Goal: Information Seeking & Learning: Learn about a topic

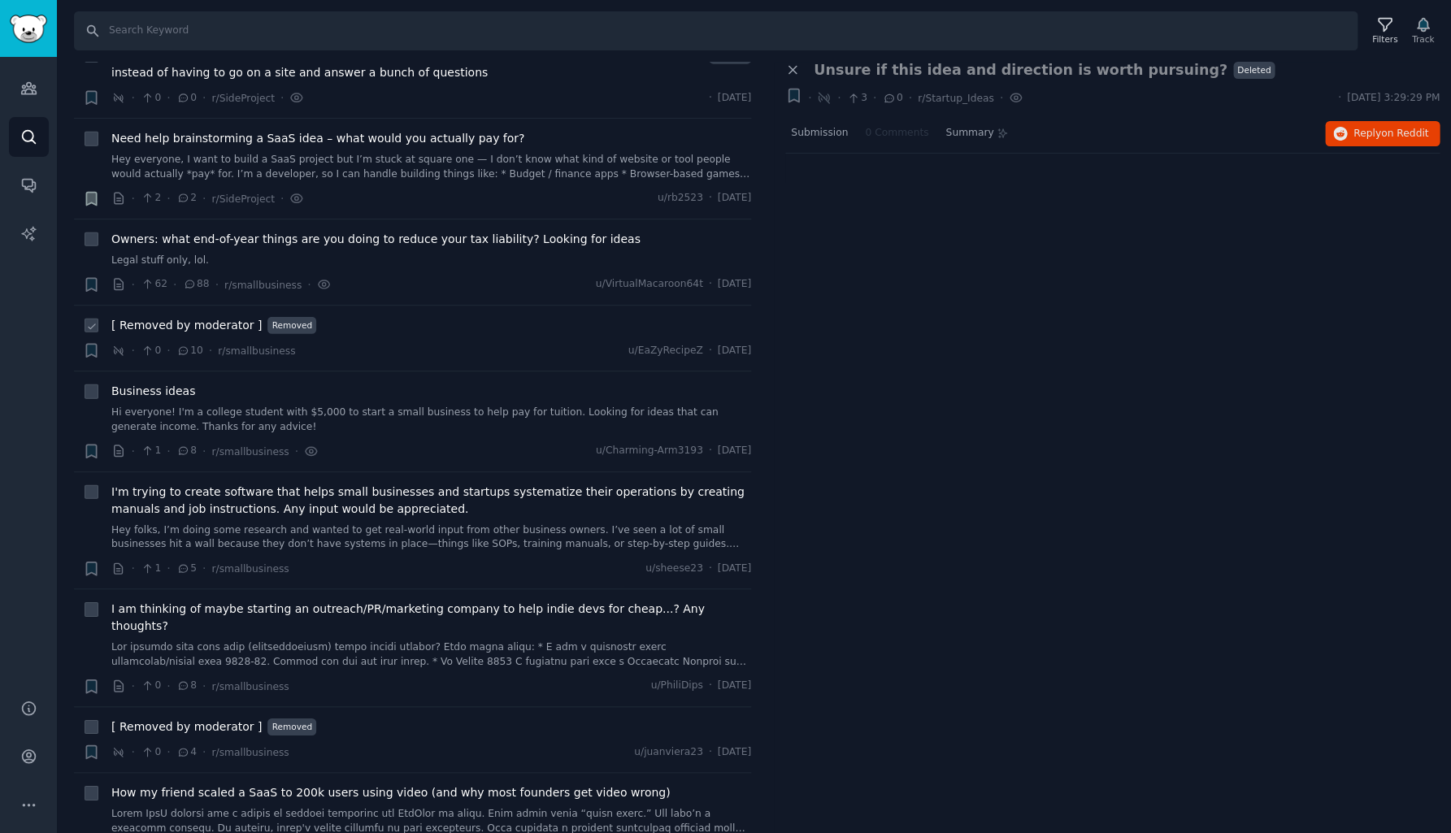
scroll to position [8099, 0]
click at [410, 403] on link "Hi everyone! I'm a college student with $5,000 to start a small business to hel…" at bounding box center [431, 417] width 640 height 28
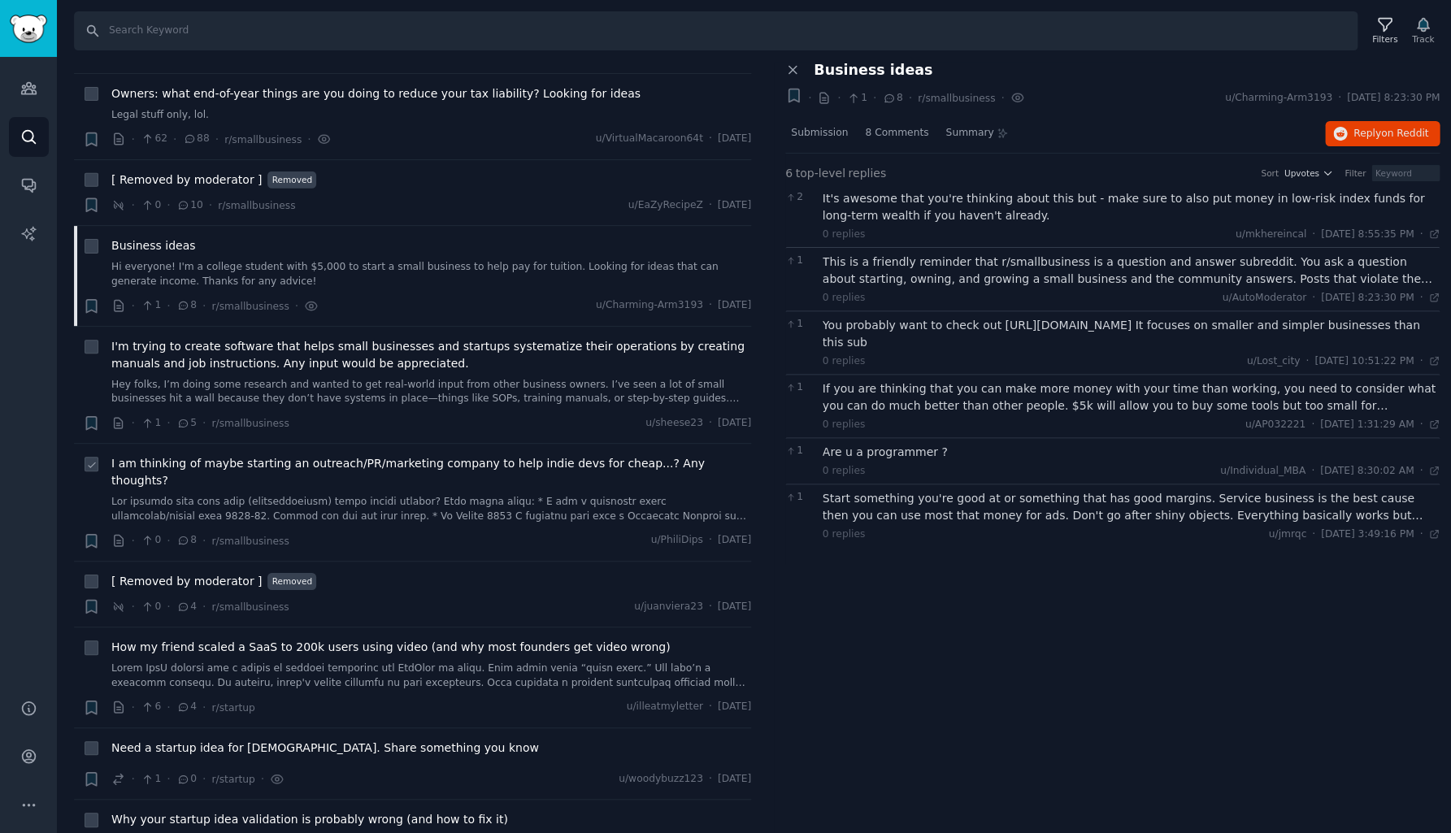
scroll to position [8246, 0]
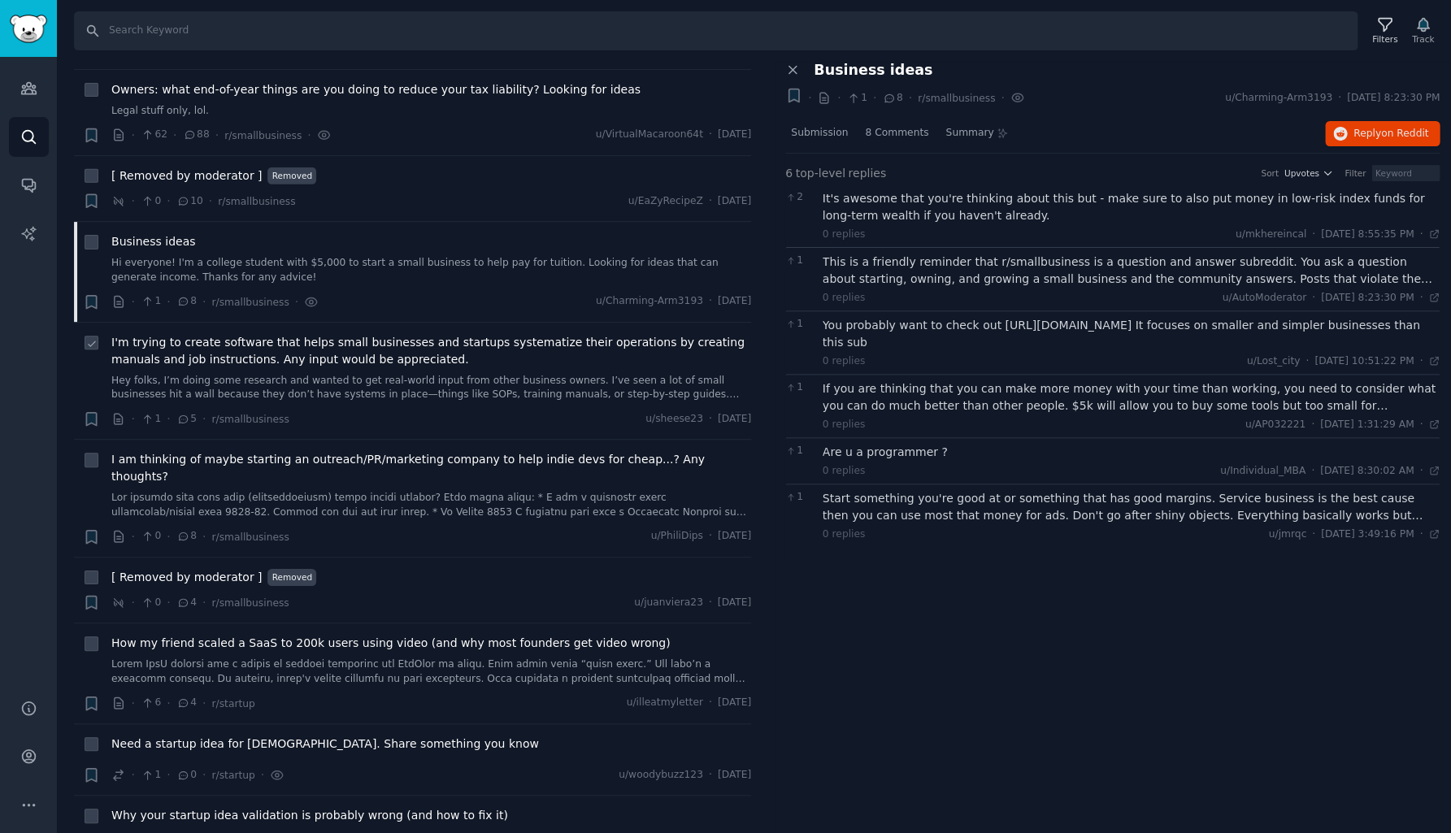
click at [336, 334] on span "I'm trying to create software that helps small businesses and startups systemat…" at bounding box center [431, 351] width 640 height 34
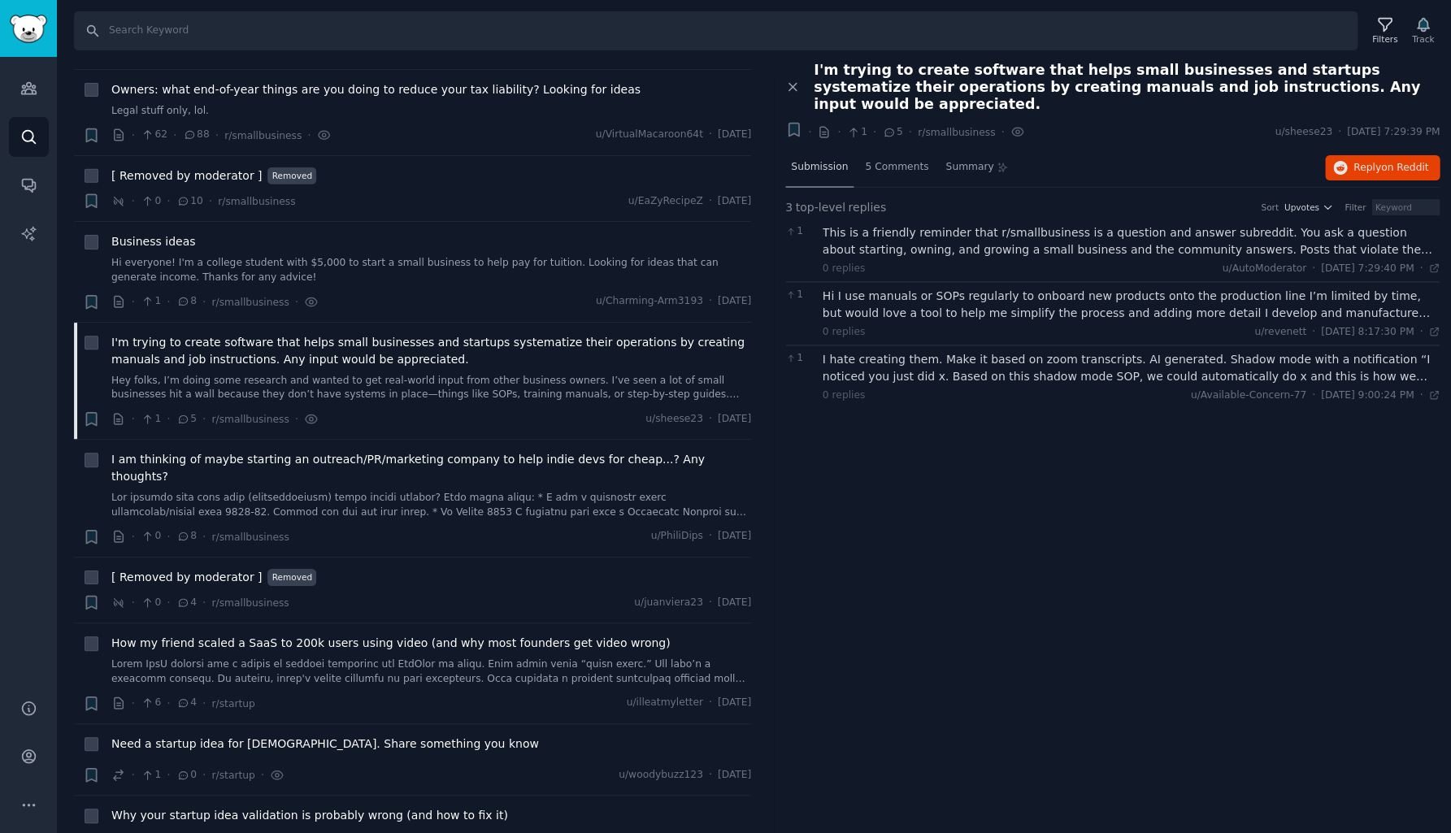
click at [805, 160] on span "Submission" at bounding box center [819, 167] width 57 height 15
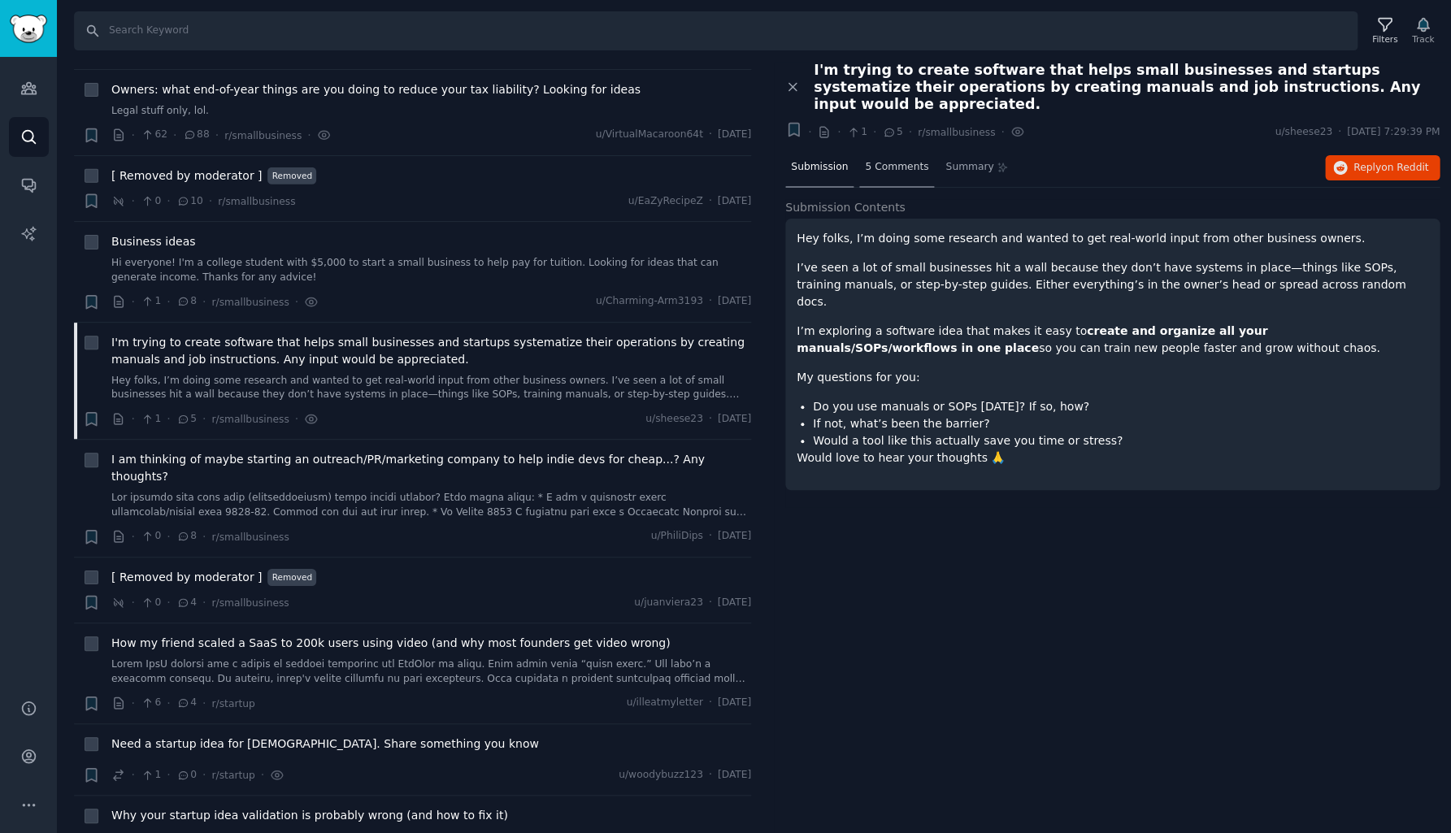
click at [888, 160] on span "5 Comments" at bounding box center [896, 167] width 63 height 15
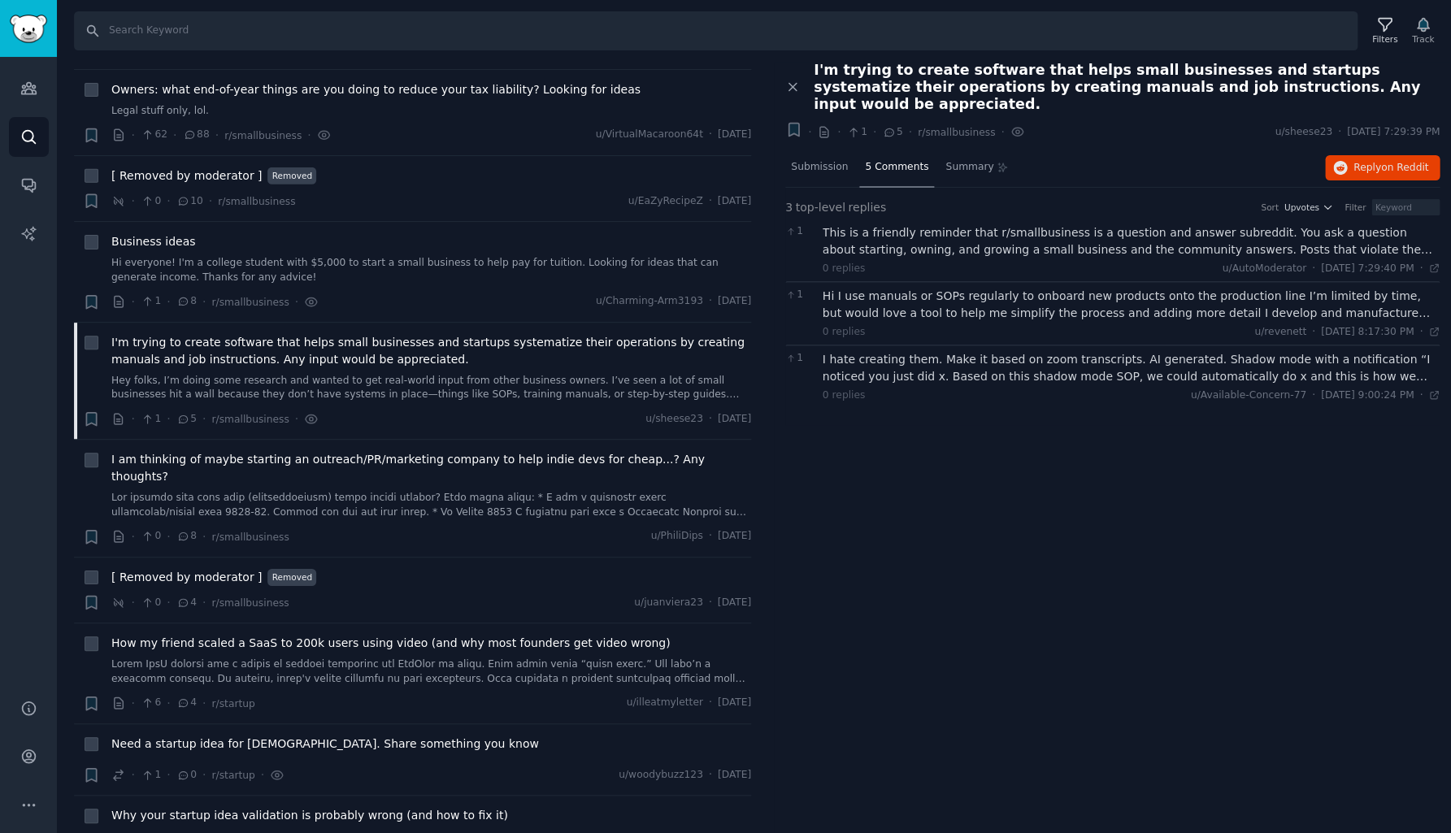
click at [915, 224] on div "This is a friendly reminder that r/smallbusiness is a question and answer subre…" at bounding box center [1131, 241] width 618 height 34
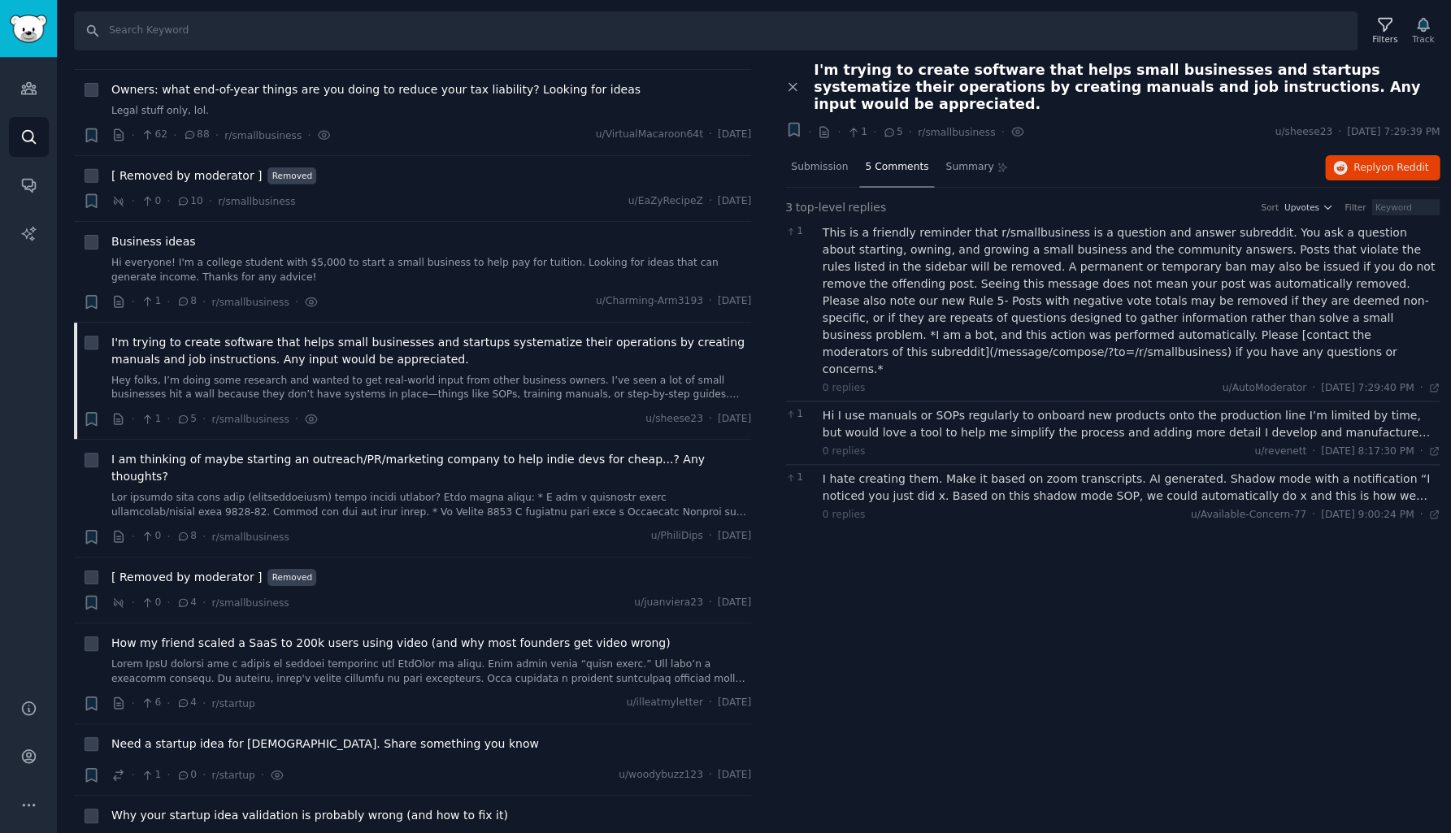
click at [944, 407] on div "Hi I use manuals or SOPs regularly to onboard new products onto the production …" at bounding box center [1131, 424] width 618 height 34
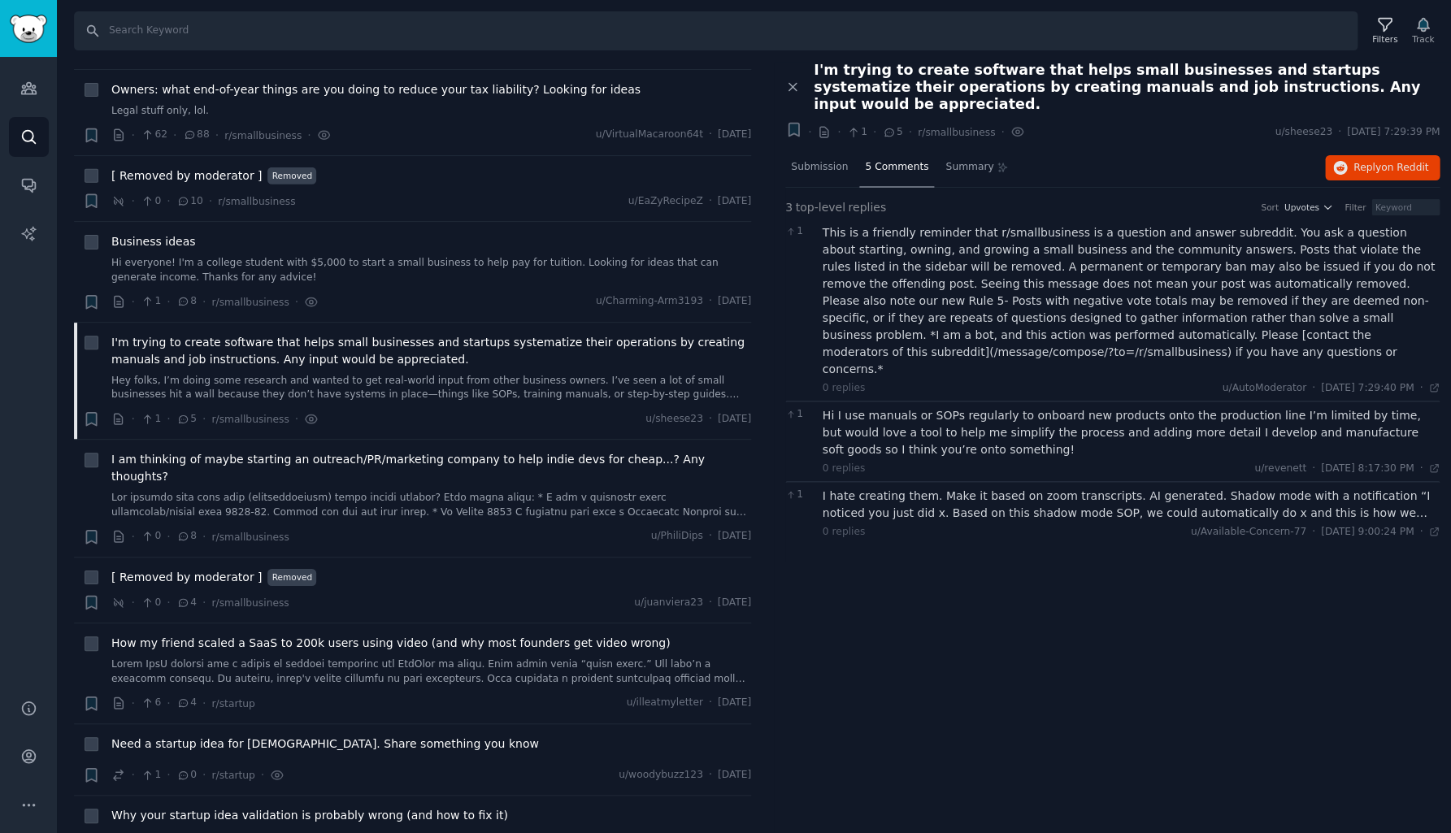
click at [949, 488] on div "I hate creating them. Make it based on zoom transcripts. AI generated. Shadow m…" at bounding box center [1131, 505] width 618 height 34
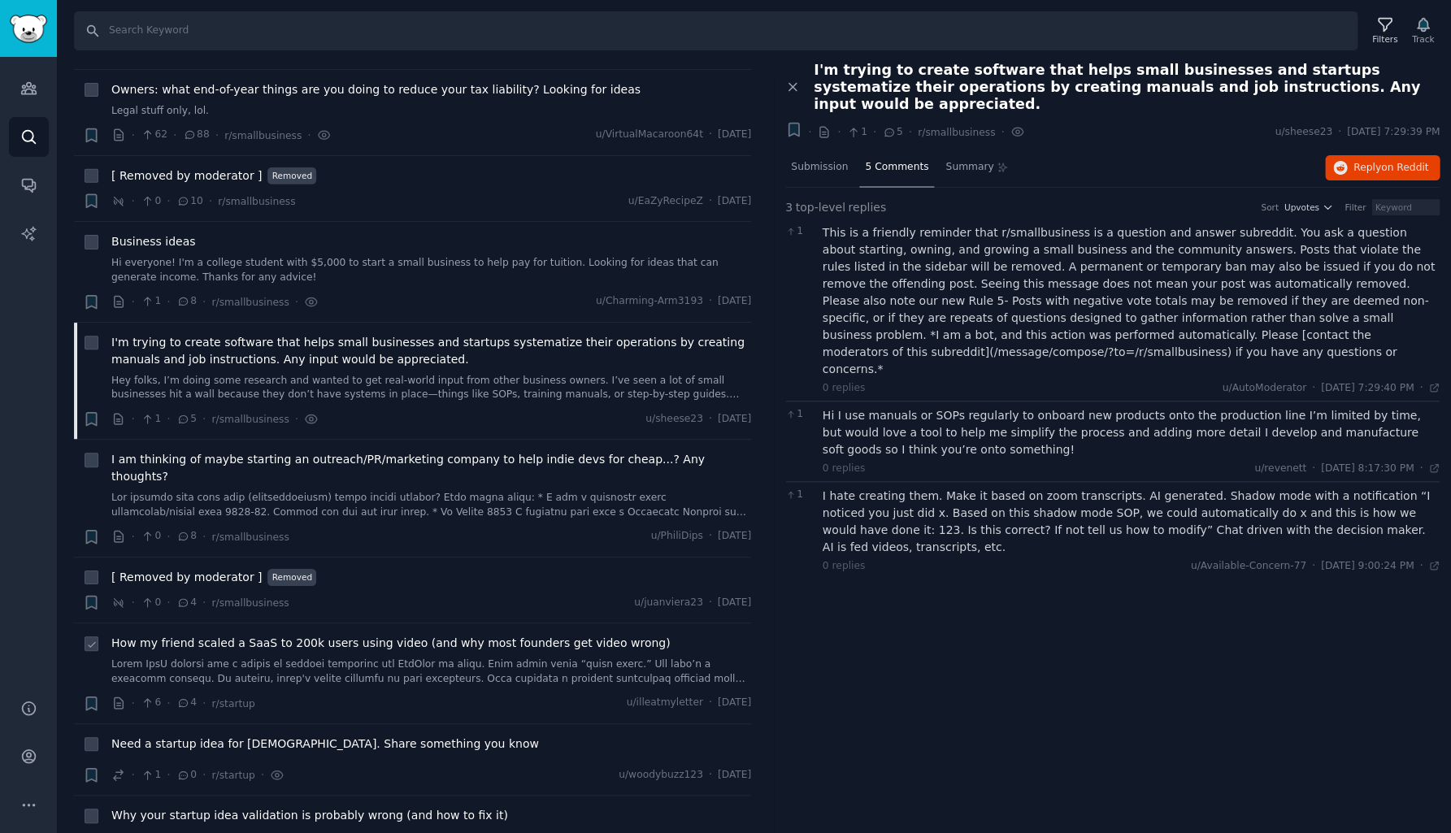
click at [325, 657] on link at bounding box center [431, 671] width 640 height 28
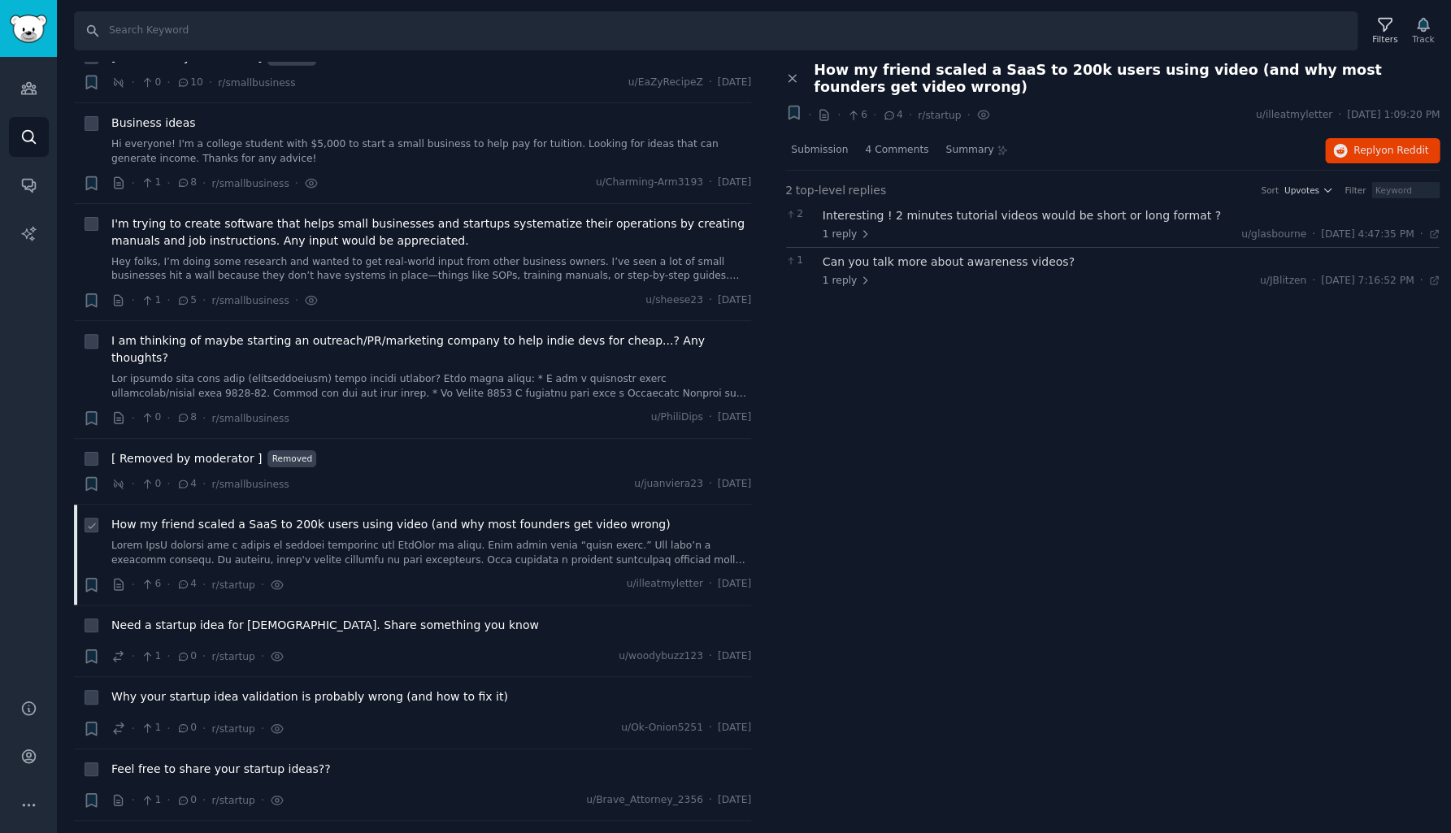
scroll to position [8368, 0]
click at [823, 151] on span "Submission" at bounding box center [819, 150] width 57 height 15
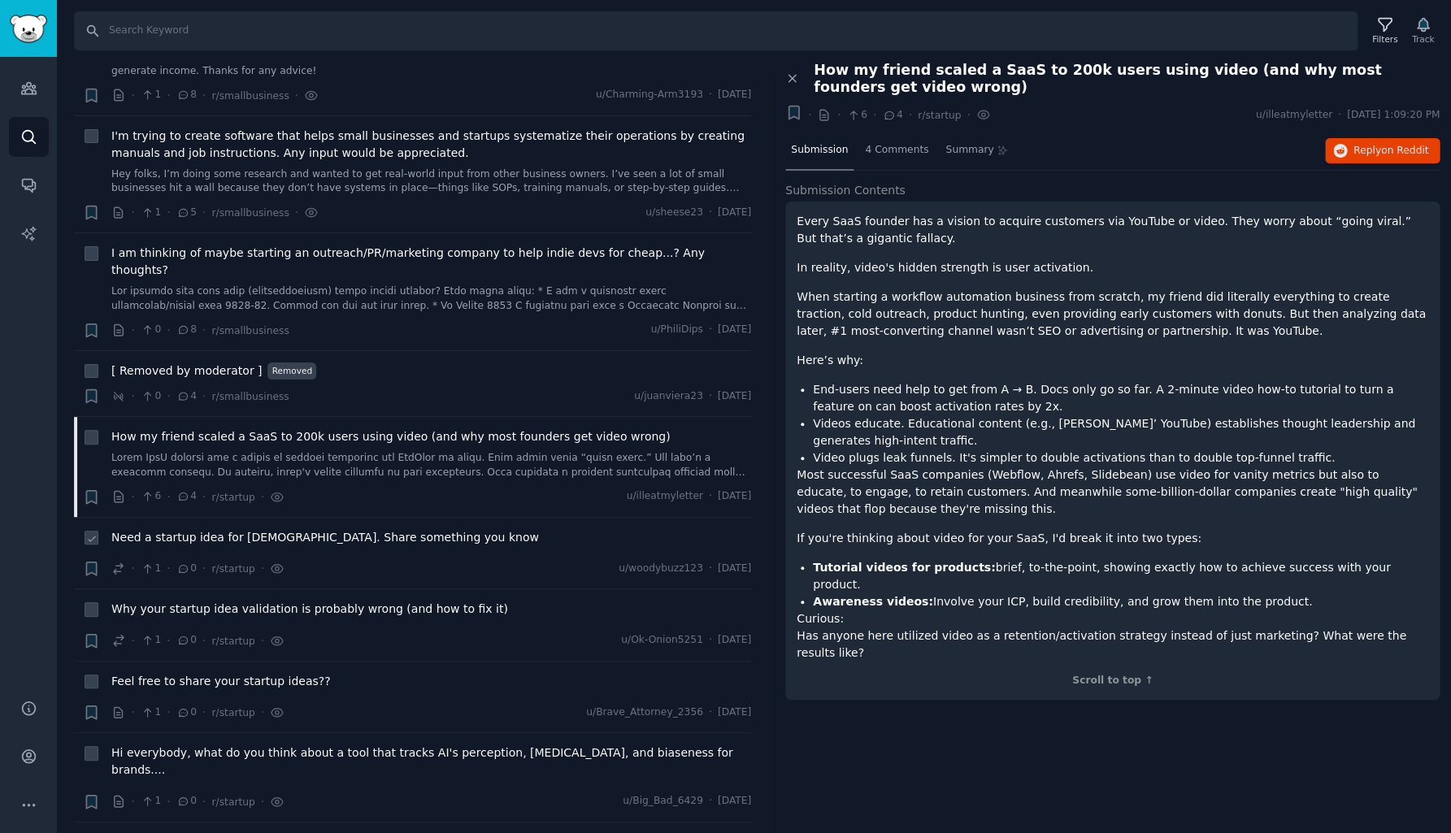
scroll to position [8458, 0]
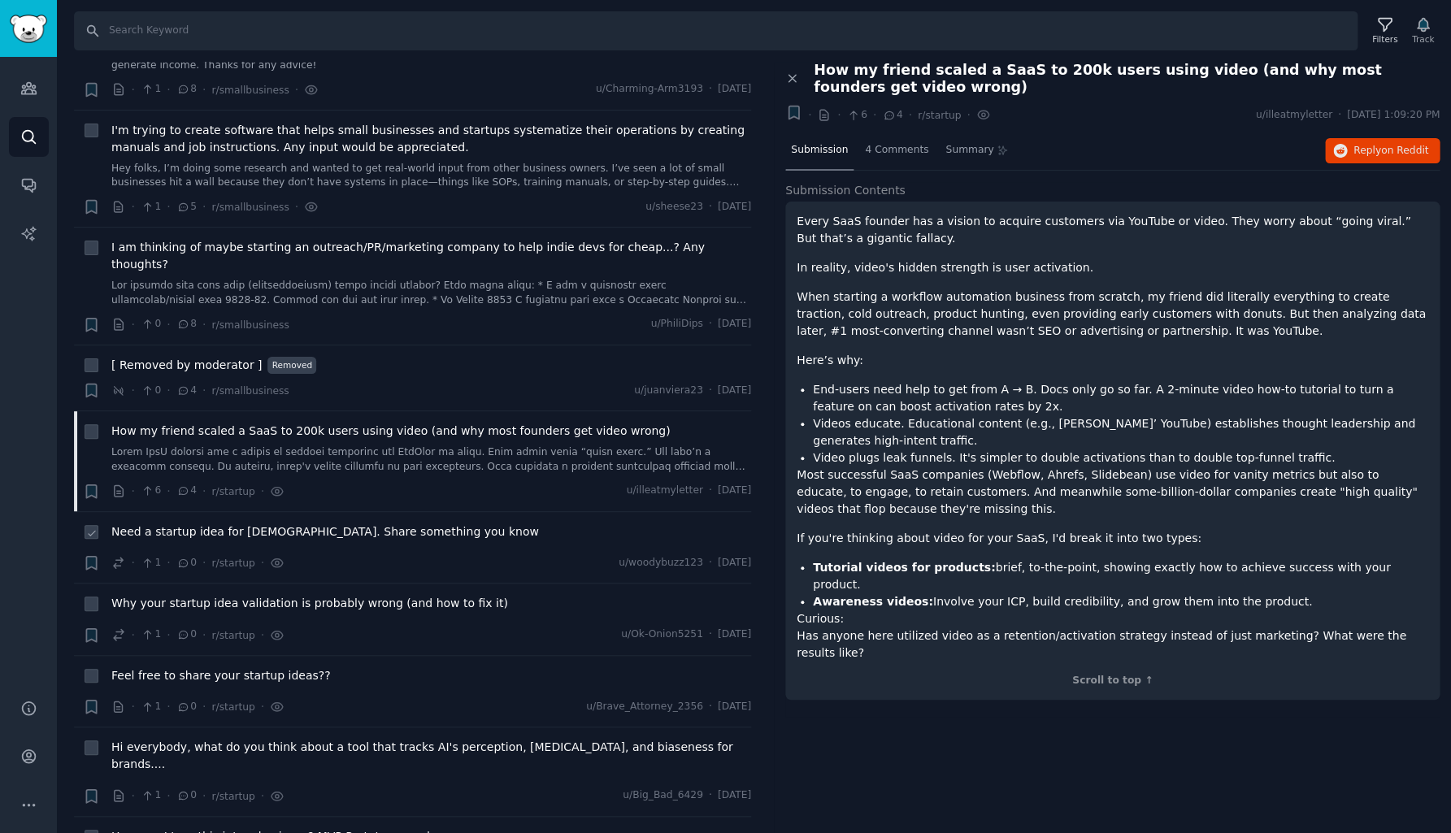
click at [283, 523] on span "Need a startup idea for [DEMOGRAPHIC_DATA]. Share something you know" at bounding box center [324, 531] width 427 height 17
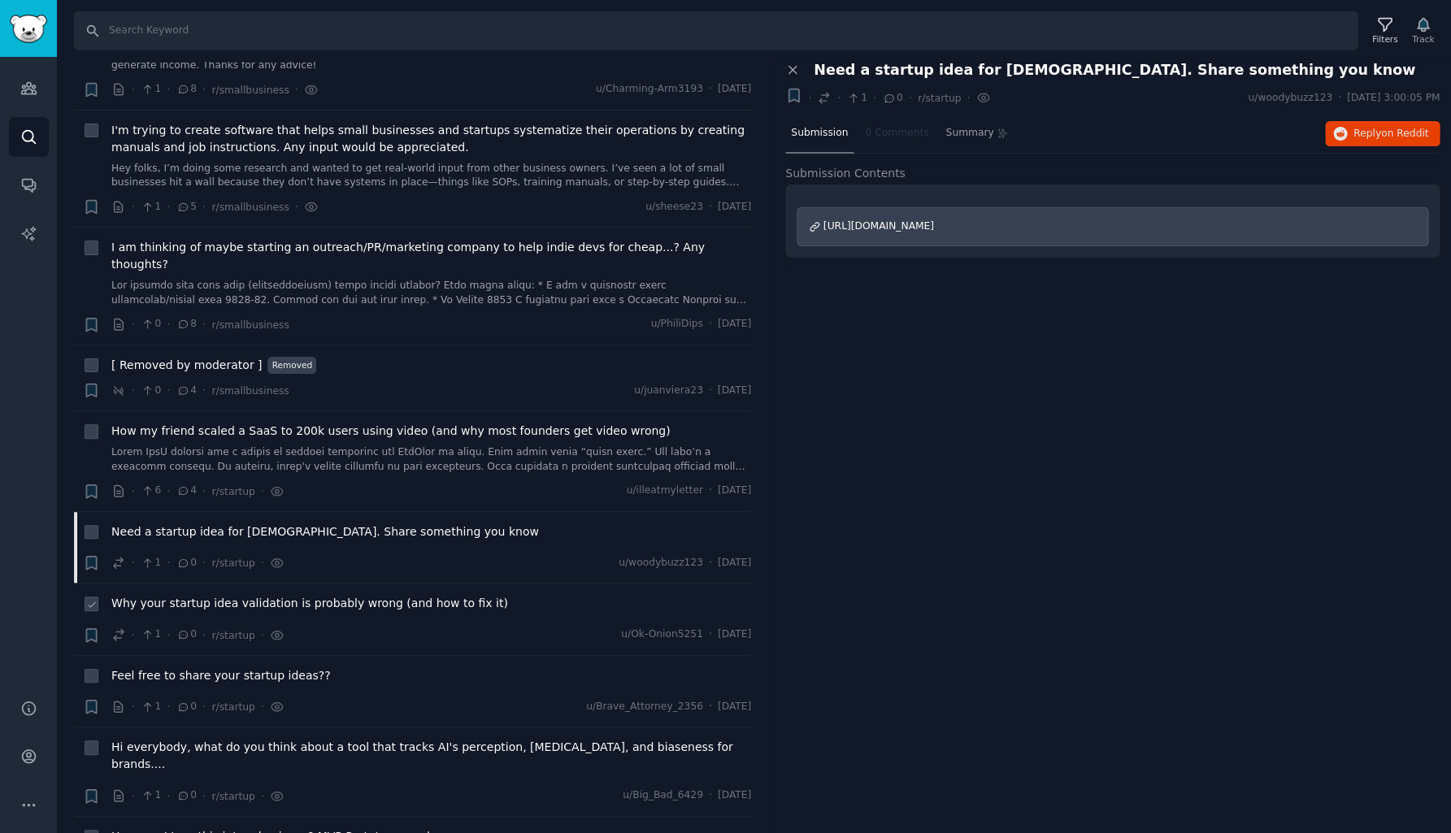
click at [276, 595] on span "Why your startup idea validation is probably wrong (and how to fix it)" at bounding box center [309, 603] width 397 height 17
click at [432, 595] on span "Why your startup idea validation is probably wrong (and how to fix it)" at bounding box center [309, 603] width 397 height 17
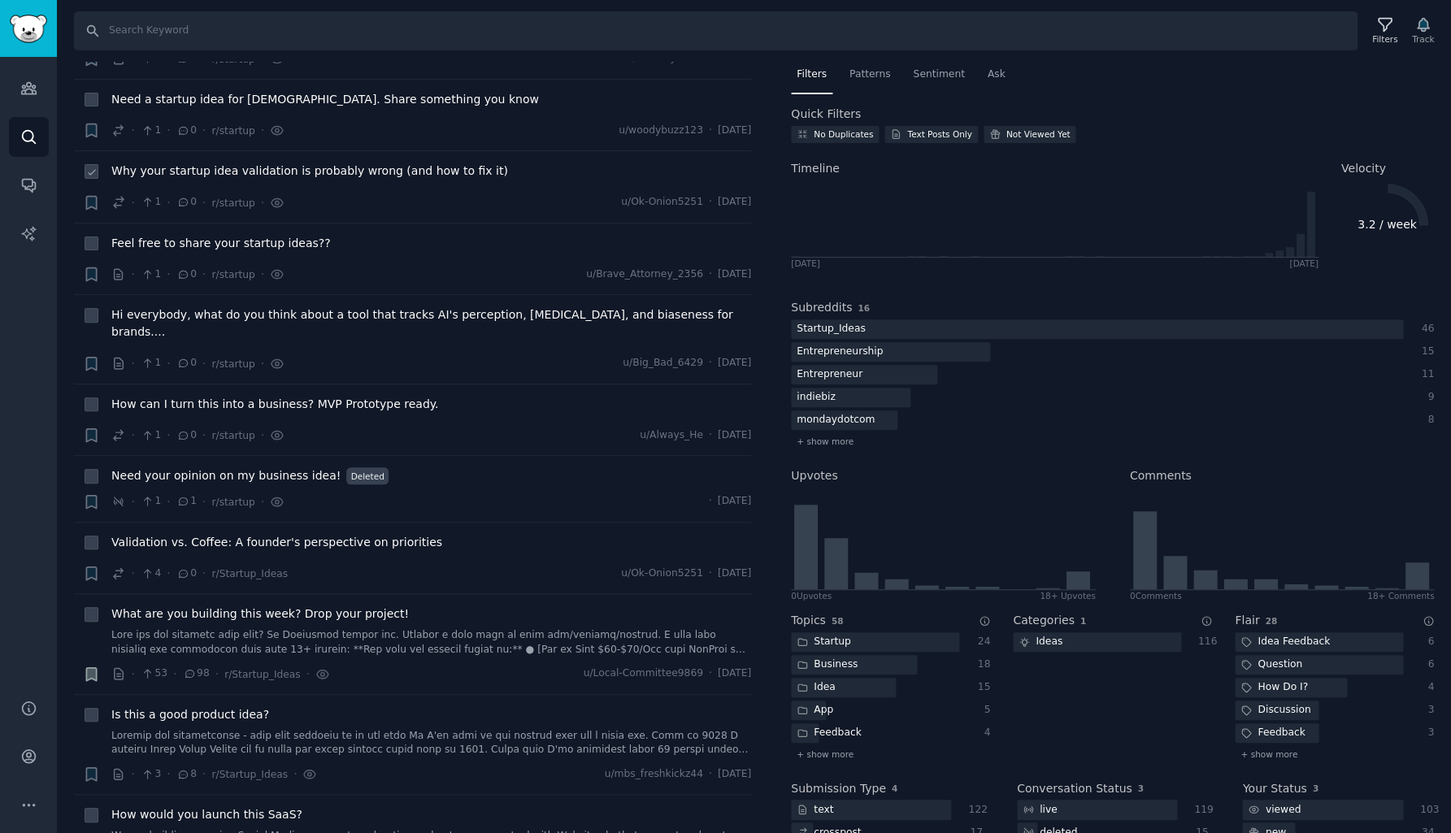
scroll to position [8899, 0]
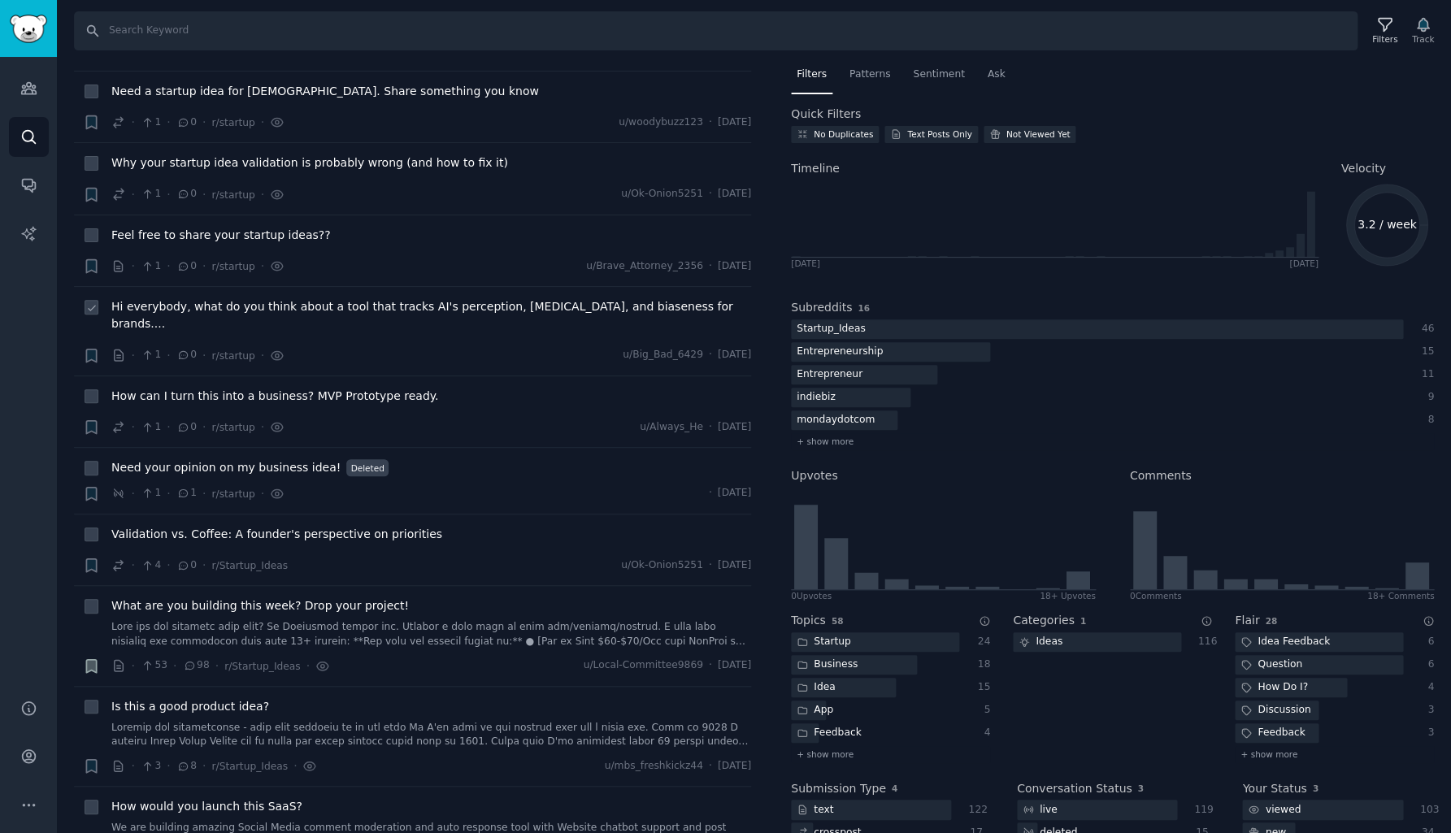
click at [319, 298] on span "Hi everybody, what do you think about a tool that tracks AI's perception, [MEDI…" at bounding box center [431, 315] width 640 height 34
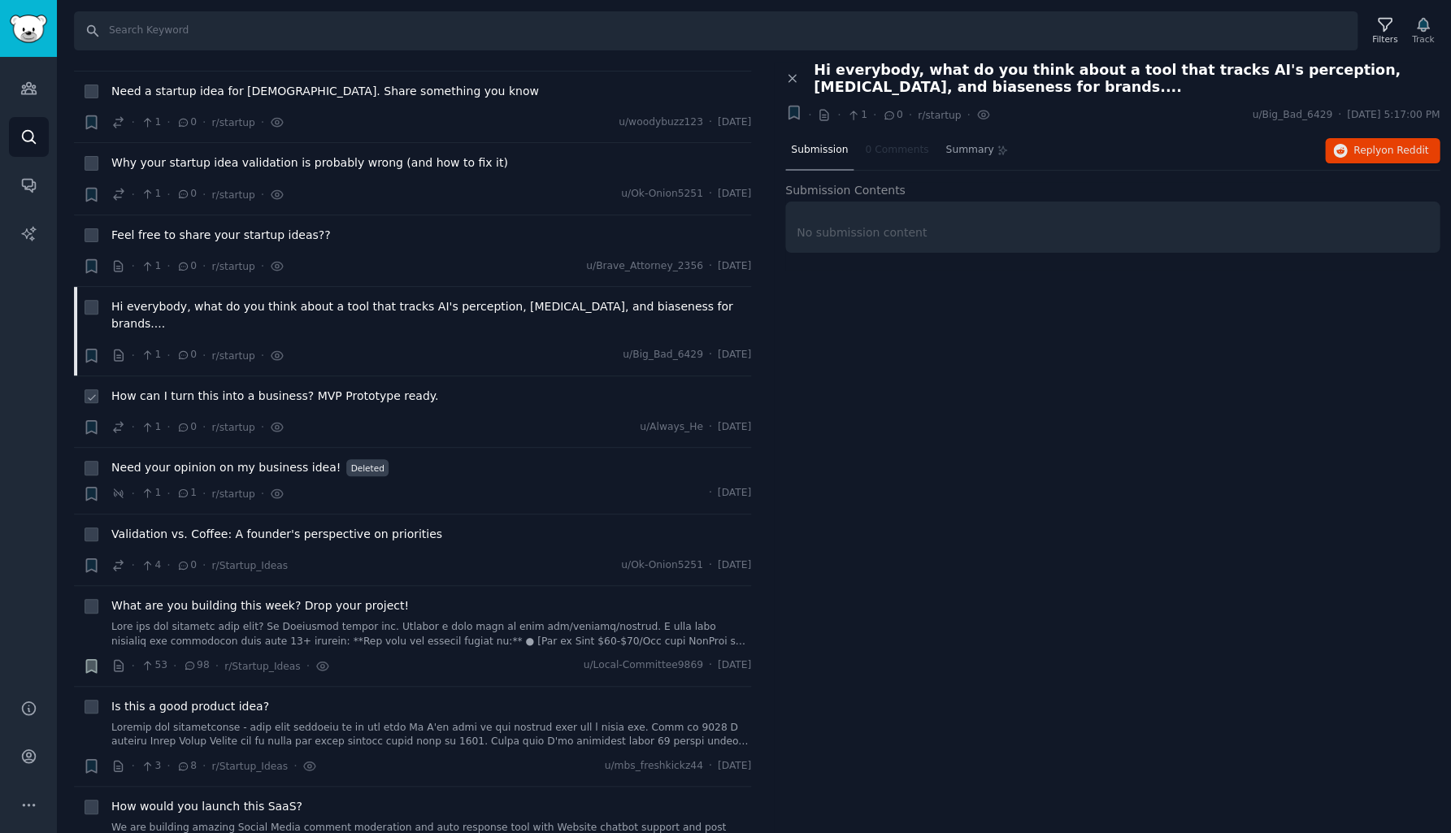
click at [283, 388] on span "How can I turn this into a business? MVP Prototype ready." at bounding box center [274, 396] width 327 height 17
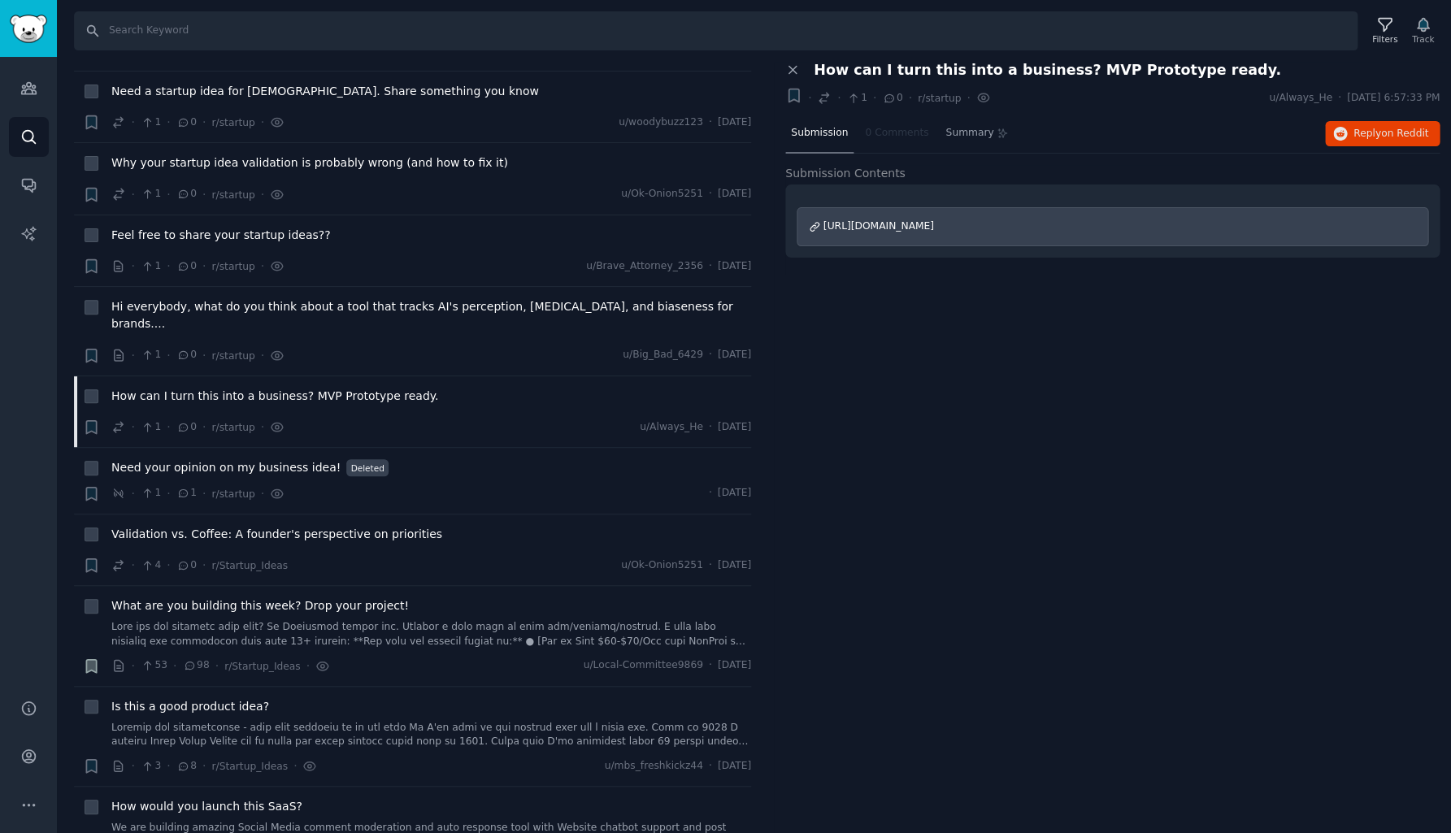
click at [934, 224] on span "[URL][DOMAIN_NAME]" at bounding box center [878, 225] width 111 height 11
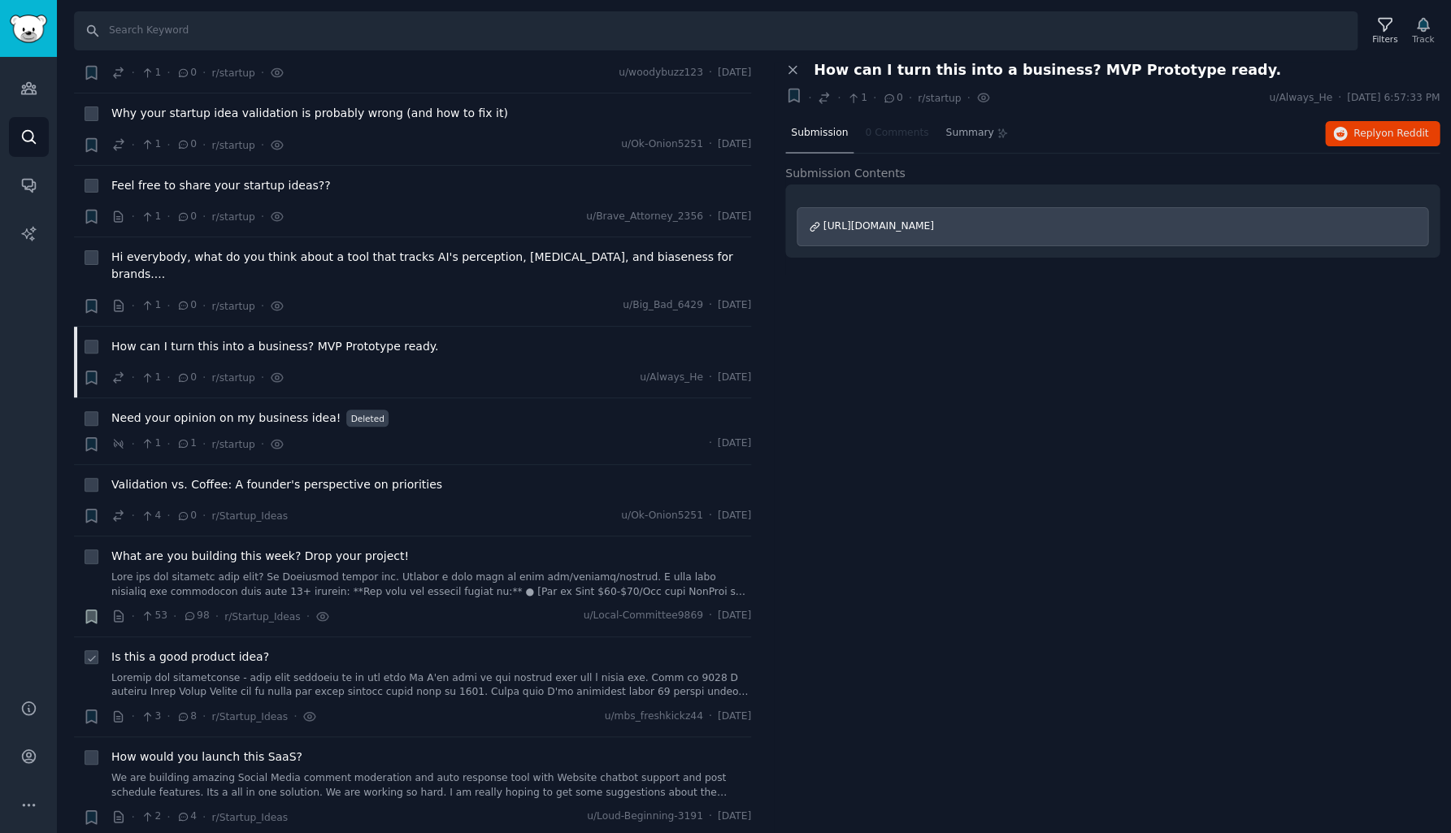
scroll to position [8961, 0]
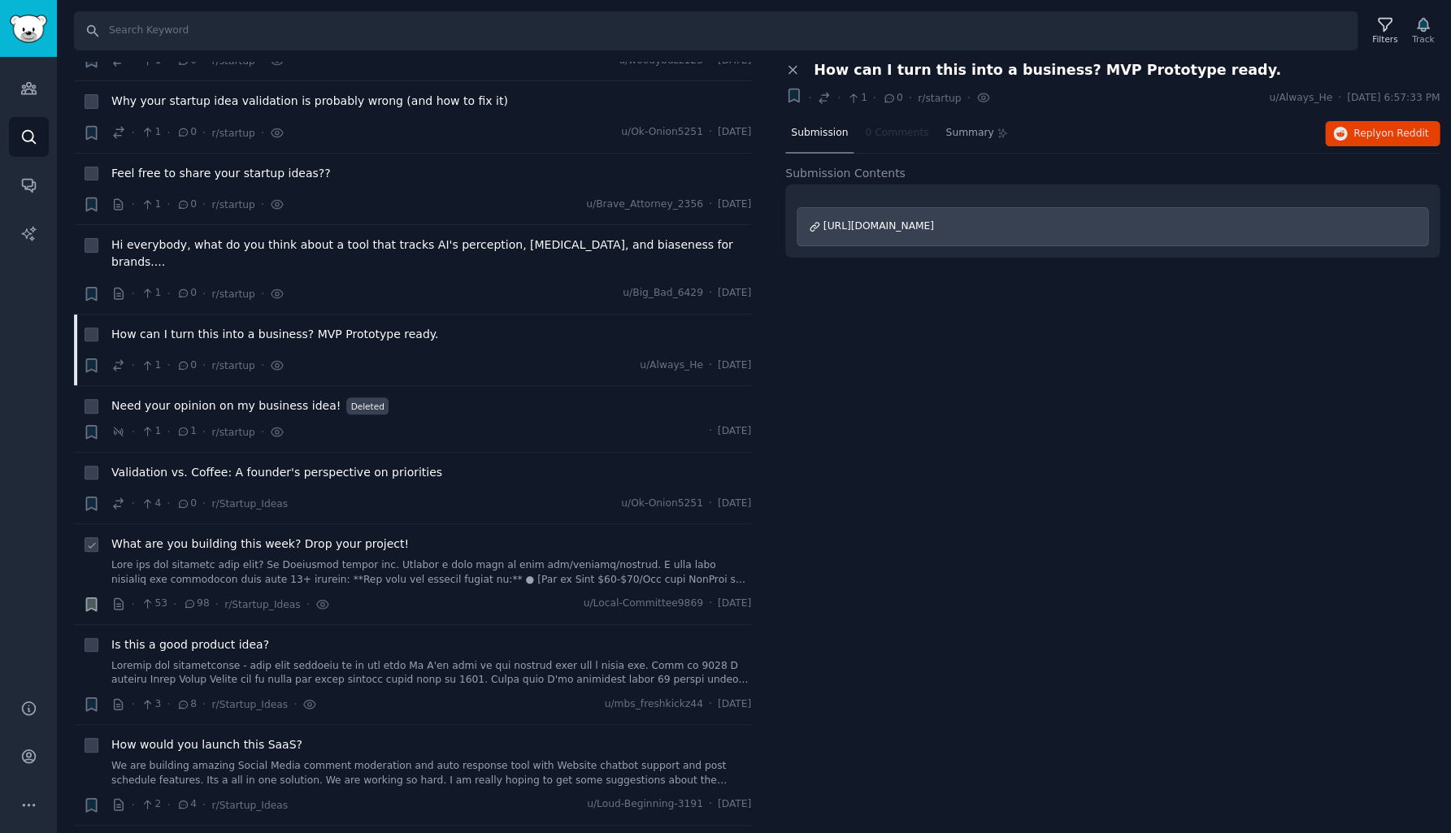
click at [324, 558] on link at bounding box center [431, 572] width 640 height 28
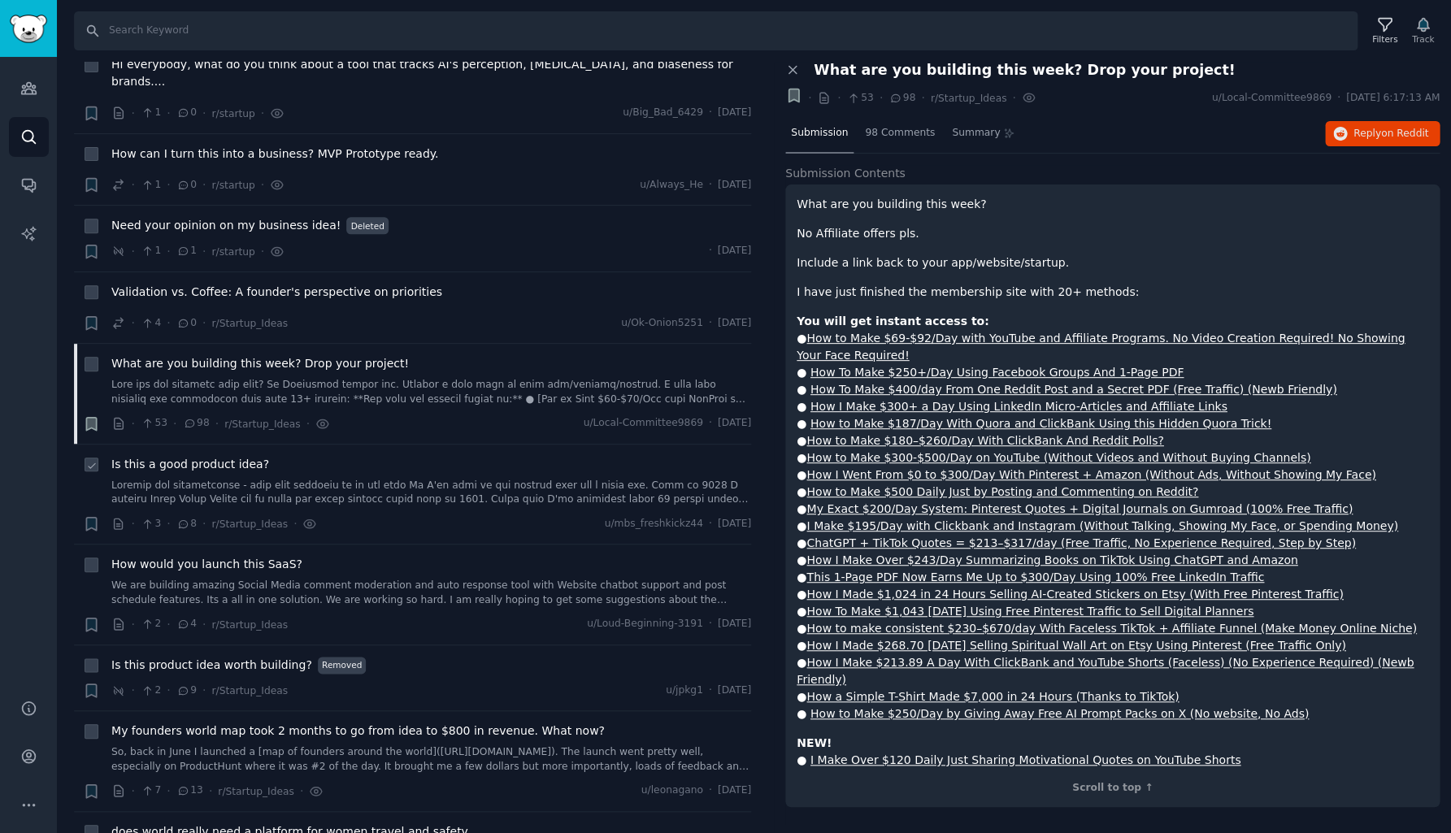
scroll to position [9141, 0]
click at [389, 479] on link at bounding box center [431, 493] width 640 height 28
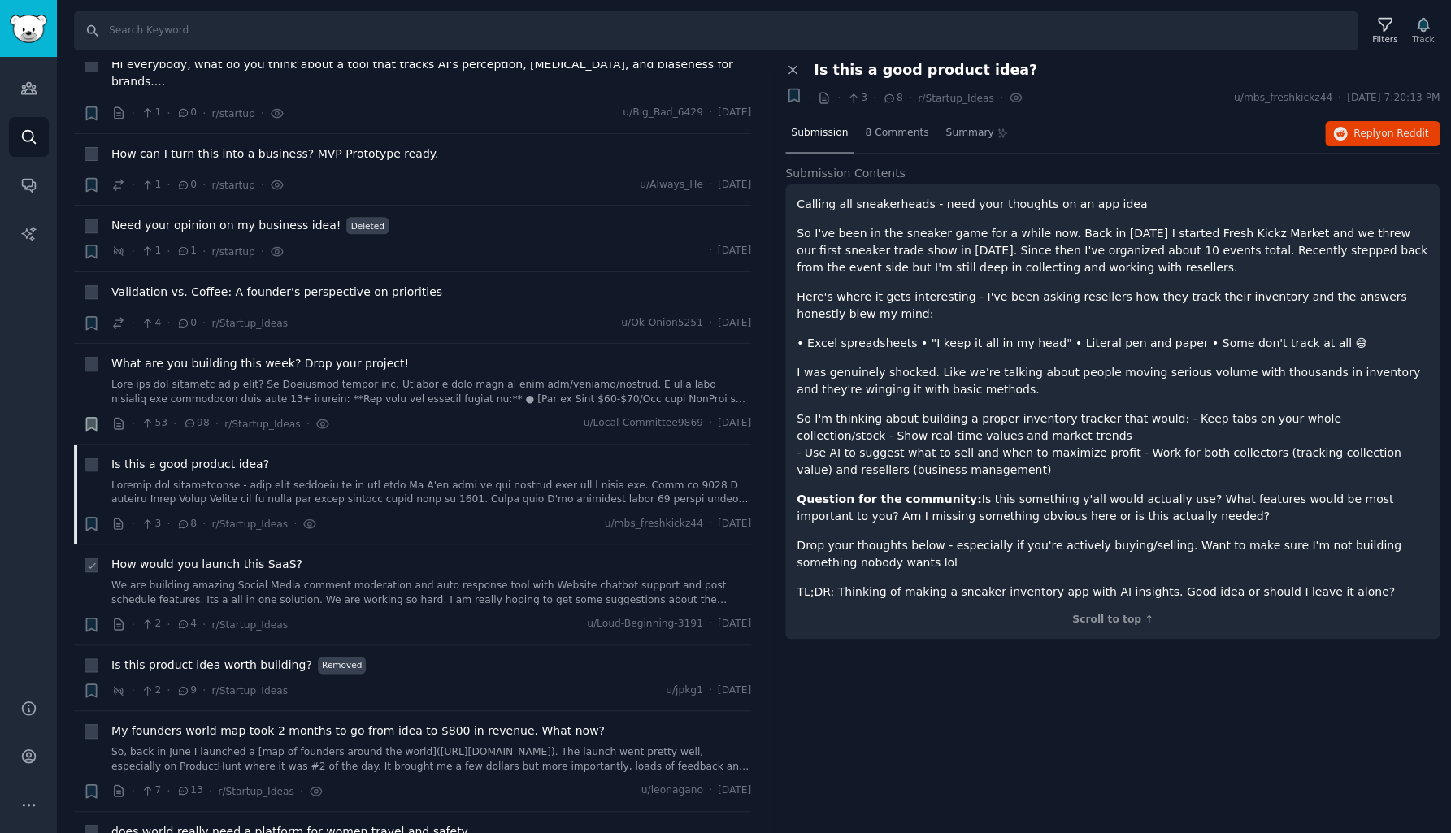
click at [385, 579] on link "We are building amazing Social Media comment moderation and auto response tool …" at bounding box center [431, 593] width 640 height 28
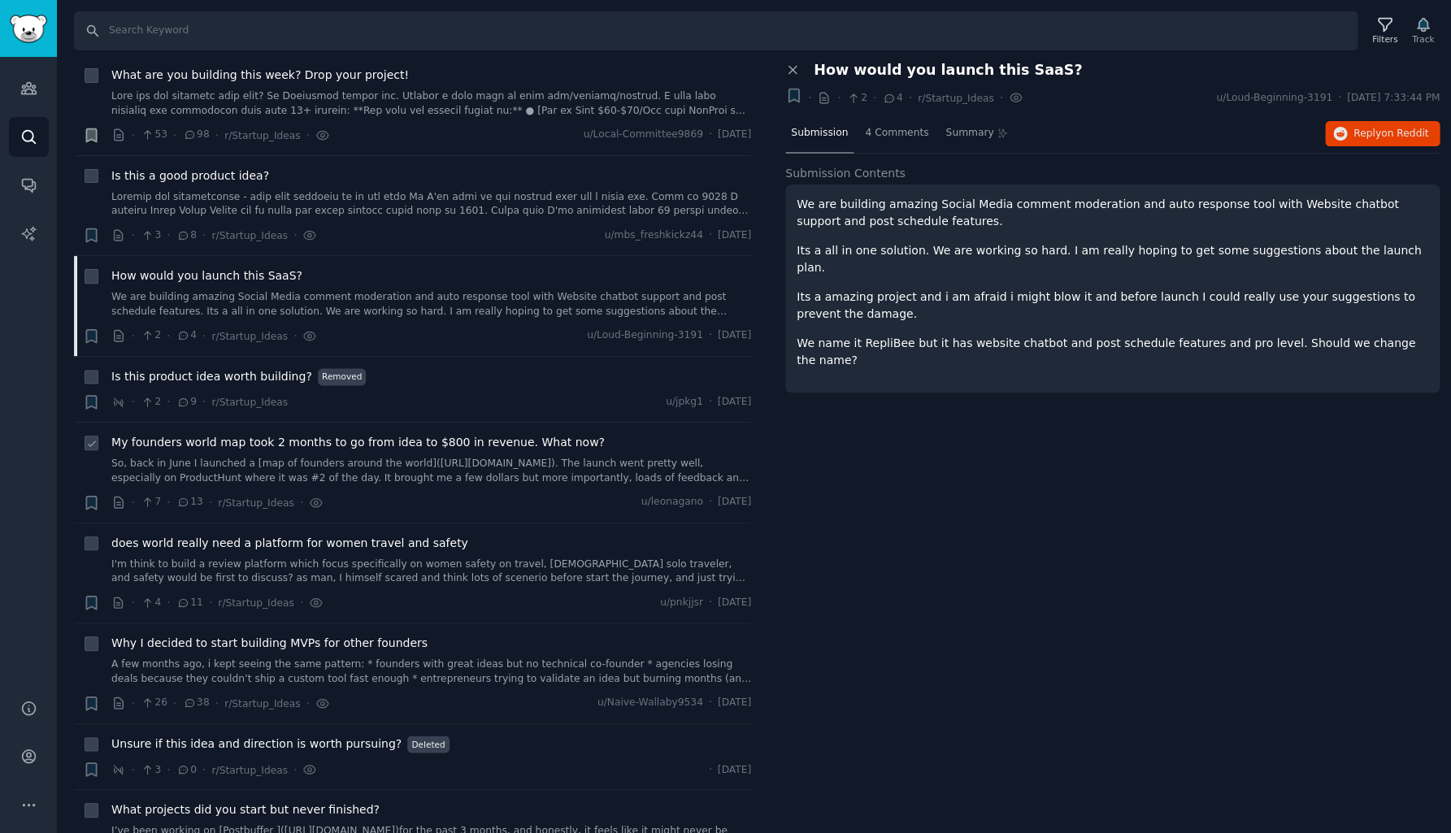
scroll to position [9446, 0]
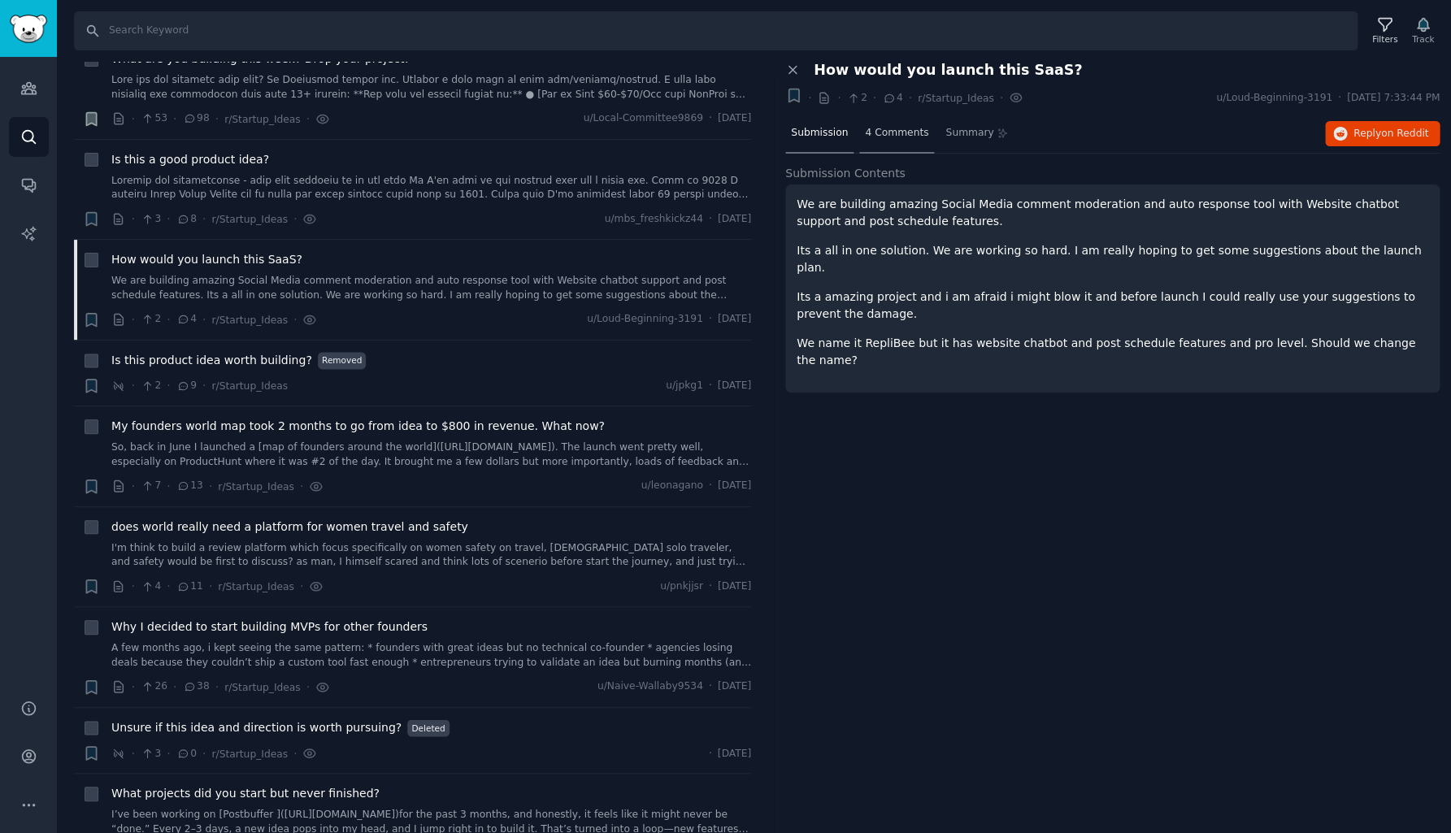
click at [912, 129] on span "4 Comments" at bounding box center [896, 133] width 63 height 15
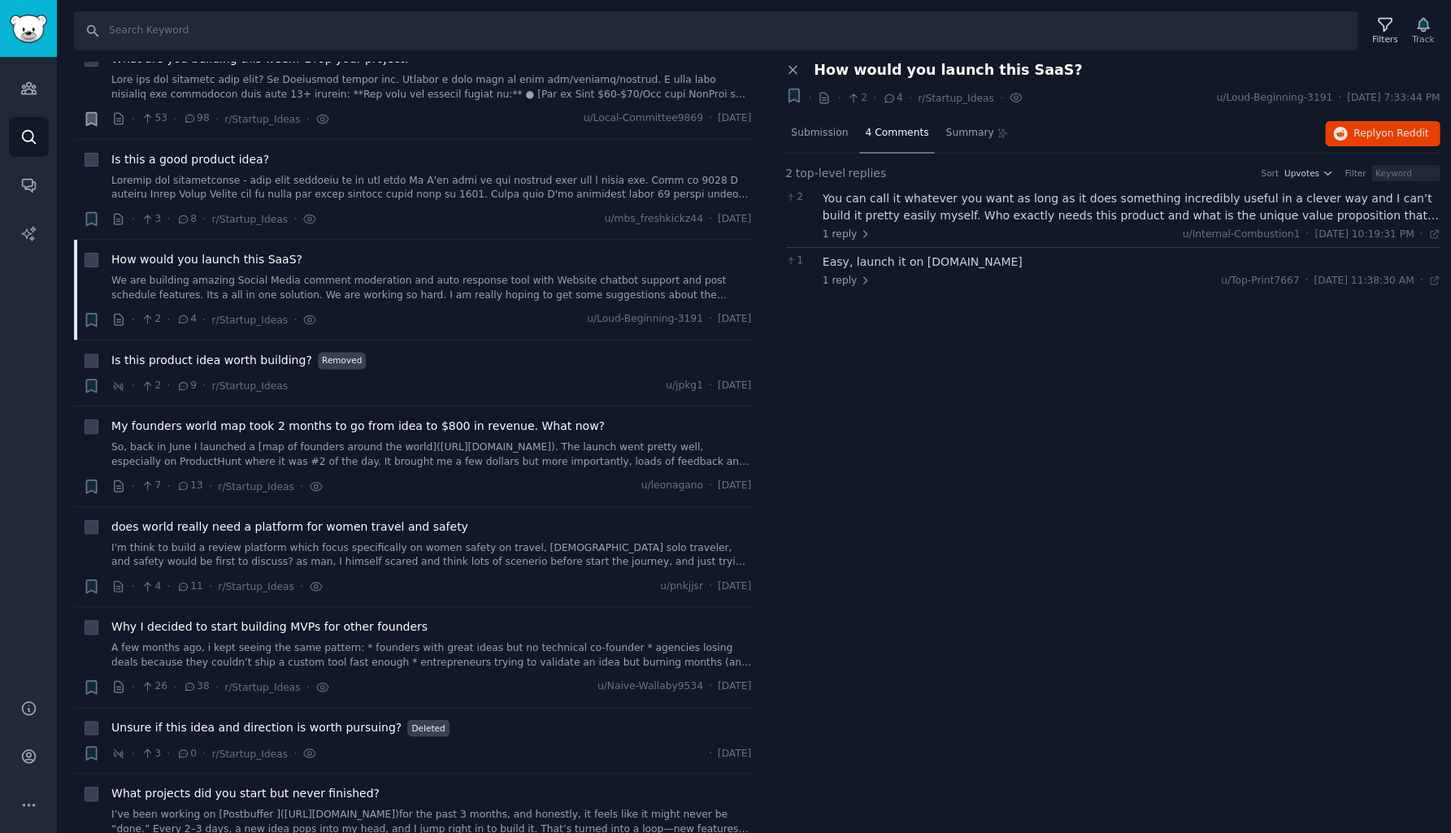
click at [909, 197] on div "You can call it whatever you want as long as it does something incredibly usefu…" at bounding box center [1131, 207] width 618 height 34
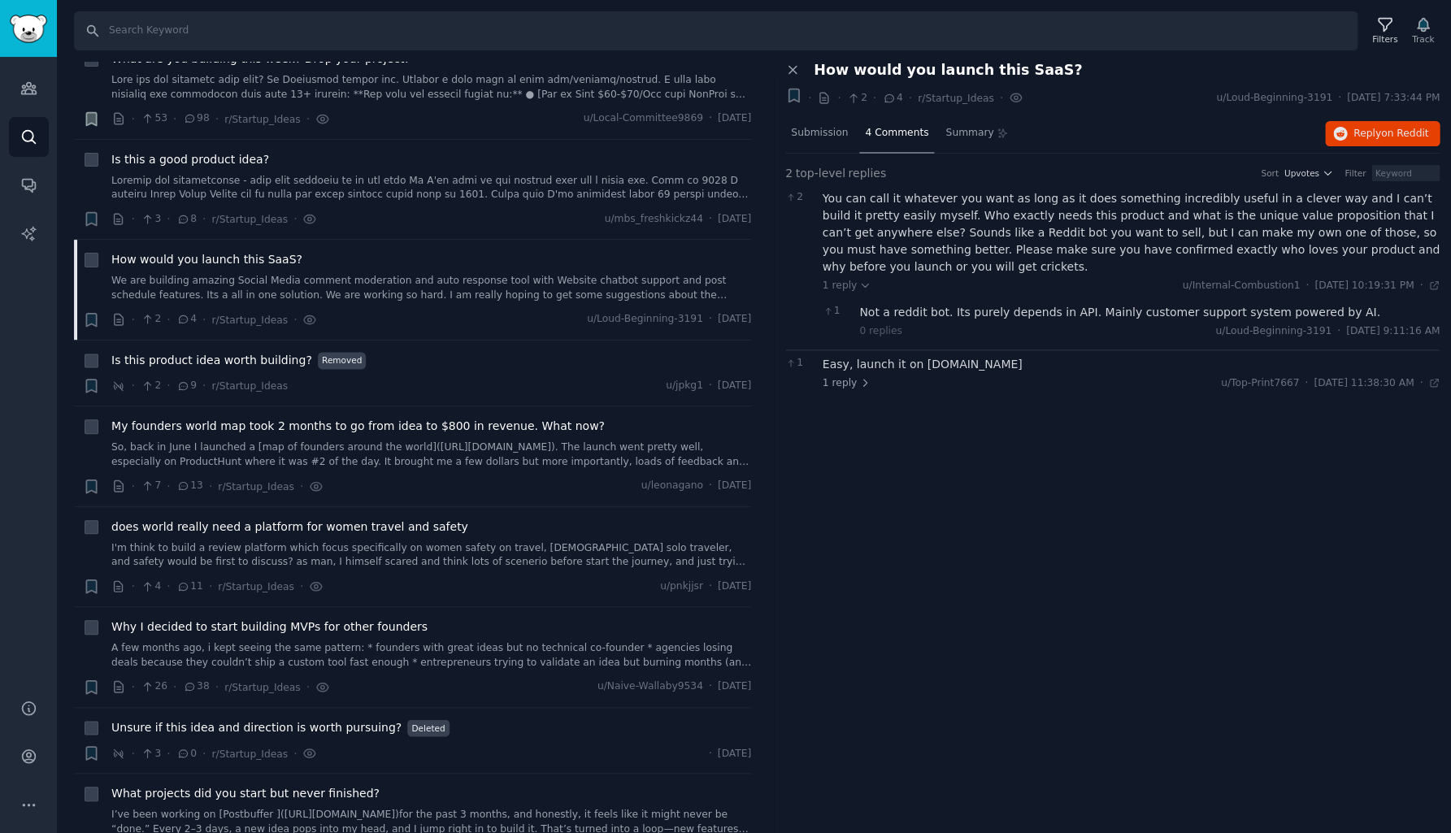
click at [963, 310] on div "Not a reddit bot. Its purely depends in API. Mainly customer support system pow…" at bounding box center [1149, 312] width 580 height 17
click at [950, 359] on div "Easy, launch it on [DOMAIN_NAME]" at bounding box center [1131, 364] width 618 height 17
click at [913, 407] on div "Thanks man." at bounding box center [1149, 409] width 580 height 17
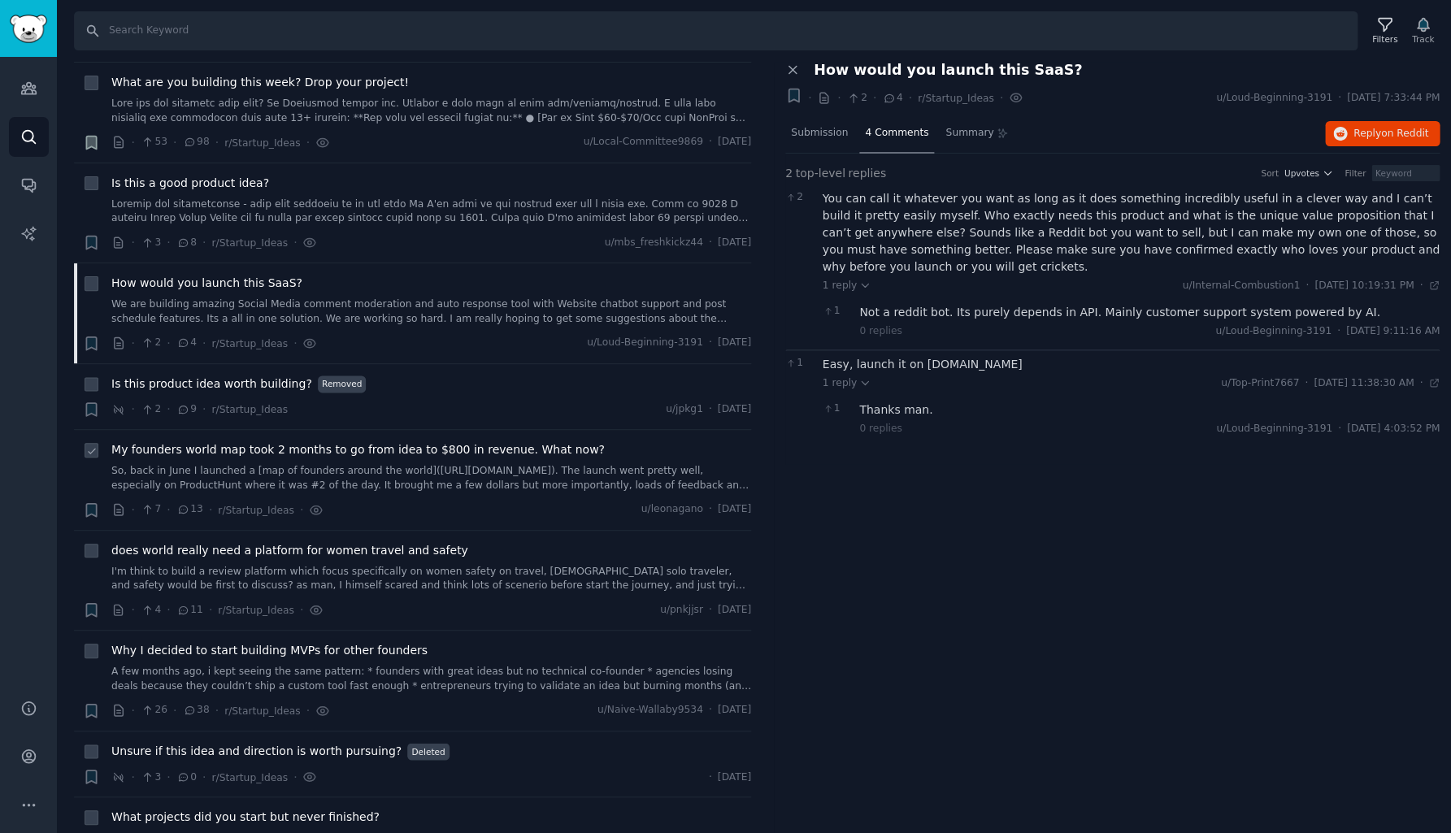
scroll to position [9432, 0]
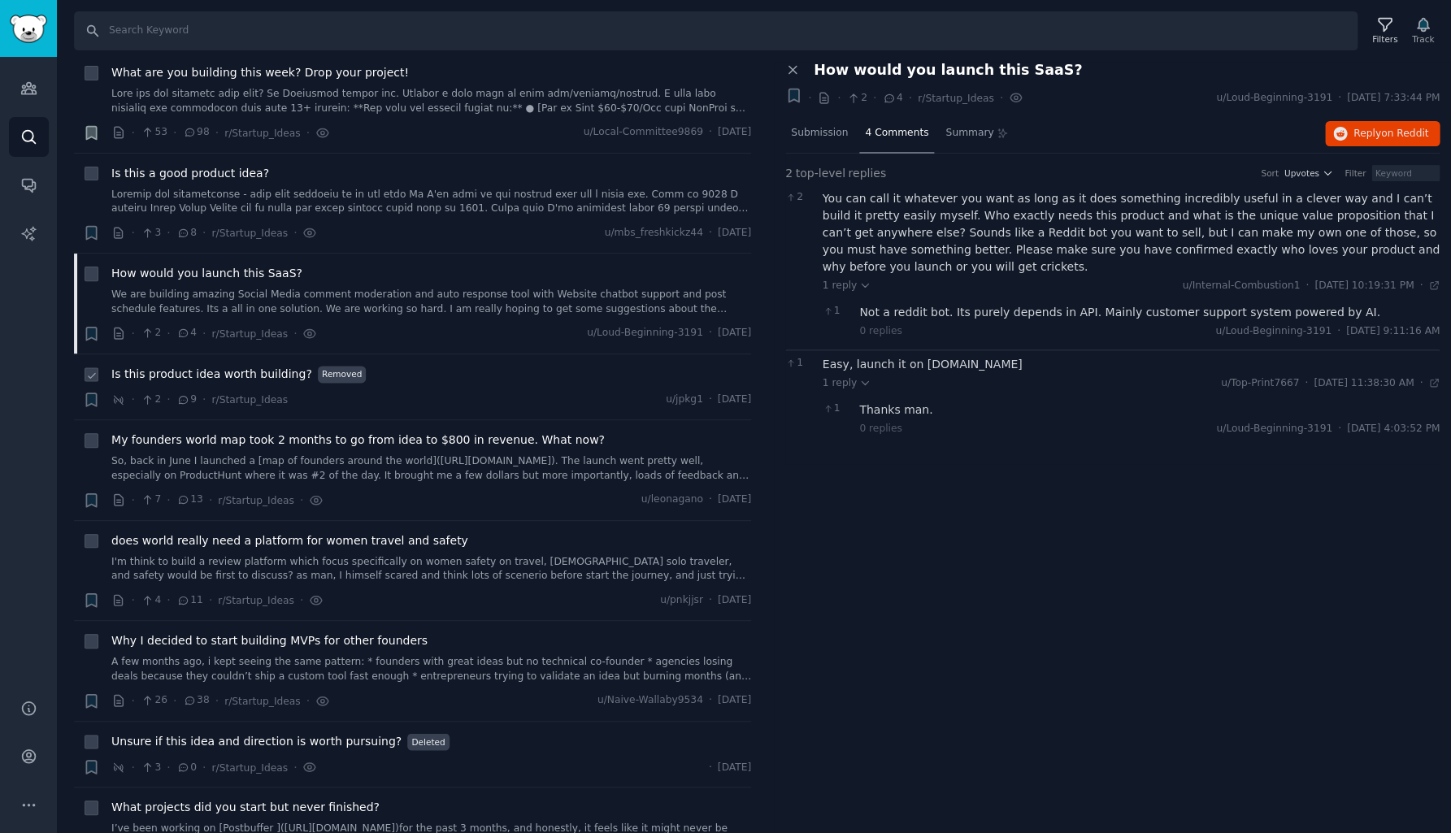
click at [236, 366] on span "Is this product idea worth building?" at bounding box center [211, 374] width 201 height 17
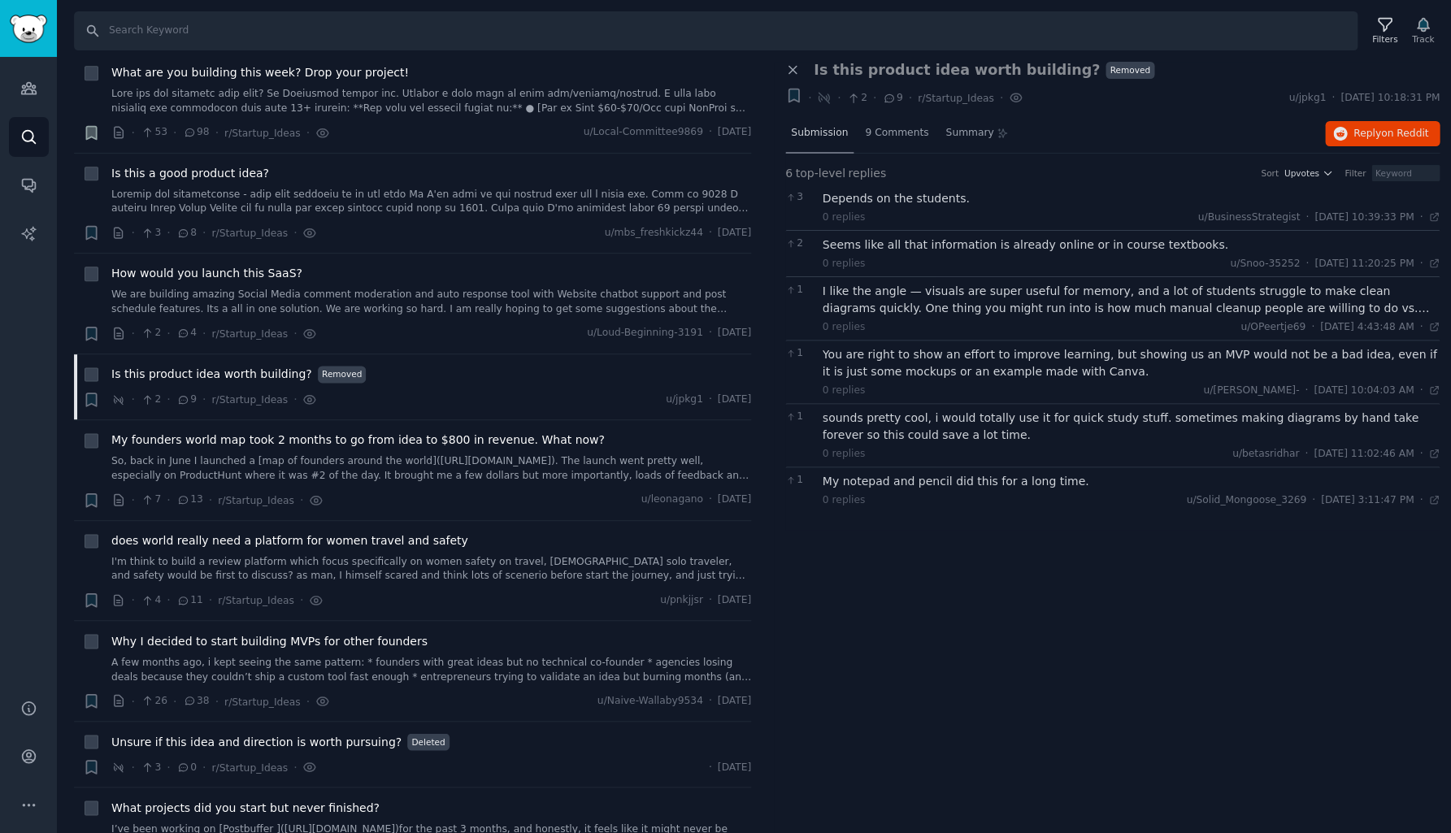
click at [810, 137] on span "Submission" at bounding box center [819, 133] width 57 height 15
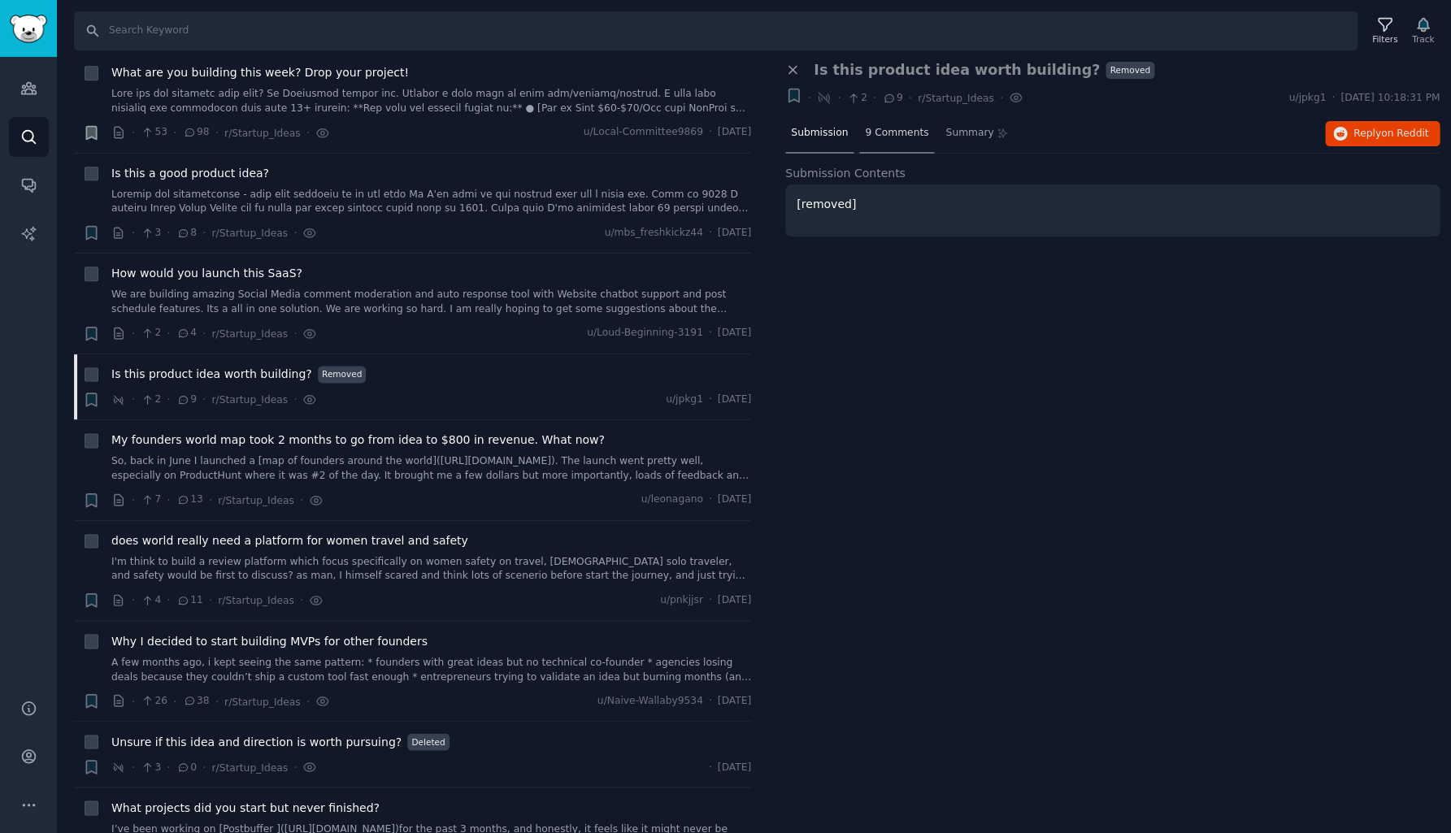
click at [899, 133] on span "9 Comments" at bounding box center [896, 133] width 63 height 15
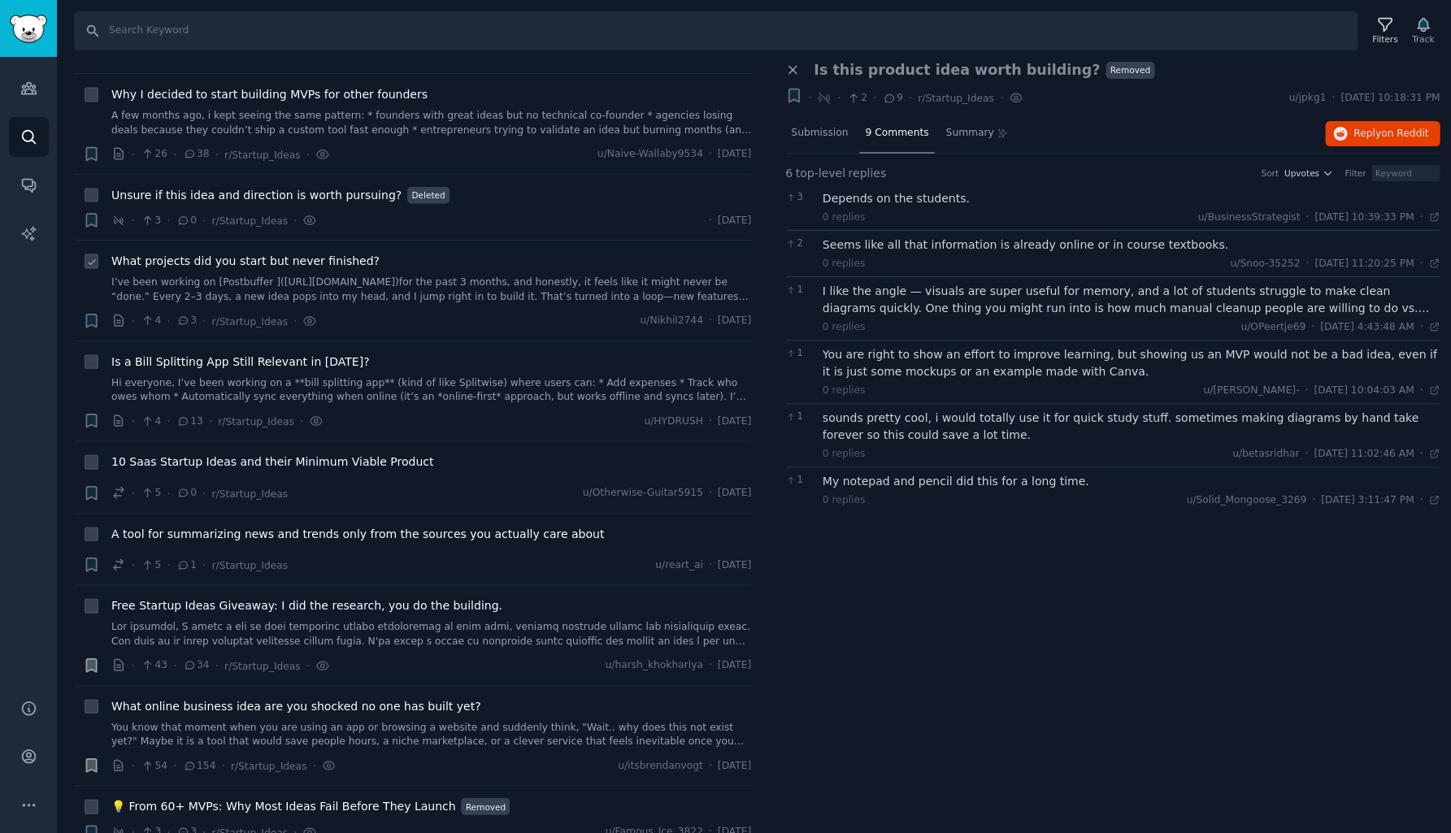
scroll to position [9980, 0]
click at [430, 274] on link "I’ve been working on [Postbuffer ]([URL][DOMAIN_NAME])for the past 3 months, an…" at bounding box center [431, 288] width 640 height 28
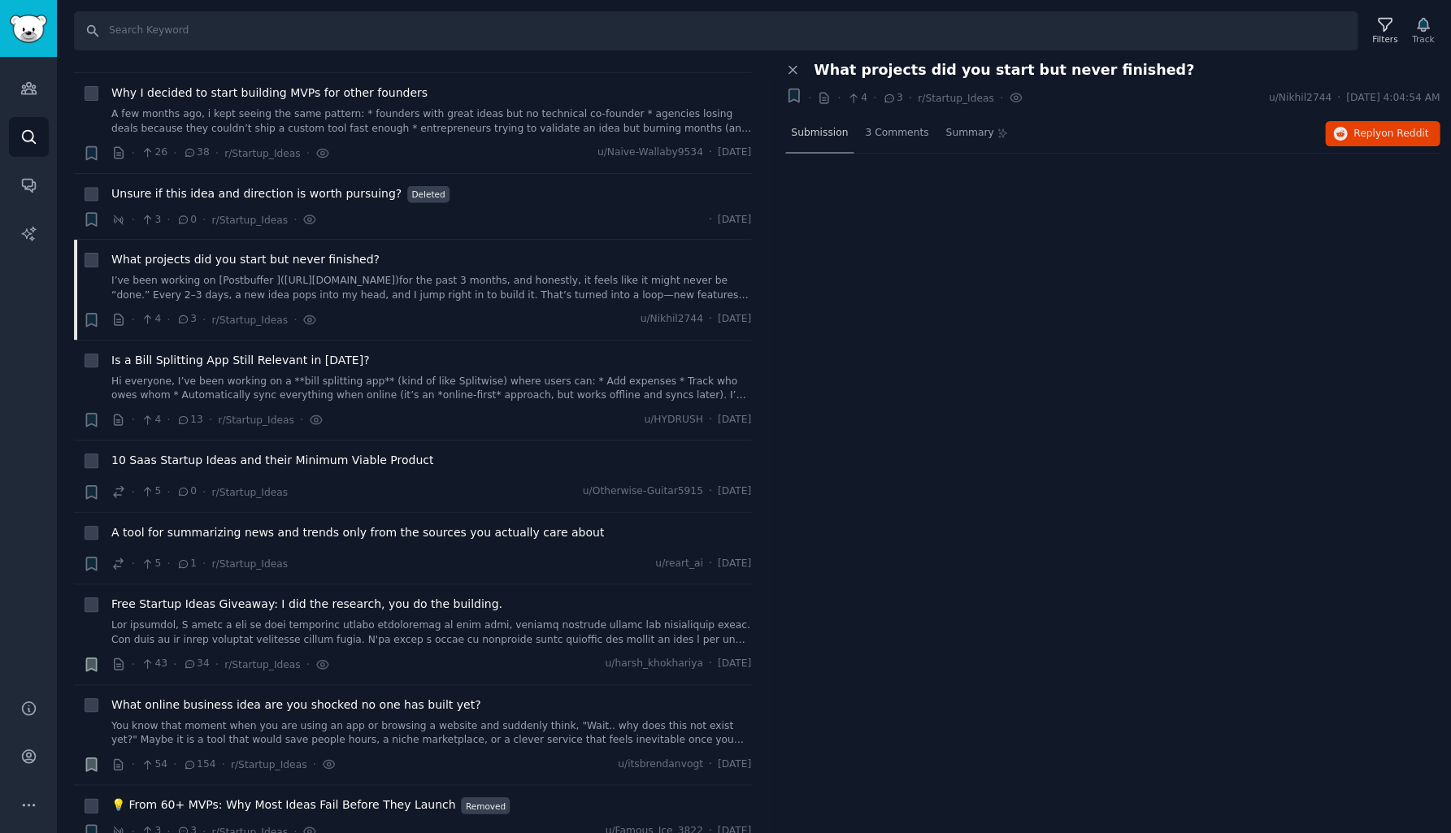
click at [834, 135] on span "Submission" at bounding box center [819, 133] width 57 height 15
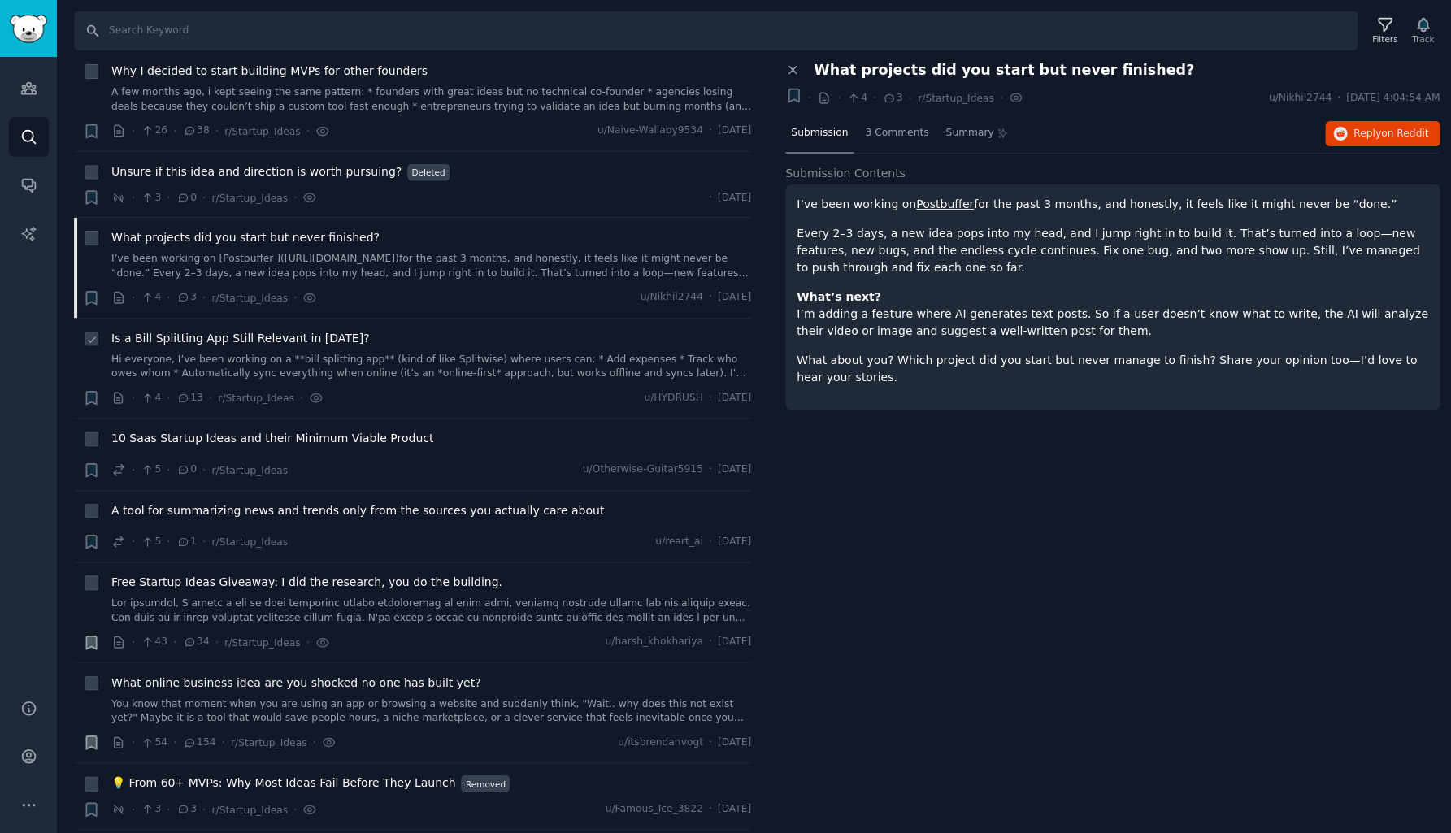
scroll to position [10003, 0]
click at [878, 138] on span "3 Comments" at bounding box center [896, 133] width 63 height 15
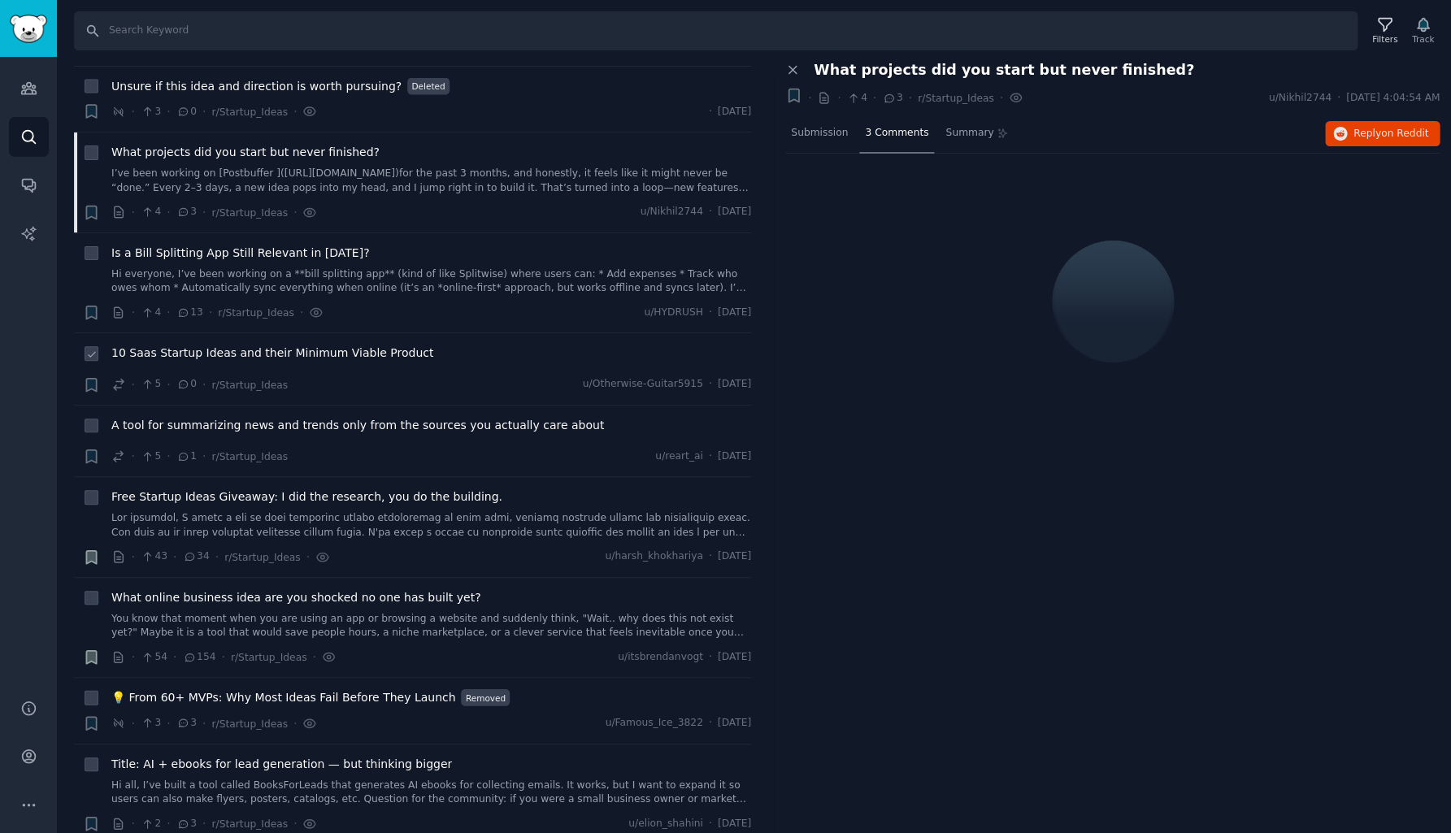
scroll to position [10093, 0]
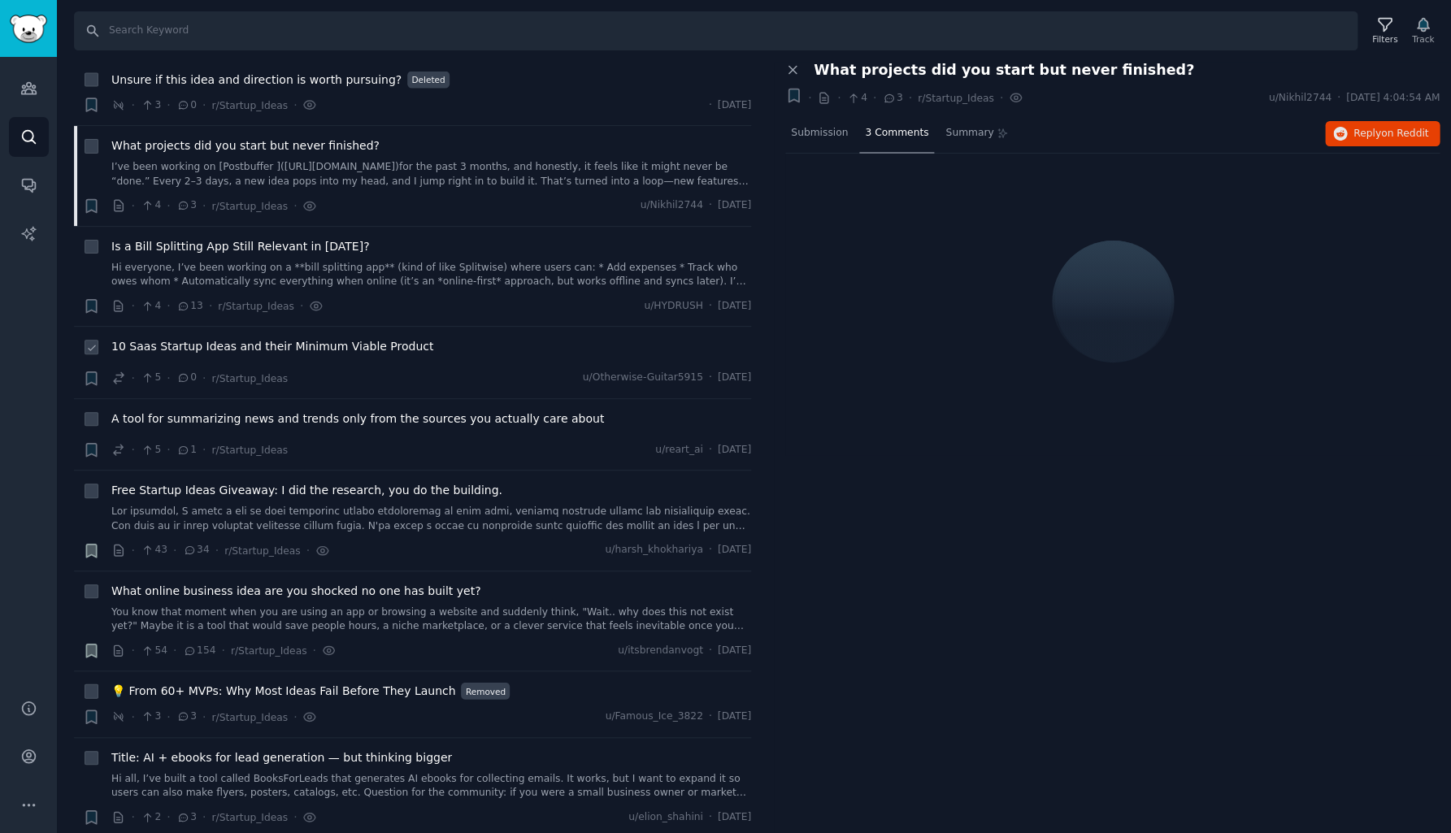
click at [353, 338] on span "10 Saas Startup Ideas and their Minimum Viable Product" at bounding box center [272, 346] width 322 height 17
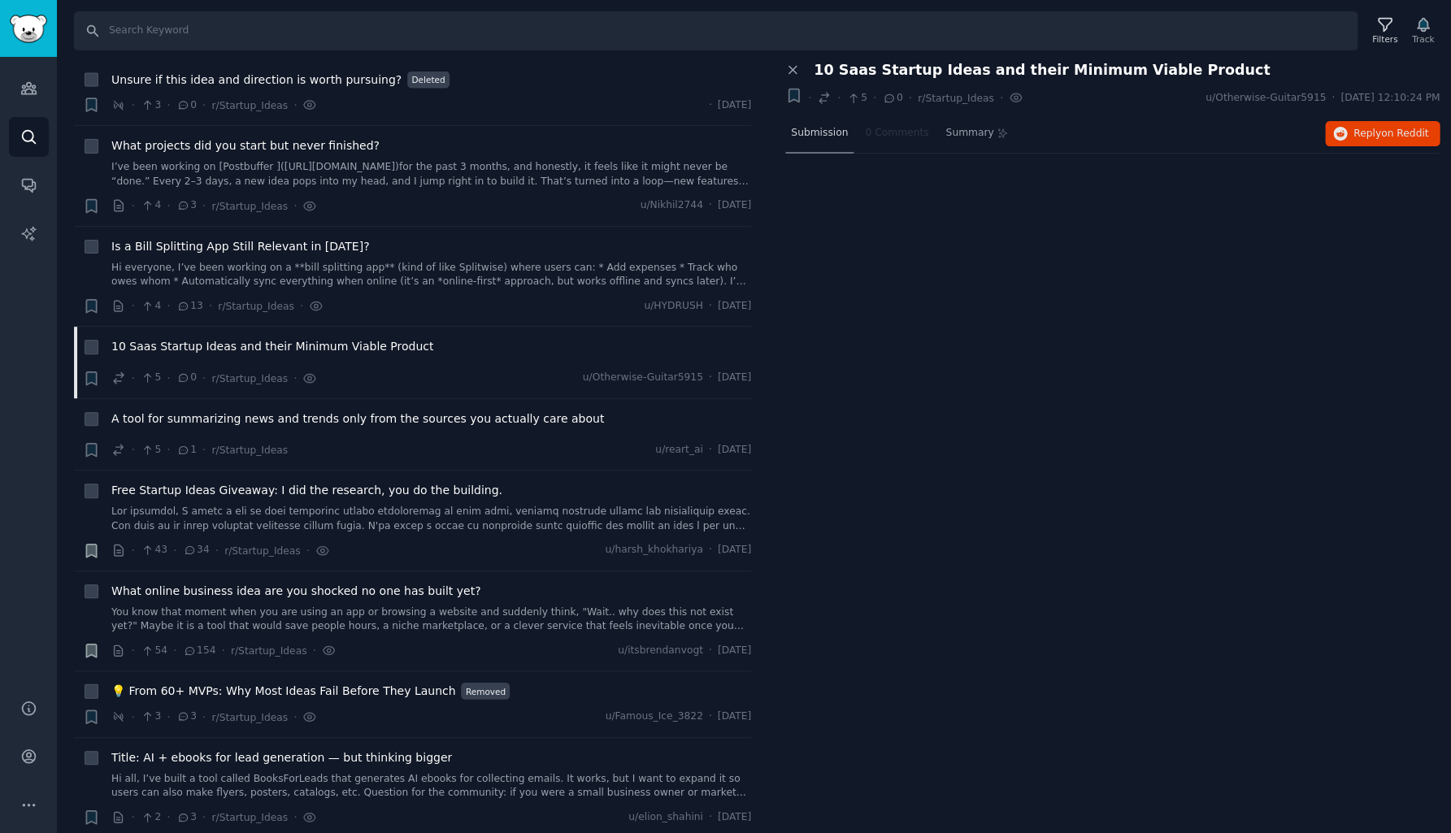
click at [823, 132] on span "Submission" at bounding box center [819, 133] width 57 height 15
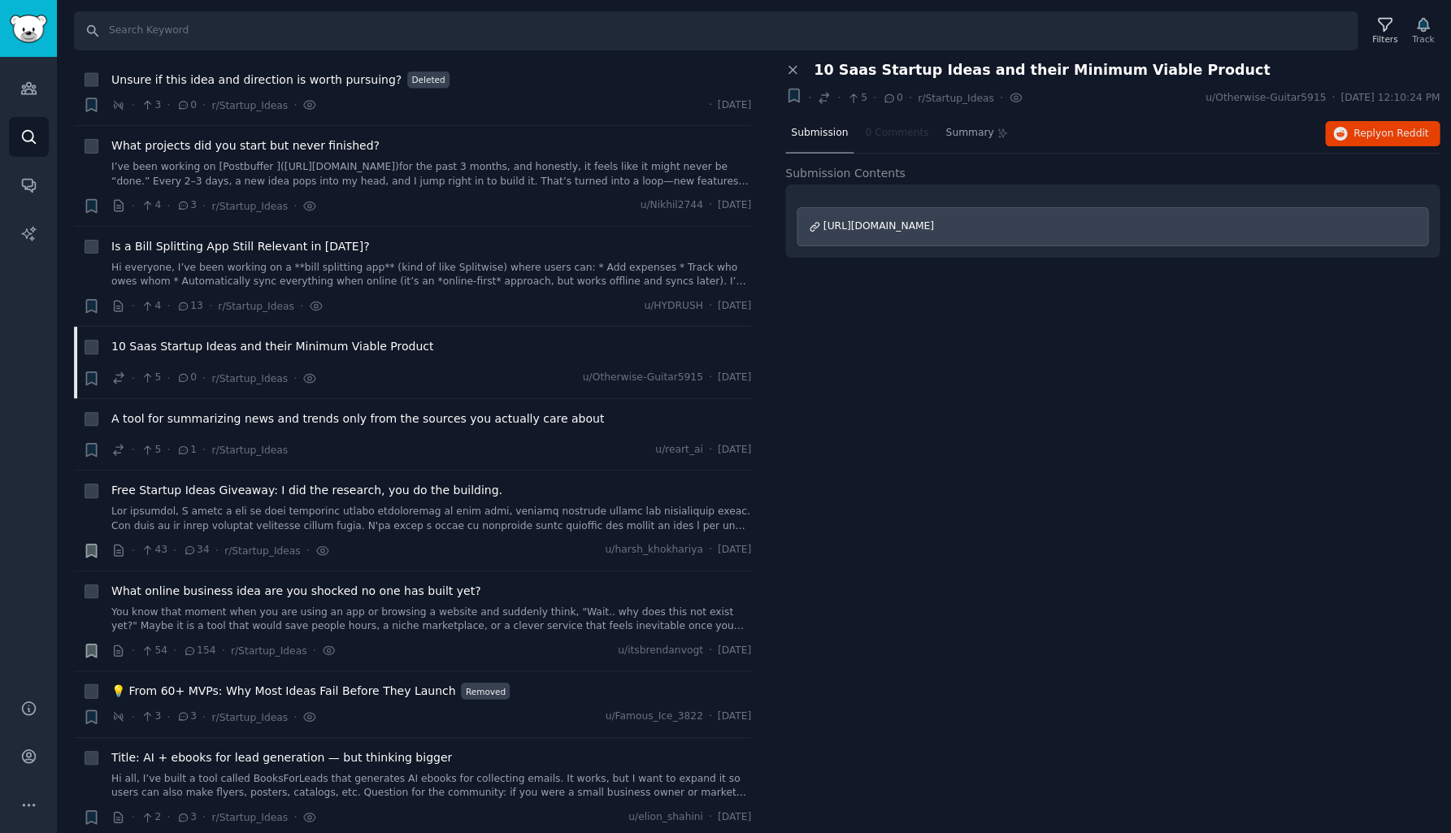
click at [934, 223] on span "[URL][DOMAIN_NAME]" at bounding box center [878, 225] width 111 height 11
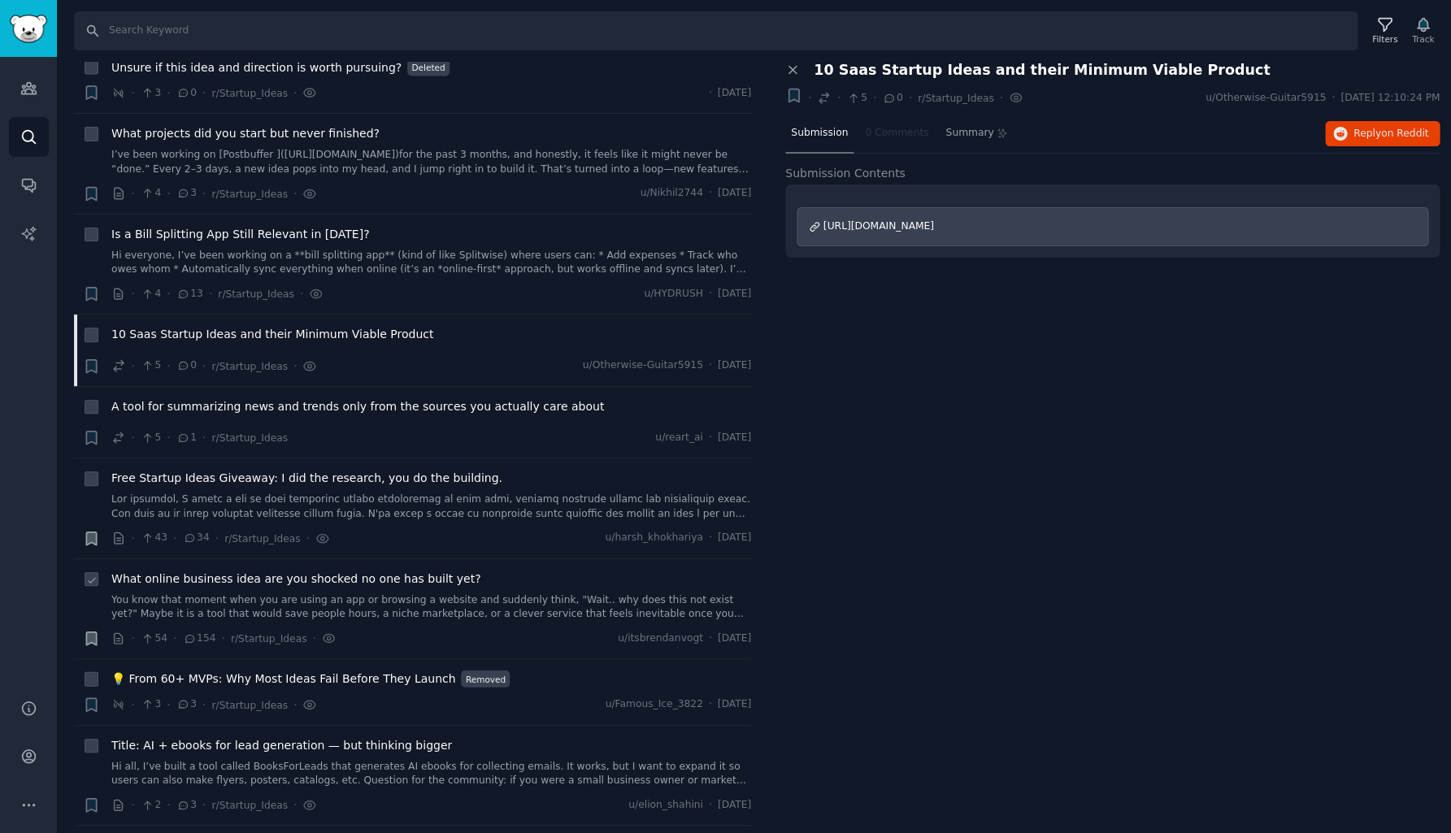
scroll to position [10107, 0]
click at [446, 397] on div "A tool for summarizing news and trends only from the sources you actually care …" at bounding box center [431, 421] width 640 height 49
click at [450, 397] on span "A tool for summarizing news and trends only from the sources you actually care …" at bounding box center [357, 405] width 492 height 17
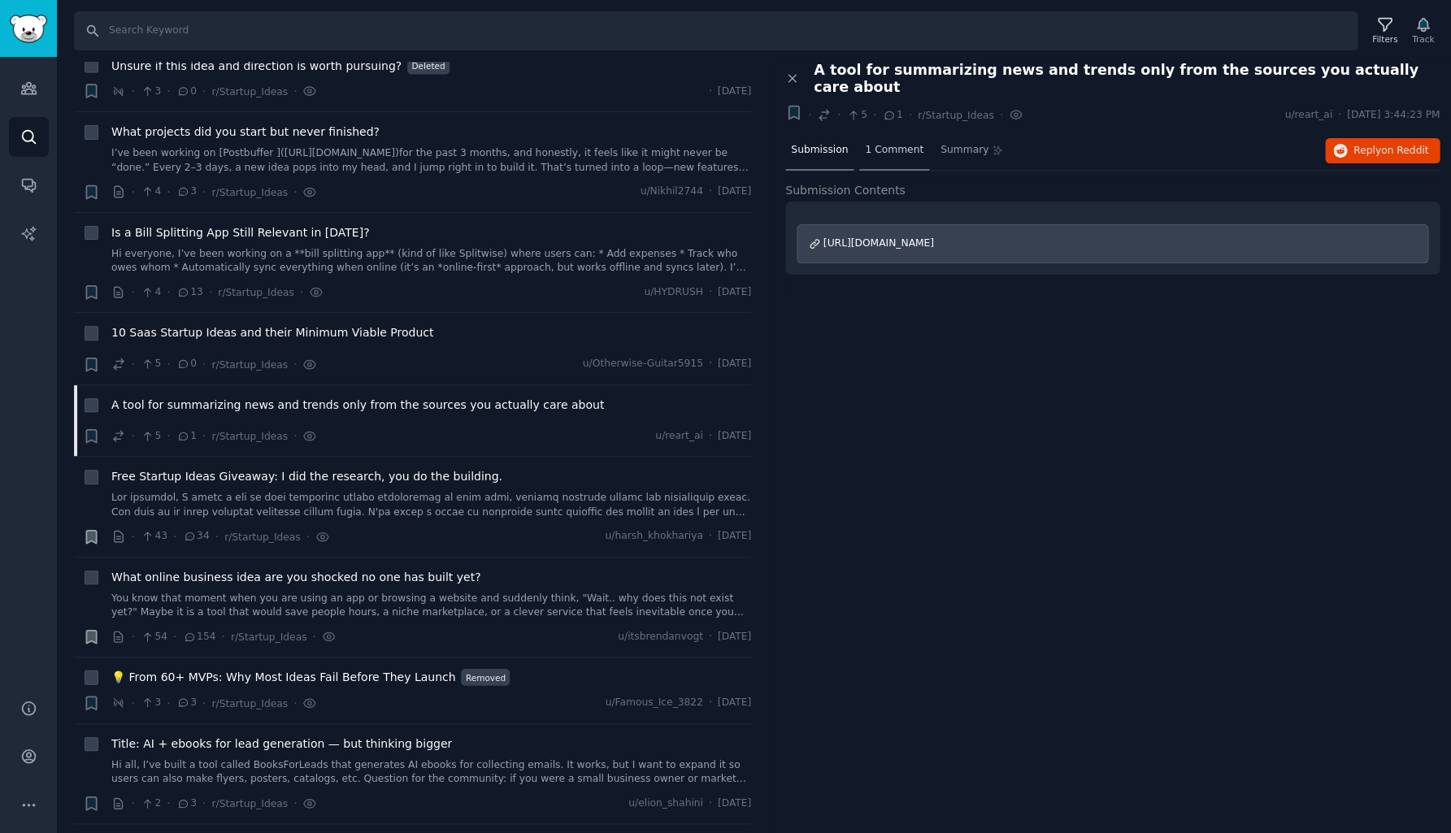
click at [899, 143] on span "1 Comment" at bounding box center [894, 150] width 59 height 15
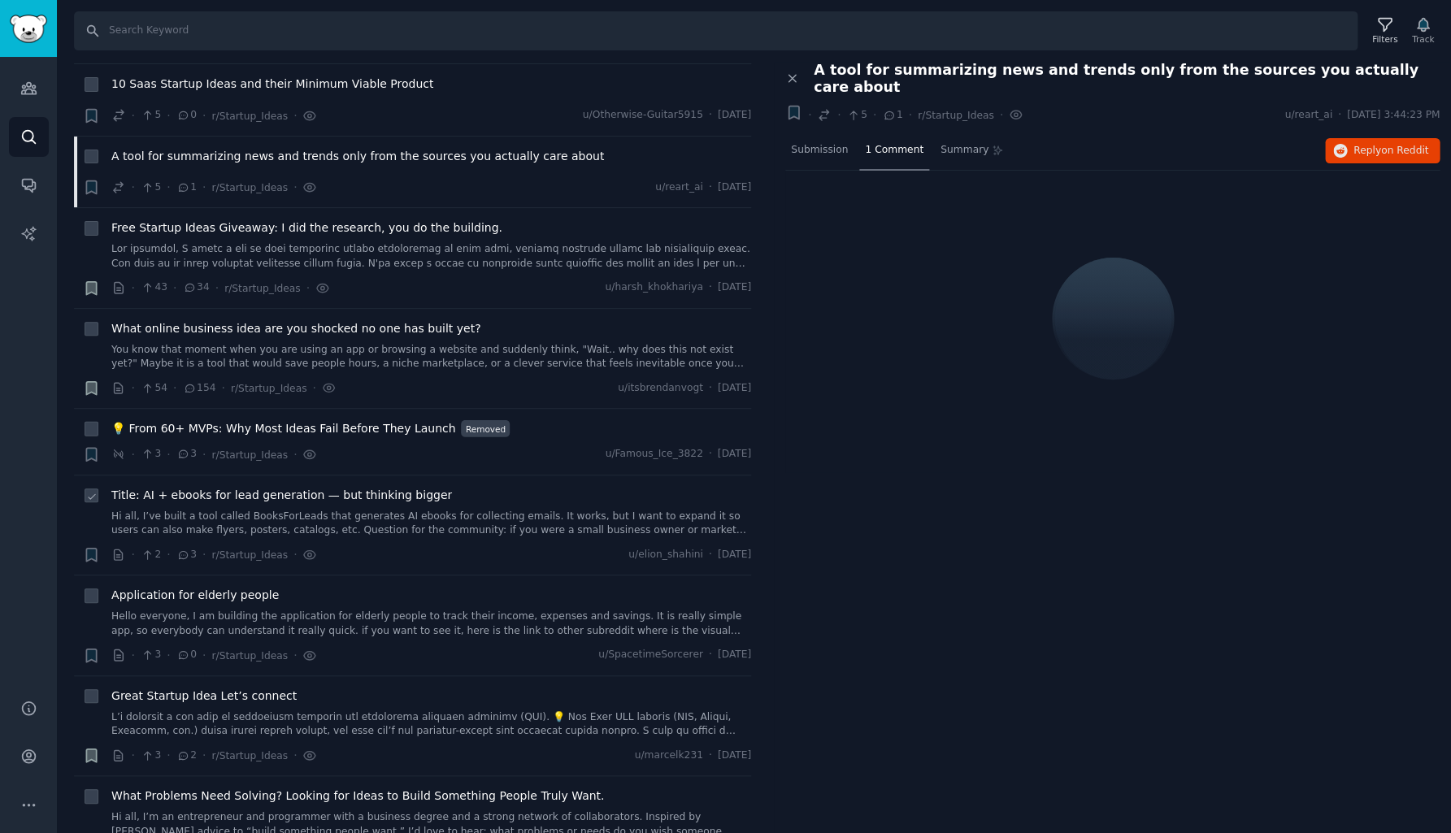
scroll to position [10367, 0]
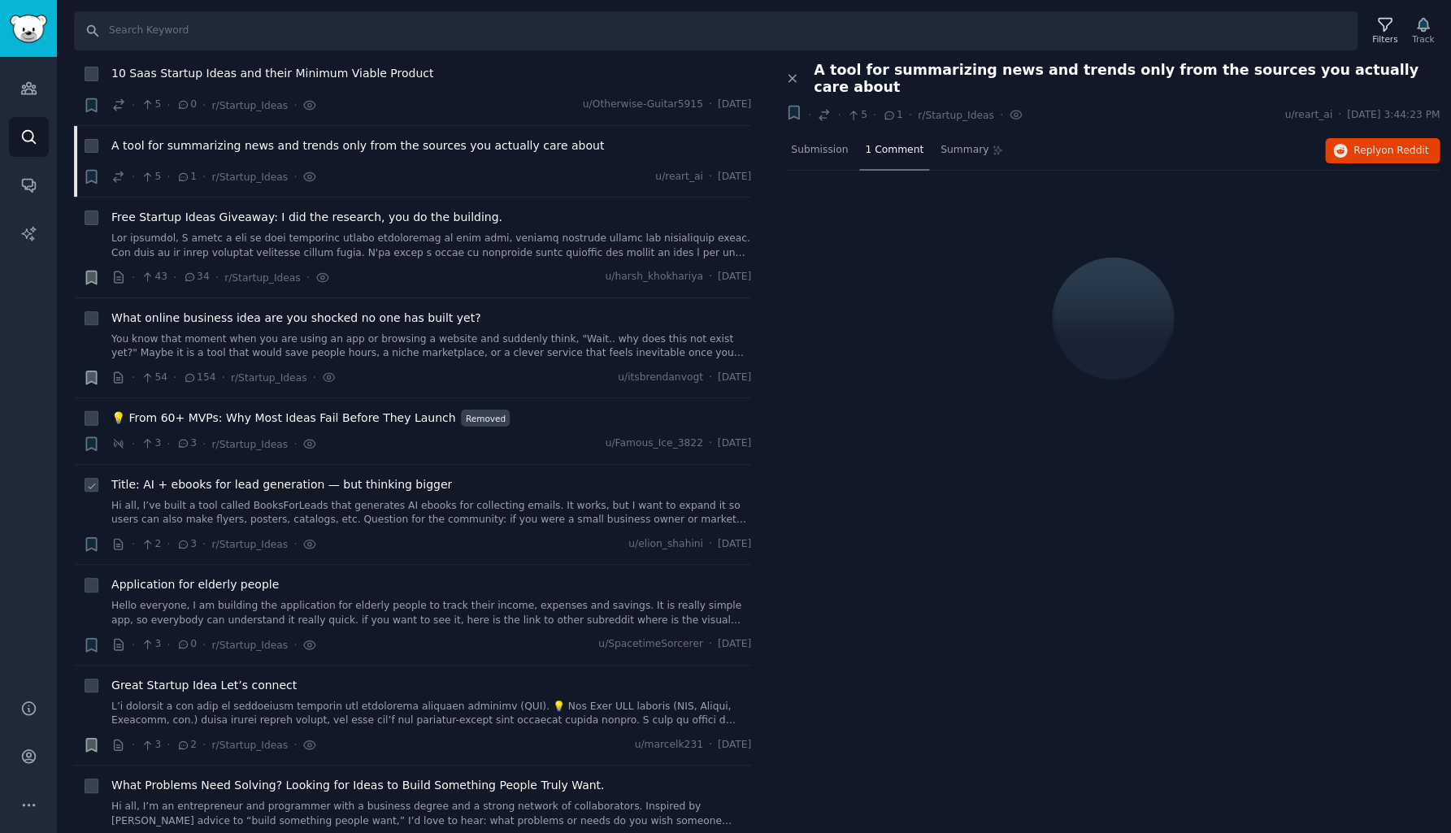
click at [347, 499] on link "Hi all, I’ve built a tool called BooksForLeads that generates AI ebooks for col…" at bounding box center [431, 513] width 640 height 28
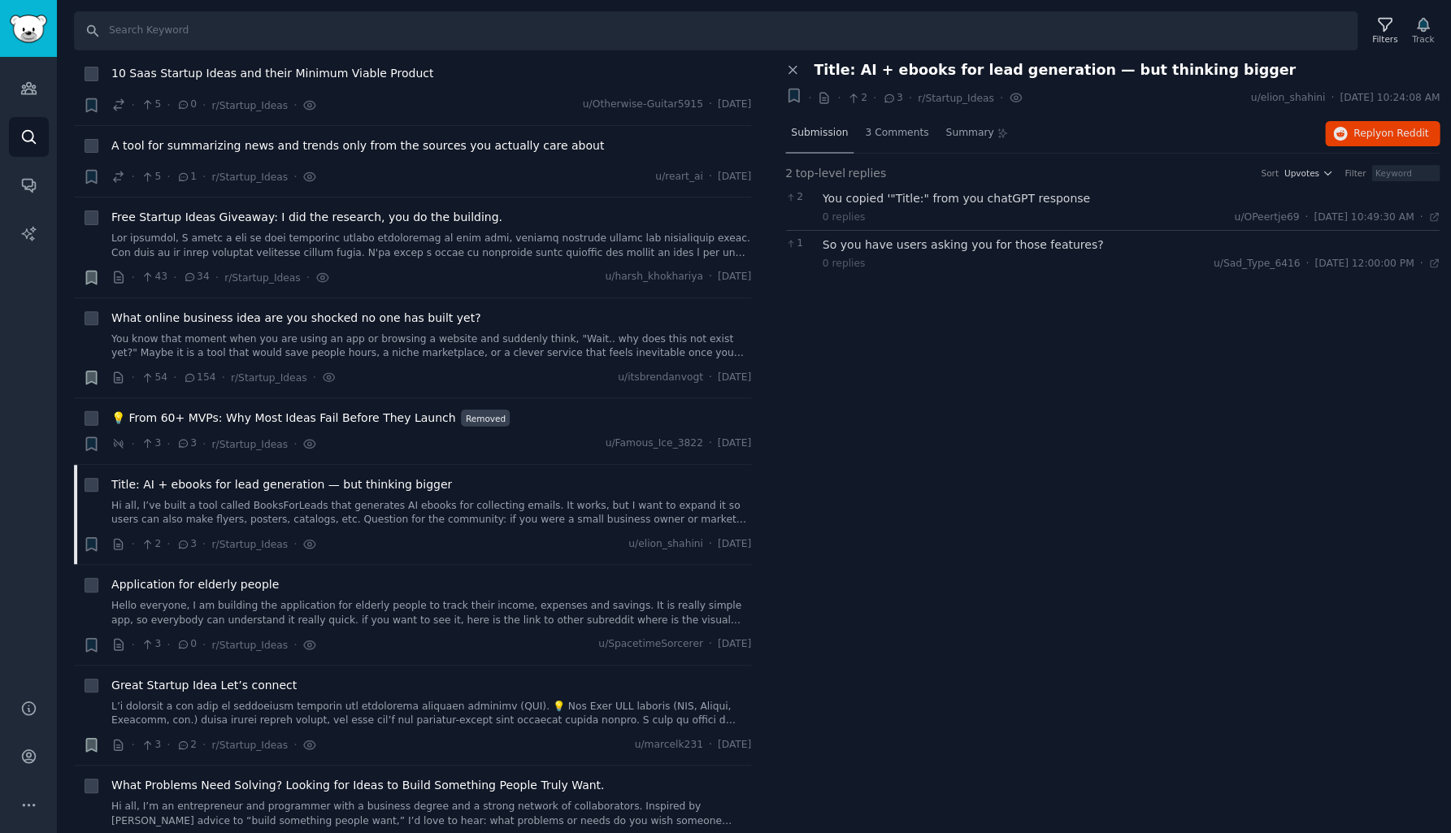
click at [822, 134] on span "Submission" at bounding box center [819, 133] width 57 height 15
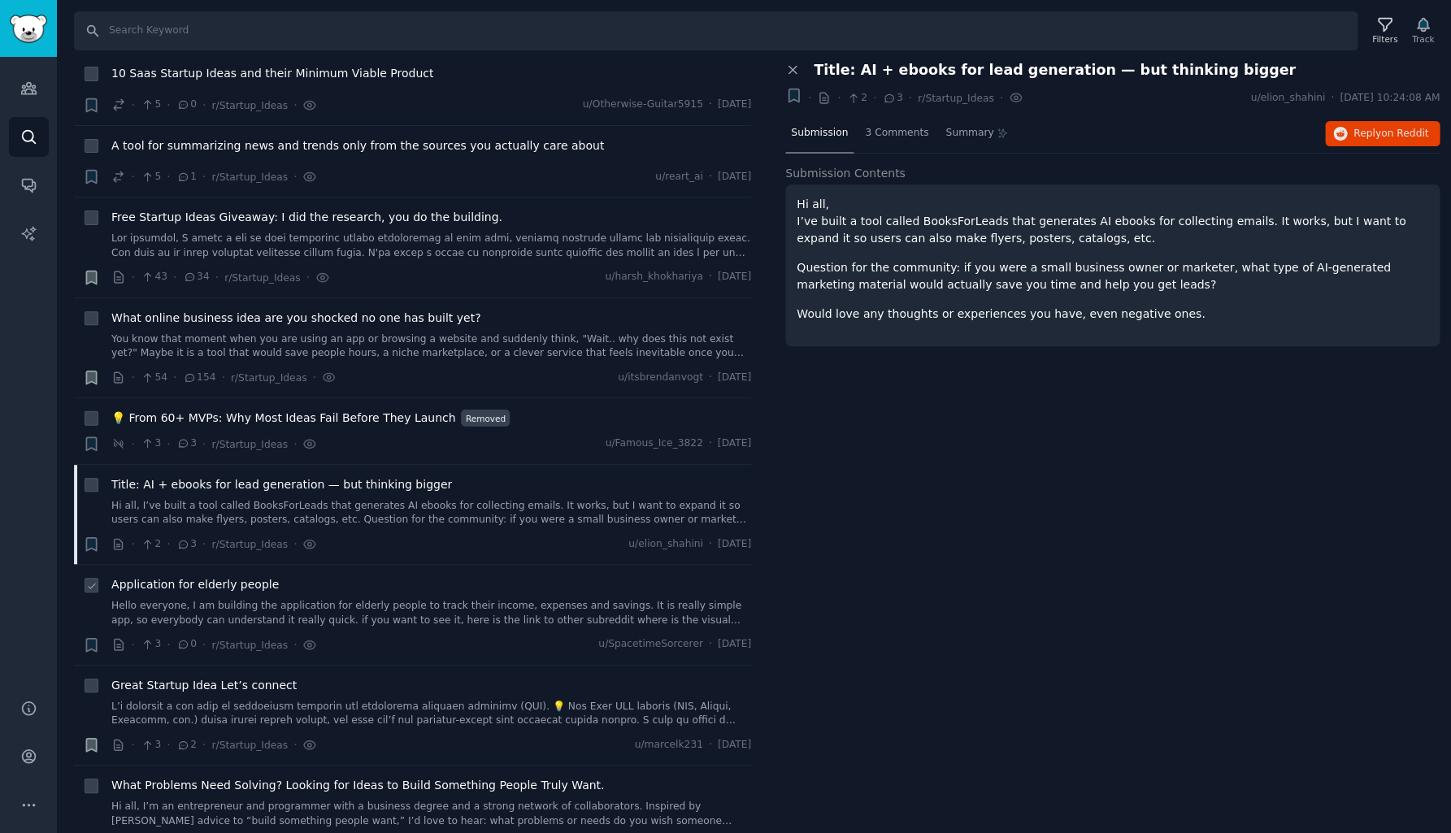
click at [332, 599] on link "Hello everyone, I am building the application for elderly people to track their…" at bounding box center [431, 613] width 640 height 28
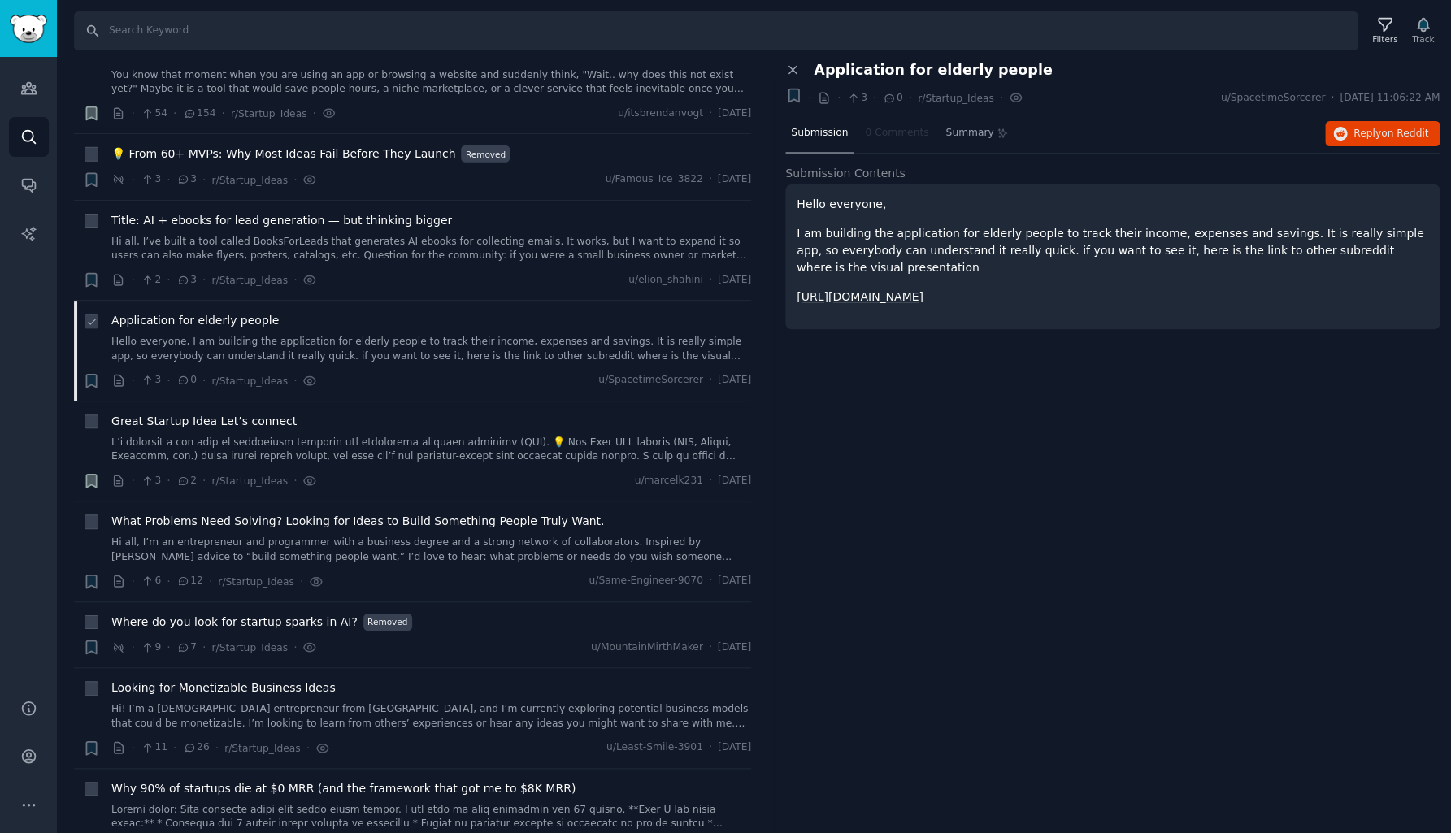
scroll to position [10640, 0]
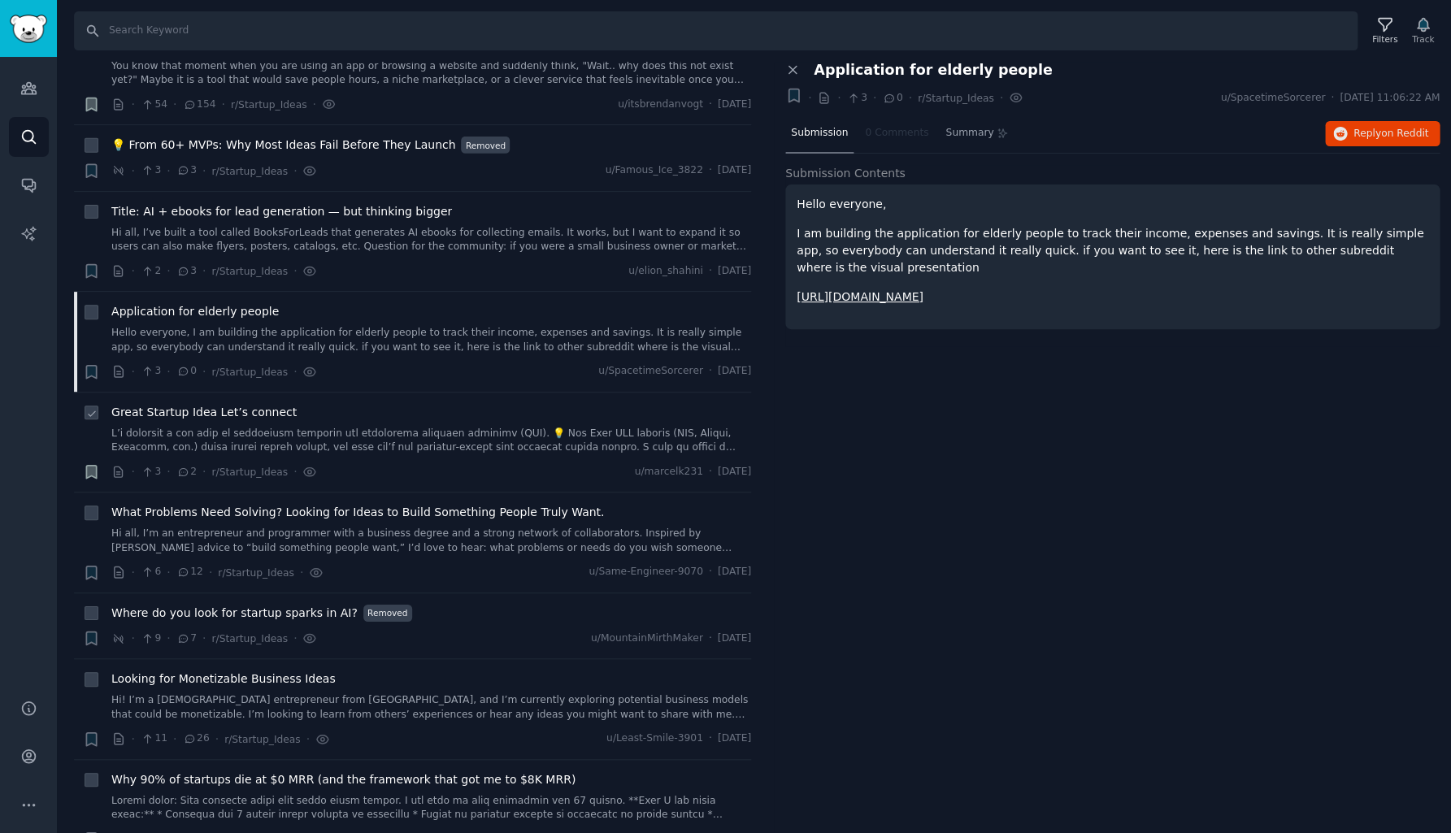
click at [335, 427] on link at bounding box center [431, 441] width 640 height 28
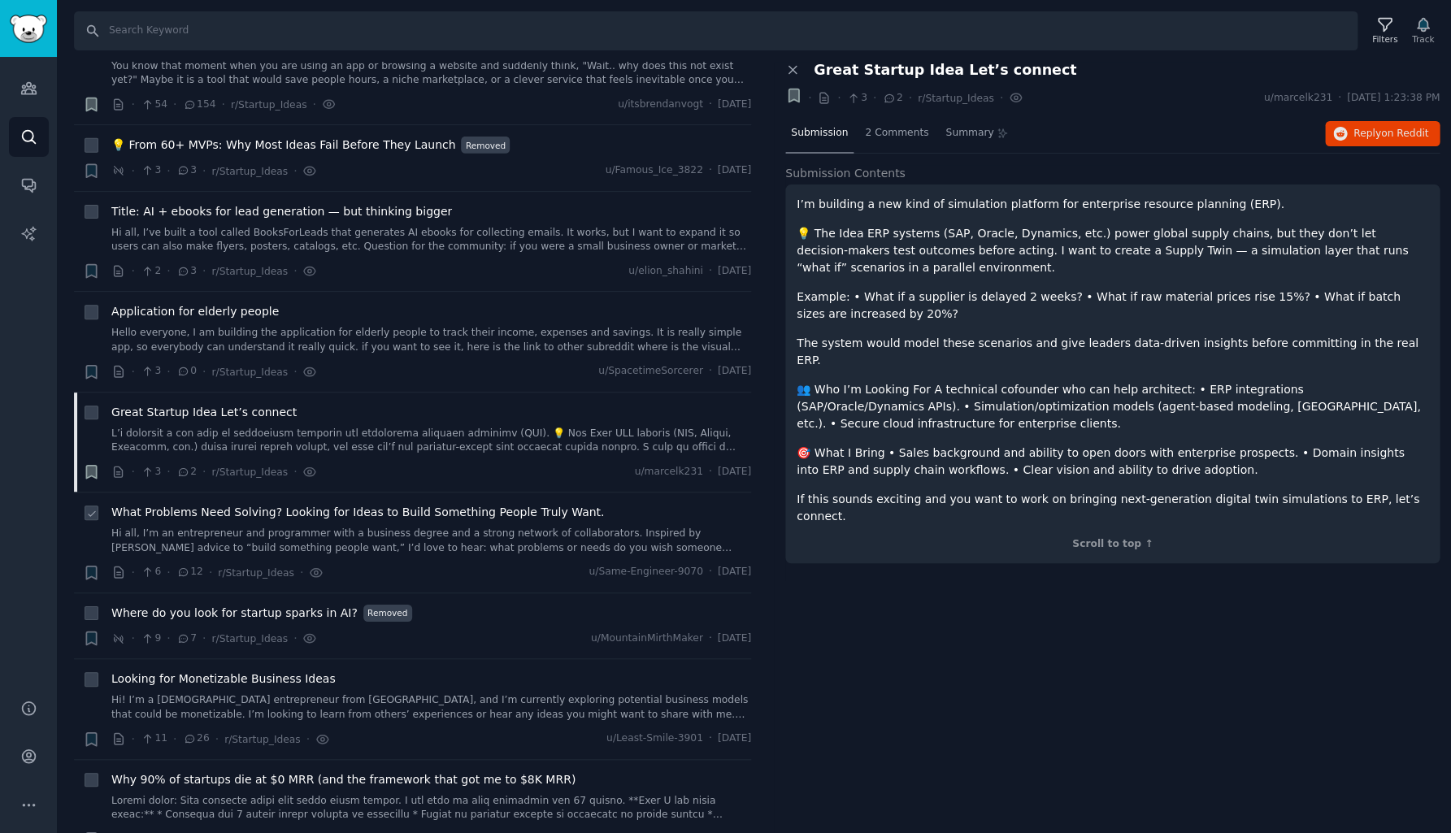
click at [349, 527] on link "Hi all, I’m an entrepreneur and programmer with a business degree and a strong …" at bounding box center [431, 541] width 640 height 28
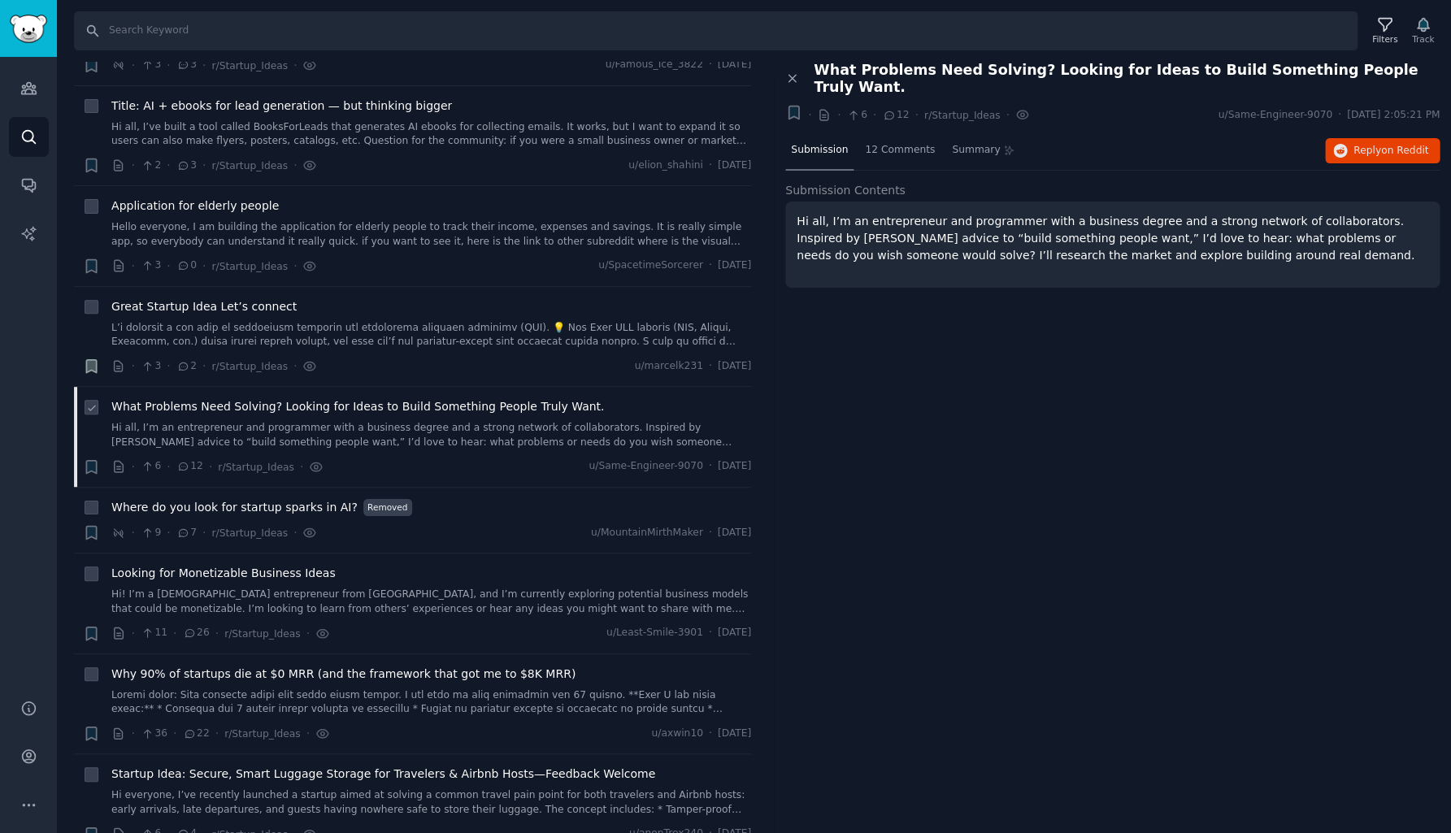
scroll to position [10758, 0]
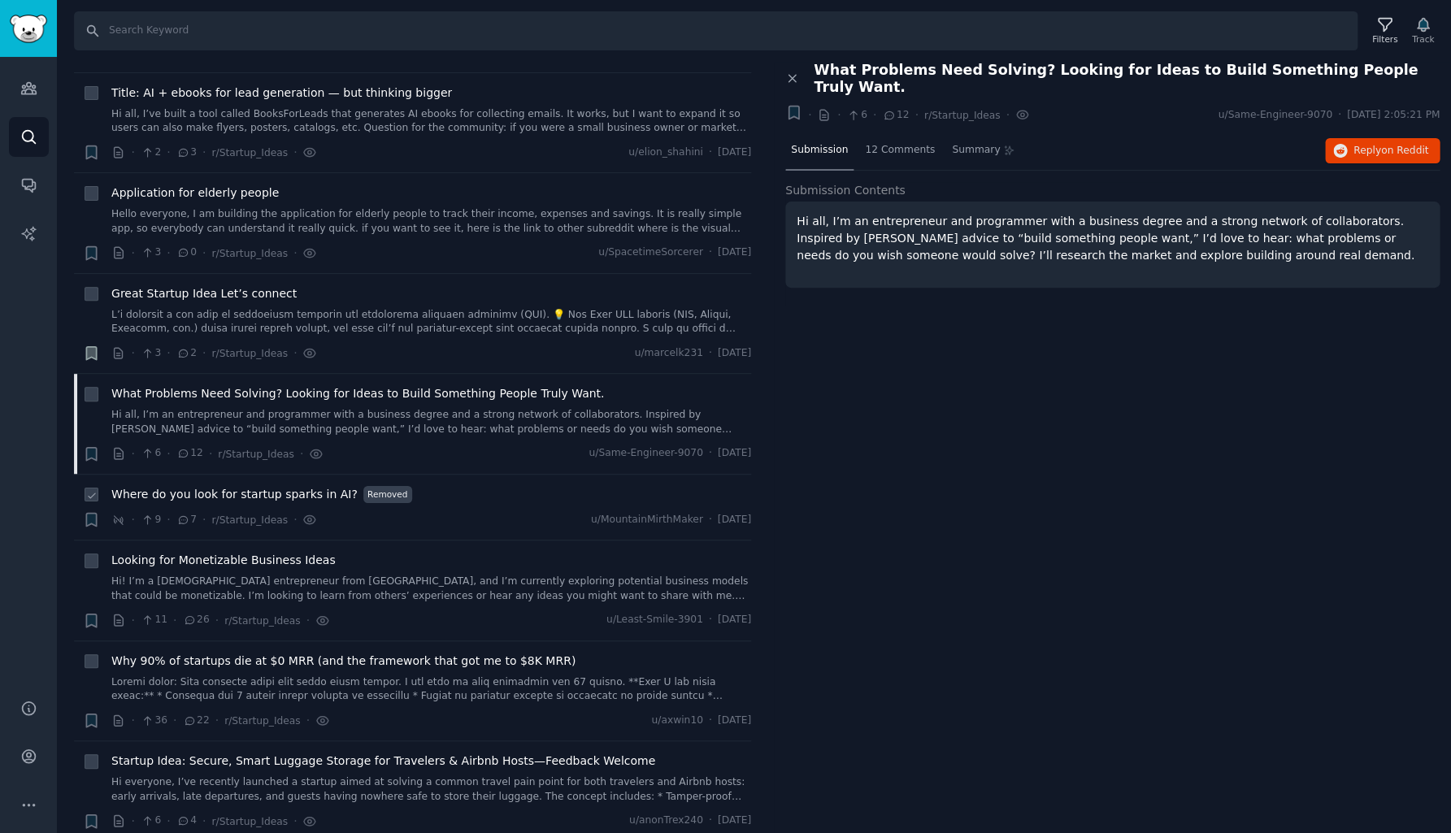
click at [484, 486] on div "Where do you look for startup sparks in AI? Removed · 9 · 7 · r/Startup_Ideas ·…" at bounding box center [431, 507] width 640 height 43
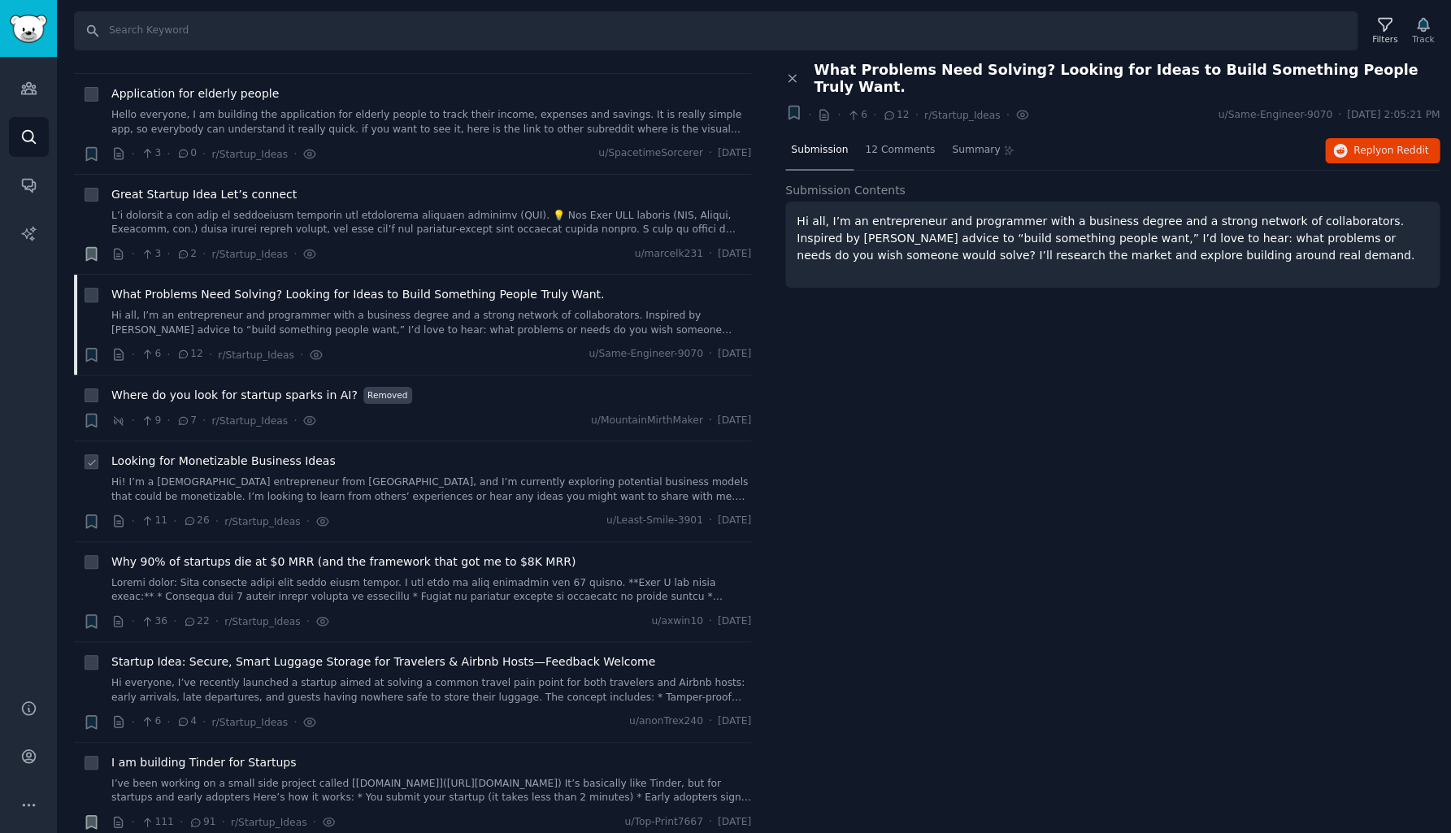
scroll to position [10874, 0]
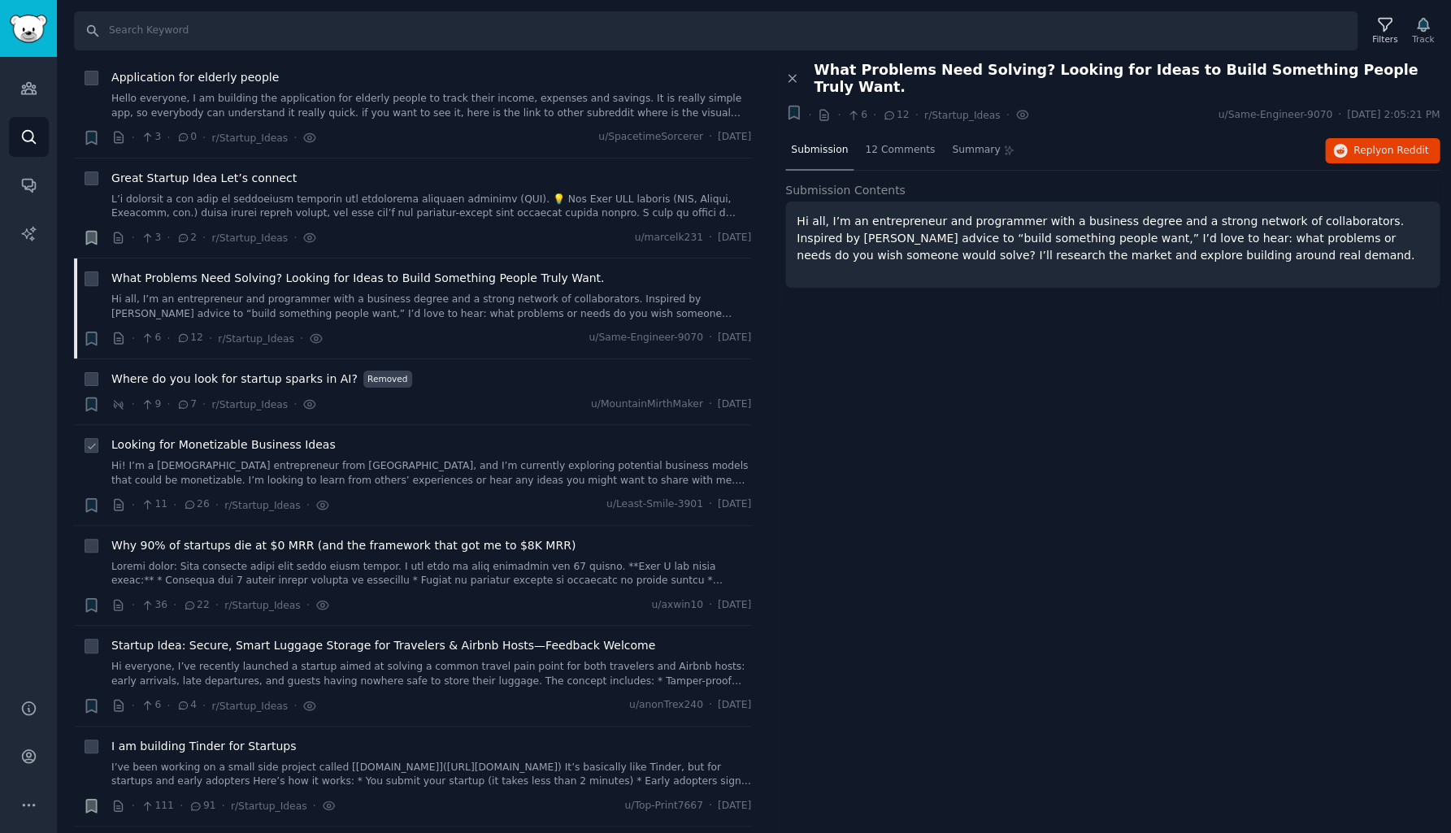
click at [413, 459] on link "Hi! I’m a [DEMOGRAPHIC_DATA] entrepreneur from [GEOGRAPHIC_DATA], and I’m curre…" at bounding box center [431, 473] width 640 height 28
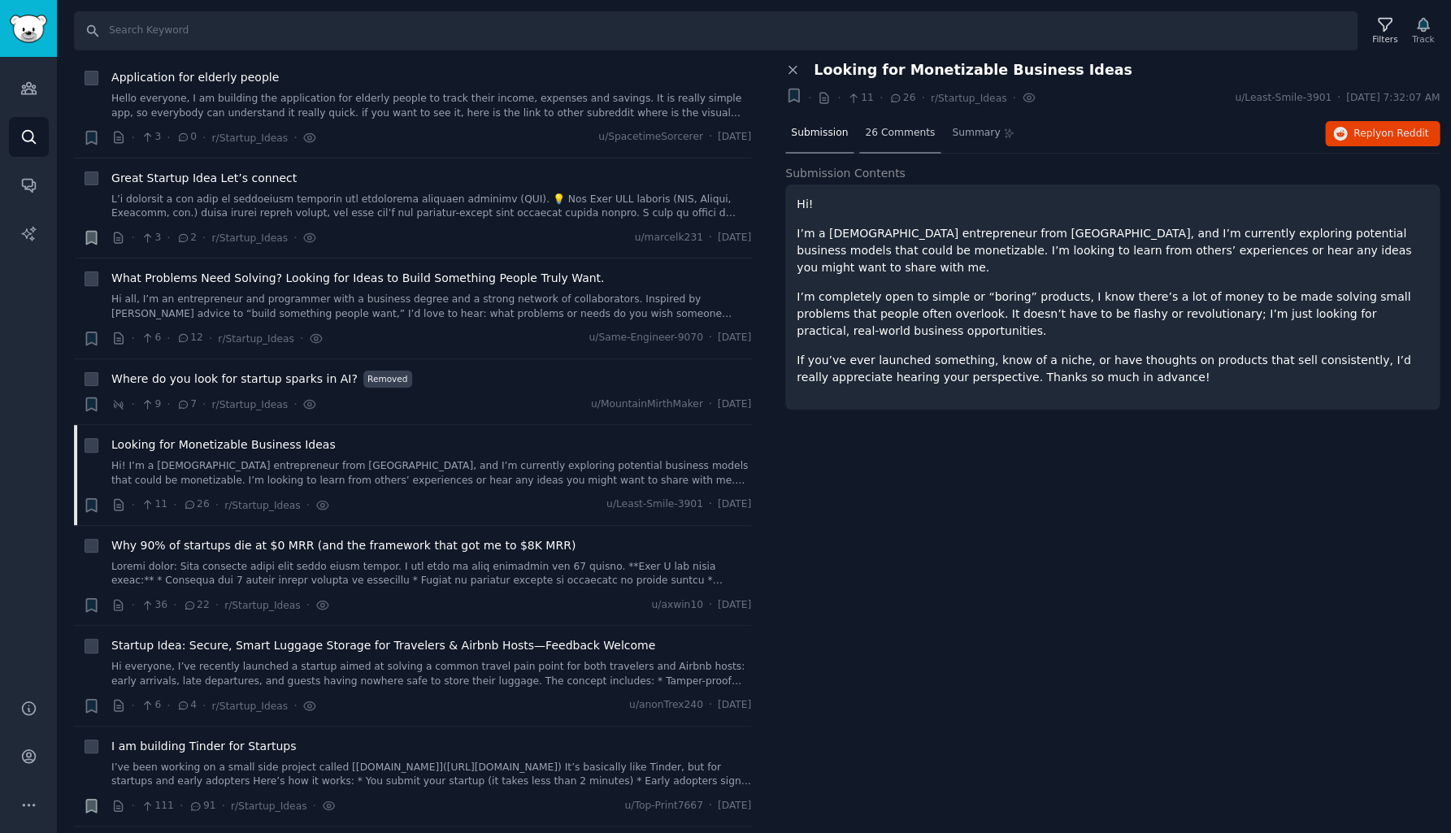
click at [903, 130] on span "26 Comments" at bounding box center [900, 133] width 70 height 15
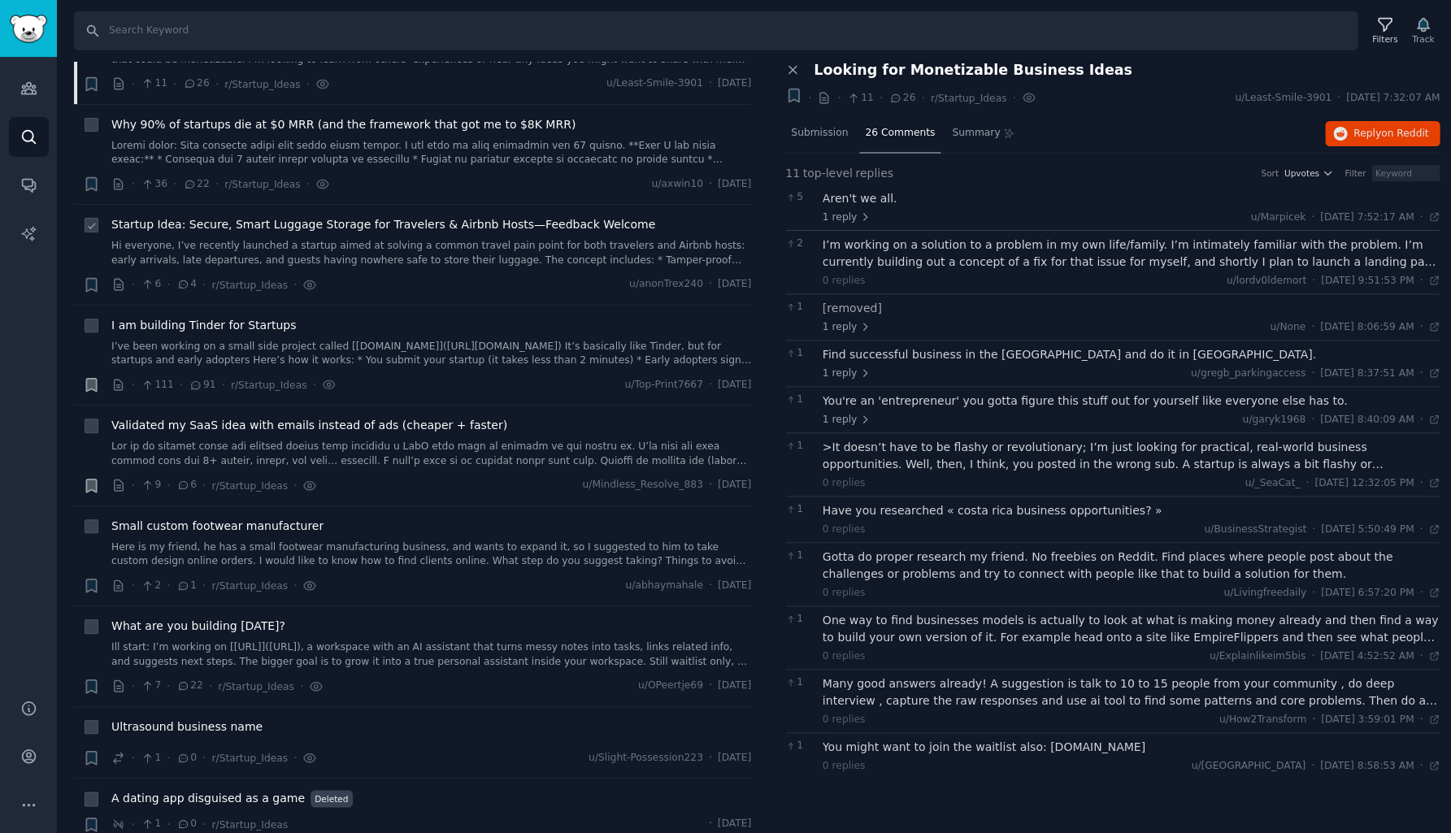
scroll to position [11308, 0]
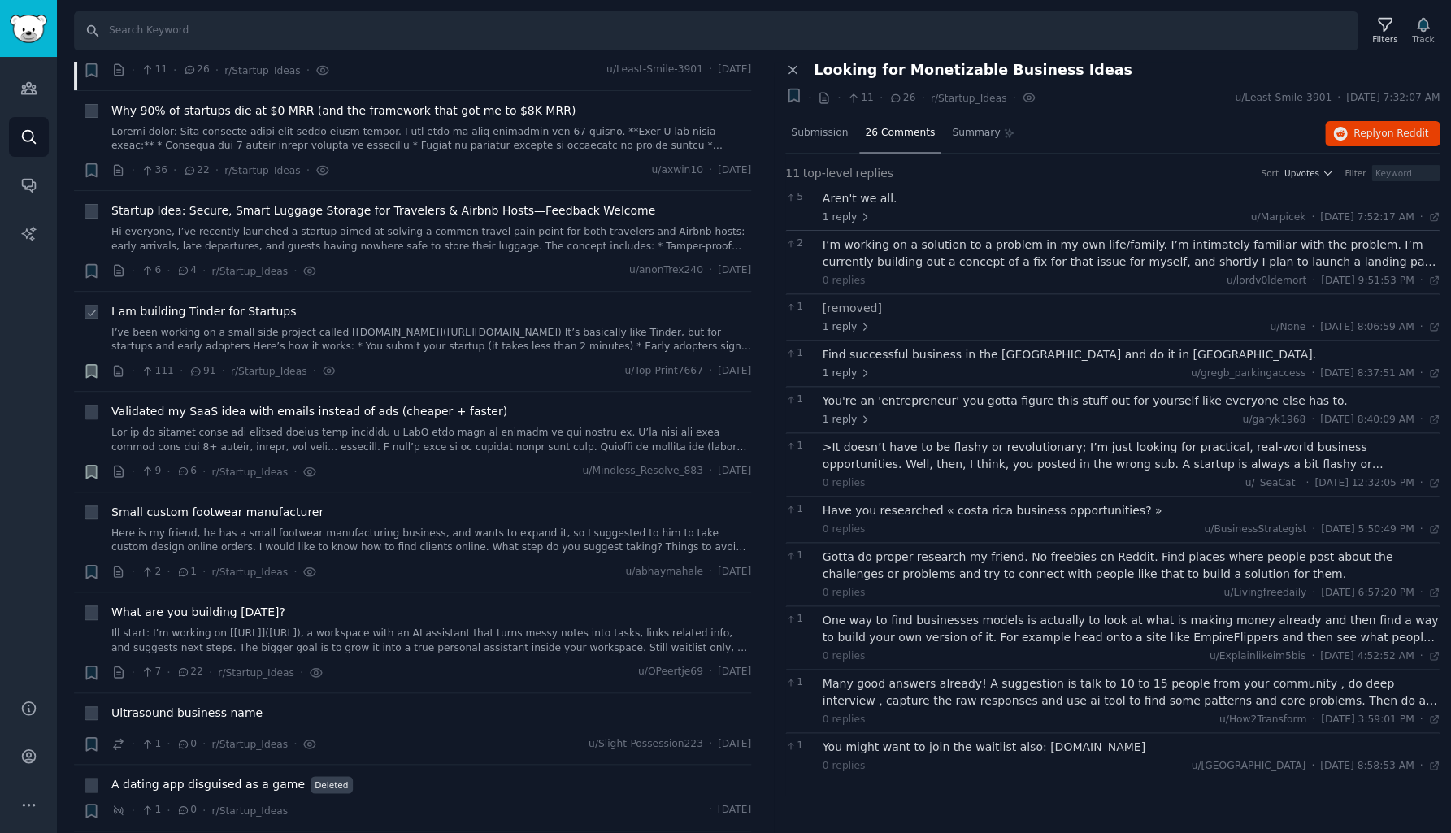
click at [394, 326] on link "I’ve been working on a small side project called [[DOMAIN_NAME]]([URL][DOMAIN_N…" at bounding box center [431, 340] width 640 height 28
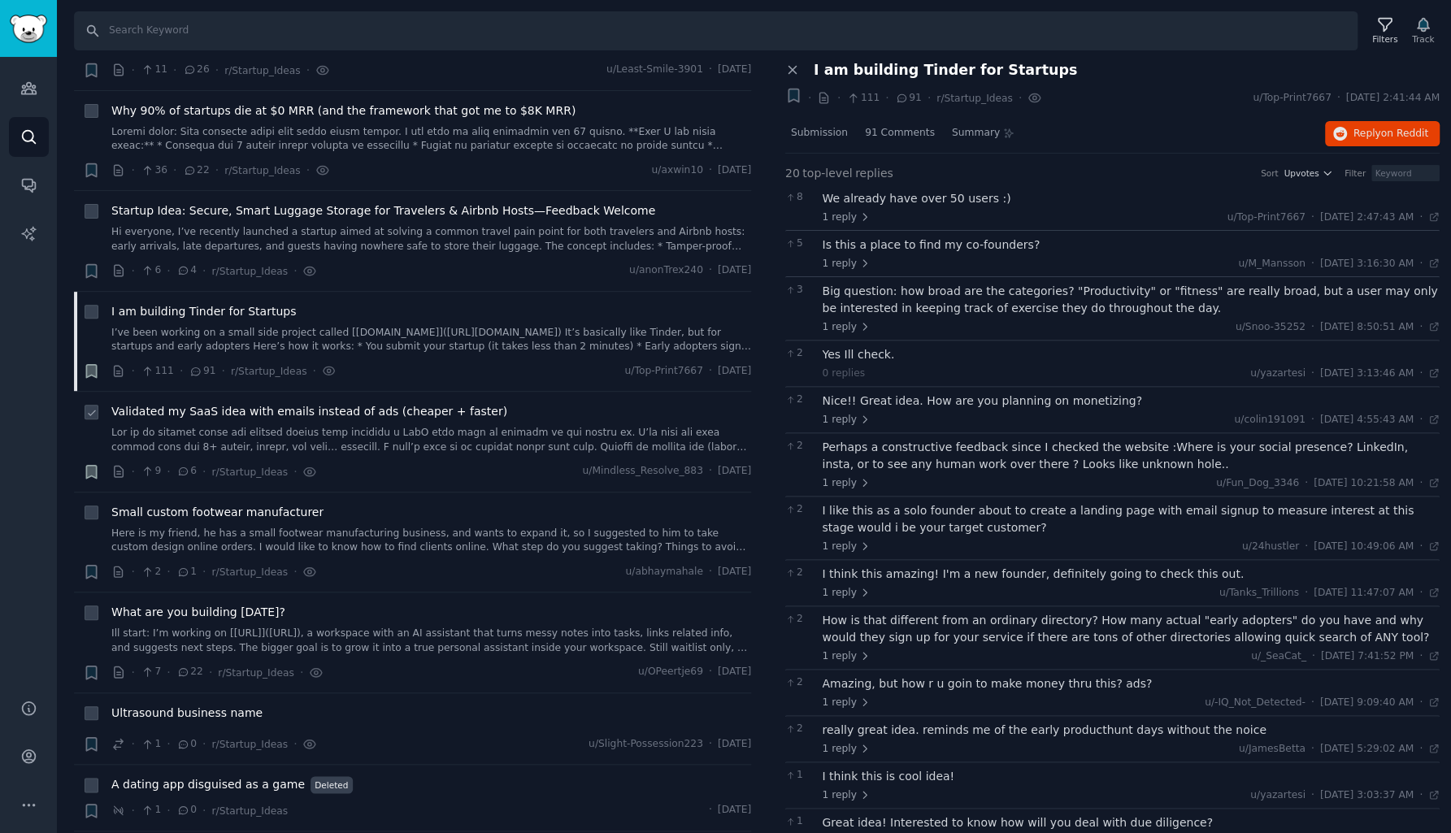
click at [390, 426] on link at bounding box center [431, 440] width 640 height 28
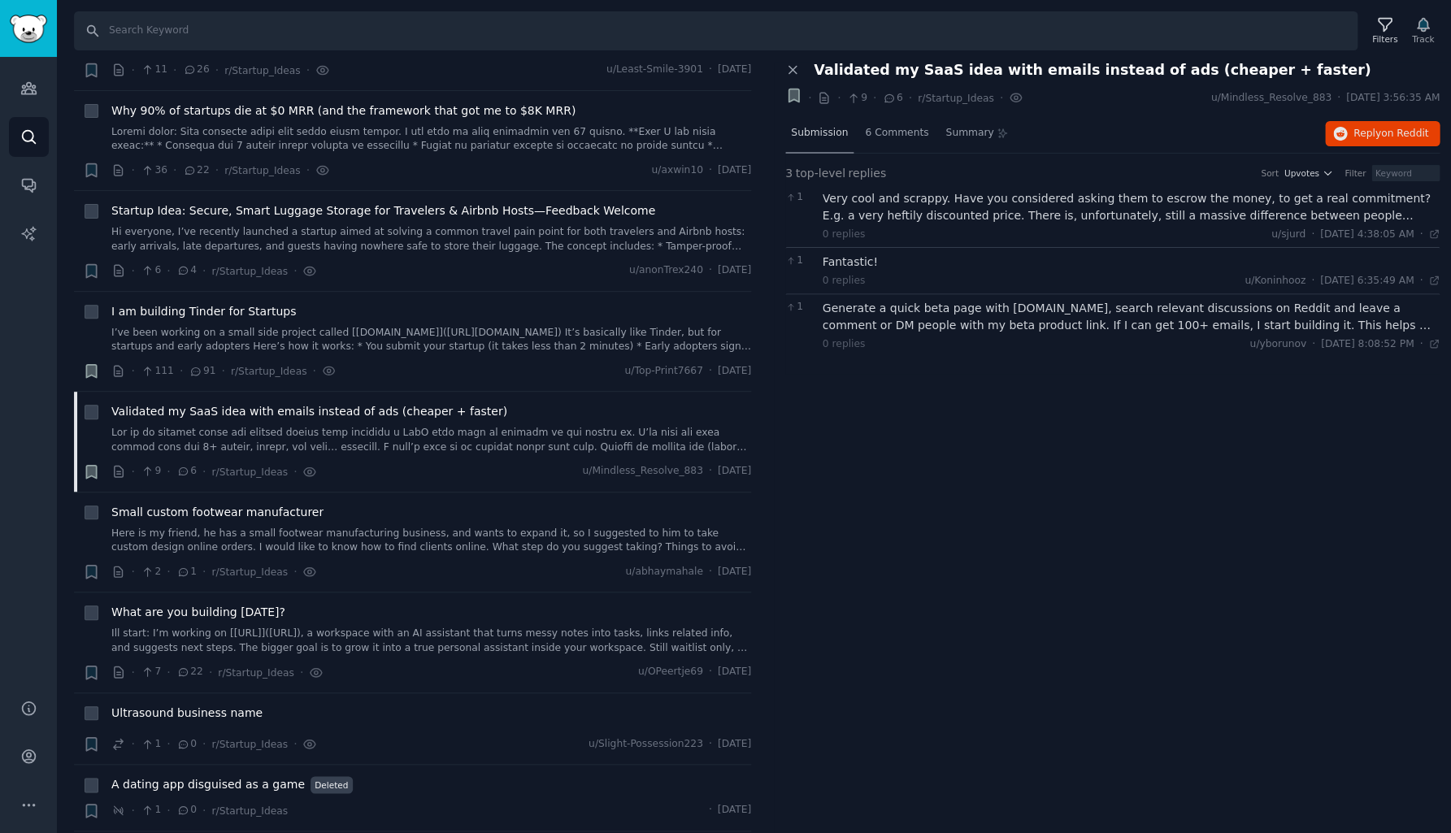
click at [838, 130] on span "Submission" at bounding box center [819, 133] width 57 height 15
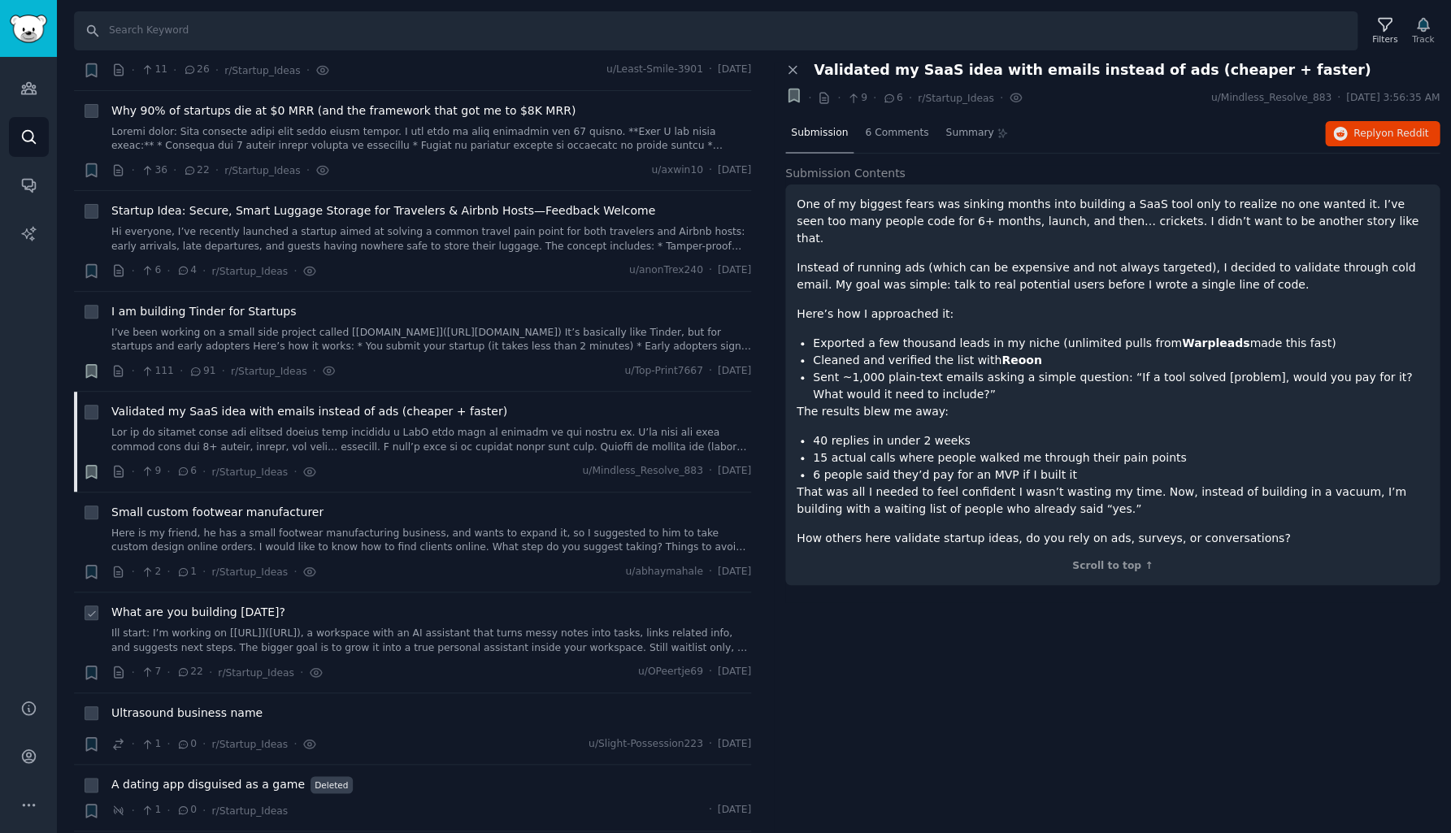
click at [388, 627] on link "Ill start: I’m working on [[URL]]([URL]), a workspace with an AI assistant that…" at bounding box center [431, 641] width 640 height 28
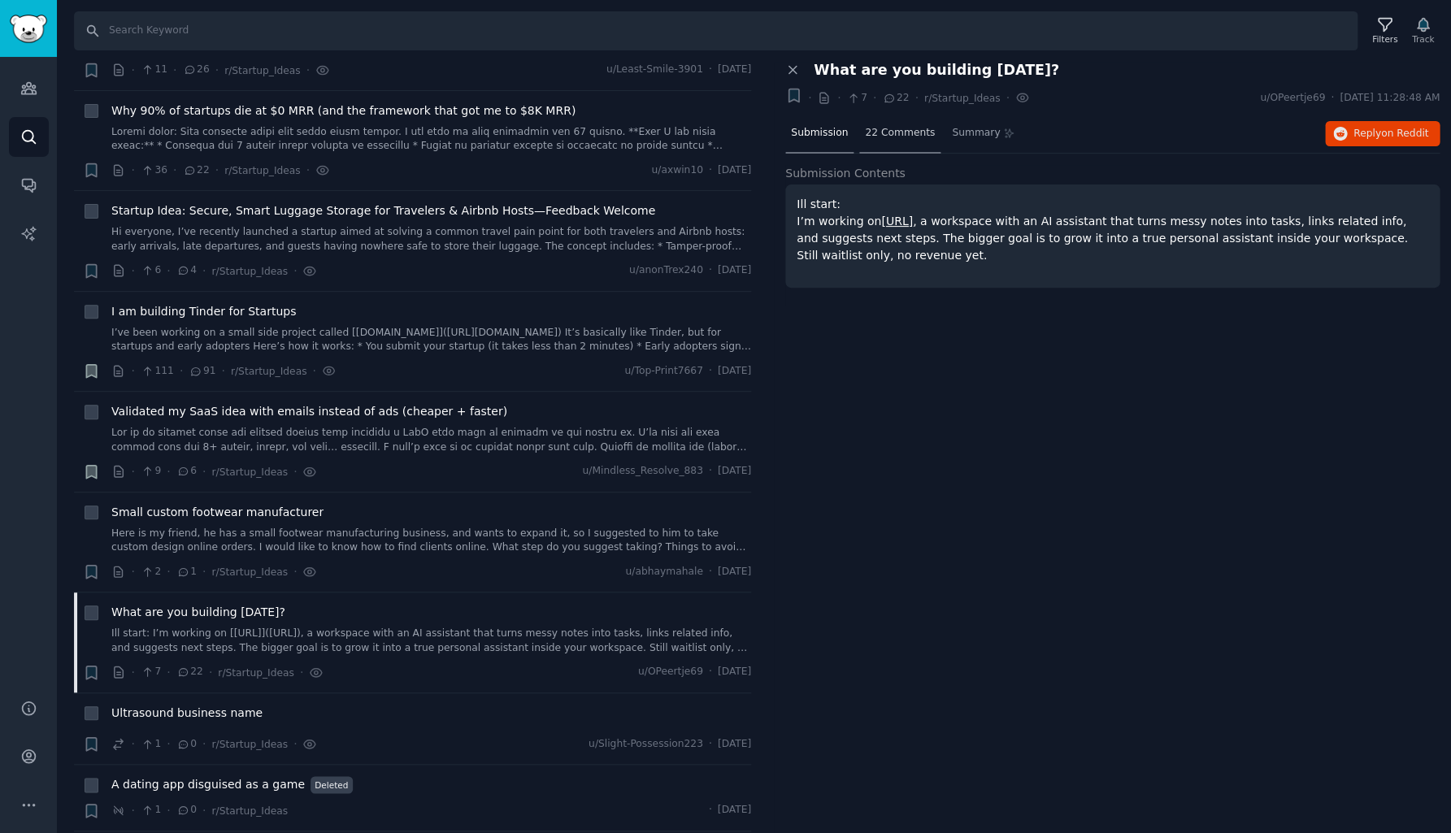
click at [905, 130] on span "22 Comments" at bounding box center [900, 133] width 70 height 15
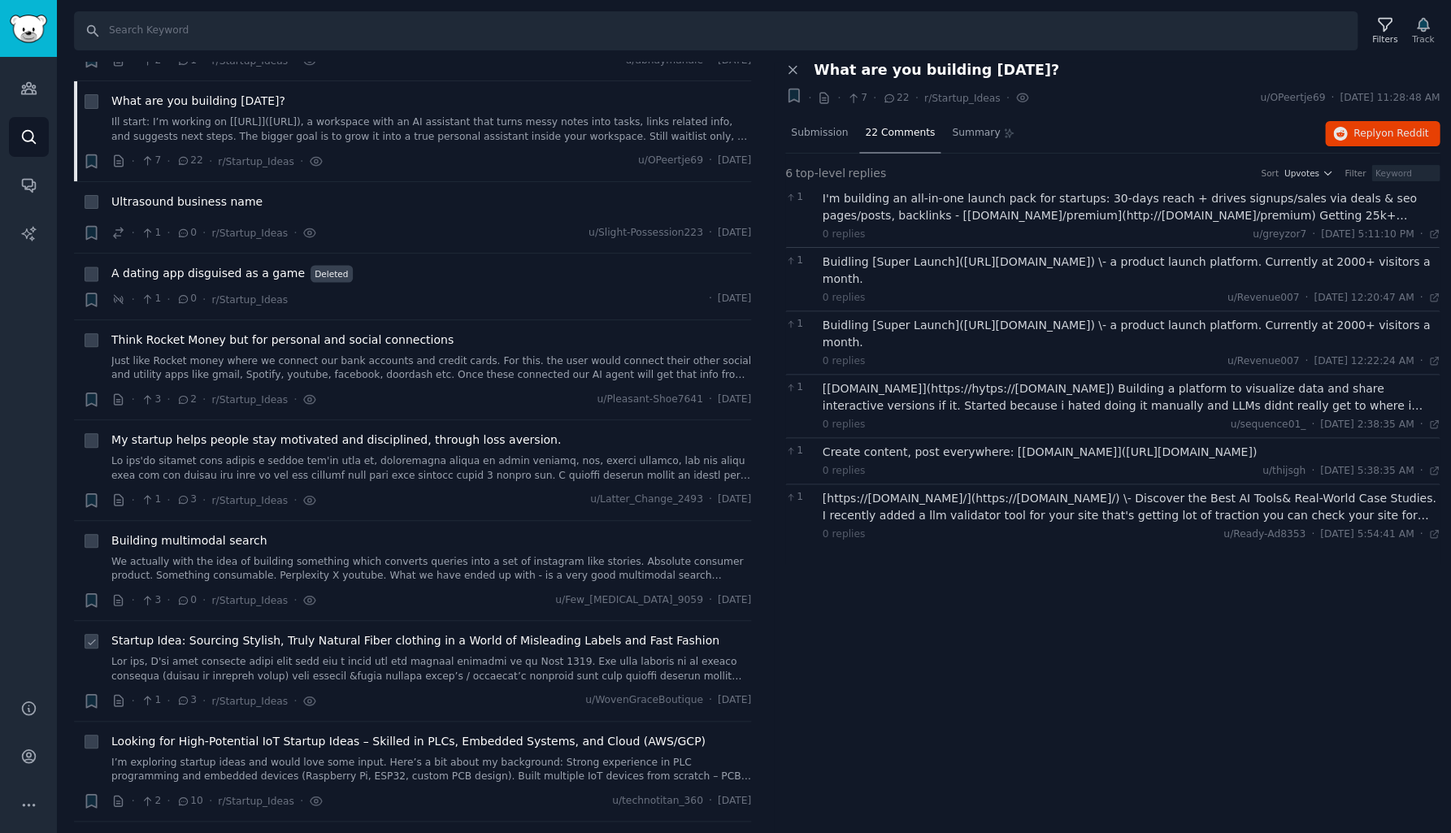
scroll to position [11855, 0]
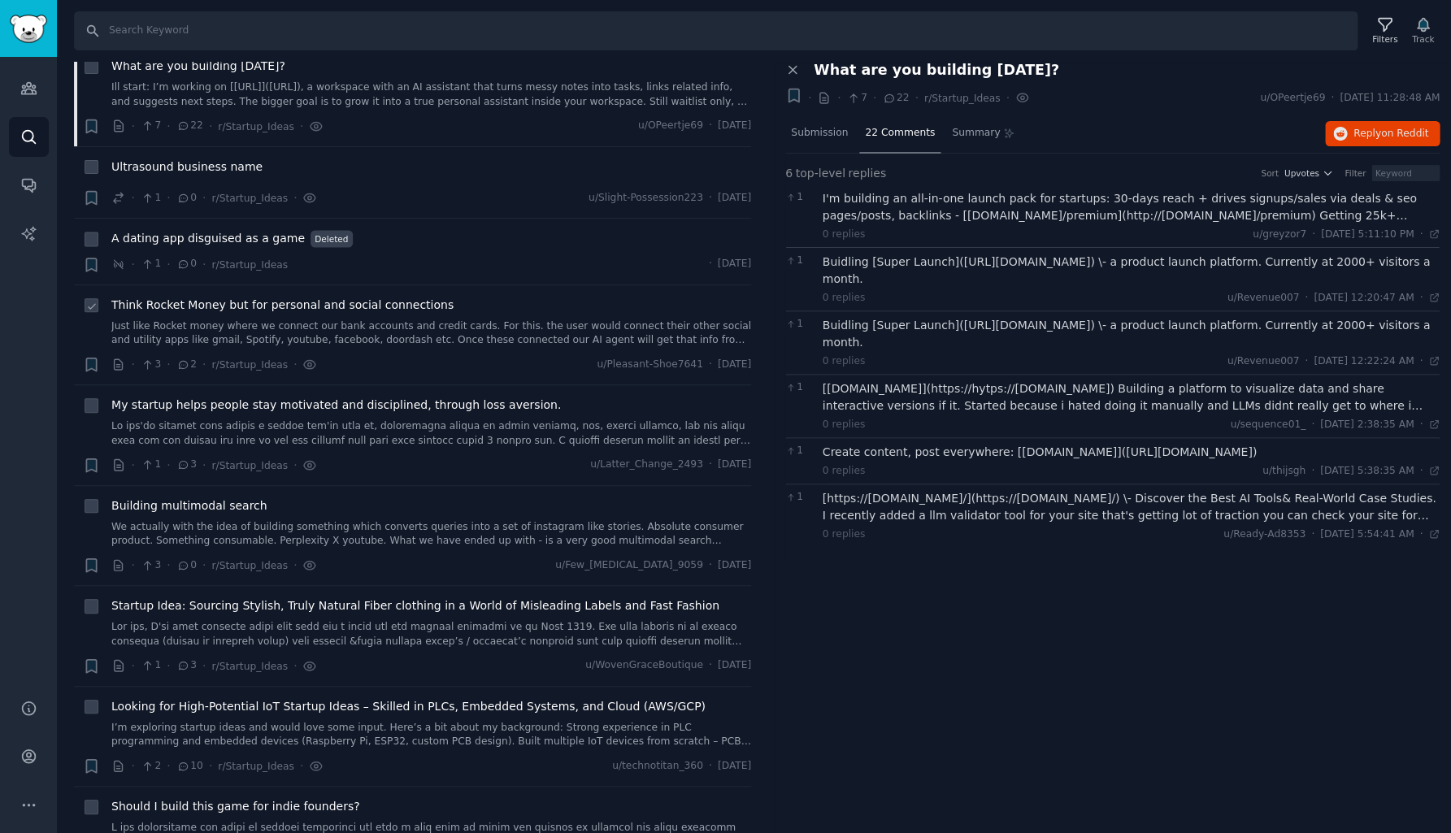
click at [470, 319] on link "Just like Rocket money where we connect our bank accounts and credit cards. For…" at bounding box center [431, 333] width 640 height 28
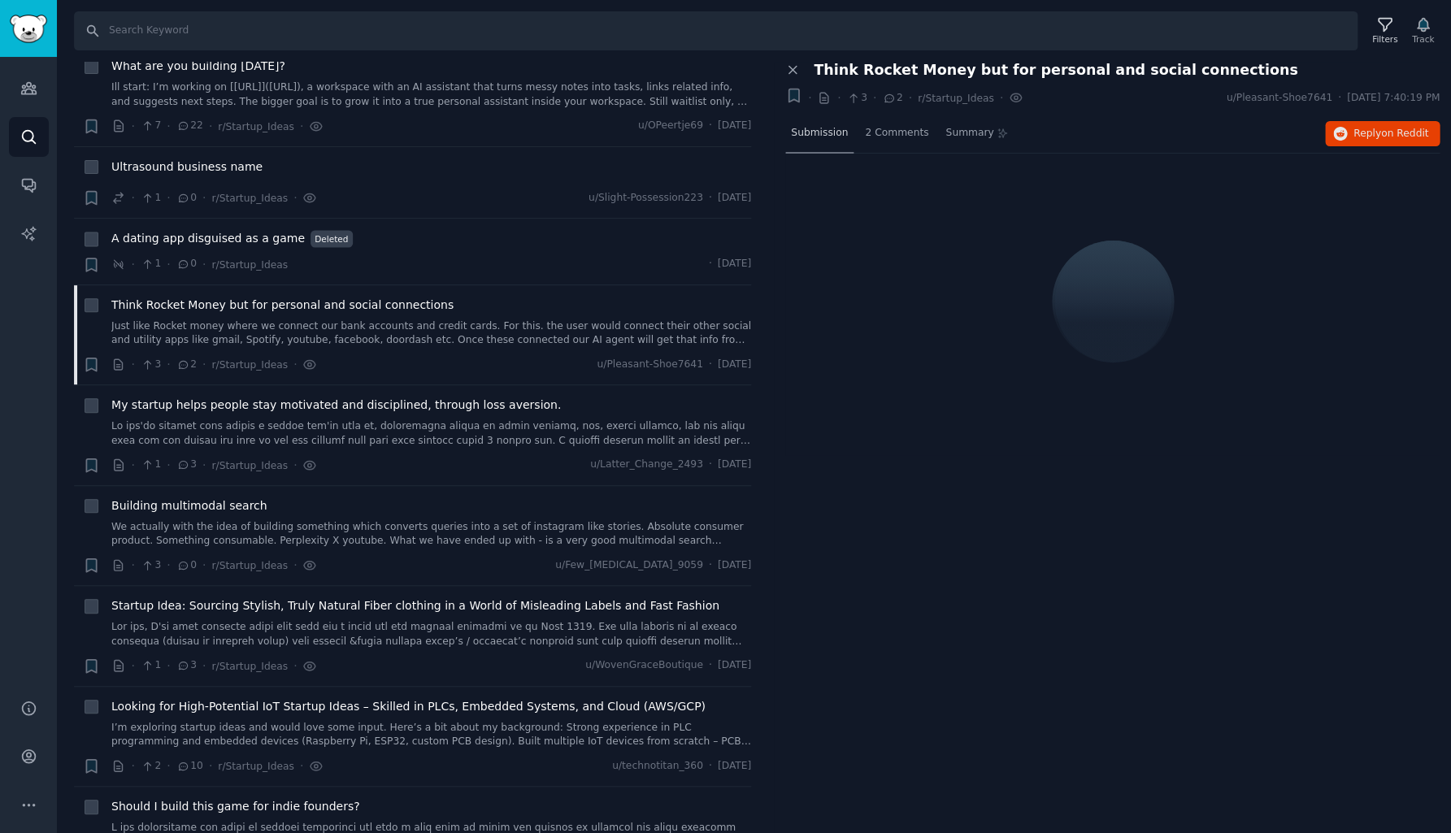
click at [822, 137] on span "Submission" at bounding box center [819, 133] width 57 height 15
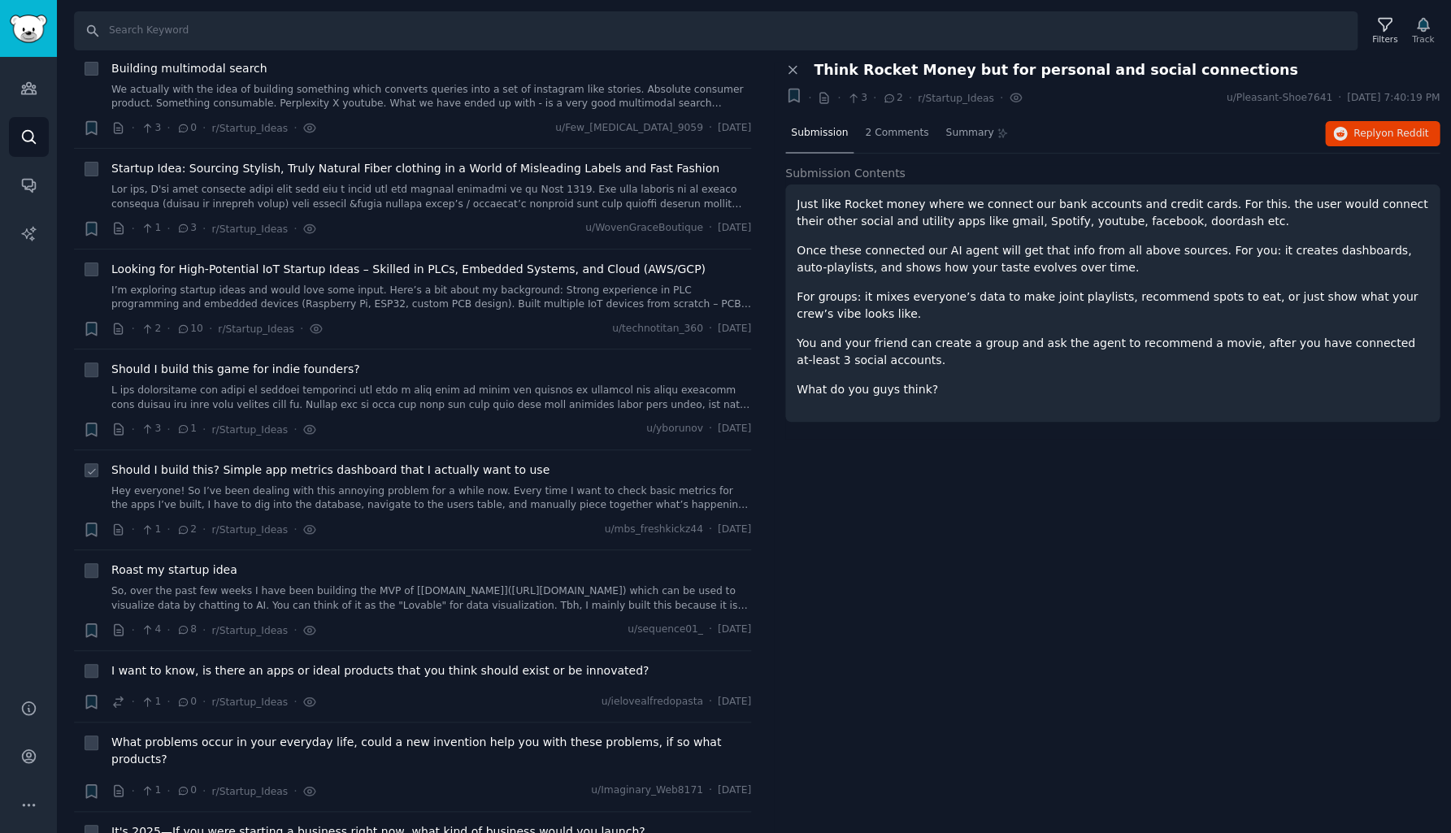
scroll to position [12299, 0]
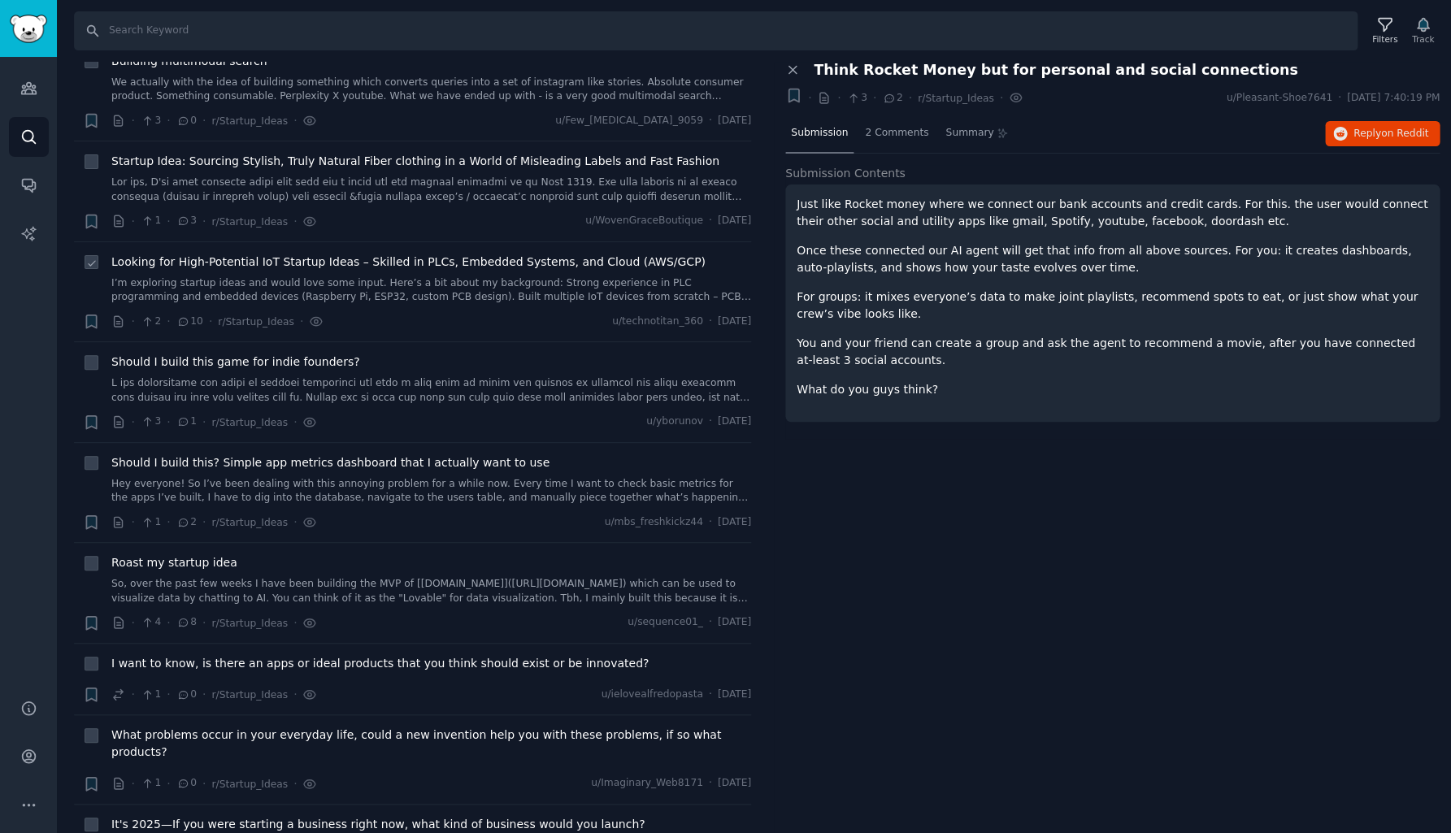
click at [410, 276] on link "I’m exploring startup ideas and would love some input. Here’s a bit about my ba…" at bounding box center [431, 290] width 640 height 28
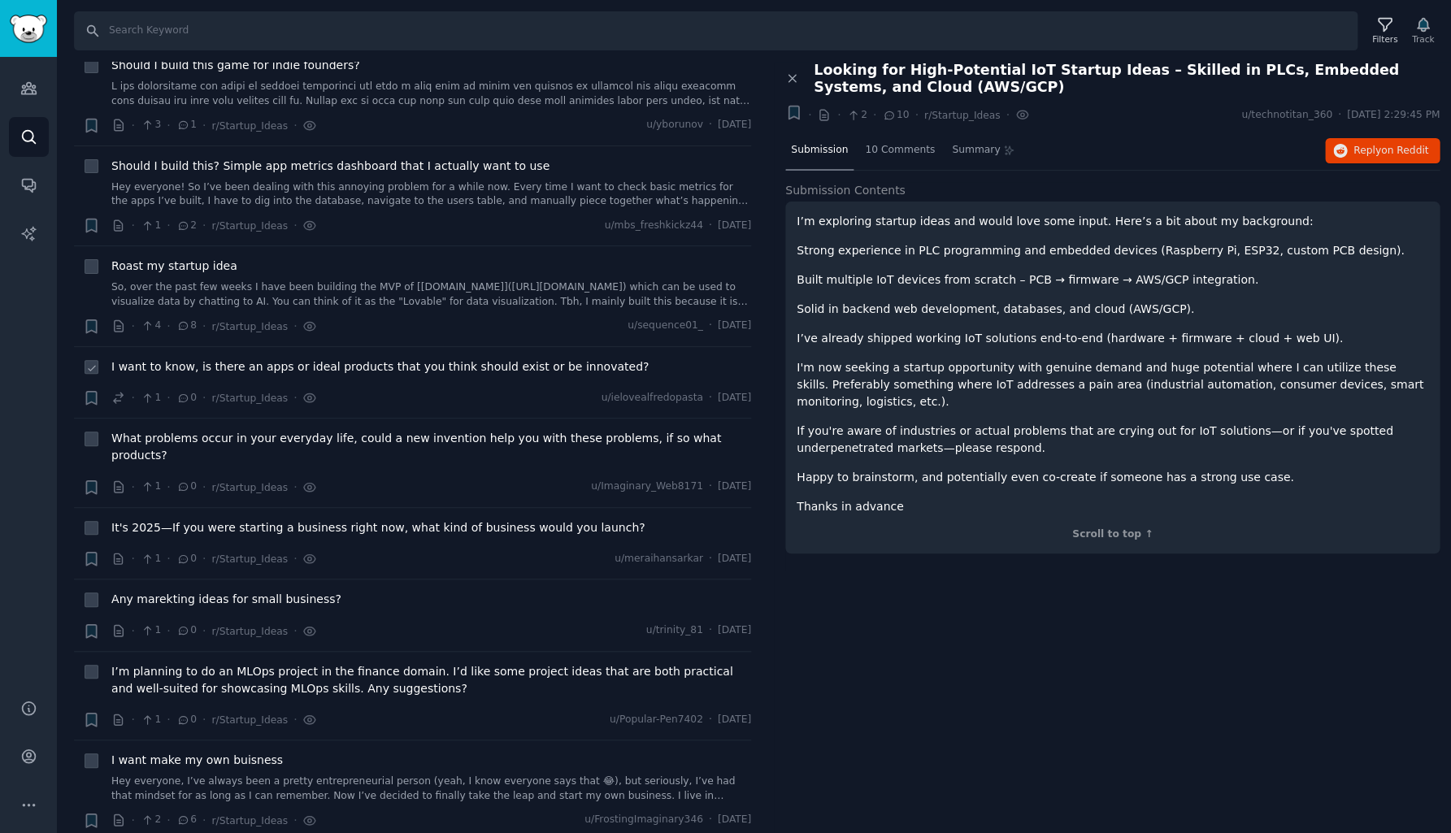
click at [485, 358] on span "I want to know, is there an apps or ideal products that you think should exist …" at bounding box center [379, 366] width 537 height 17
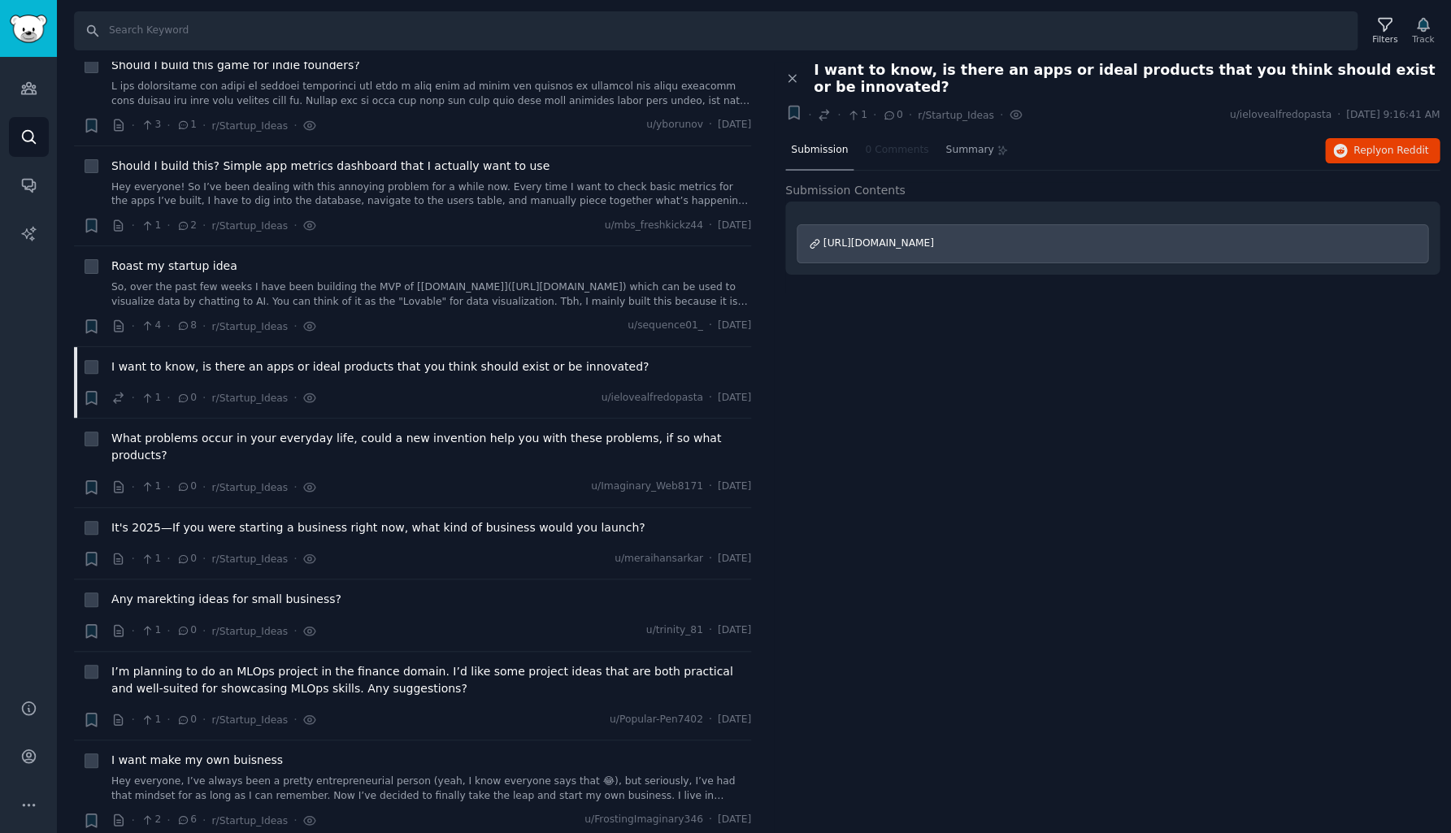
click at [934, 237] on span "[URL][DOMAIN_NAME]" at bounding box center [878, 242] width 111 height 11
click at [385, 430] on div "What problems occur in your everyday life, could a new invention help you with …" at bounding box center [431, 463] width 640 height 66
click at [392, 430] on span "What problems occur in your everyday life, could a new invention help you with …" at bounding box center [431, 447] width 640 height 34
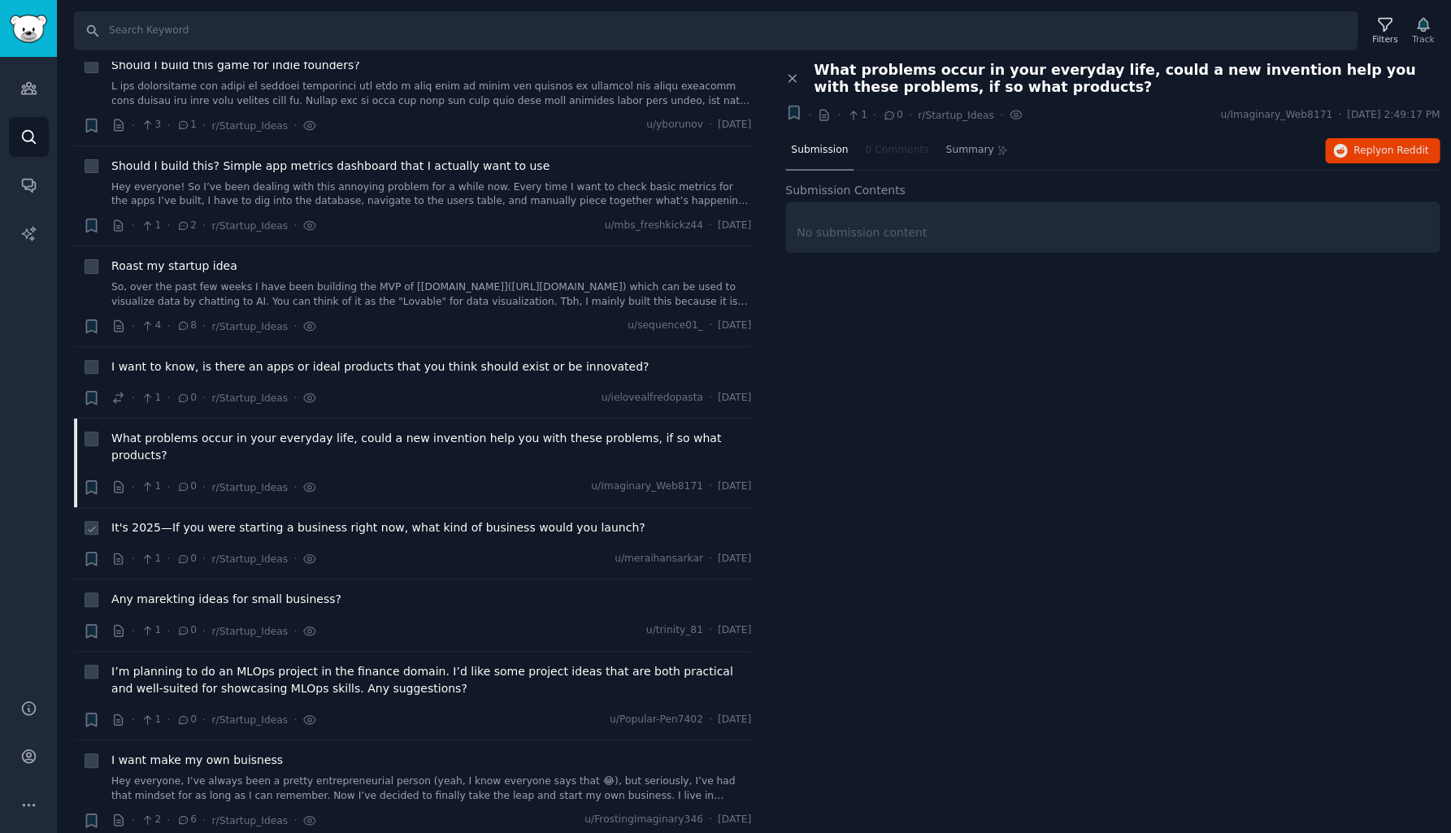
click at [396, 519] on span "It's 2025—If you were starting a business right now, what kind of business woul…" at bounding box center [377, 527] width 533 height 17
click at [381, 591] on div "Any marekting ideas for small business?" at bounding box center [431, 599] width 640 height 17
click at [317, 591] on span "Any marekting ideas for small business?" at bounding box center [226, 599] width 230 height 17
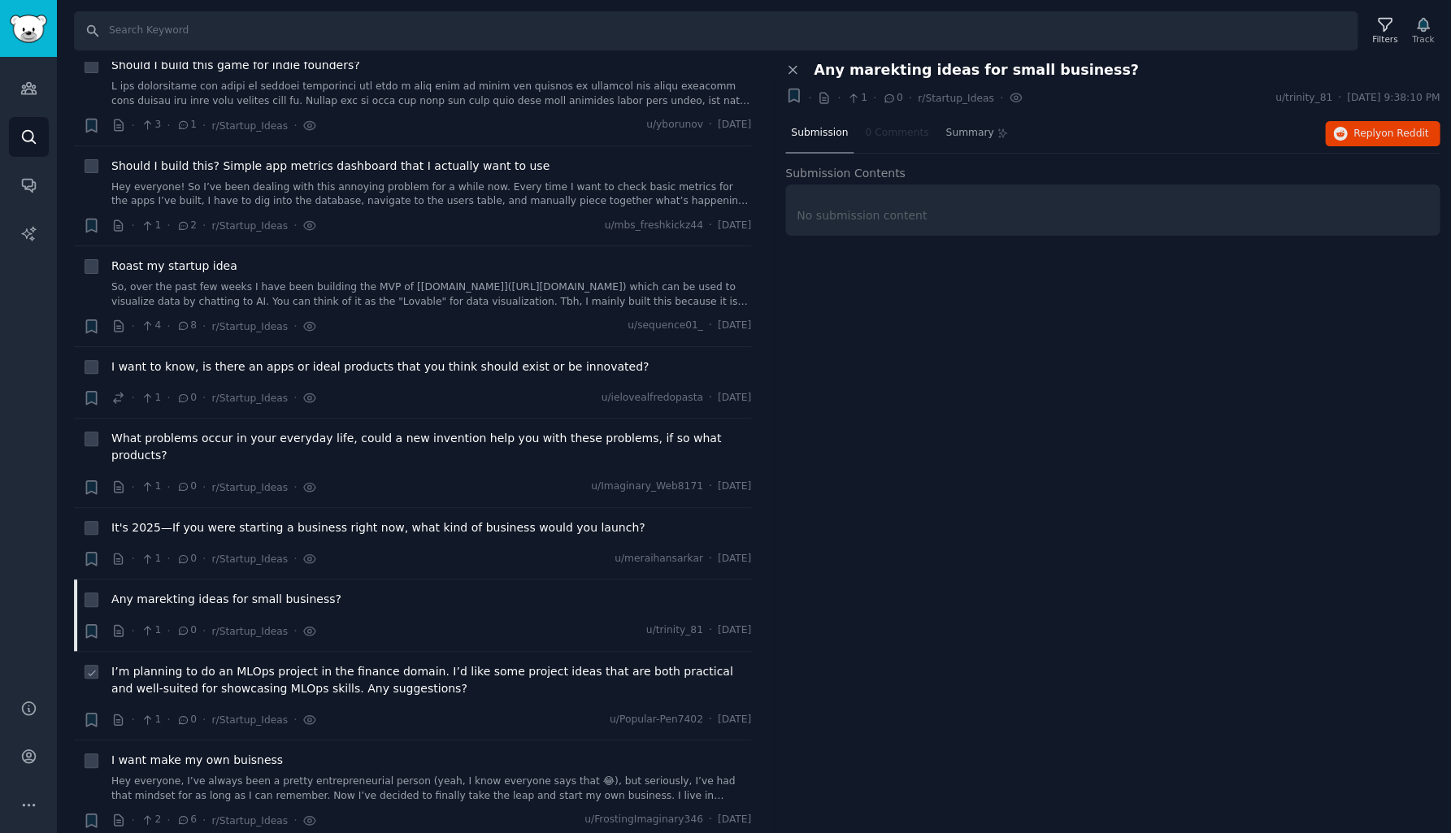
click at [368, 663] on span "I’m planning to do an MLOps project in the finance domain. I’d like some projec…" at bounding box center [431, 680] width 640 height 34
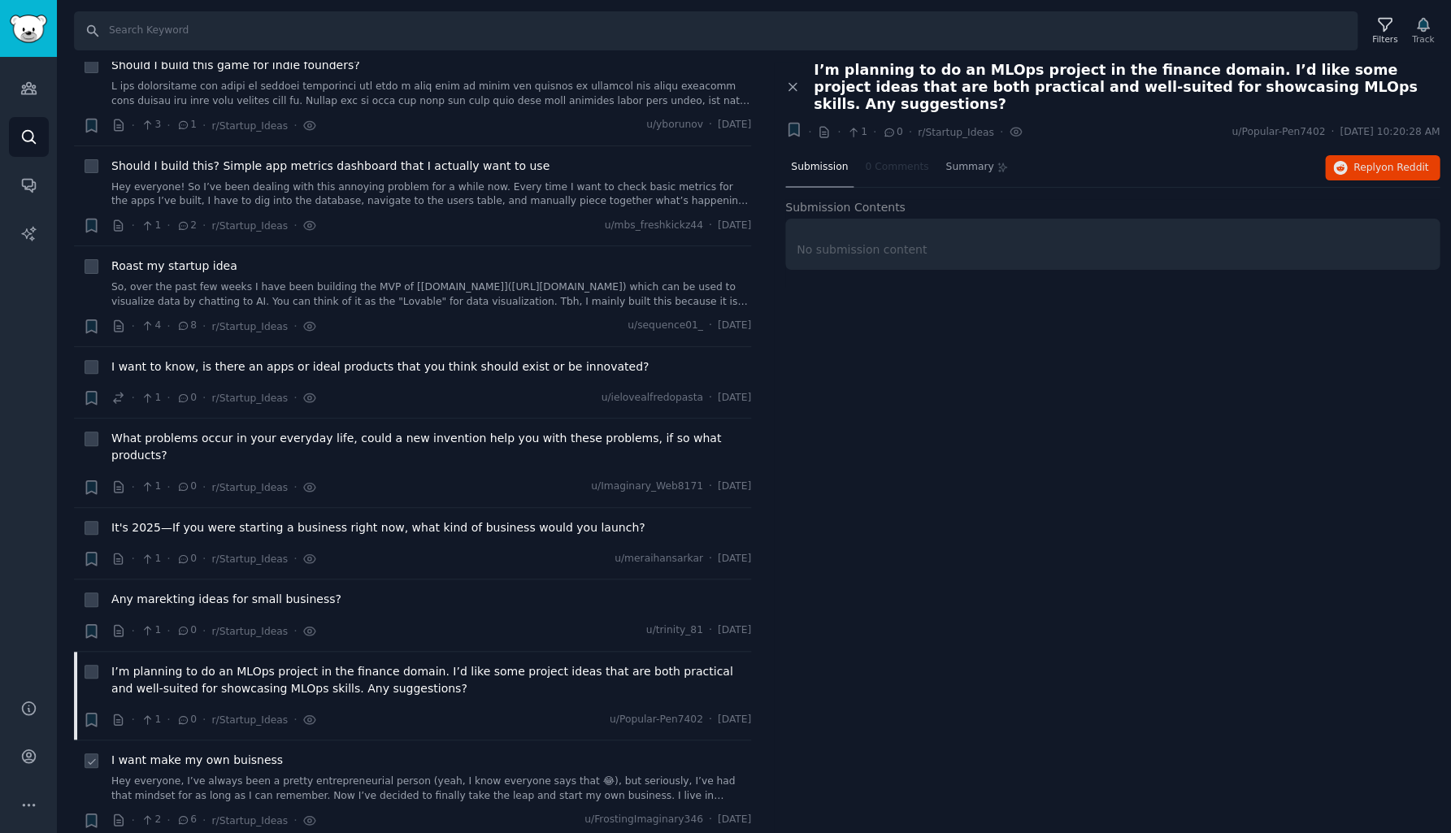
click at [231, 752] on div "I want make my own buisness Hey everyone, I’ve always been a pretty entrepreneu…" at bounding box center [431, 777] width 640 height 51
click at [247, 752] on span "I want make my own buisness" at bounding box center [196, 760] width 171 height 17
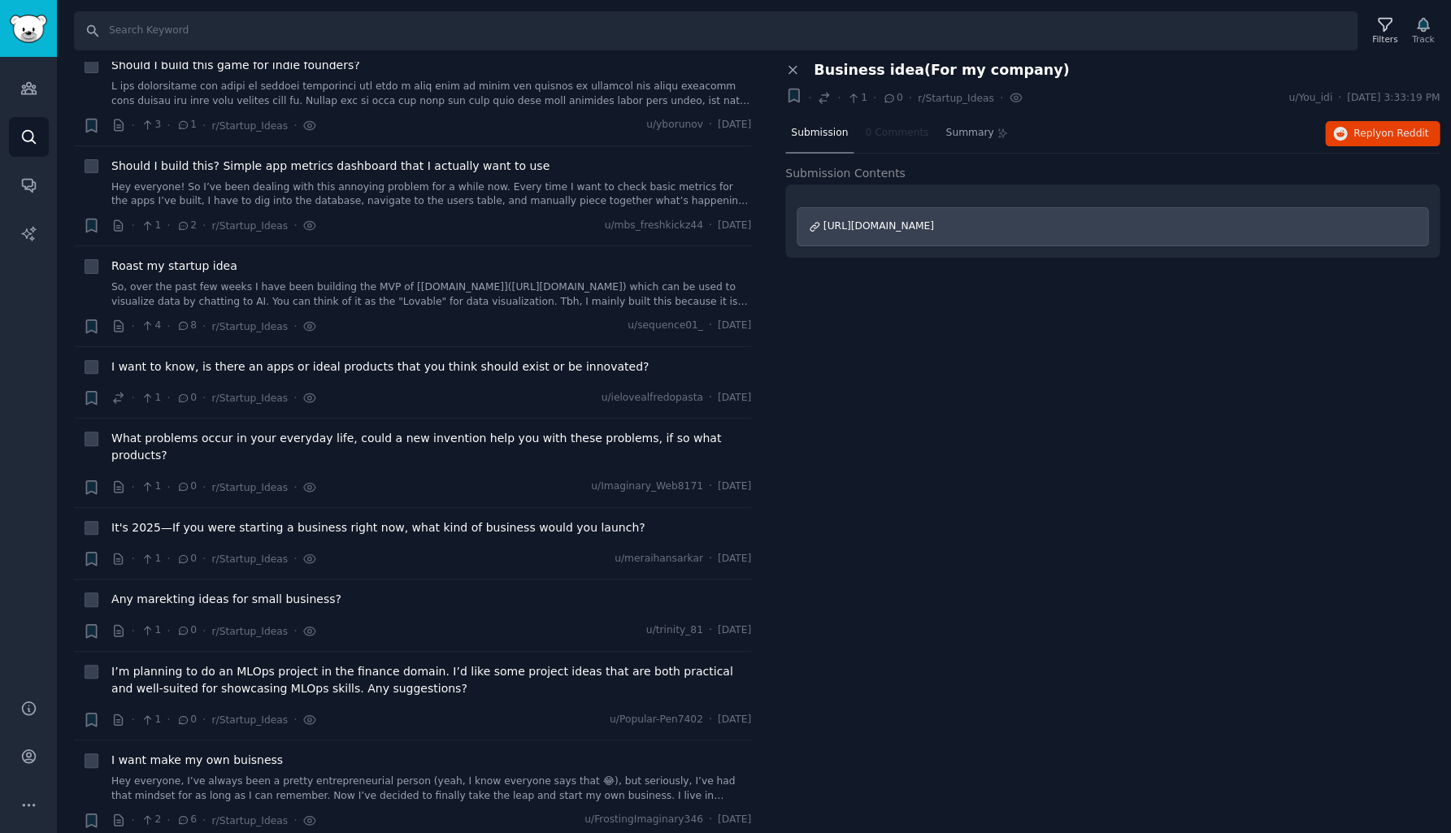
click at [934, 223] on span "[URL][DOMAIN_NAME]" at bounding box center [878, 225] width 111 height 11
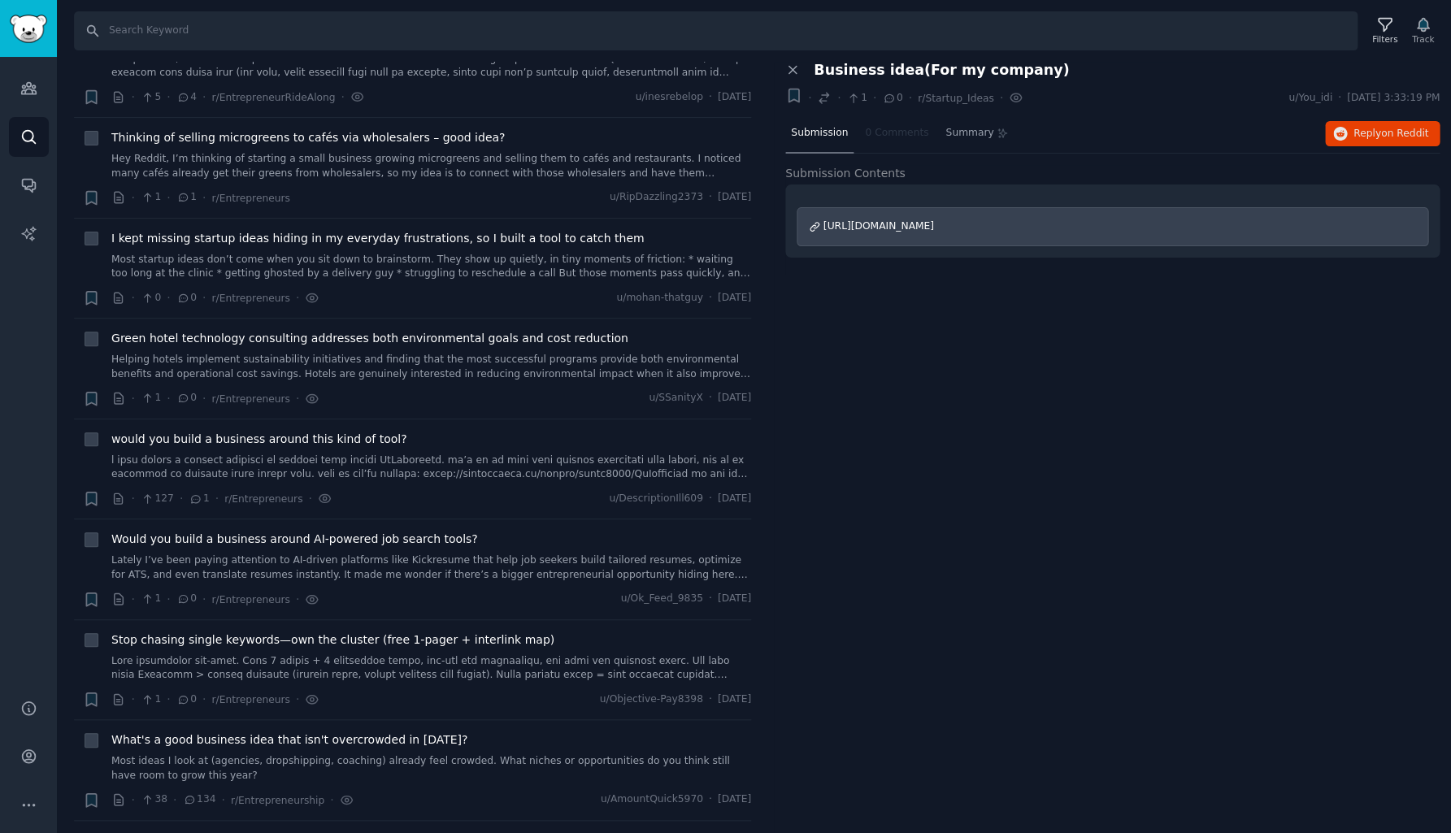
scroll to position [2085, 0]
click at [28, 89] on icon "Sidebar" at bounding box center [28, 88] width 17 height 17
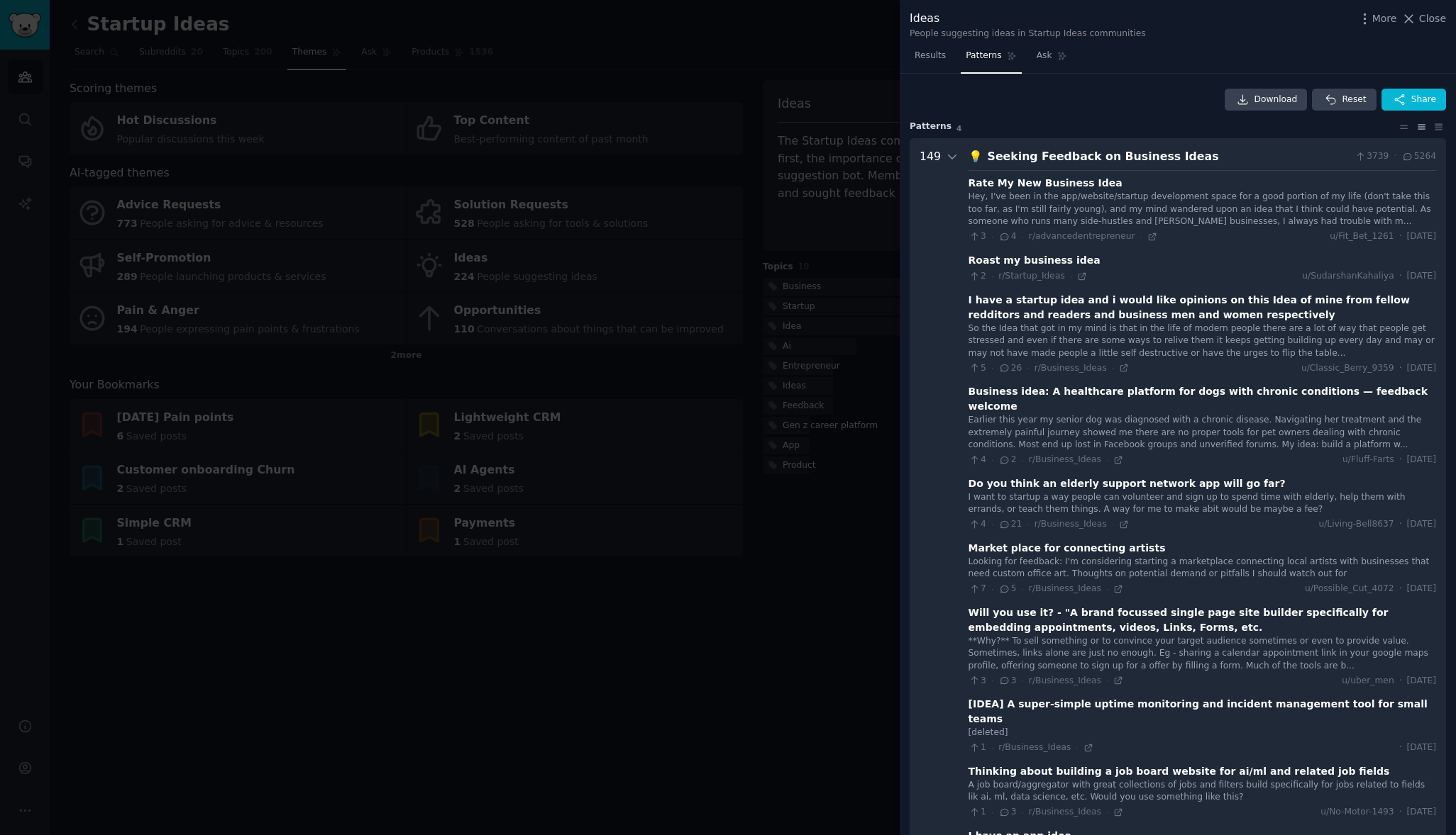
click at [1016, 155] on div "Seeking Feedback on Business Ideas" at bounding box center [1168, 157] width 361 height 17
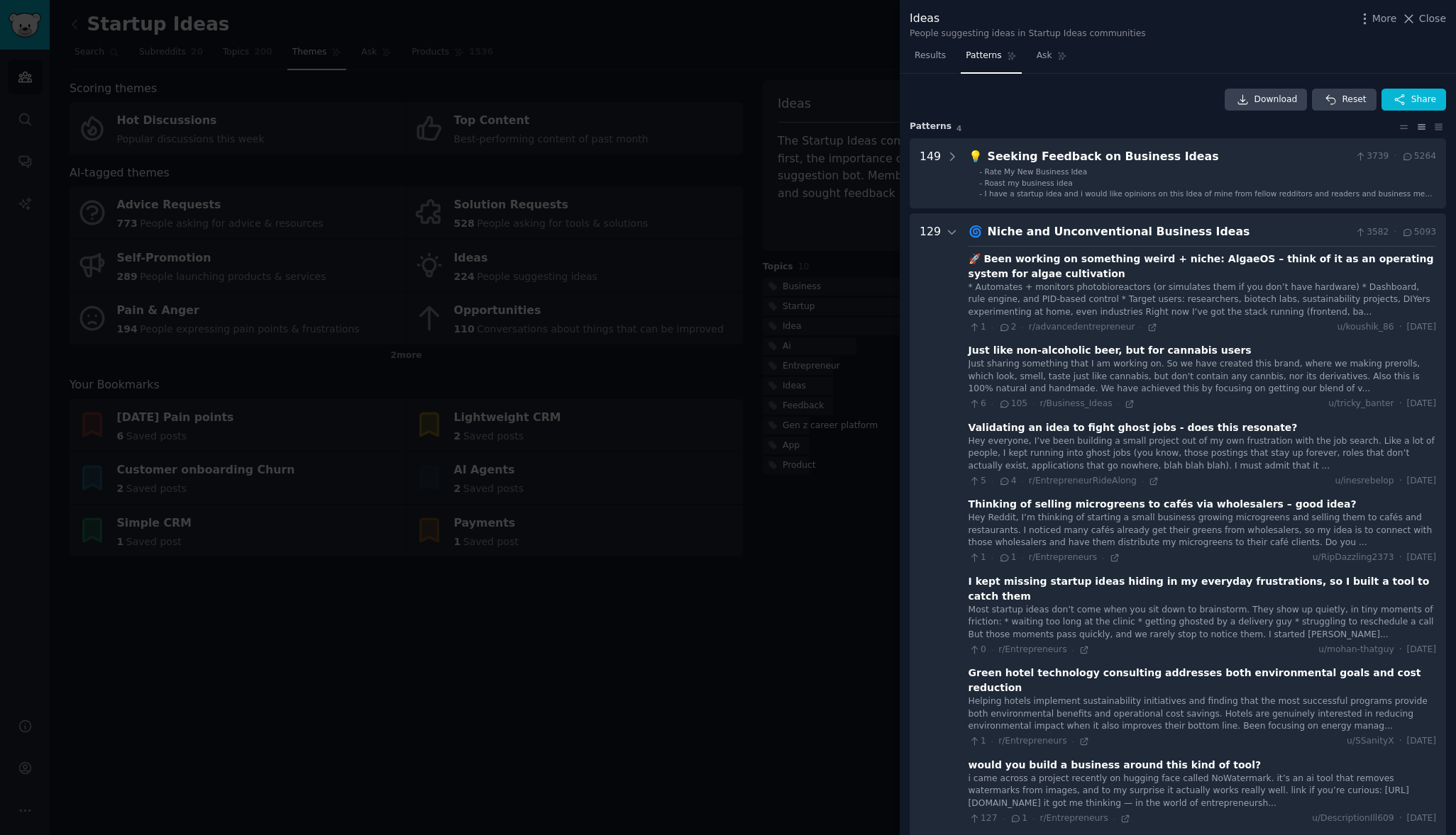
click at [1049, 241] on div "Niche and Unconventional Business Ideas" at bounding box center [1168, 232] width 361 height 17
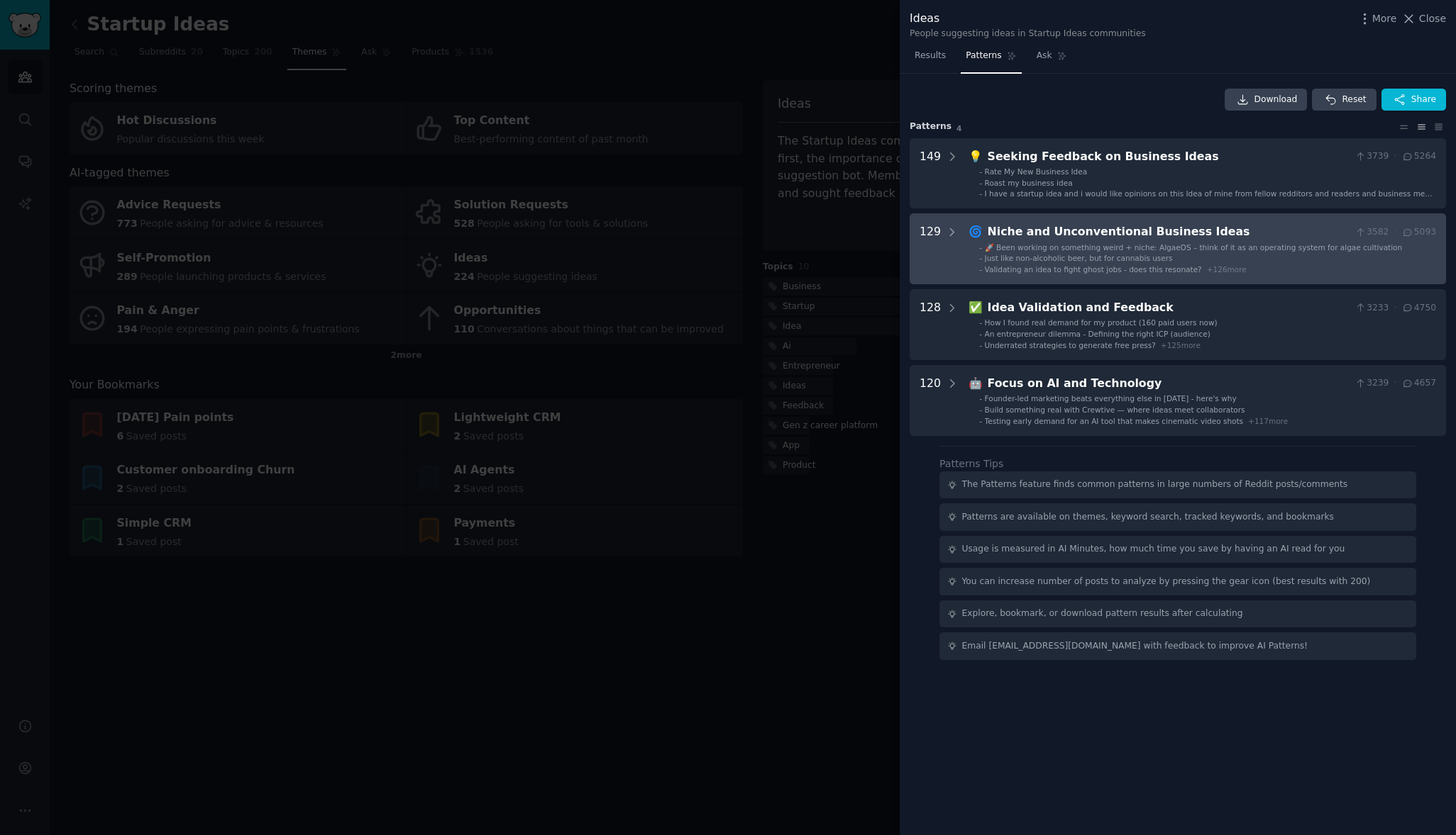
click at [1049, 241] on div "Niche and Unconventional Business Ideas" at bounding box center [1168, 232] width 361 height 17
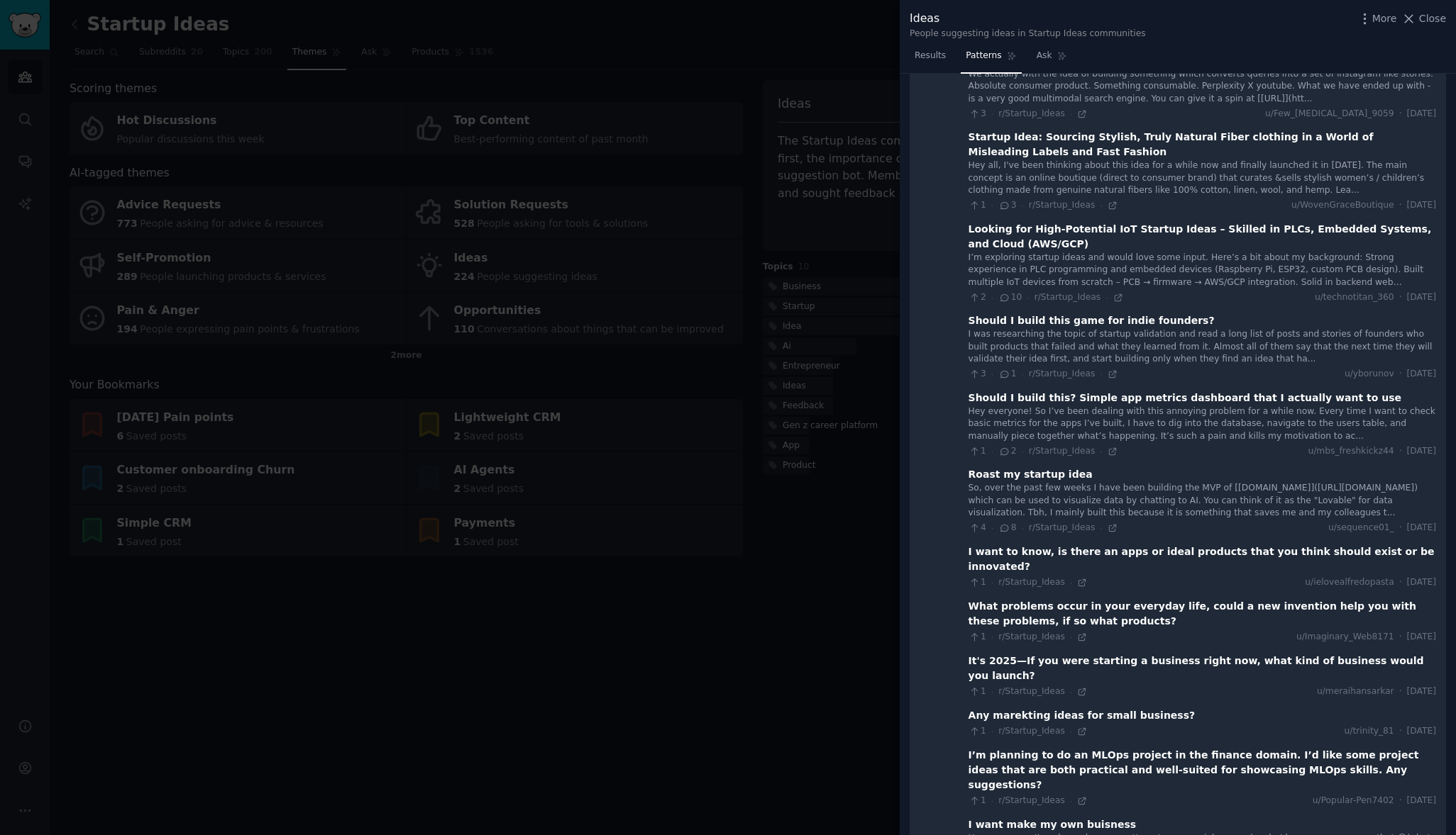
scroll to position [8370, 0]
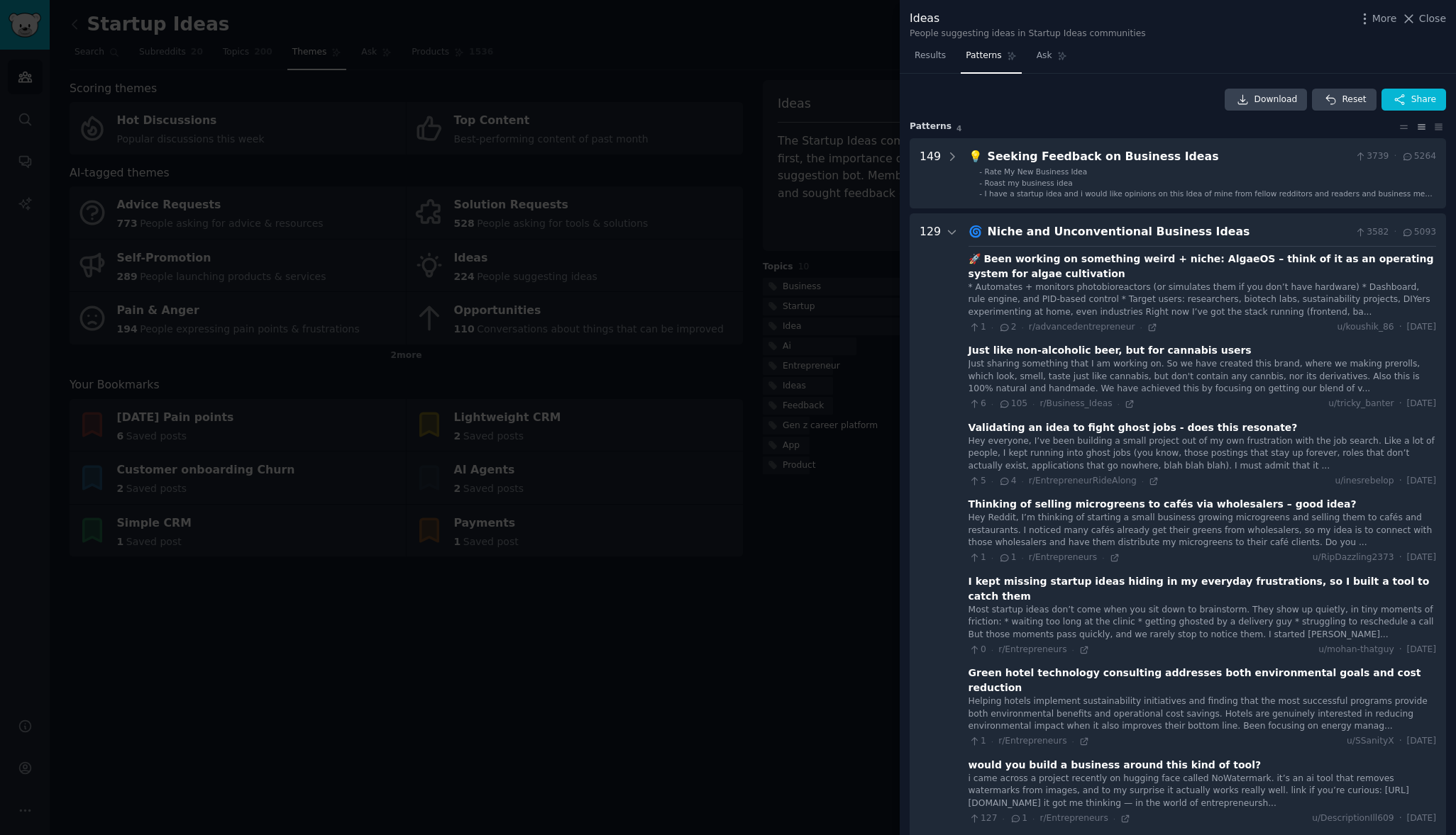
scroll to position [0, 0]
click at [1020, 236] on div "Niche and Unconventional Business Ideas" at bounding box center [1168, 232] width 361 height 17
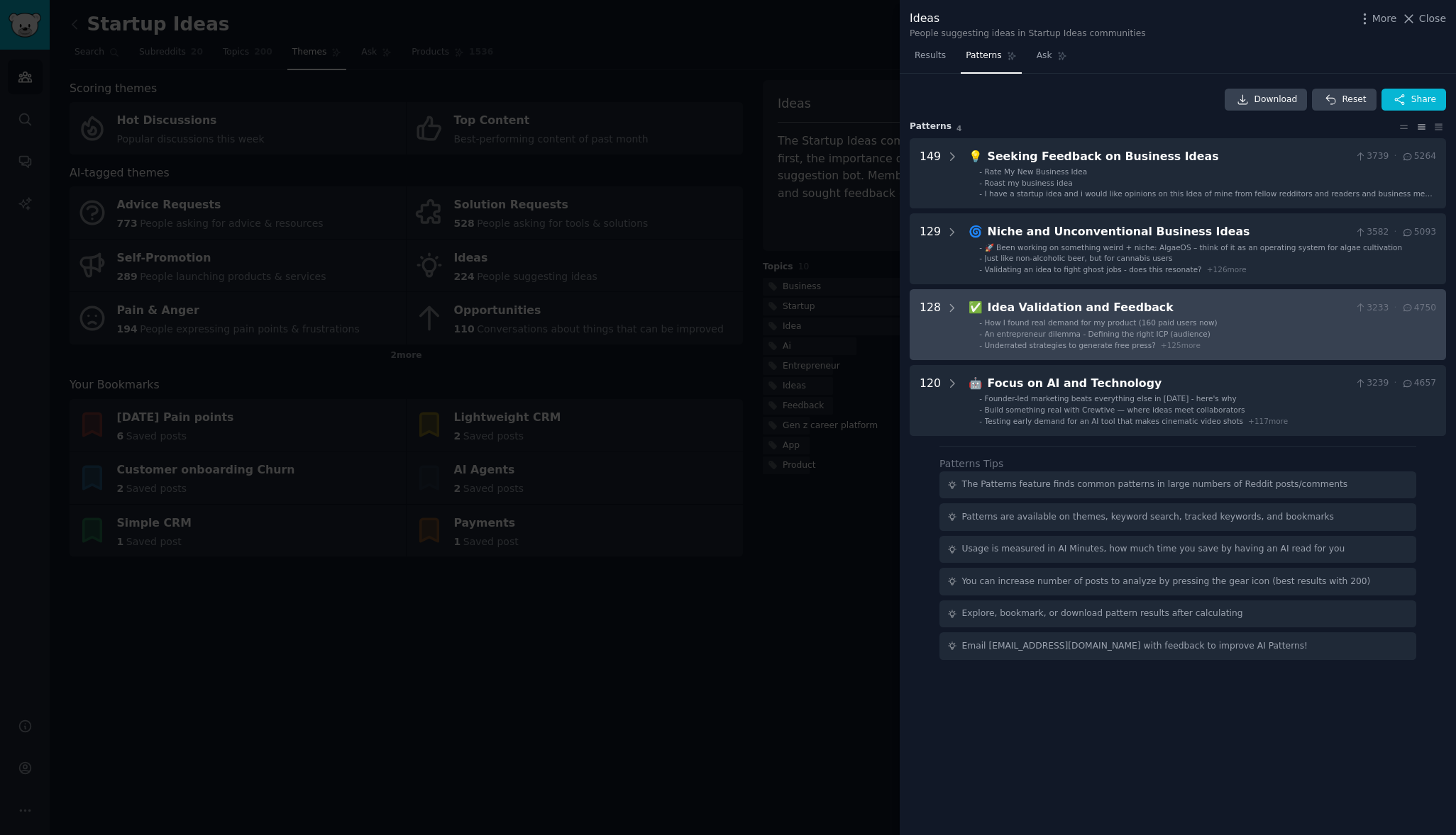
click at [1019, 317] on div "Idea Validation and Feedback" at bounding box center [1168, 308] width 361 height 17
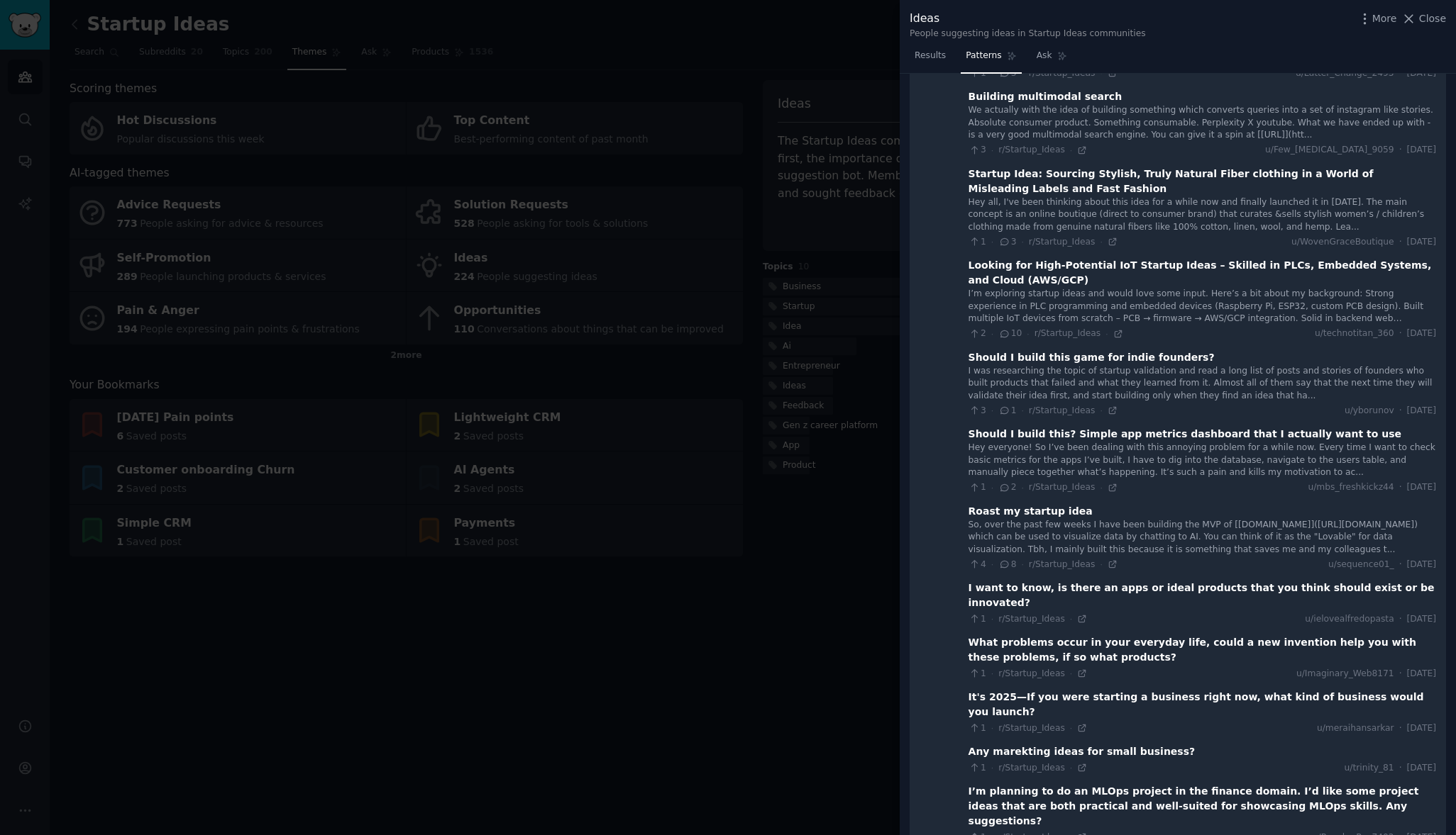
scroll to position [8271, 0]
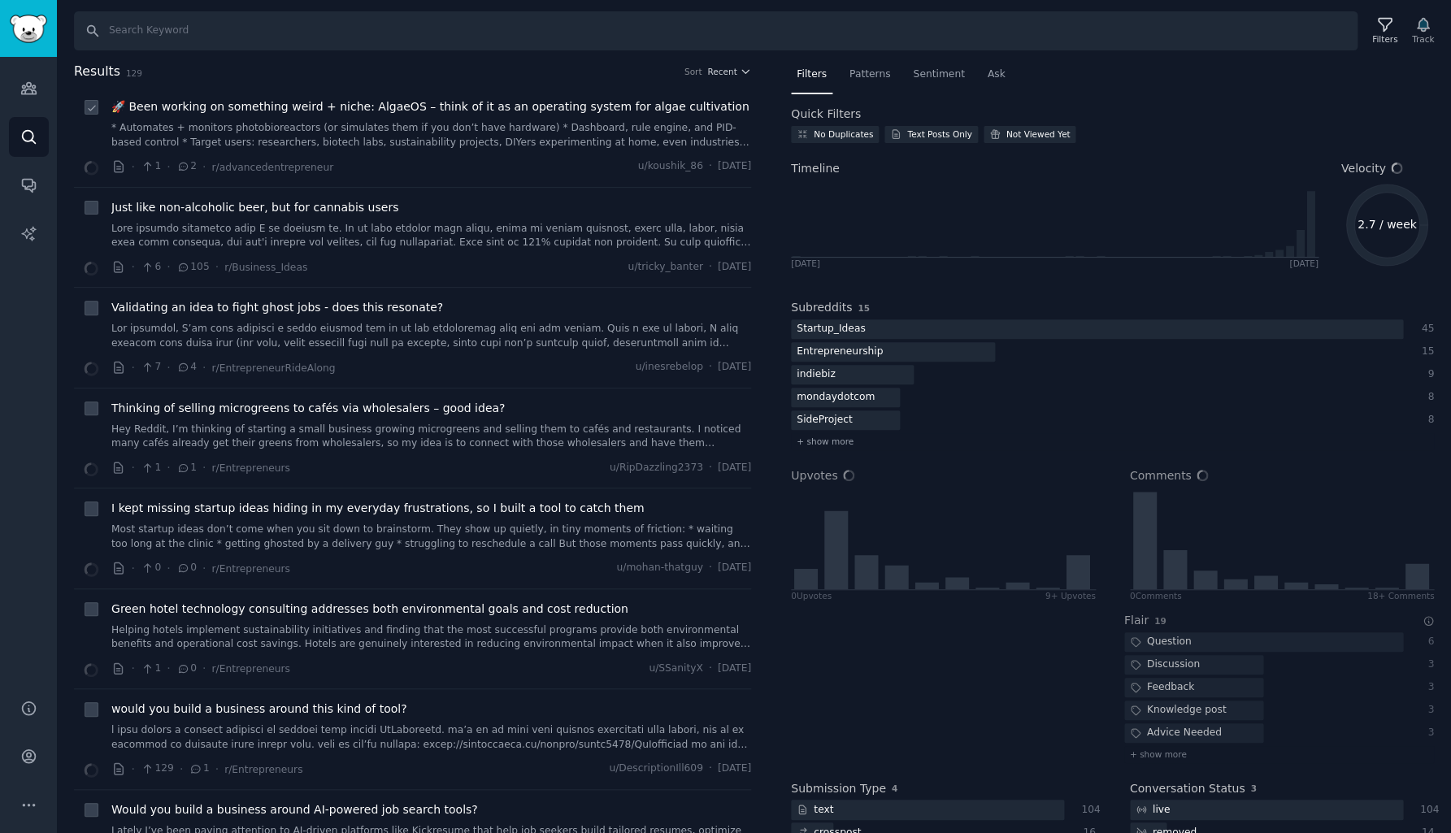
click at [324, 127] on link "* Automates + monitors photobioreactors (or simulates them if you don’t have ha…" at bounding box center [431, 135] width 640 height 28
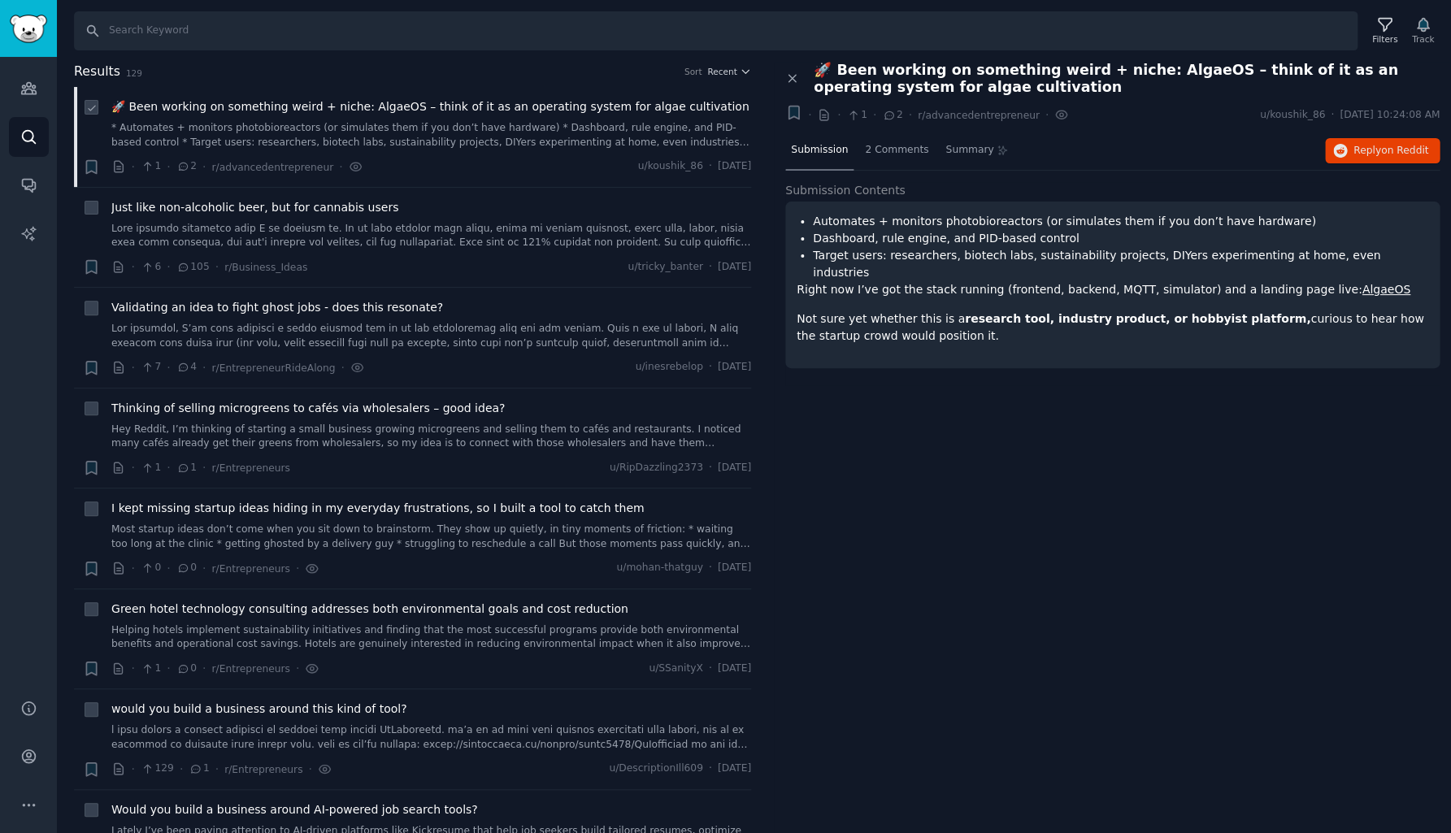
click at [297, 144] on link "* Automates + monitors photobioreactors (or simulates them if you don’t have ha…" at bounding box center [431, 135] width 640 height 28
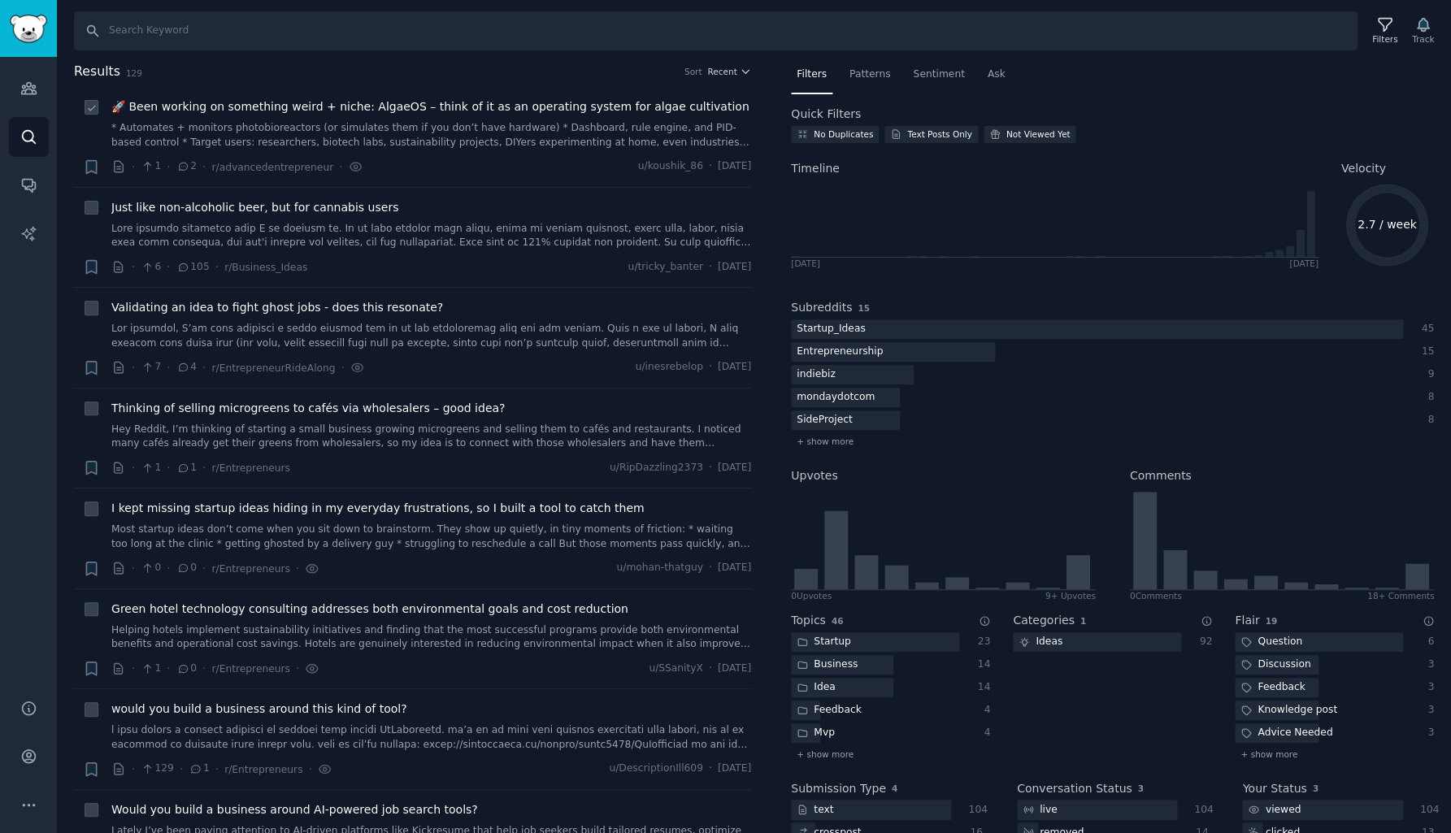
click at [297, 144] on link "* Automates + monitors photobioreactors (or simulates them if you don’t have ha…" at bounding box center [431, 135] width 640 height 28
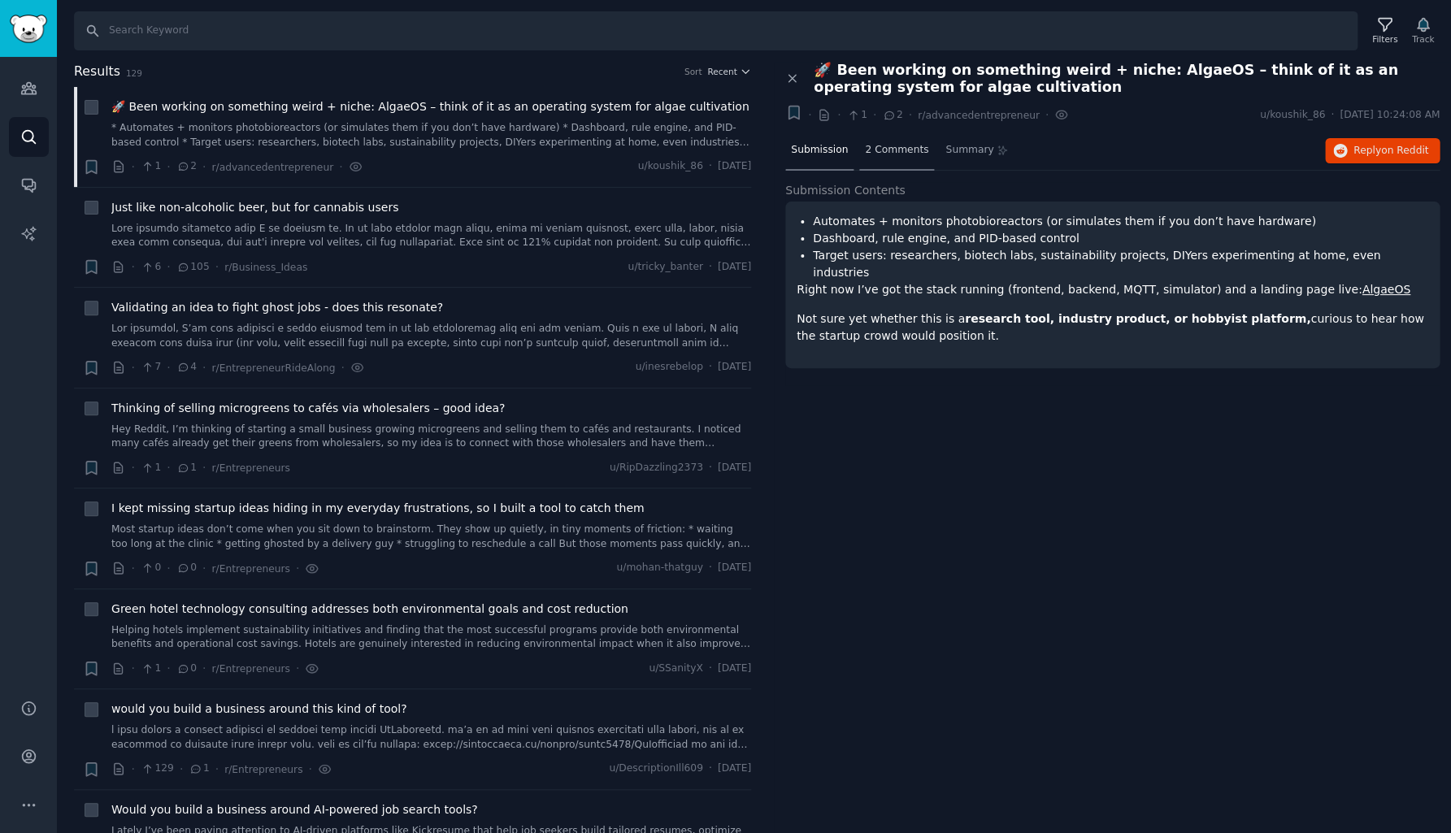
click at [886, 146] on span "2 Comments" at bounding box center [896, 150] width 63 height 15
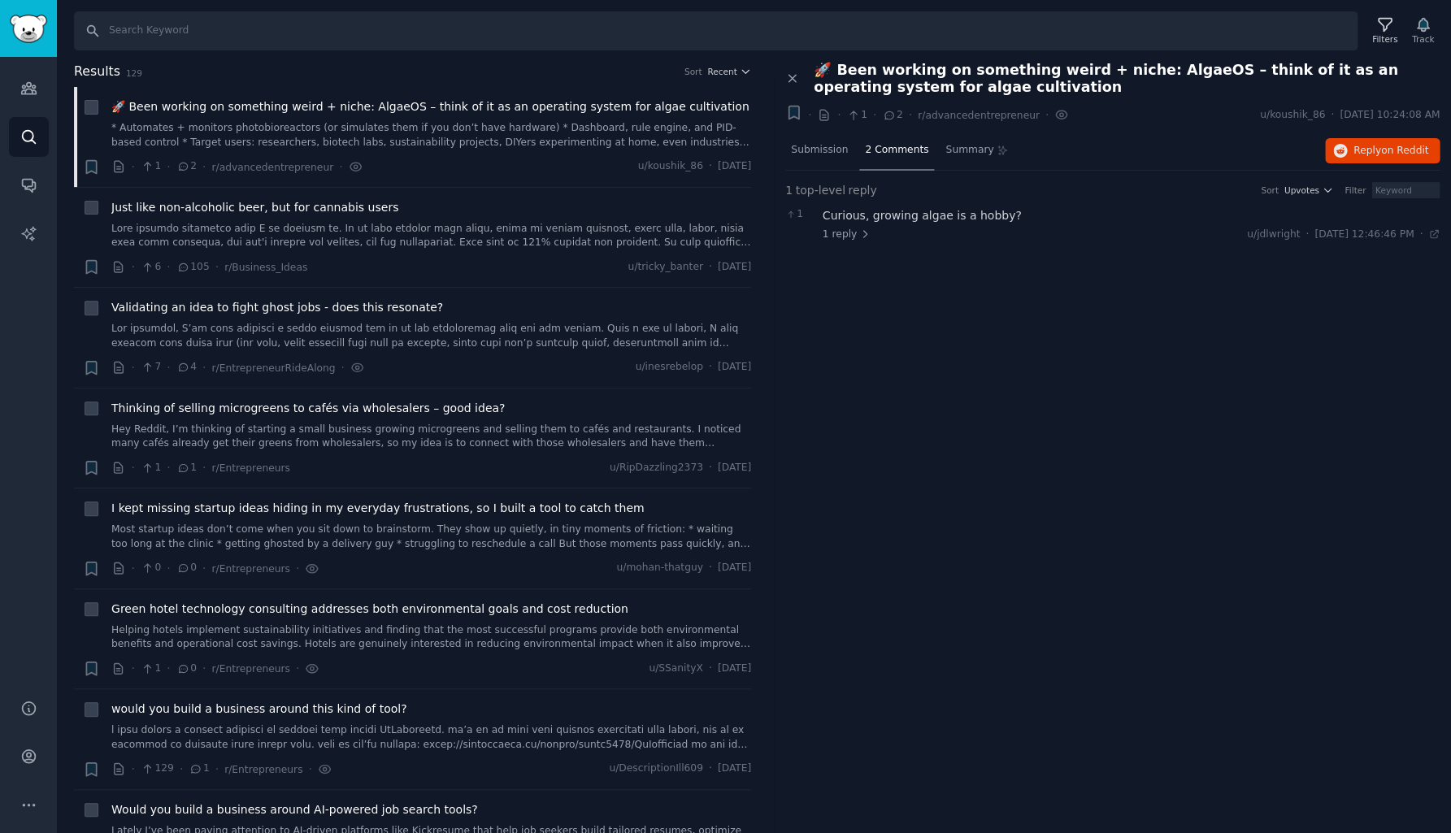
click at [888, 217] on div "Curious, growing algae is a hobby?" at bounding box center [1131, 215] width 618 height 17
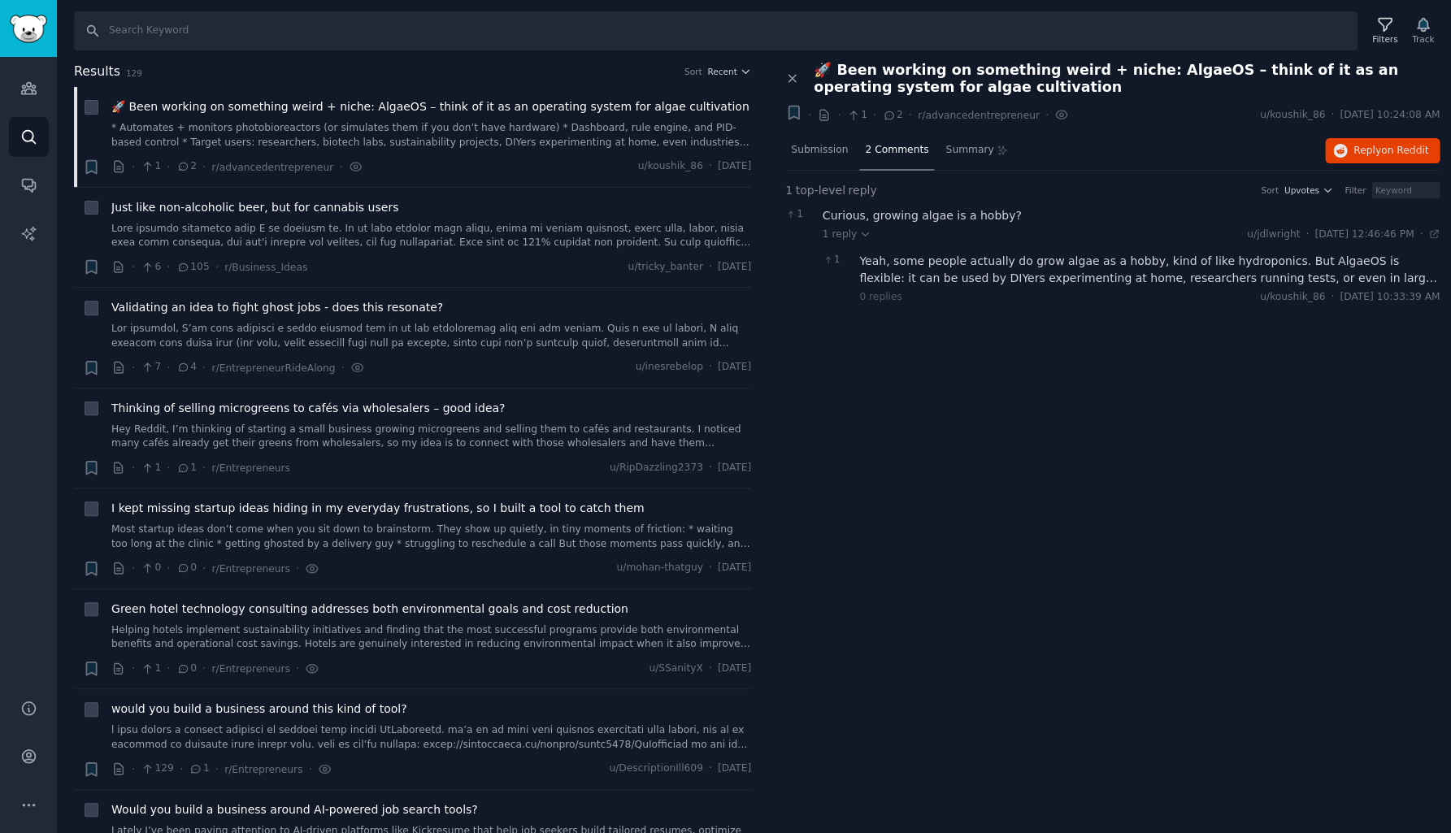
click at [893, 254] on div "Yeah, some people actually do grow algae as a hobby, kind of like hydroponics. …" at bounding box center [1149, 270] width 580 height 34
click at [383, 236] on link at bounding box center [431, 236] width 640 height 28
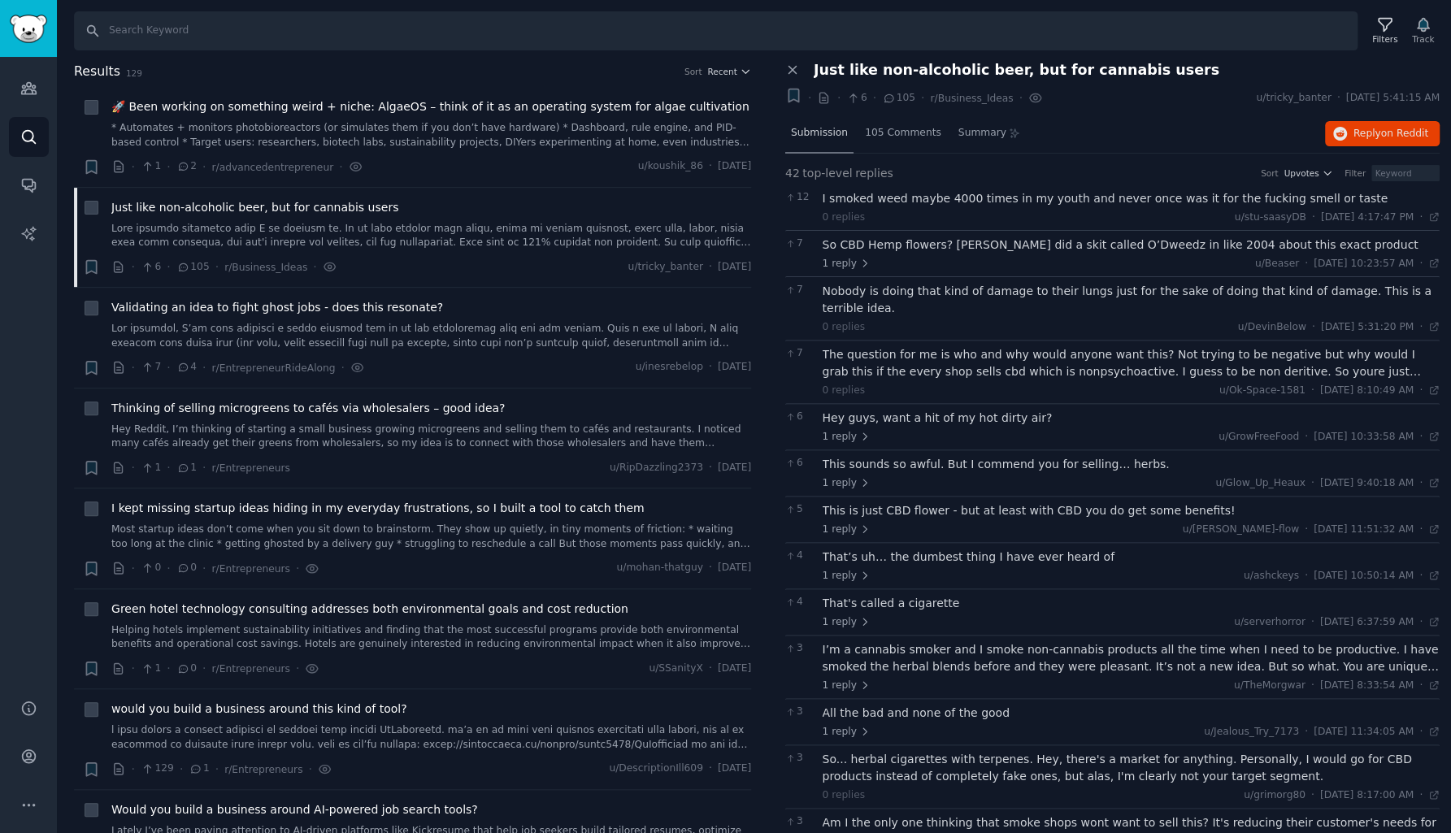
click at [818, 141] on div "Submission" at bounding box center [819, 134] width 68 height 39
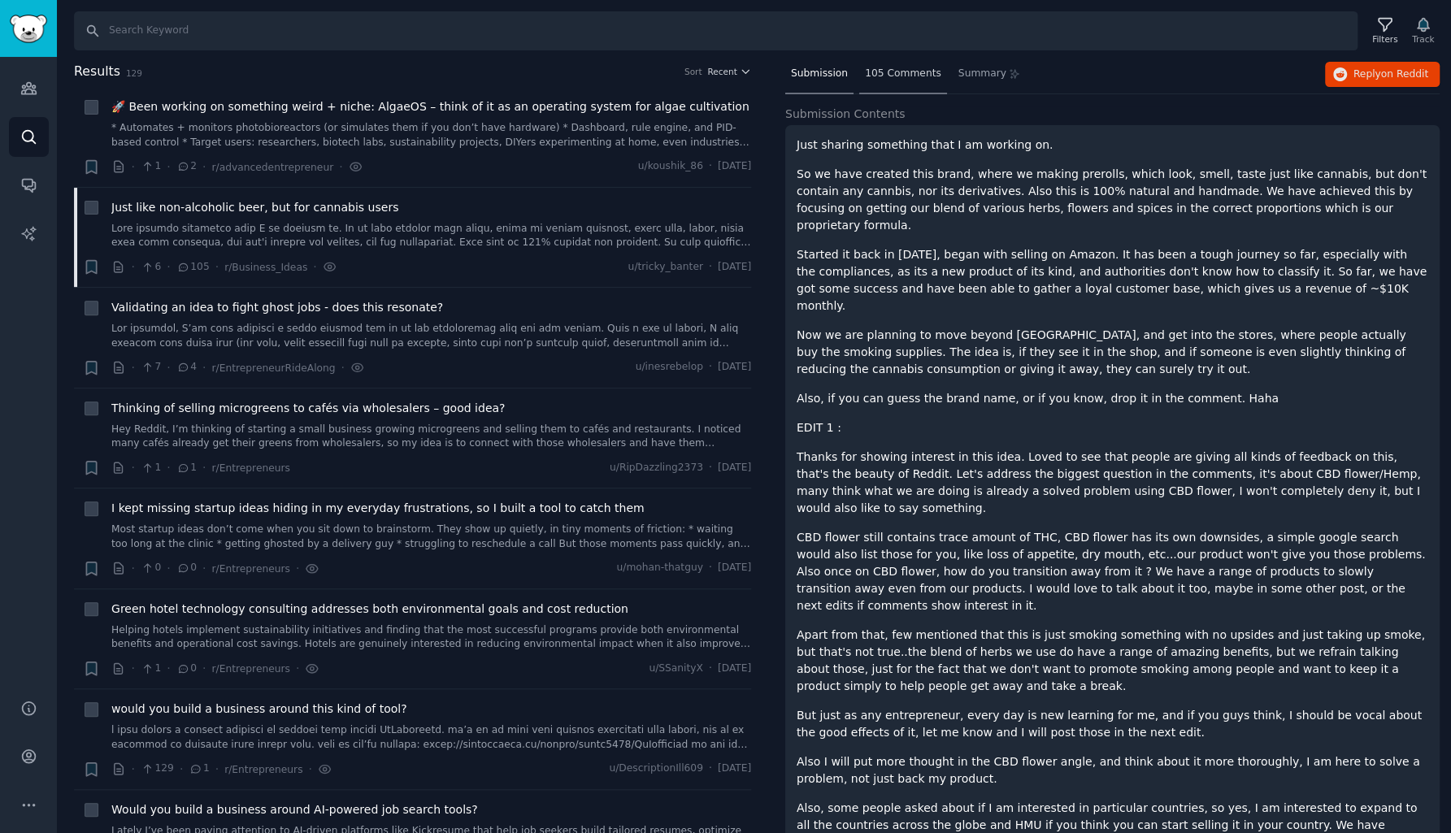
click at [914, 70] on span "105 Comments" at bounding box center [903, 74] width 76 height 15
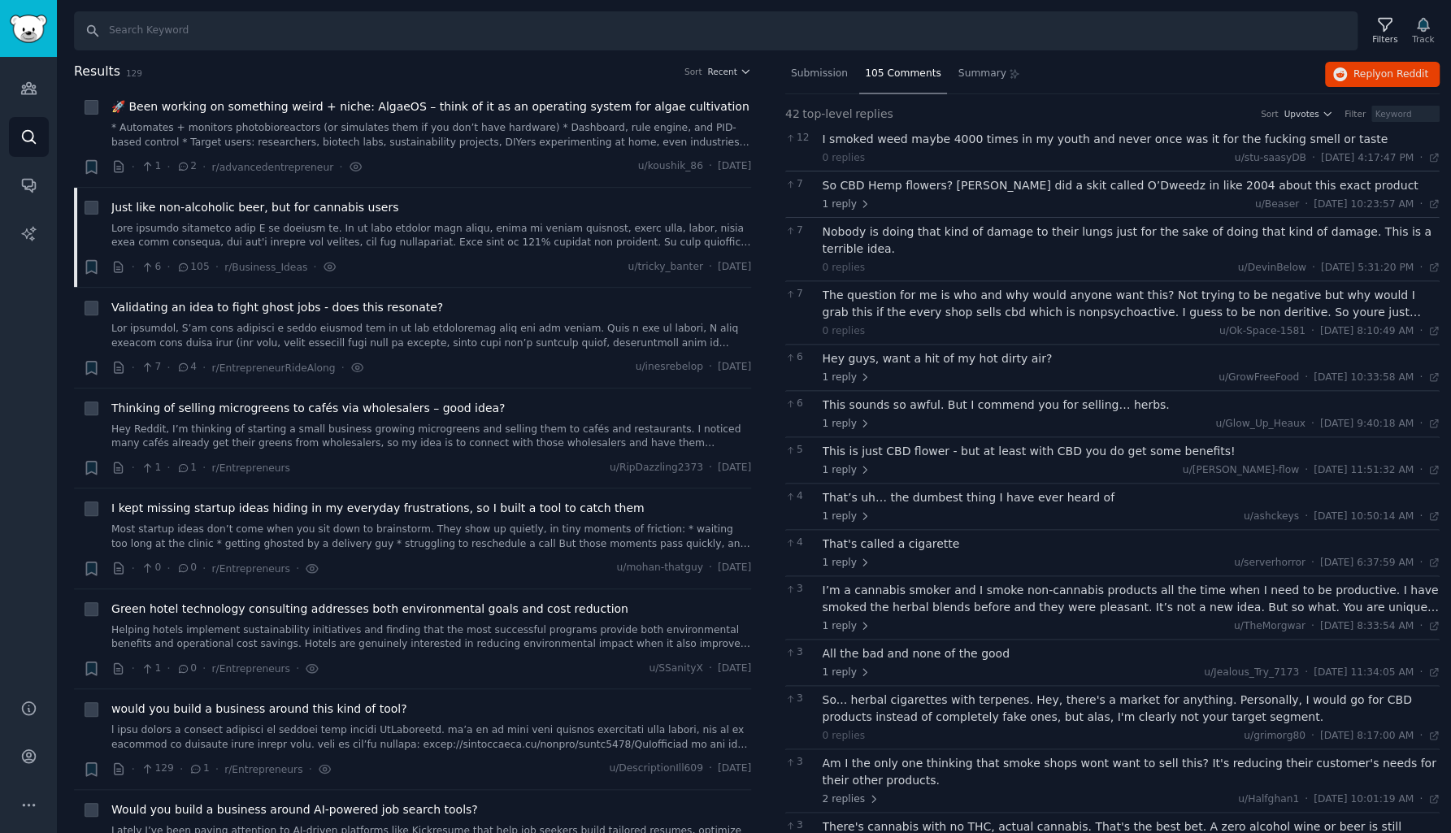
click at [914, 70] on span "105 Comments" at bounding box center [903, 74] width 76 height 15
click at [915, 189] on div "So CBD Hemp flowers? Dave Chapelle did a skit called O’Dweedz in like 2004 abou…" at bounding box center [1131, 185] width 618 height 17
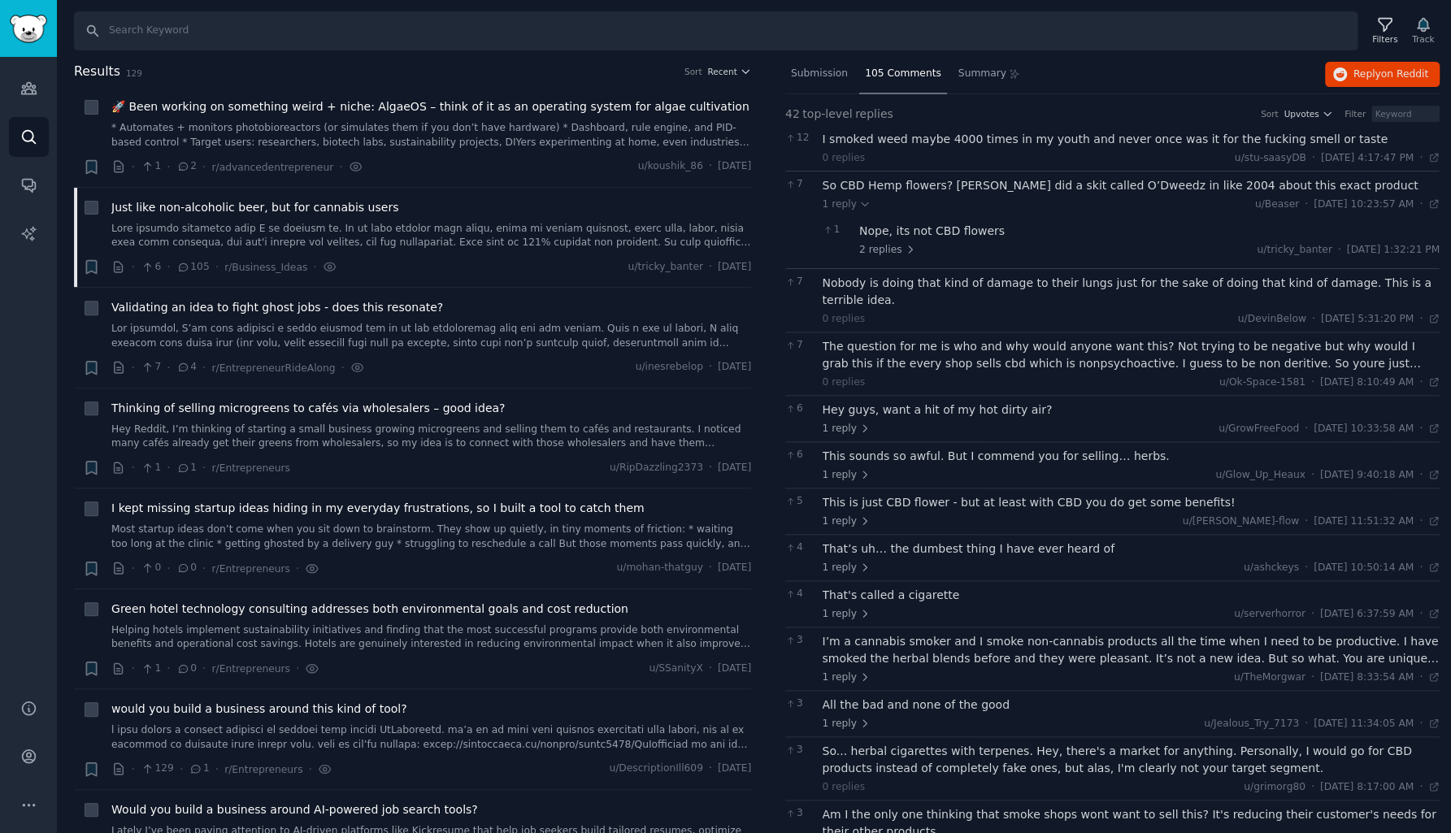
click at [915, 189] on div "So CBD Hemp flowers? Dave Chapelle did a skit called O’Dweedz in like 2004 abou…" at bounding box center [1131, 185] width 618 height 17
click at [843, 206] on span "1 reply" at bounding box center [846, 204] width 49 height 15
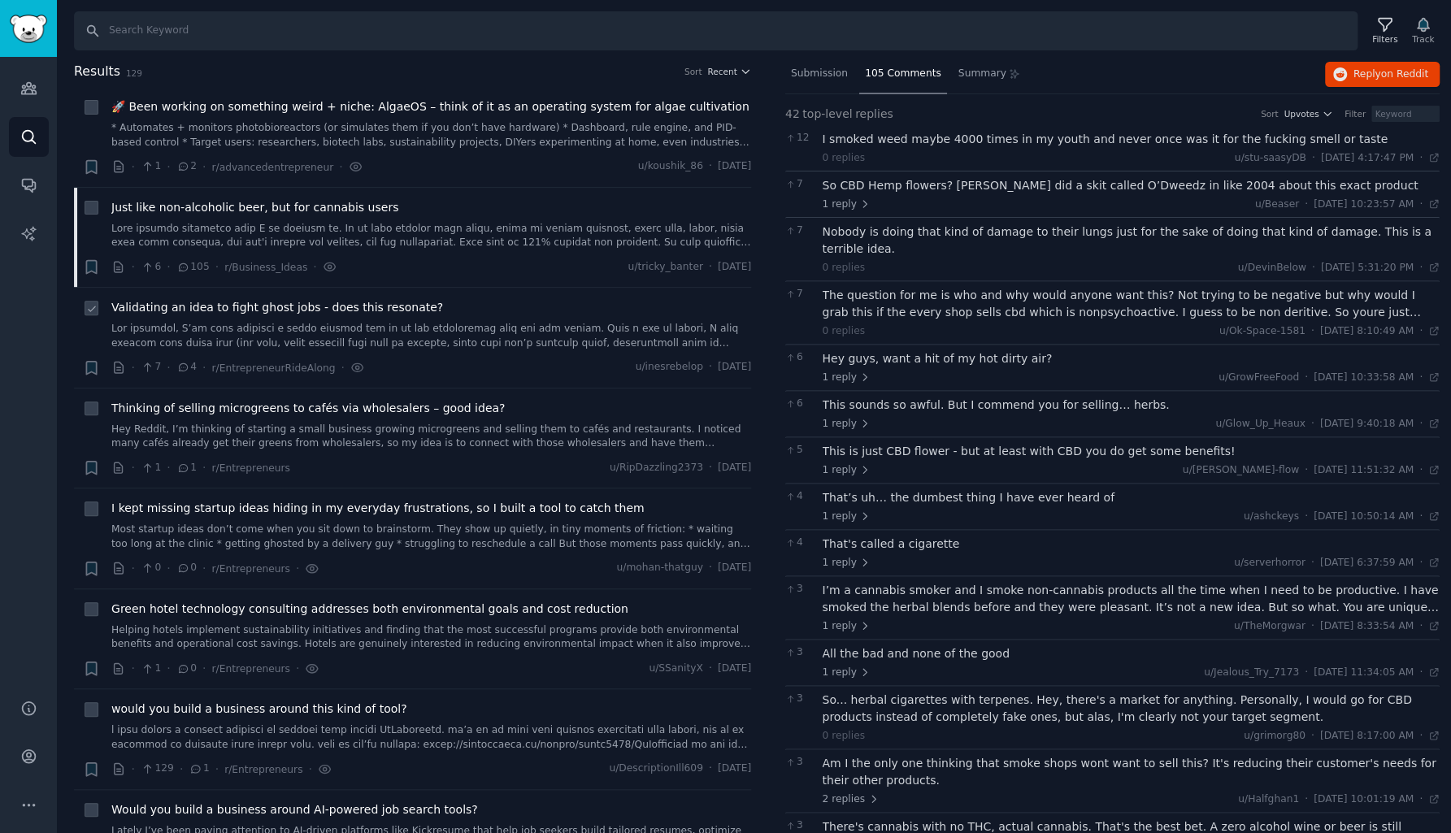
click at [252, 315] on div "Validating an idea to fight ghost jobs - does this resonate?" at bounding box center [431, 324] width 640 height 51
click at [266, 306] on span "Validating an idea to fight ghost jobs - does this resonate?" at bounding box center [277, 307] width 332 height 17
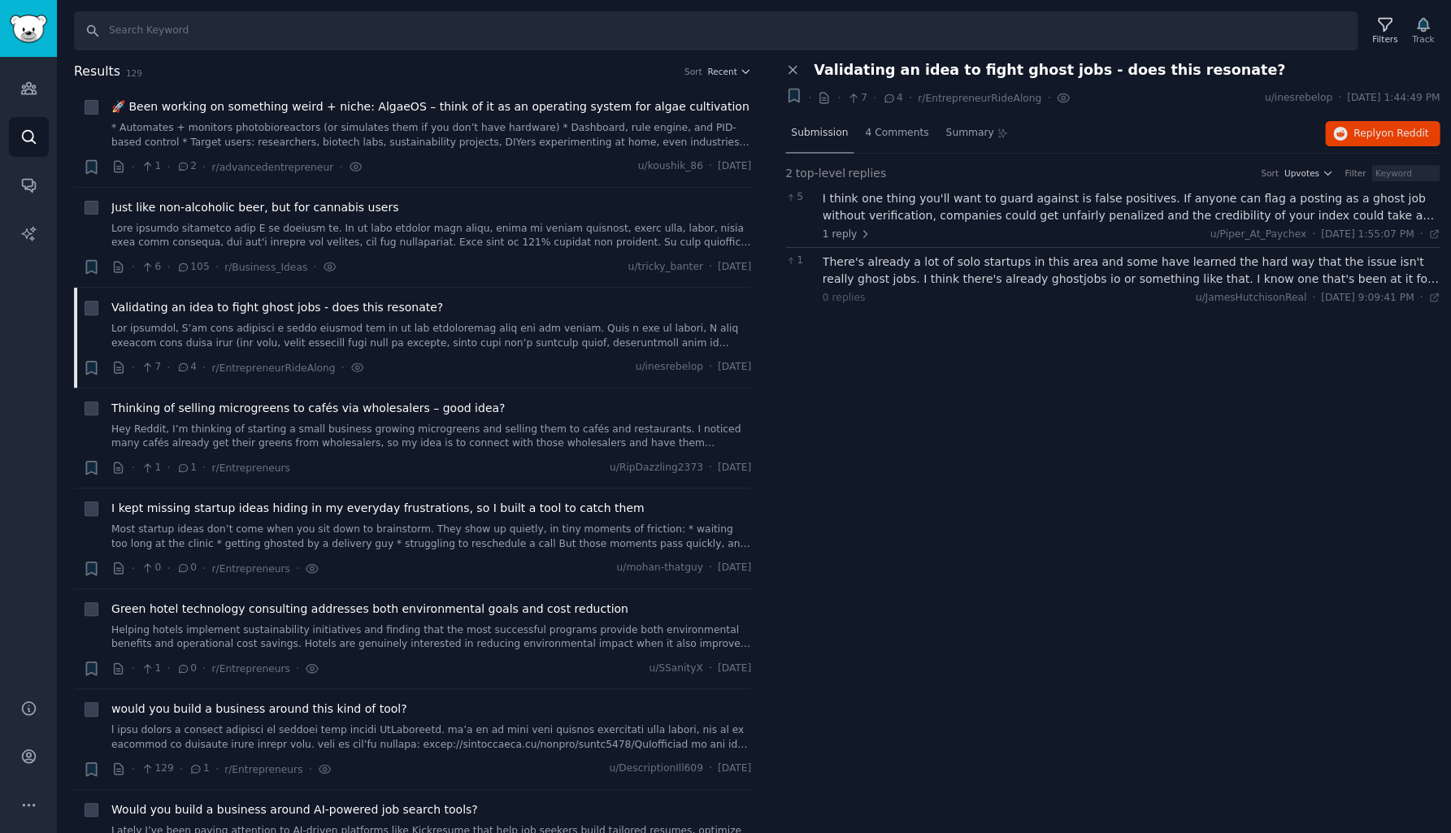
click at [826, 132] on span "Submission" at bounding box center [819, 133] width 57 height 15
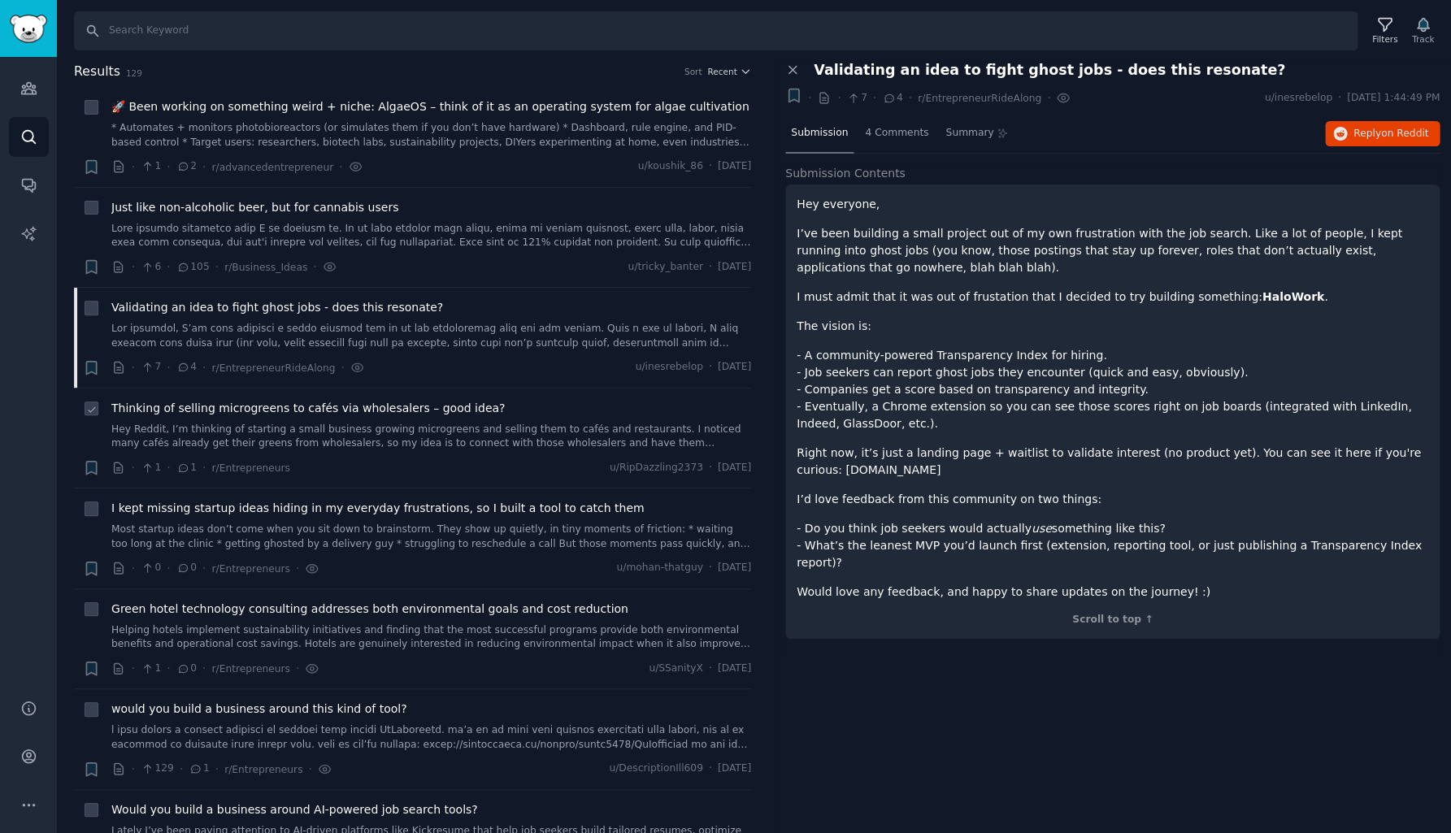
click at [308, 410] on span "Thinking of selling microgreens to cafés via wholesalers – good idea?" at bounding box center [307, 408] width 393 height 17
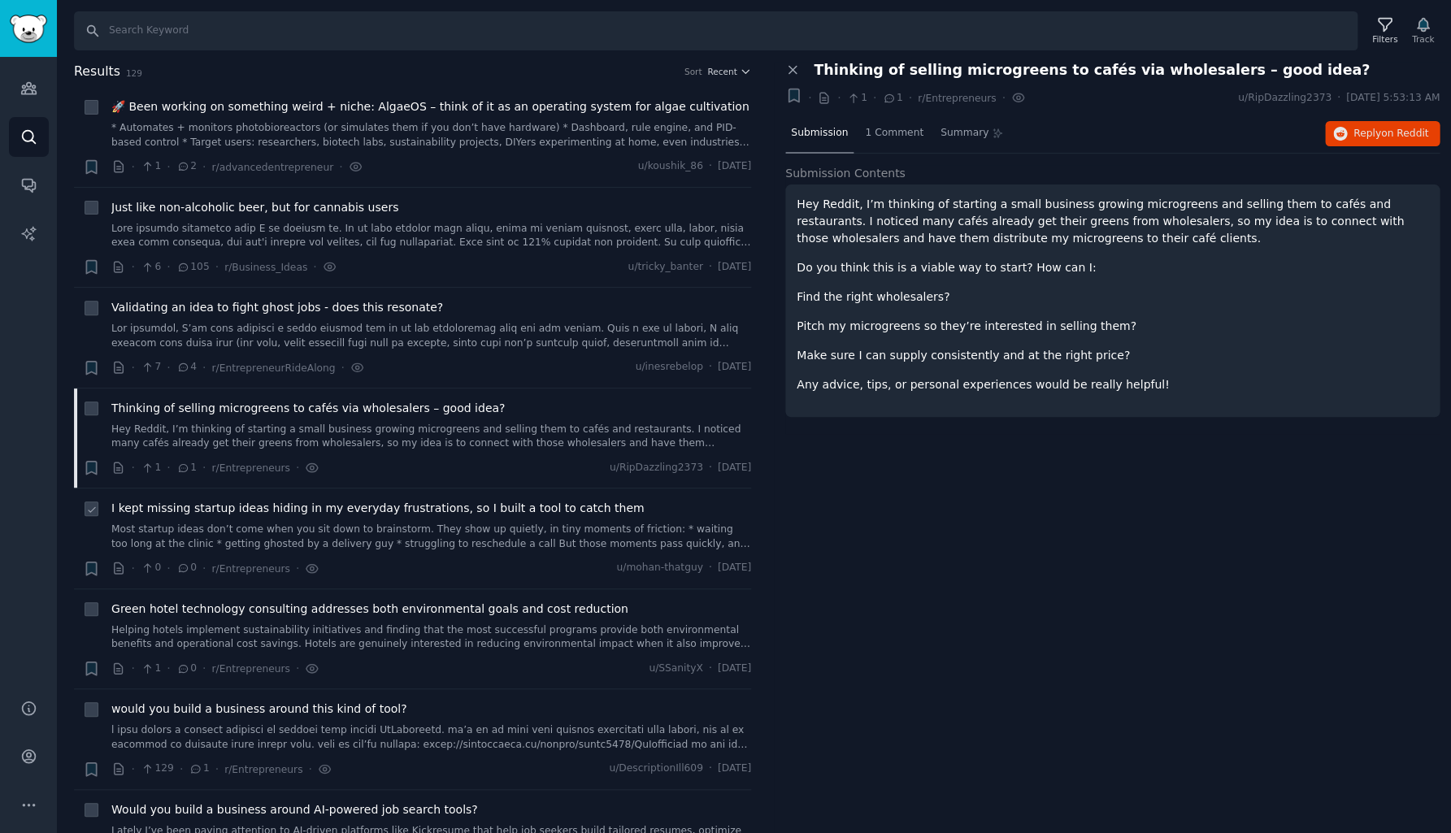
click at [435, 531] on link "Most startup ideas don’t come when you sit down to brainstorm. They show up qui…" at bounding box center [431, 537] width 640 height 28
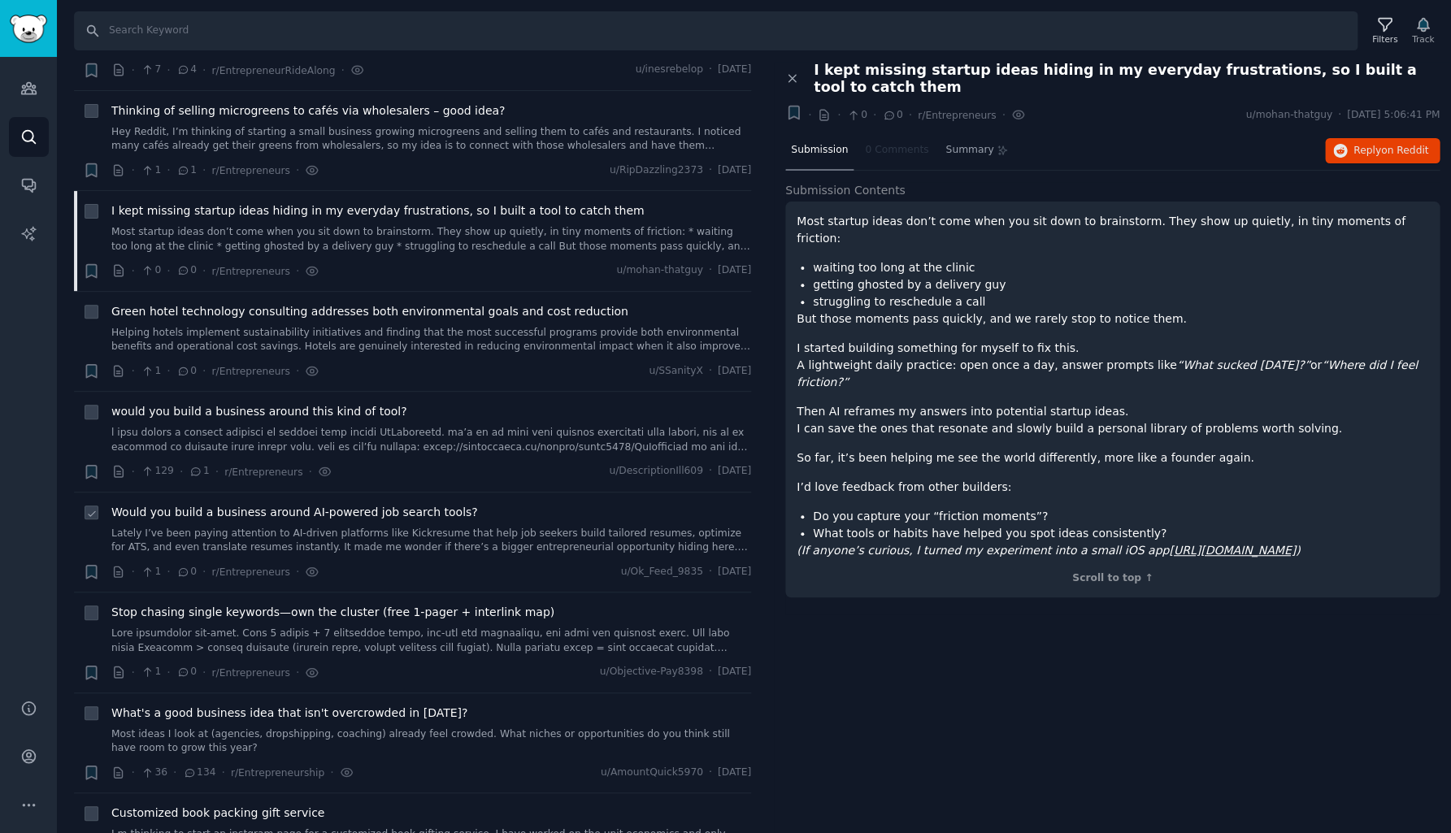
scroll to position [304, 0]
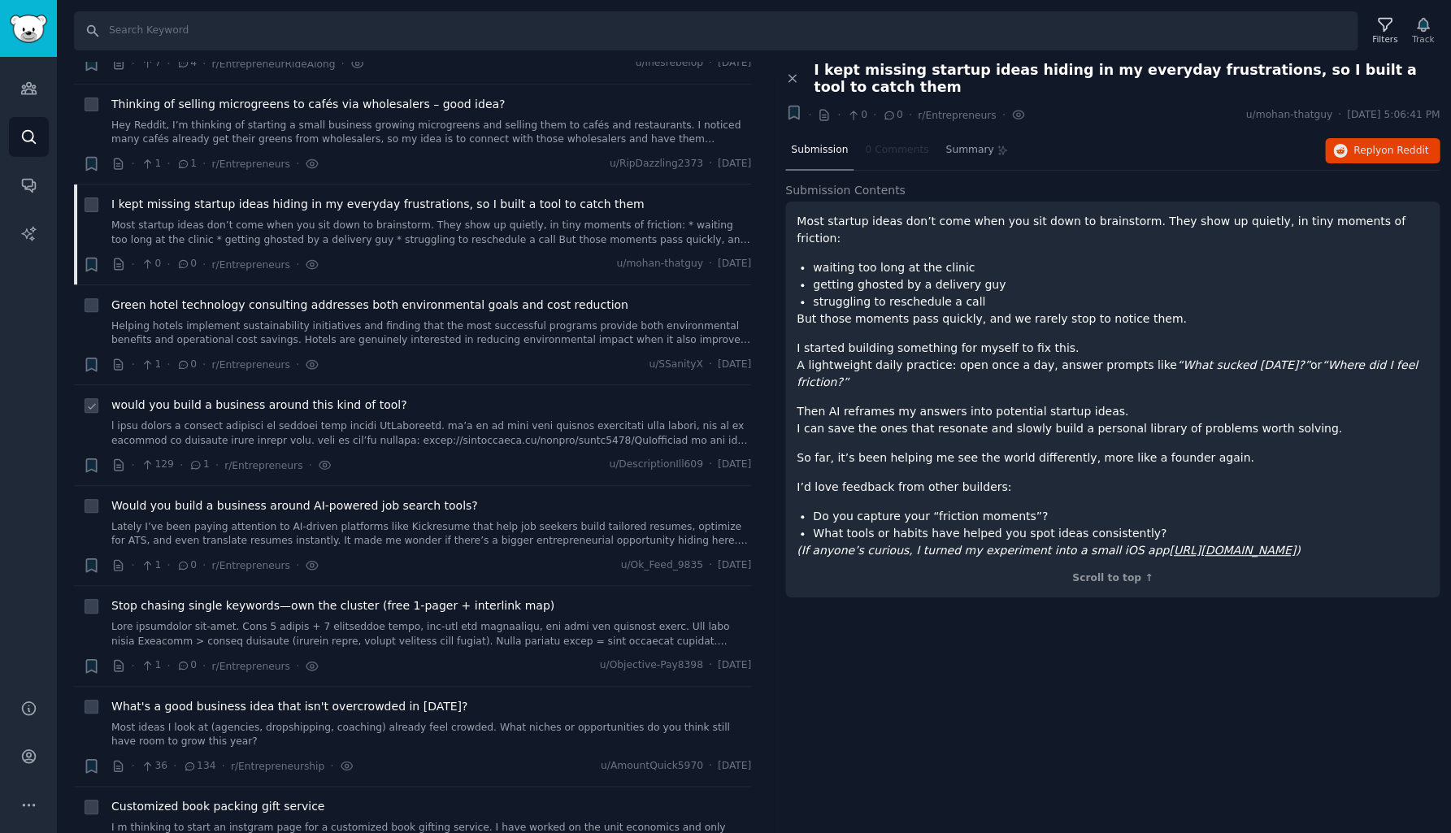
click at [471, 434] on link at bounding box center [431, 433] width 640 height 28
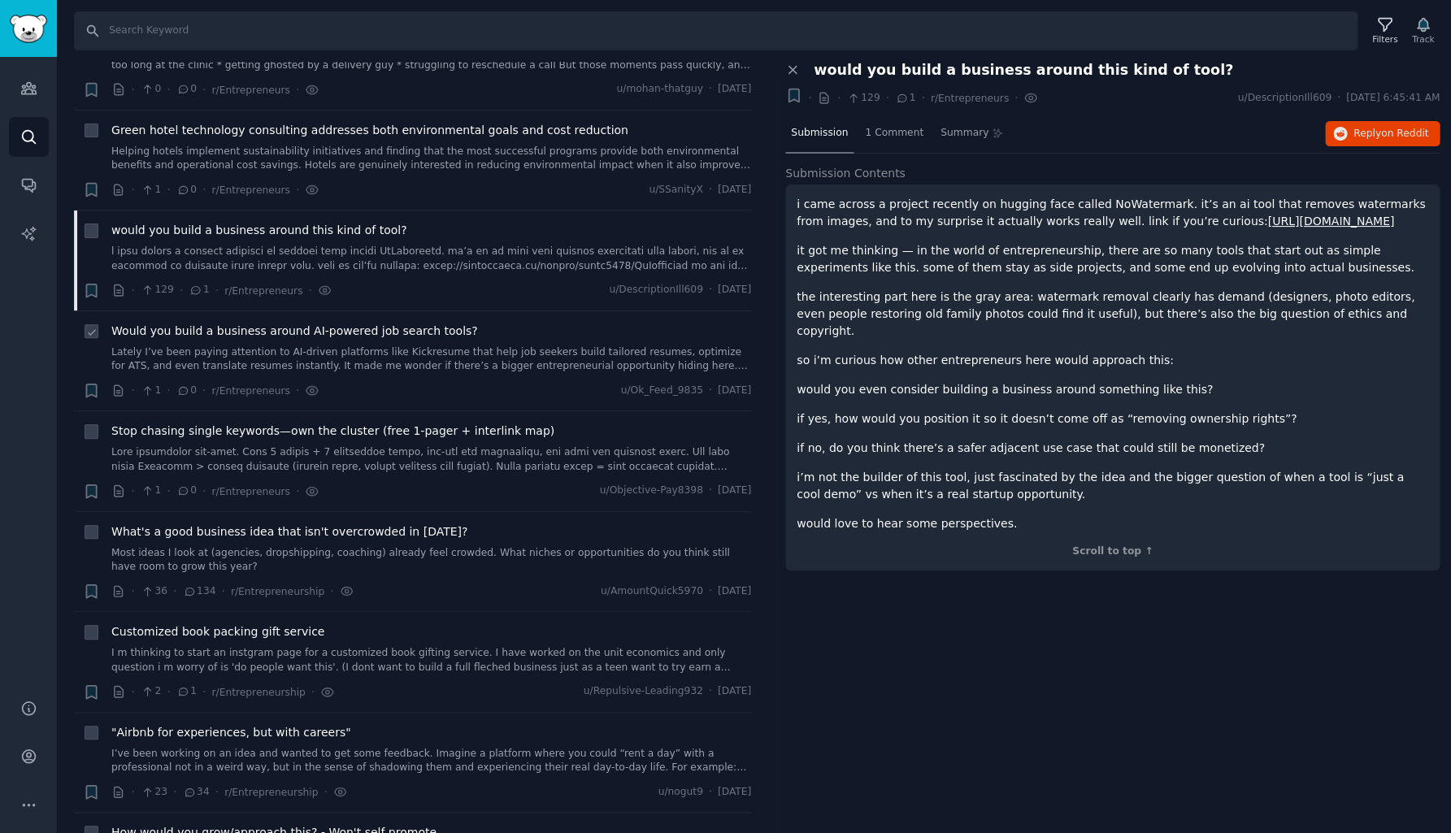
scroll to position [476, 0]
click at [482, 455] on link at bounding box center [431, 462] width 640 height 28
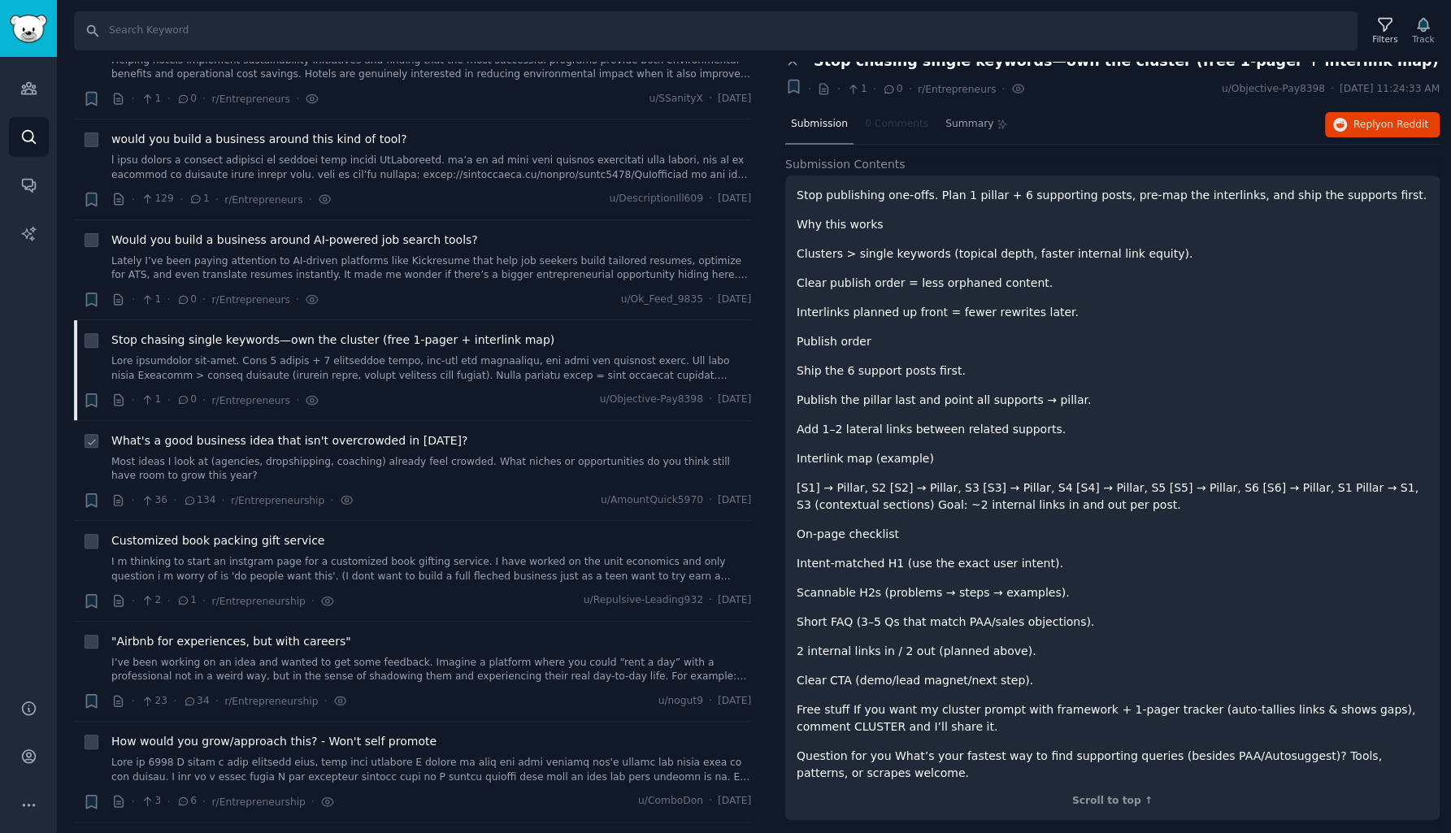
click at [415, 463] on link "Most ideas I look at (agencies, dropshipping, coaching) already feel crowded. W…" at bounding box center [431, 469] width 640 height 28
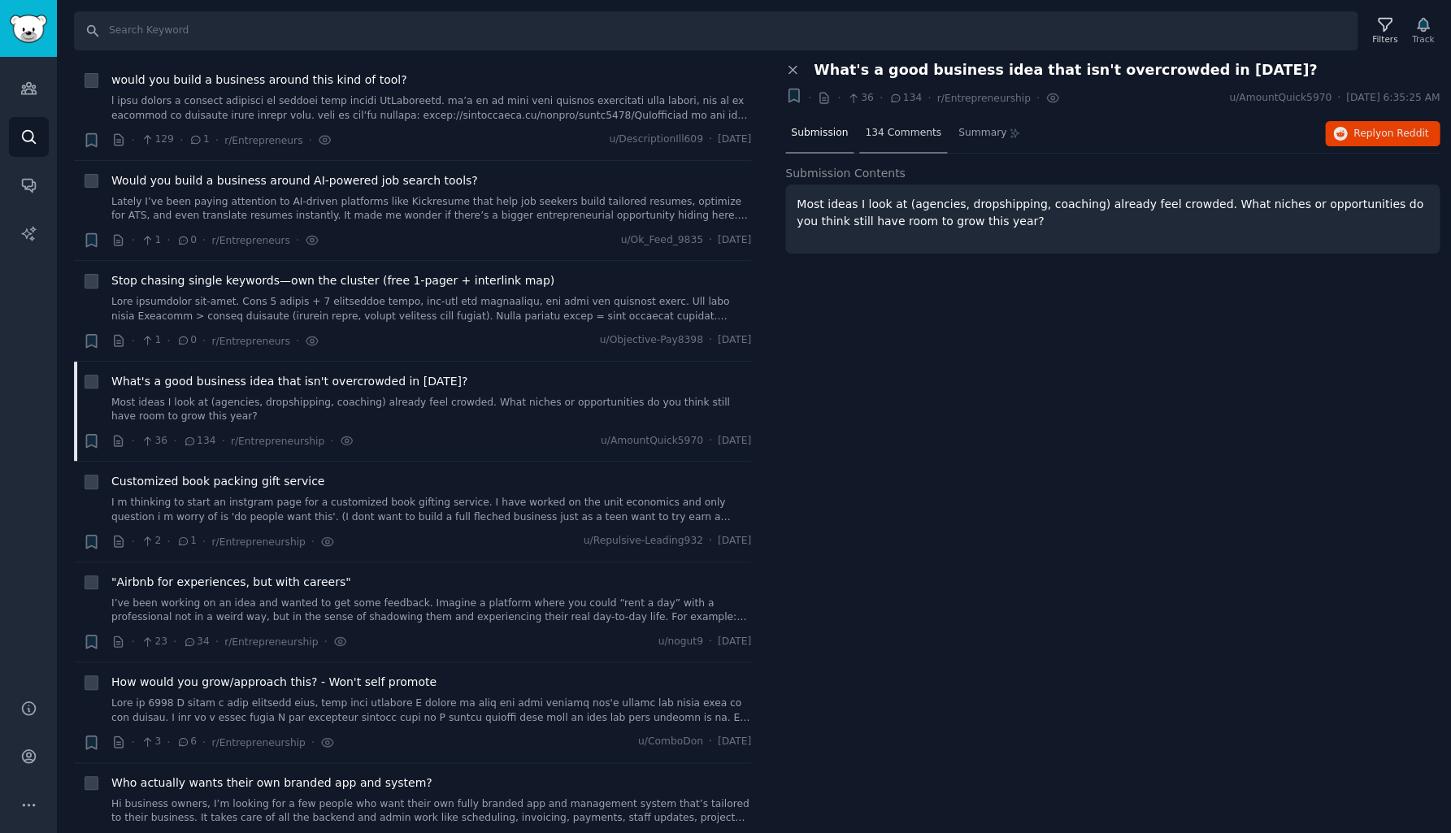
click at [917, 132] on span "134 Comments" at bounding box center [903, 133] width 76 height 15
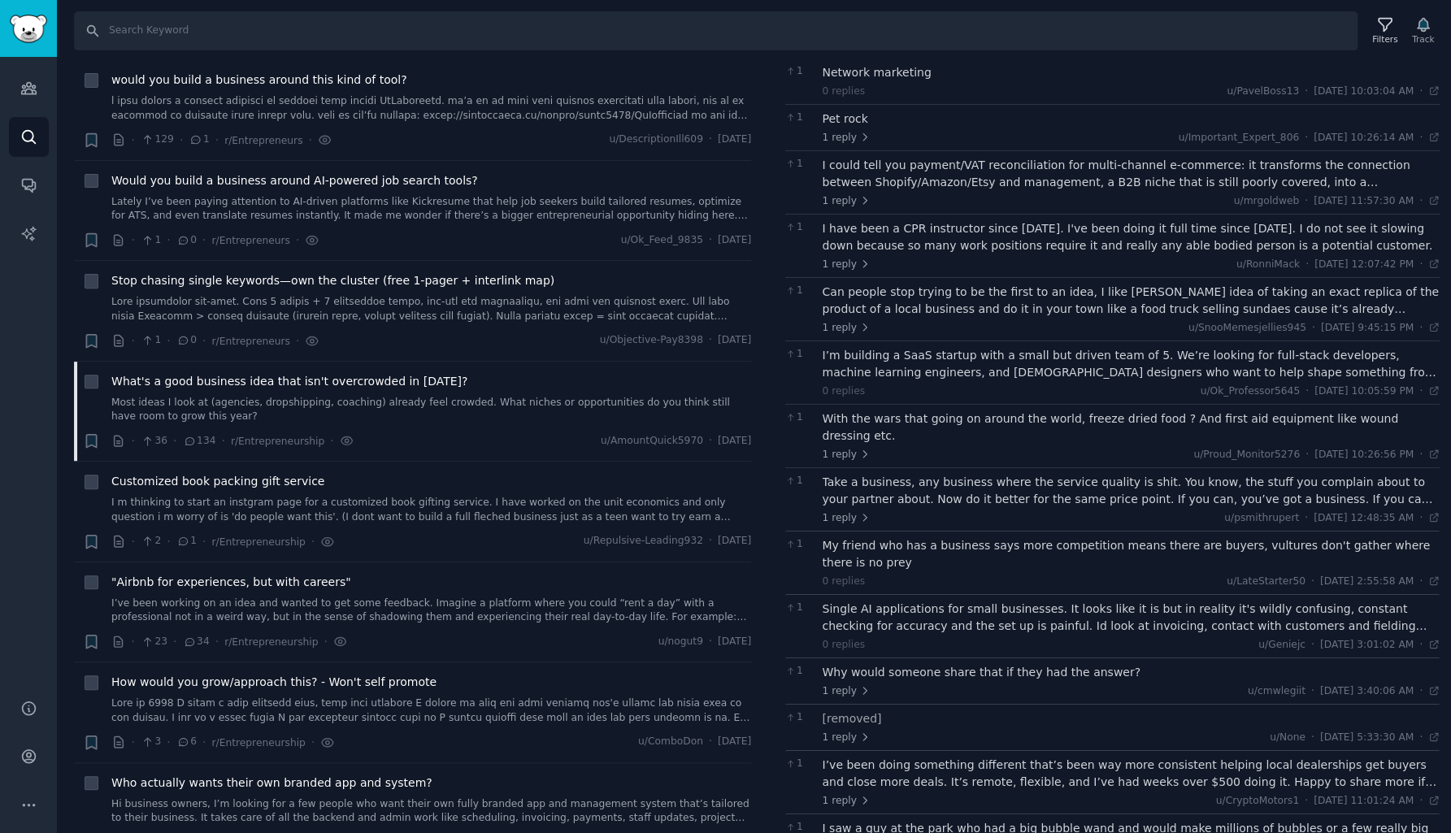
scroll to position [1495, 0]
click at [903, 155] on div "I could tell you payment/VAT reconciliation for multi-channel e-commerce: it tr…" at bounding box center [1131, 172] width 618 height 34
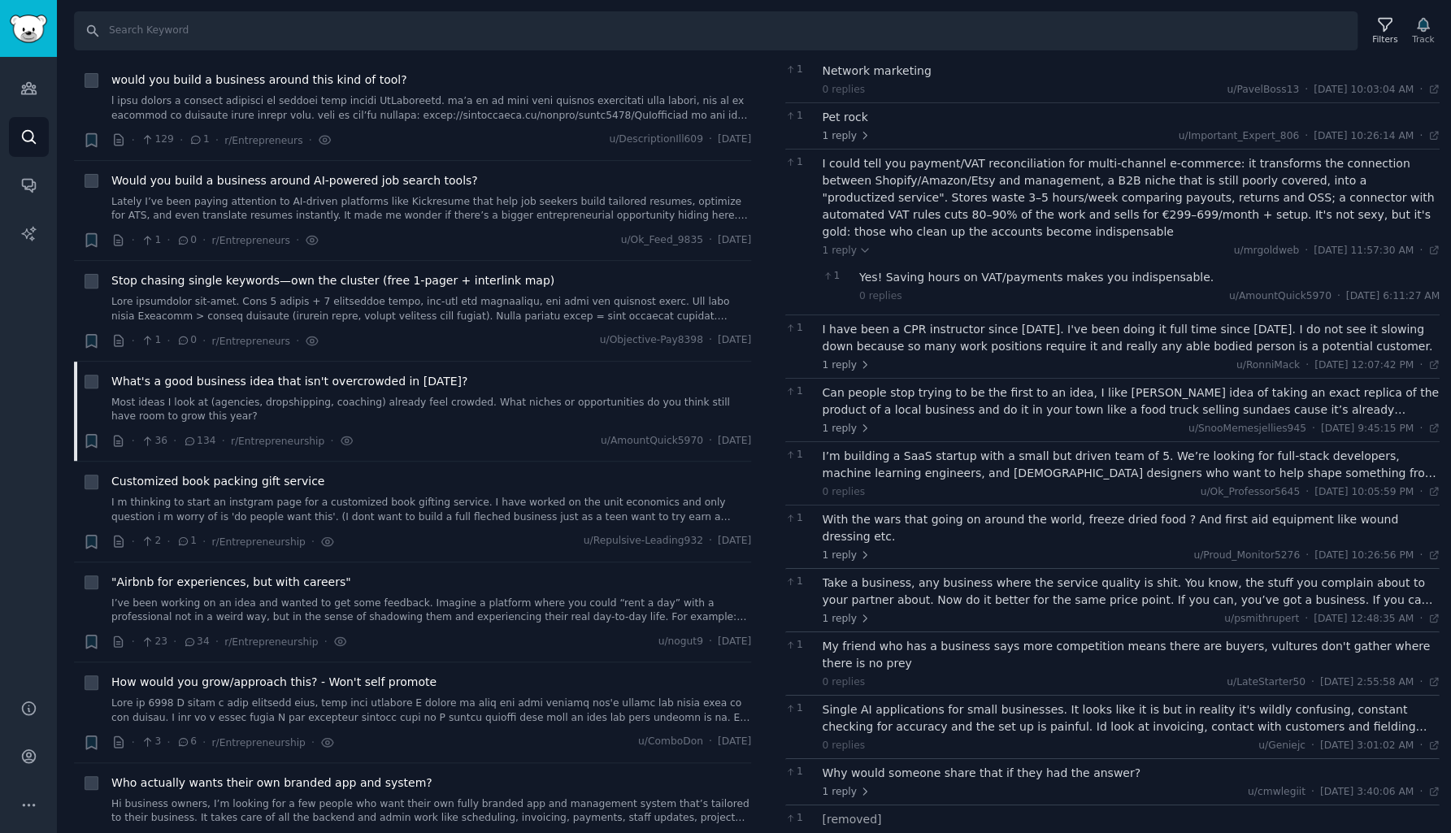
click at [913, 269] on div "Yes! Saving hours on VAT/payments makes you indispensable." at bounding box center [1149, 277] width 580 height 17
click at [921, 269] on div "Yes! Saving hours on VAT/payments makes you indispensable." at bounding box center [1149, 277] width 580 height 17
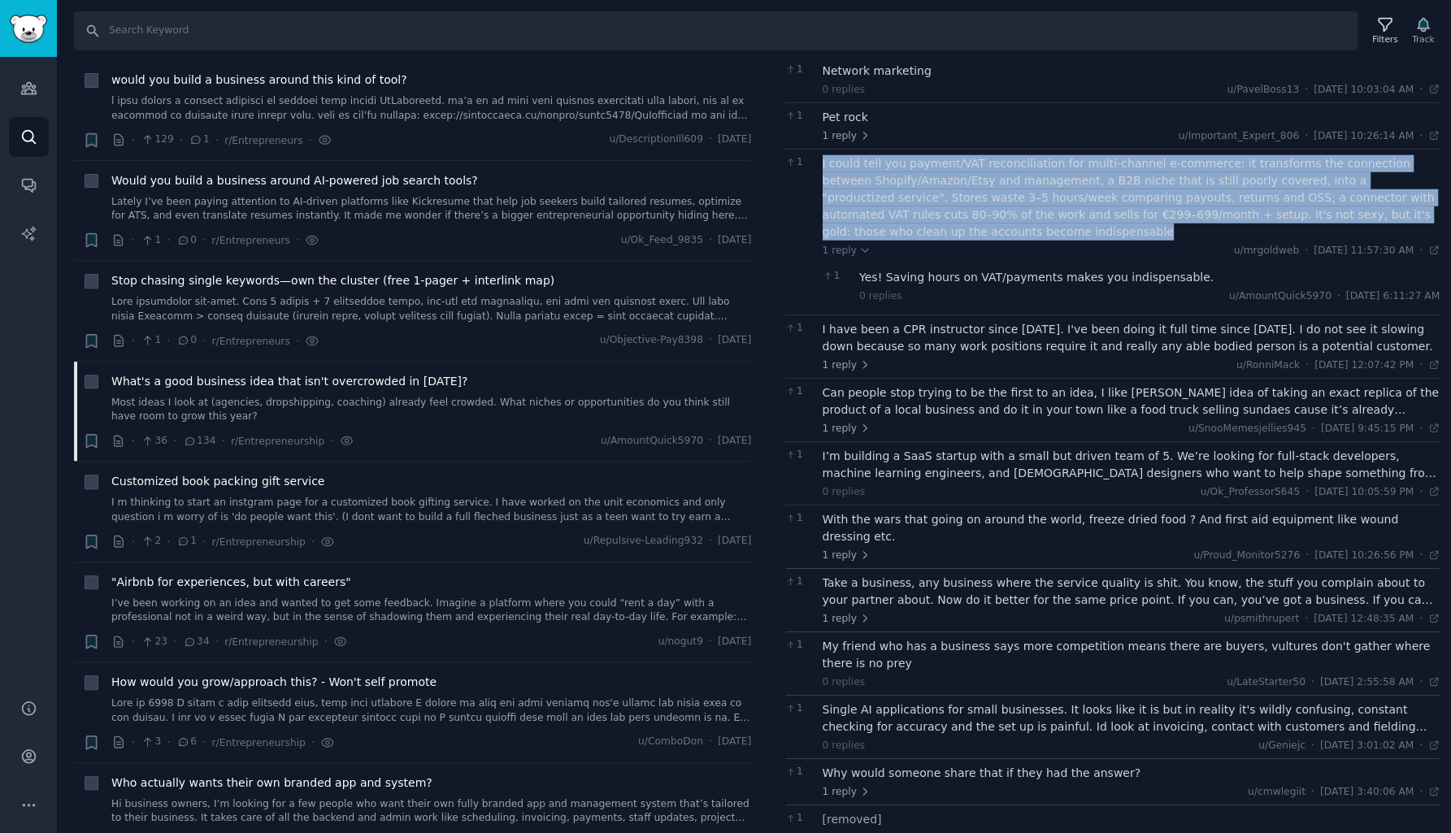
drag, startPoint x: 821, startPoint y: 148, endPoint x: 911, endPoint y: 210, distance: 109.8
click at [911, 210] on div "I could tell you payment/VAT reconciliation for multi-channel e-commerce: it tr…" at bounding box center [1131, 197] width 618 height 85
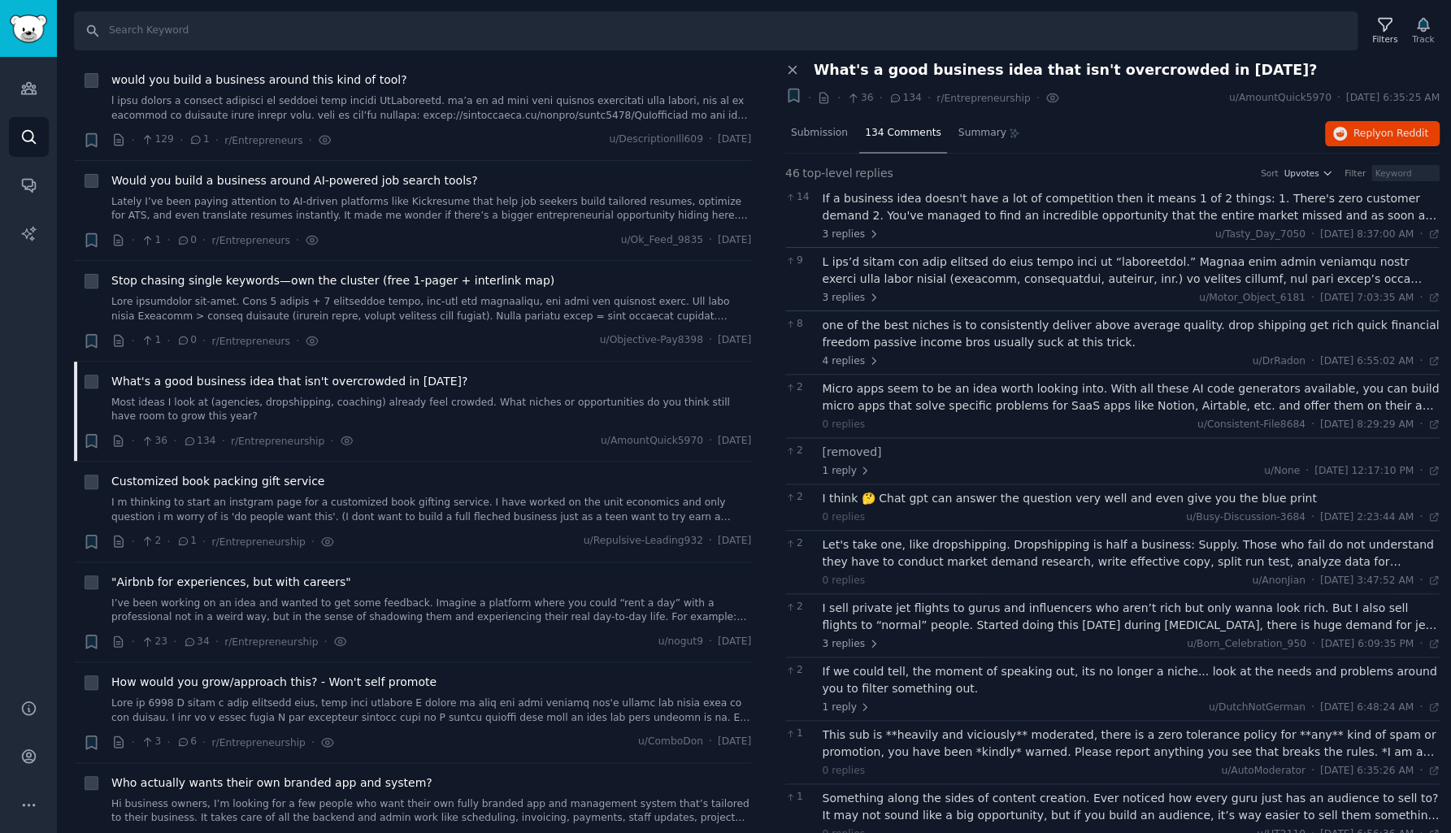
scroll to position [0, 0]
click at [1353, 133] on span "Reply on Reddit" at bounding box center [1390, 134] width 75 height 15
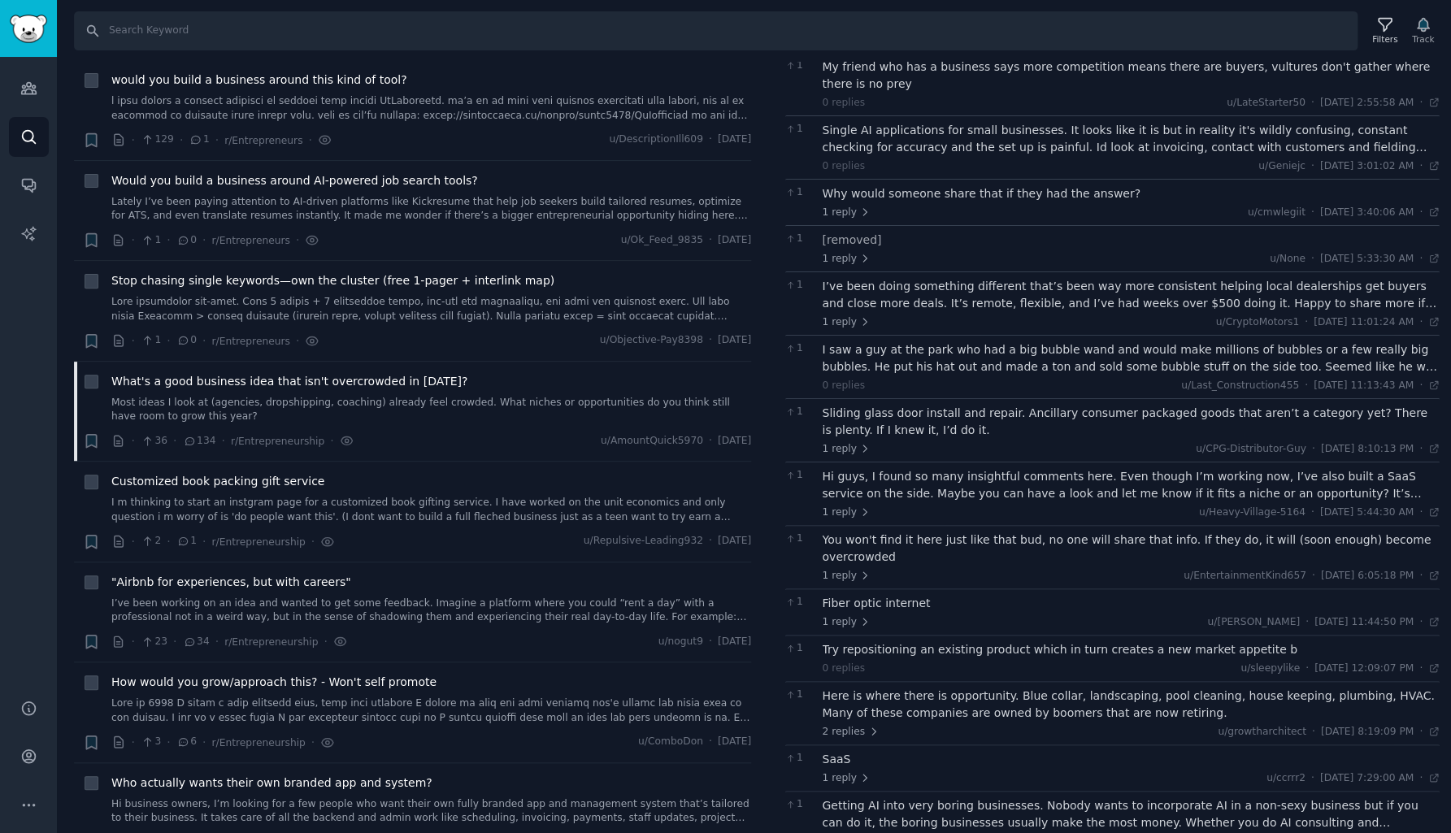
click at [978, 468] on div "Hi guys, I found so many insightful comments here. Even though I’m working now,…" at bounding box center [1131, 485] width 618 height 34
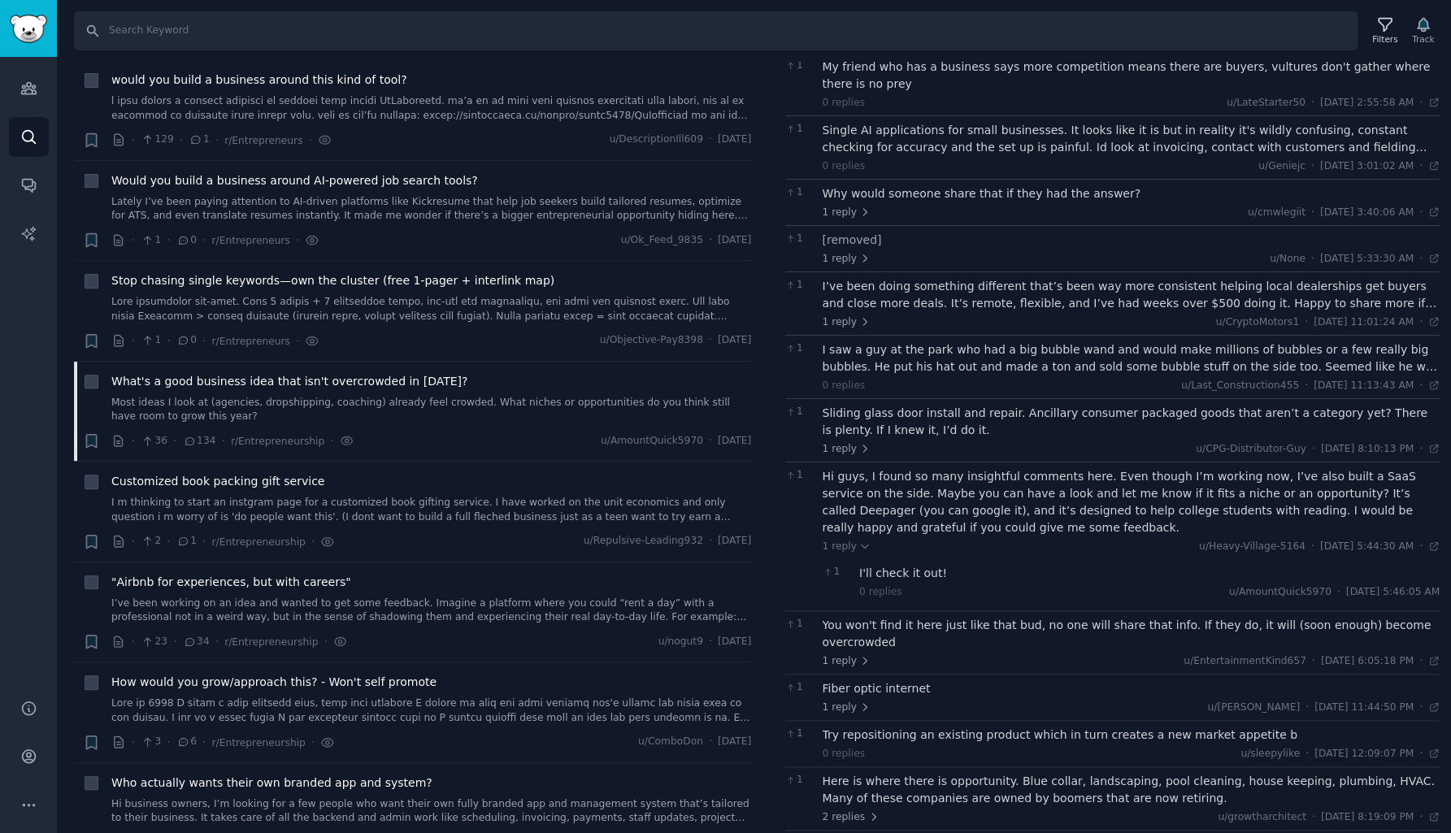
click at [1320, 468] on div "Hi guys, I found so many insightful comments here. Even though I’m working now,…" at bounding box center [1131, 502] width 618 height 68
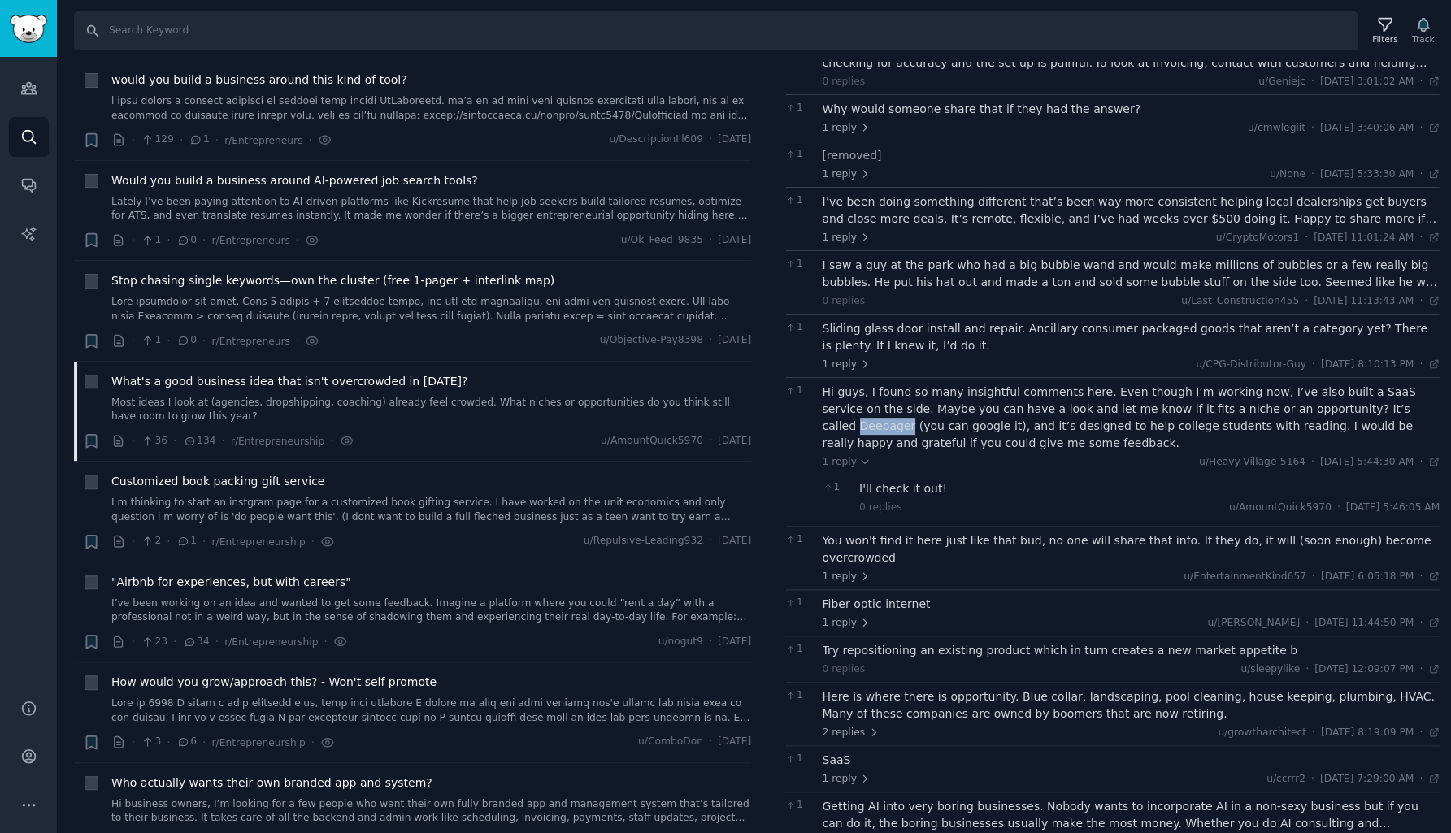
click at [845, 798] on div "Getting AI into very boring businesses. Nobody wants to incorporate AI in a non…" at bounding box center [1131, 815] width 618 height 34
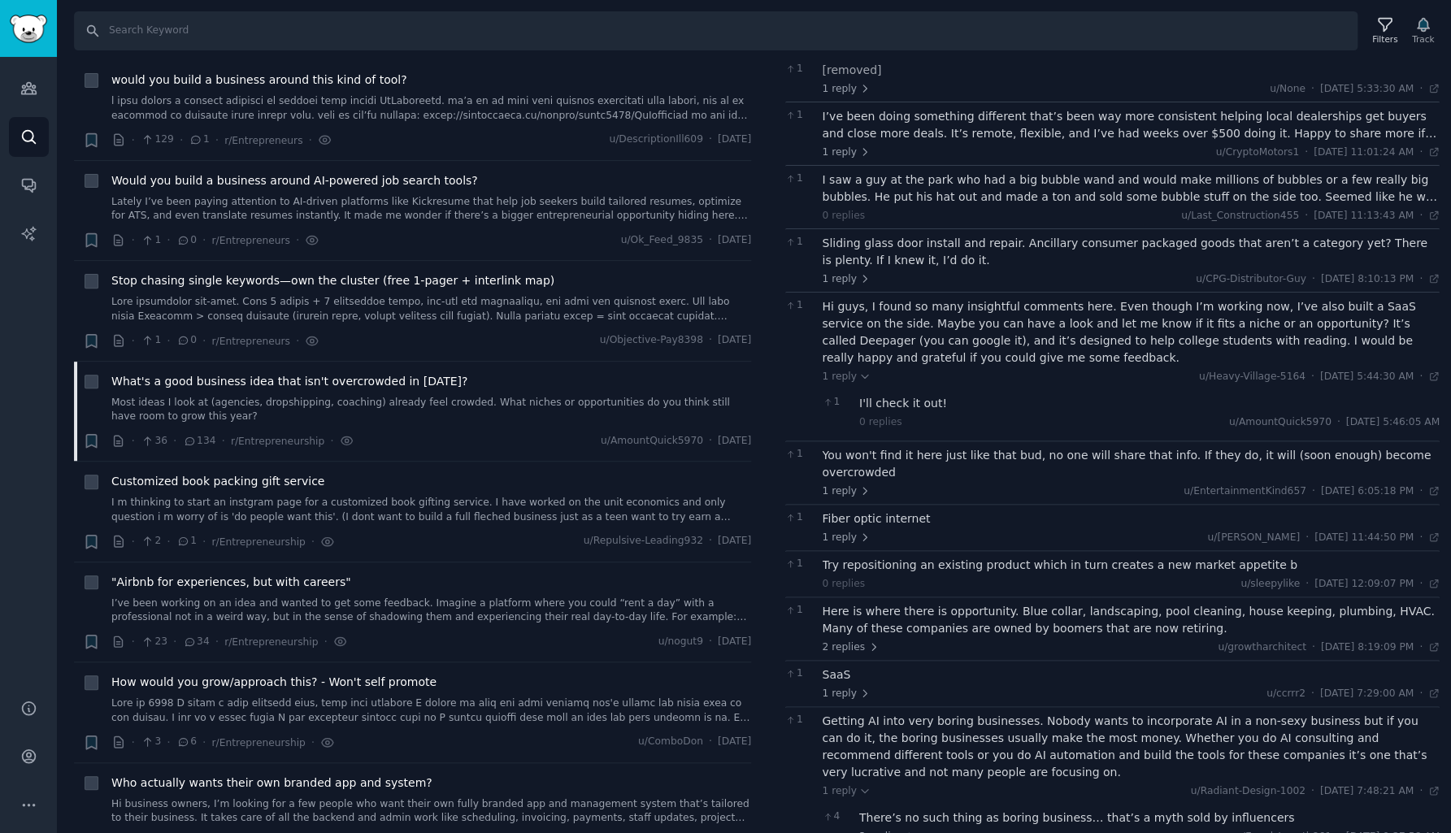
scroll to position [2244, 0]
click at [885, 810] on div "There’s no such thing as boring business… that’s a myth sold by influencers" at bounding box center [1149, 818] width 580 height 17
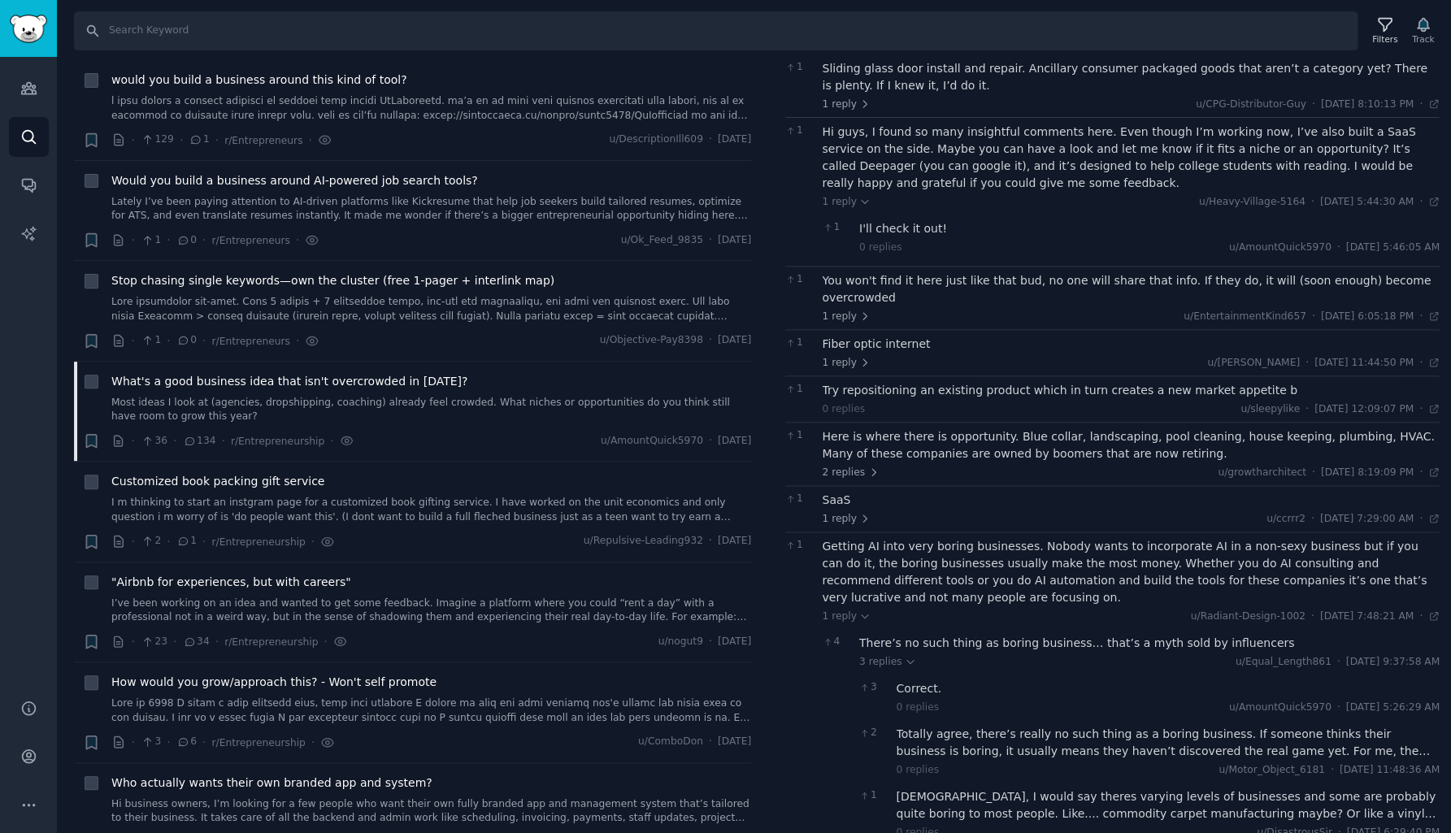
scroll to position [0, 0]
click at [931, 726] on div "Totally agree, there’s really no such thing as a boring business. If someone th…" at bounding box center [1168, 743] width 544 height 34
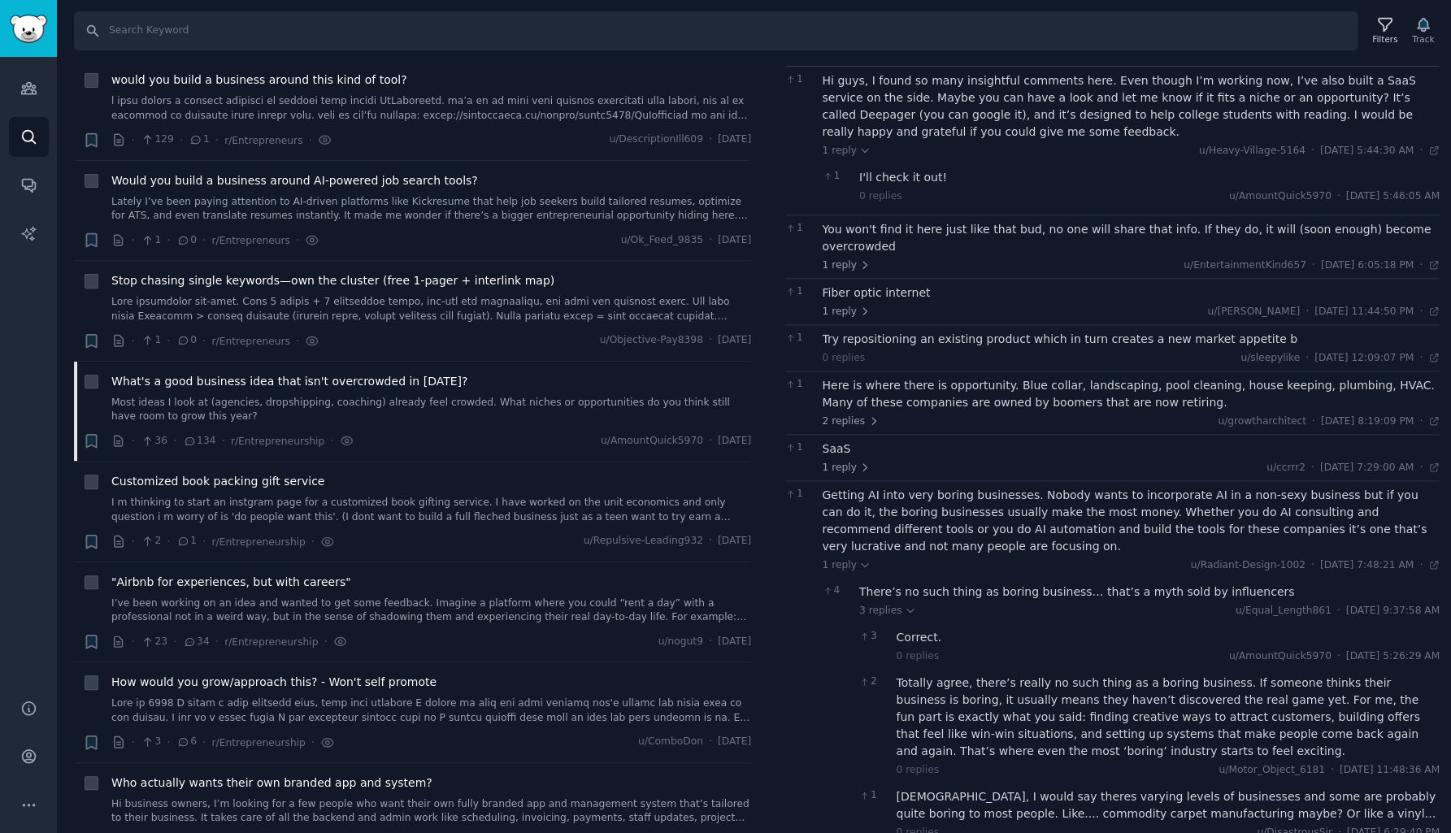
scroll to position [2471, 0]
click at [945, 788] on div "Ehhhh, I would say theres varying levels of businesses and some are probably qu…" at bounding box center [1168, 805] width 544 height 34
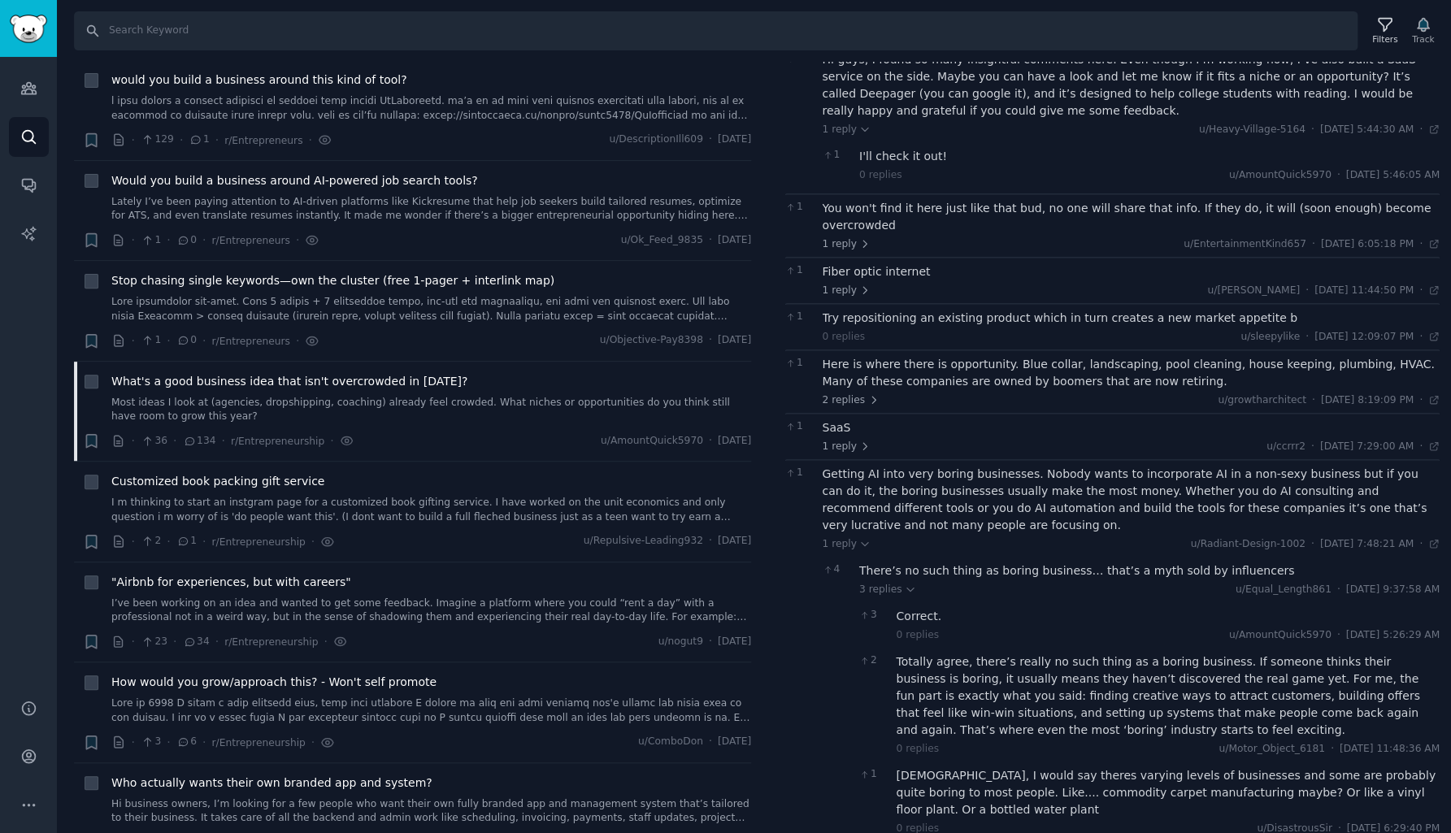
scroll to position [2487, 0]
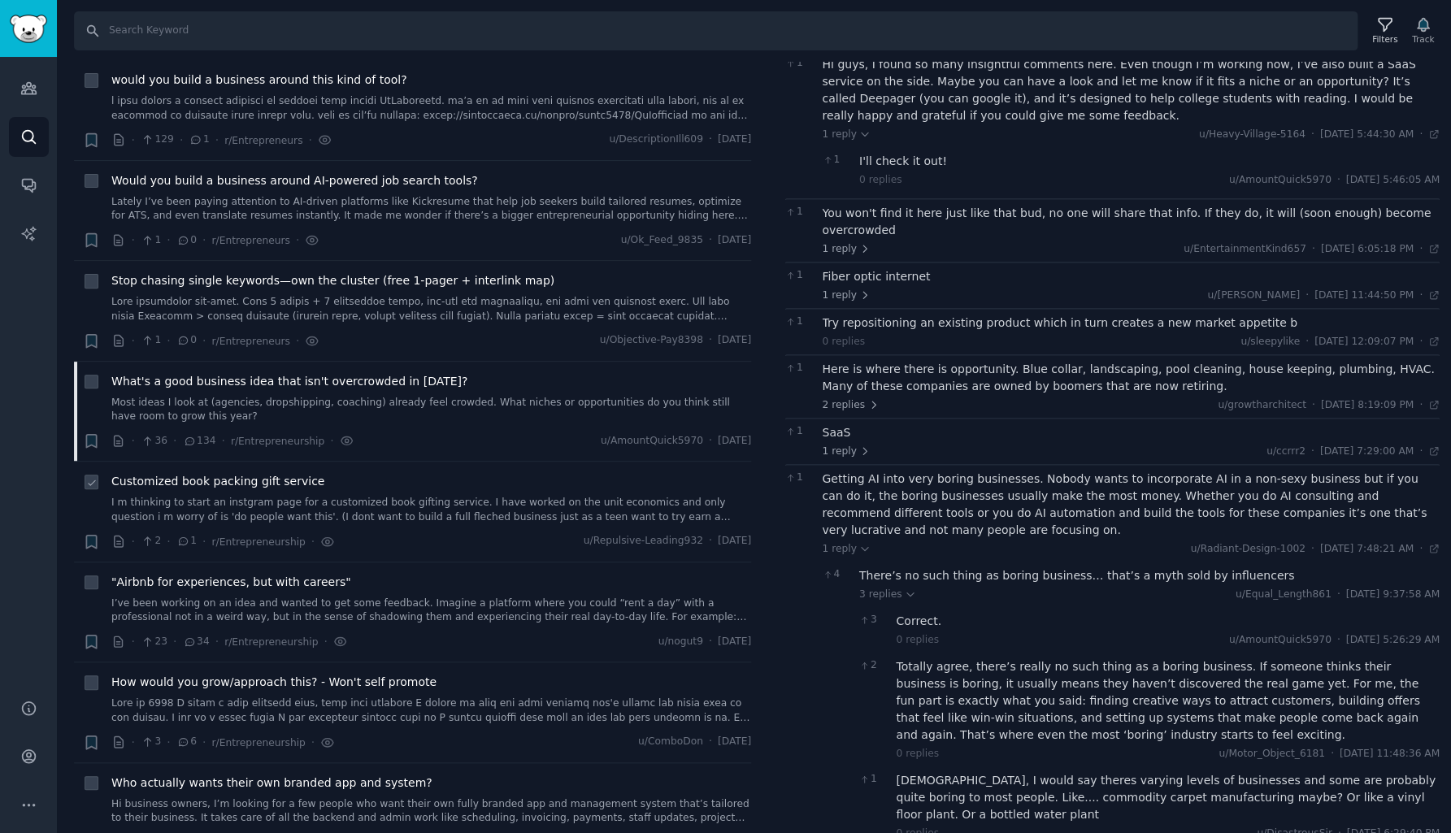
click at [315, 502] on link "I m thinking to start an instgram page for a customized book gifting service. I…" at bounding box center [431, 510] width 640 height 28
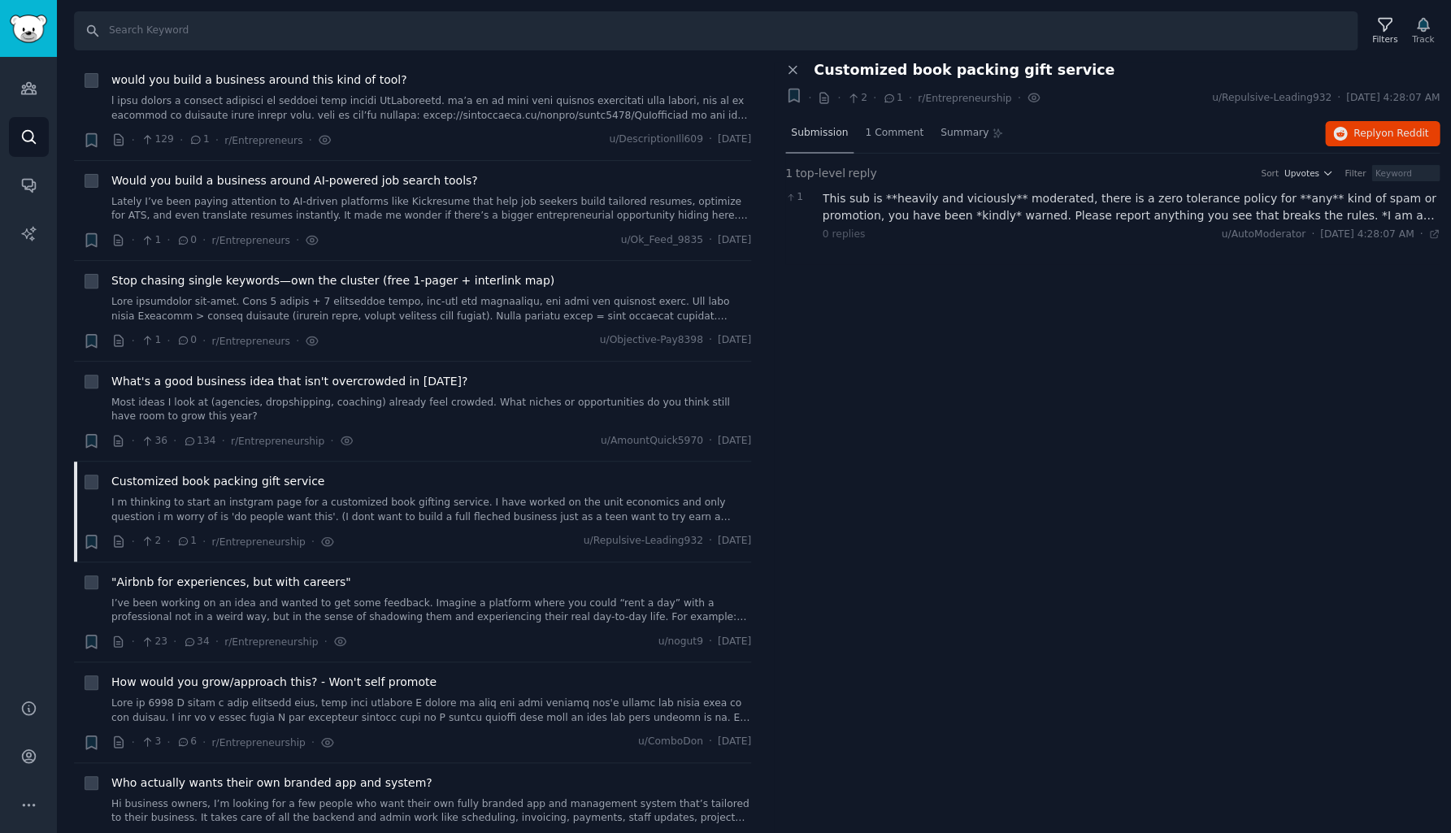
click at [805, 130] on span "Submission" at bounding box center [819, 133] width 57 height 15
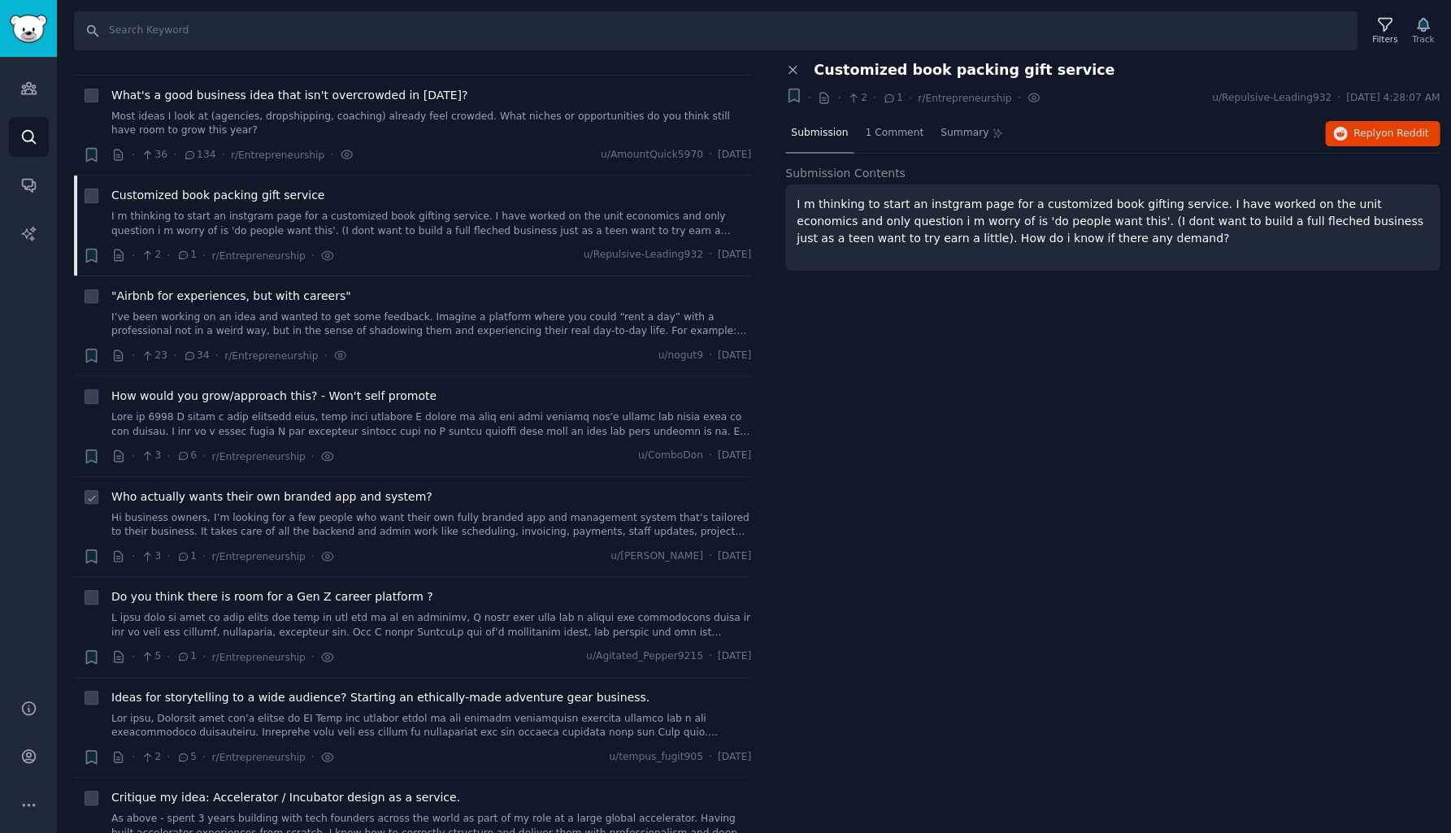
scroll to position [926, 0]
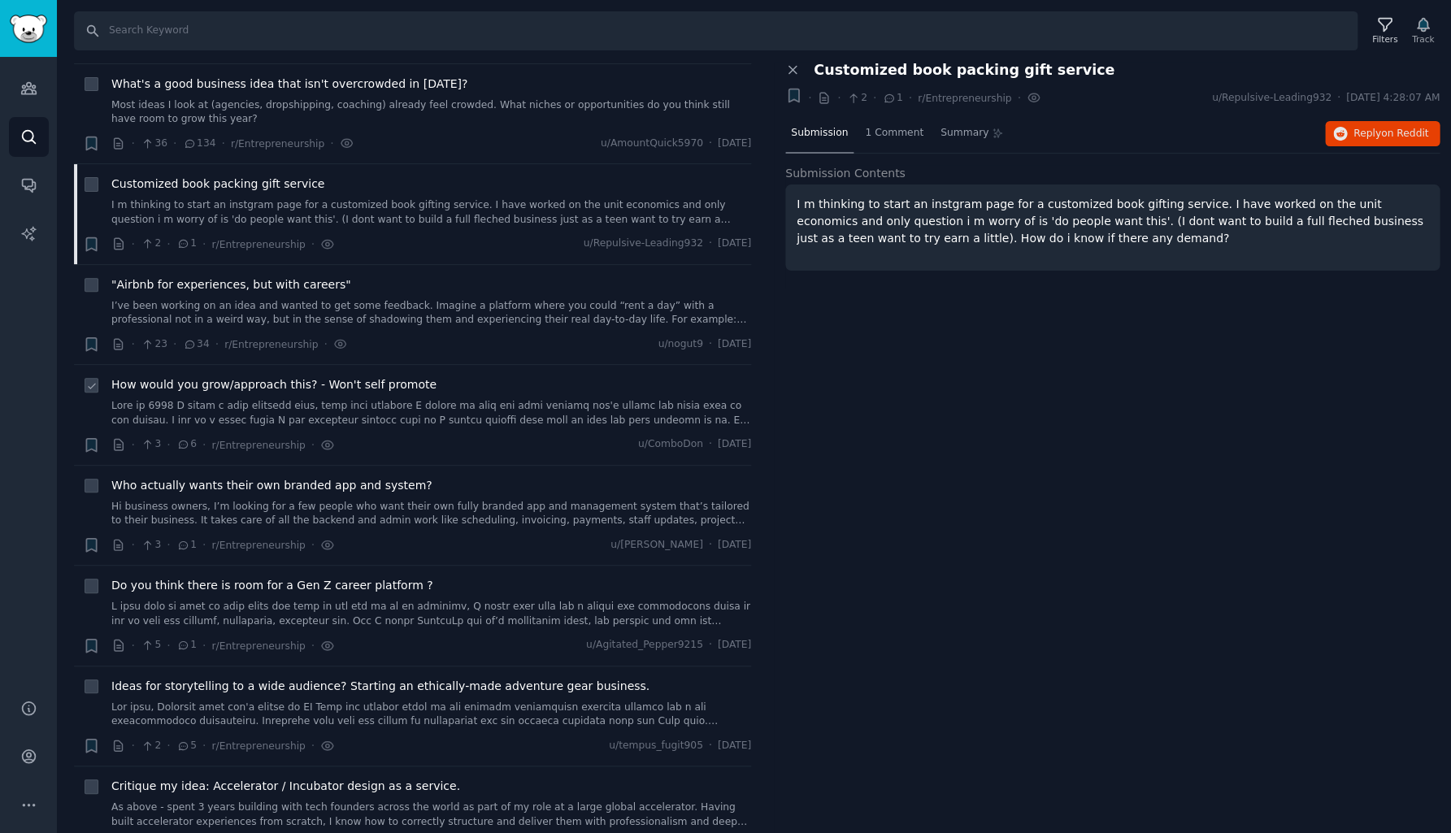
click at [406, 413] on link at bounding box center [431, 413] width 640 height 28
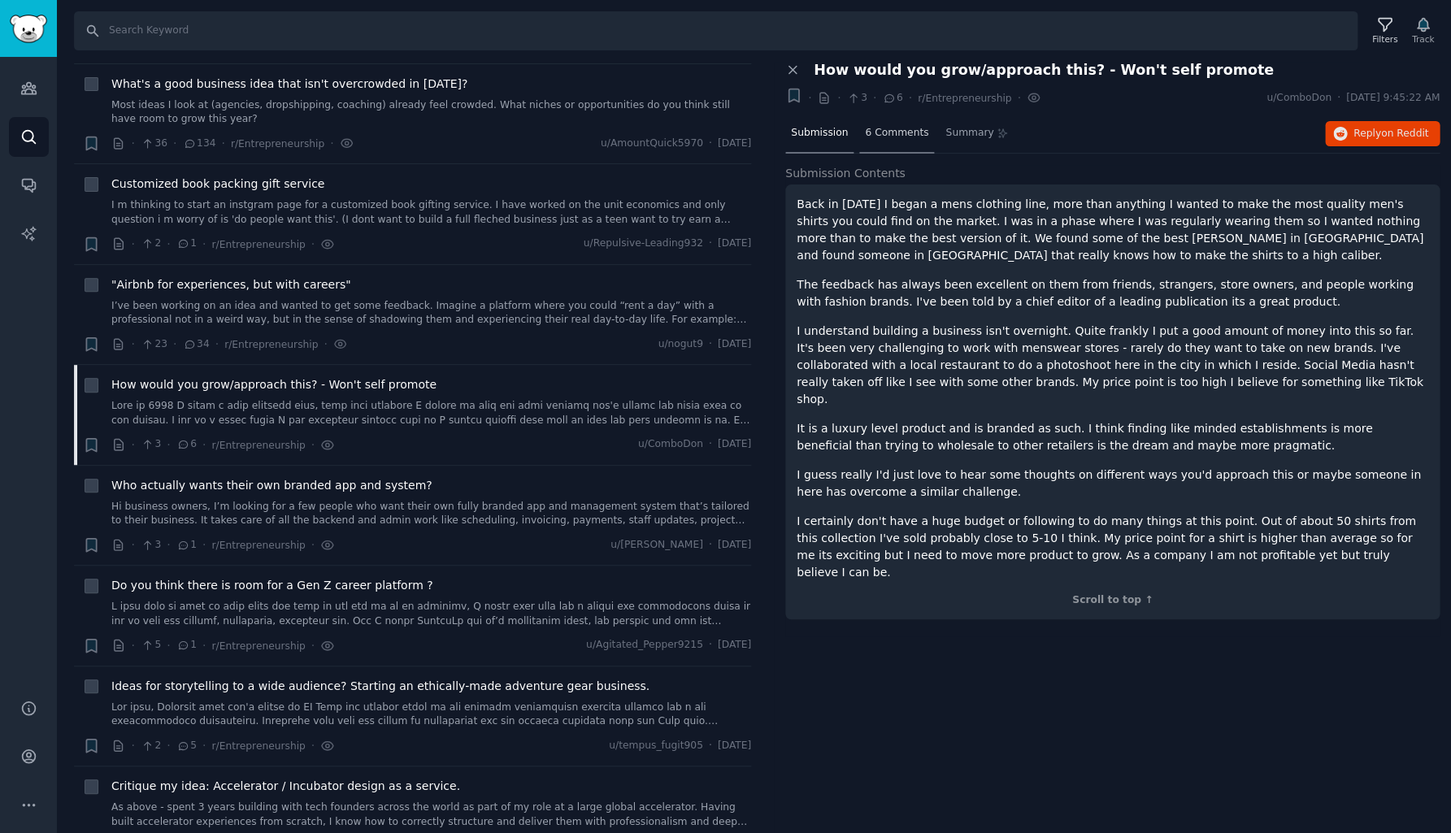
click at [878, 137] on span "6 Comments" at bounding box center [896, 133] width 63 height 15
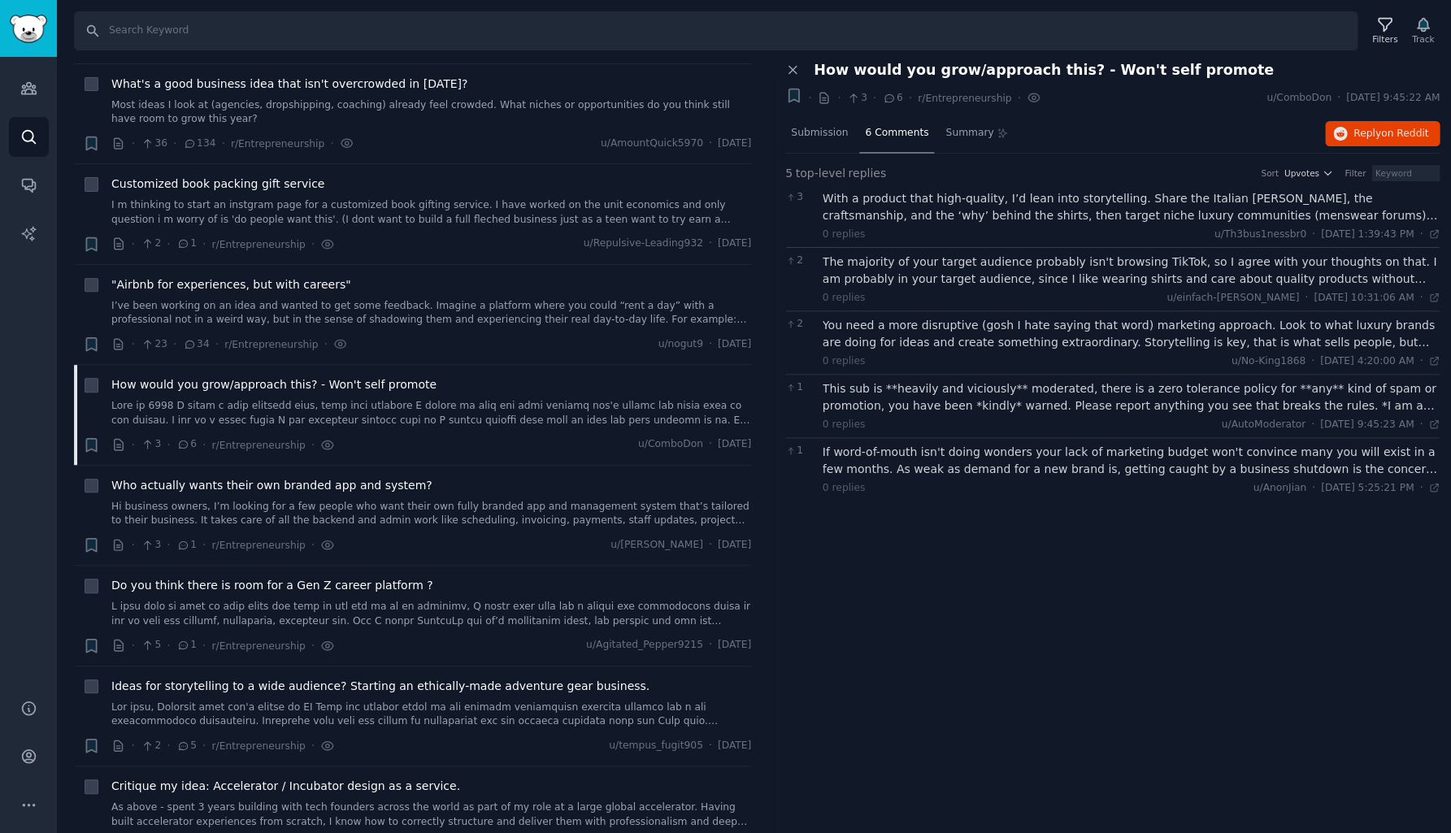
click at [937, 275] on div "The majority of your target audience probably isn't browsing TikTok, so I agree…" at bounding box center [1131, 271] width 618 height 34
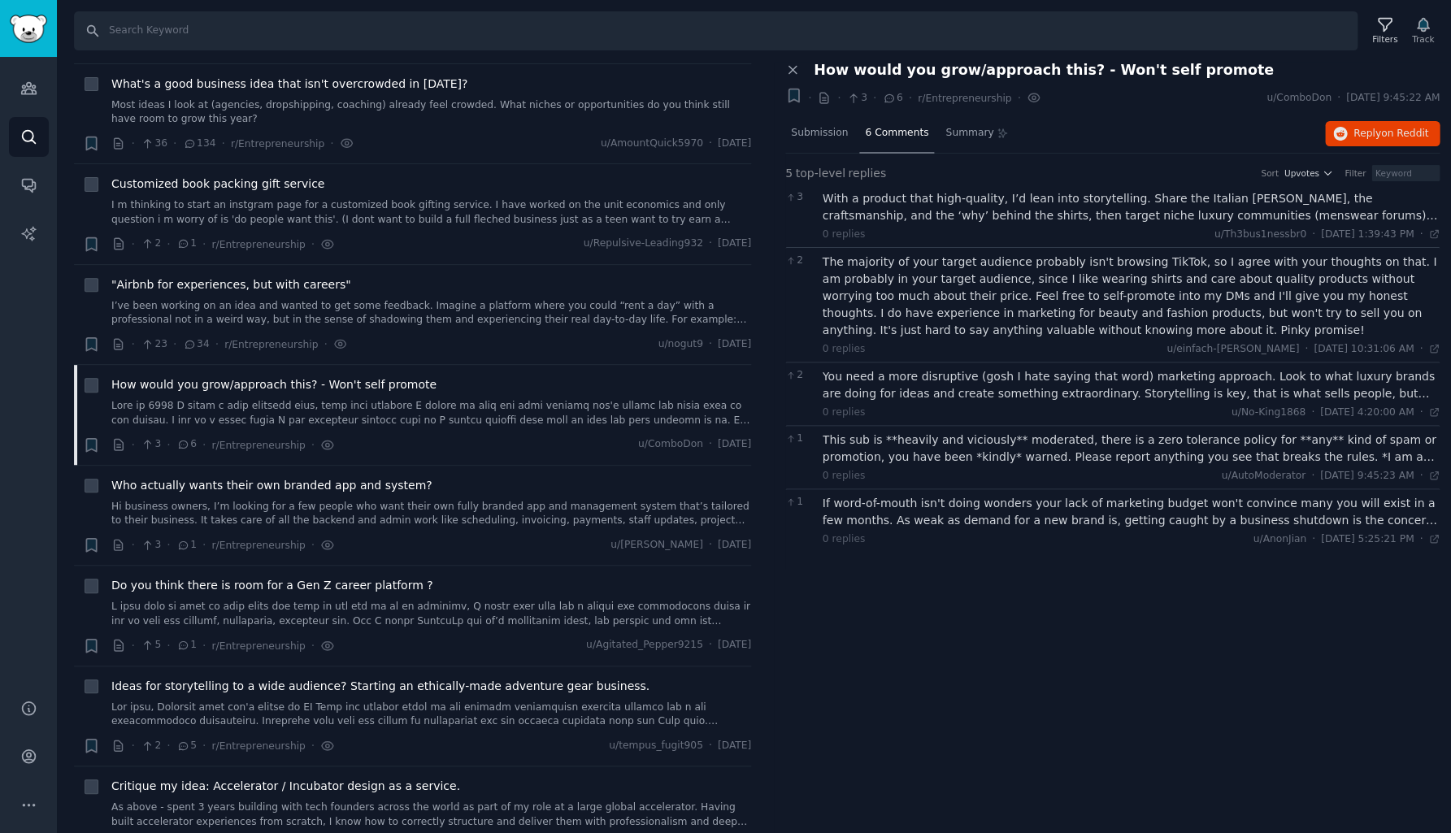
click at [978, 383] on div "You need a more disruptive (gosh I hate saying that word) marketing approach. L…" at bounding box center [1131, 385] width 618 height 34
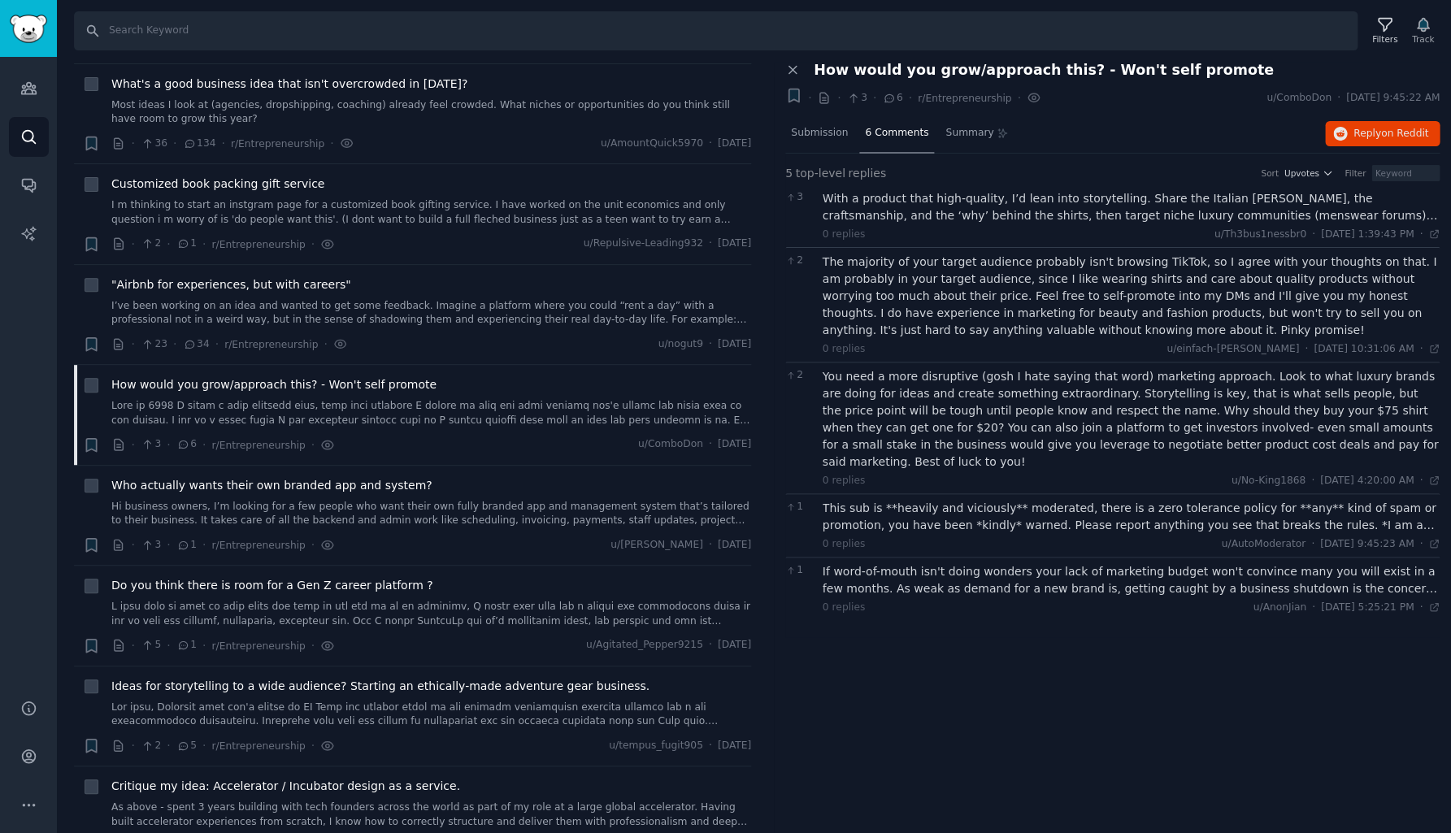
click at [987, 500] on div "This sub is **heavily and viciously** moderated, there is a zero tolerance poli…" at bounding box center [1131, 517] width 618 height 34
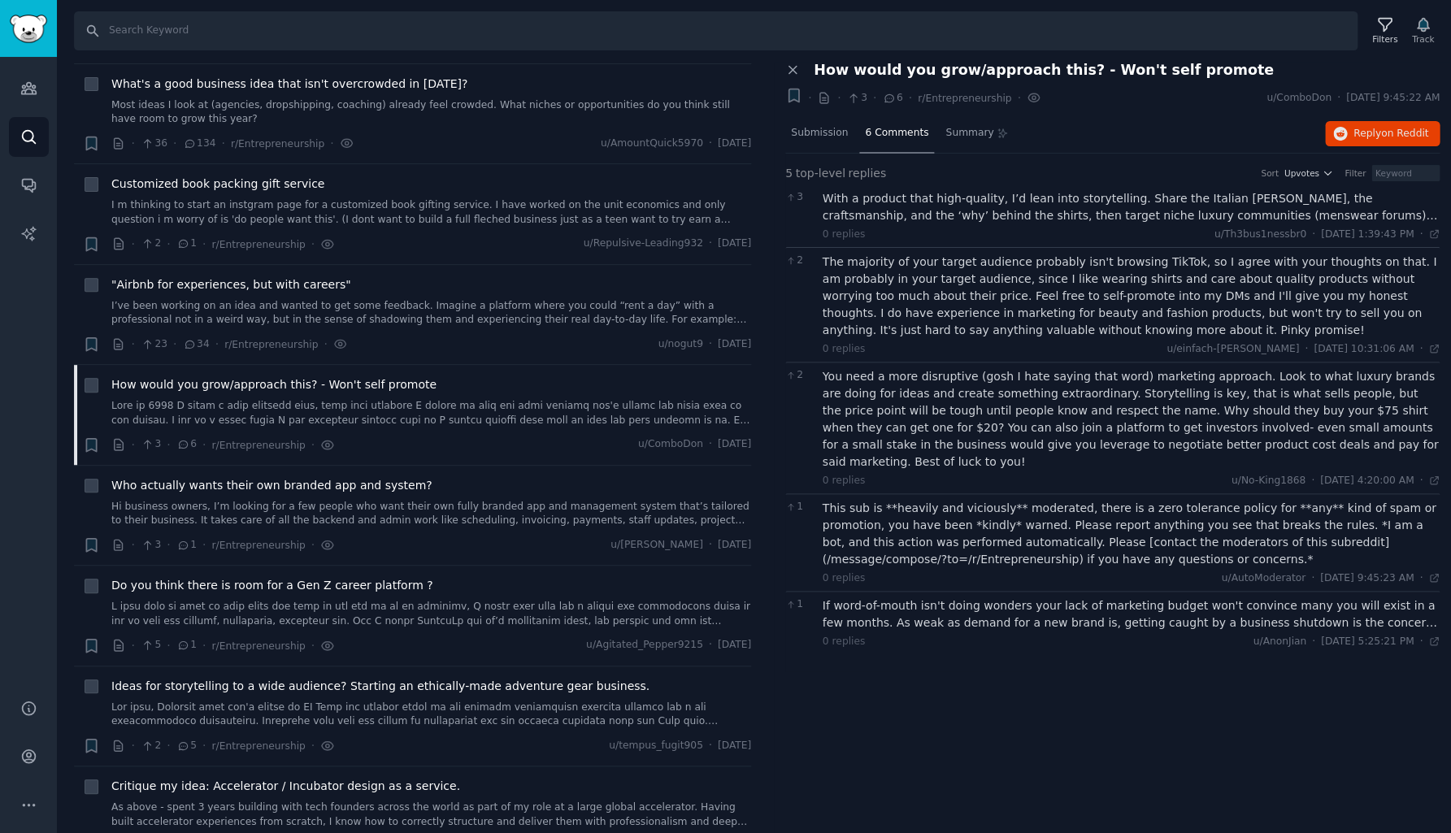
click at [966, 597] on div "If word-of-mouth isn't doing wonders your lack of marketing budget won't convin…" at bounding box center [1131, 614] width 618 height 34
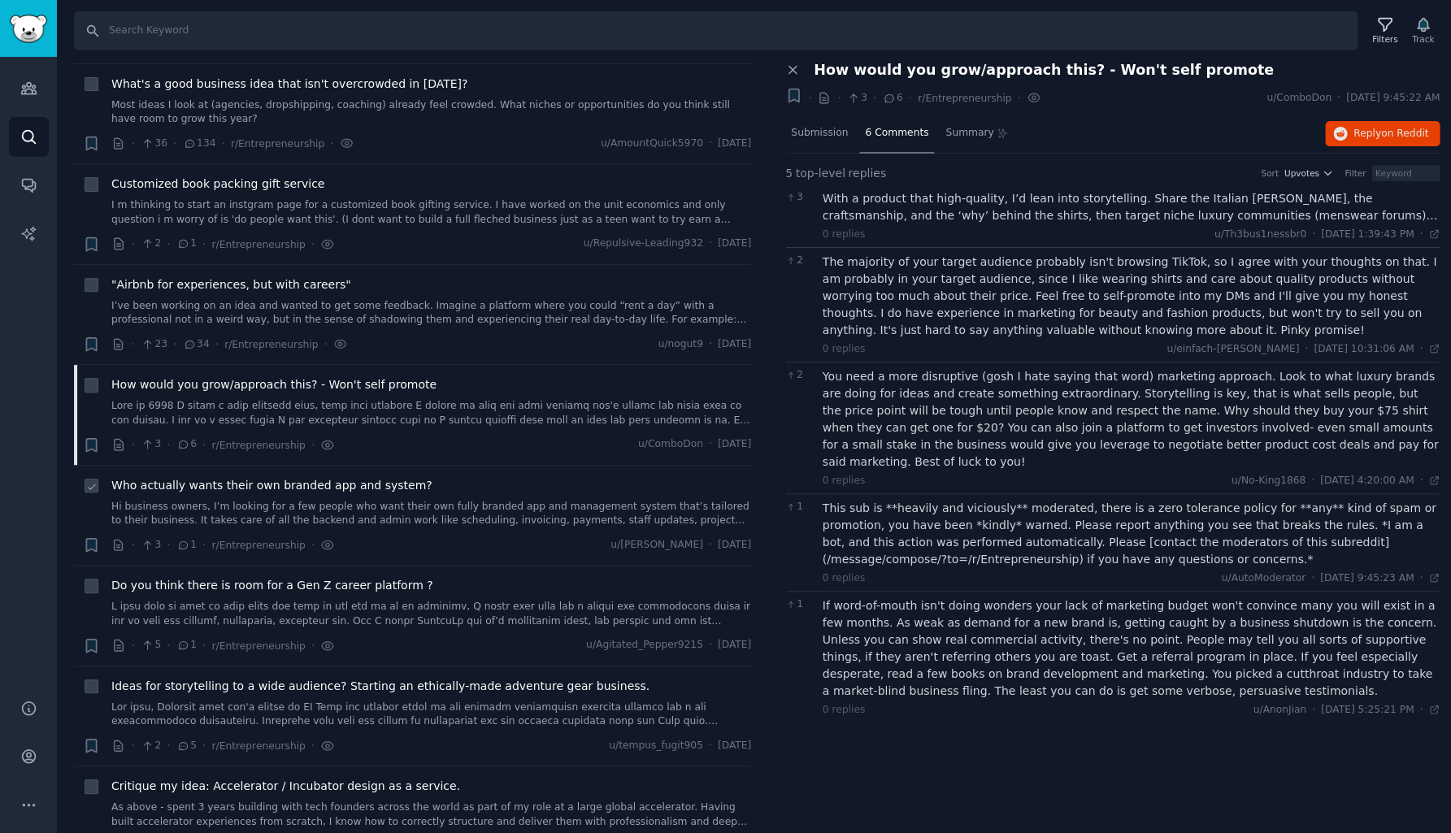
click at [293, 501] on link "Hi business owners, I’m looking for a few people who want their own fully brand…" at bounding box center [431, 514] width 640 height 28
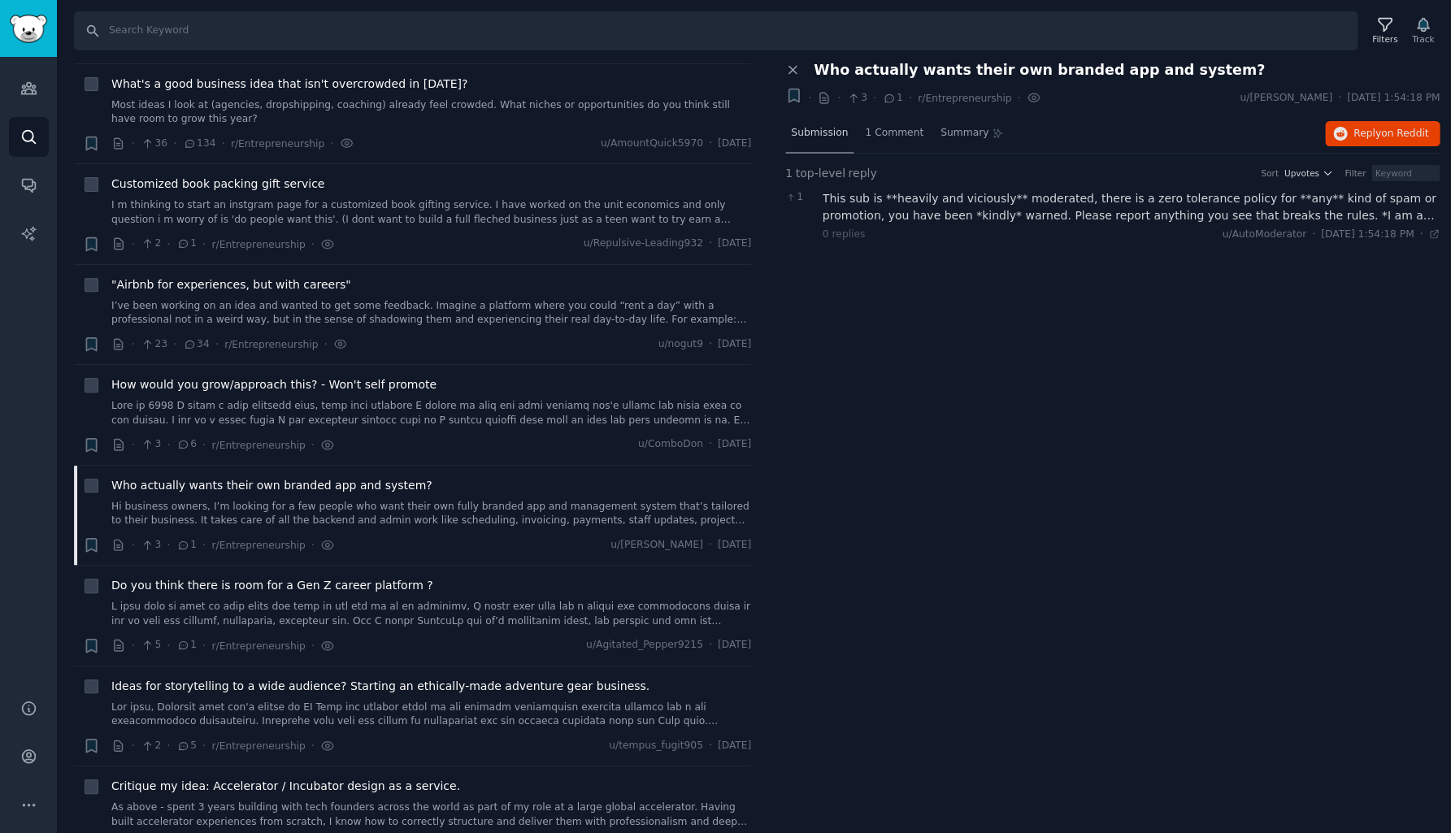
click at [829, 124] on div "Submission" at bounding box center [819, 134] width 68 height 39
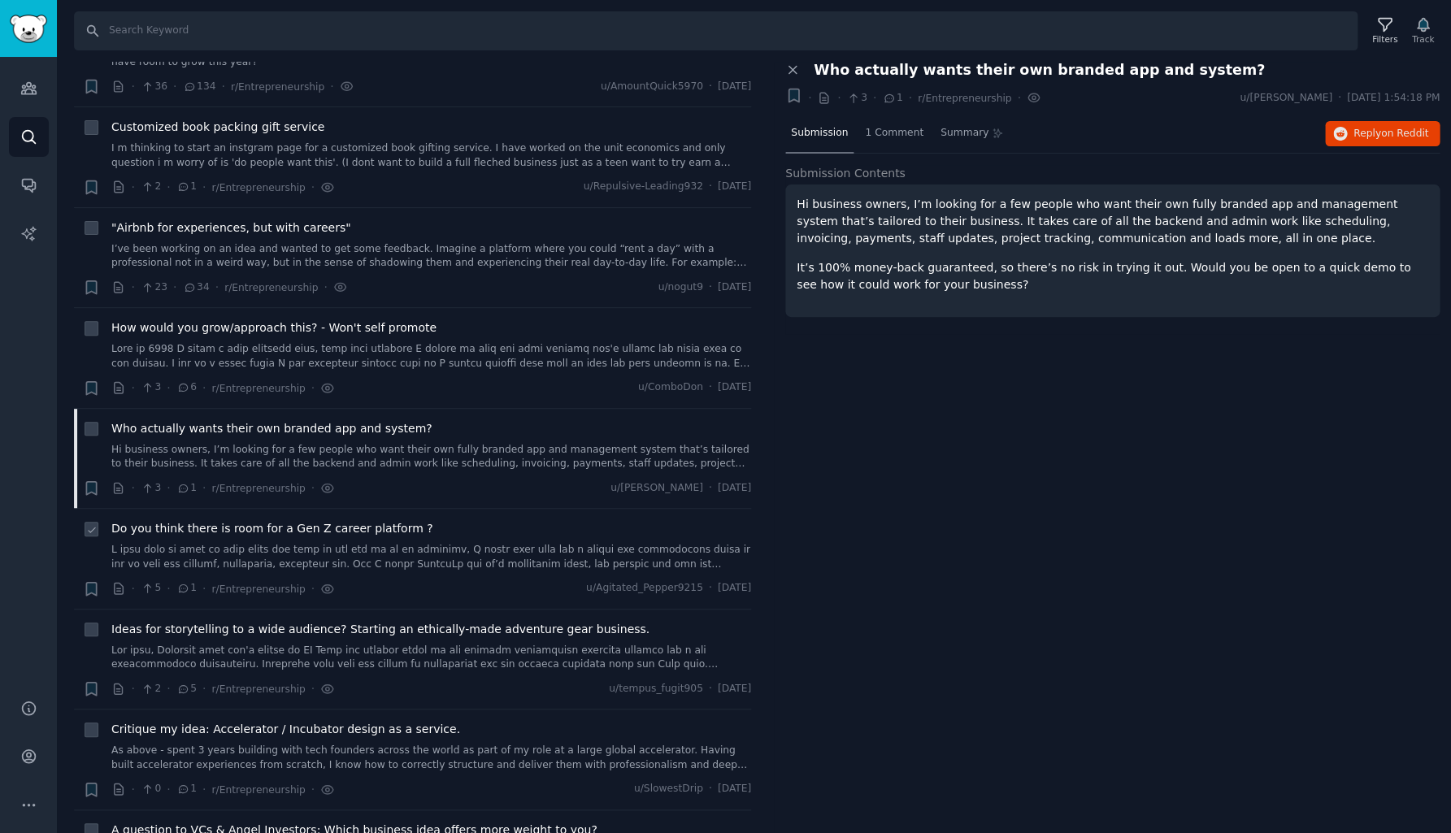
scroll to position [1005, 0]
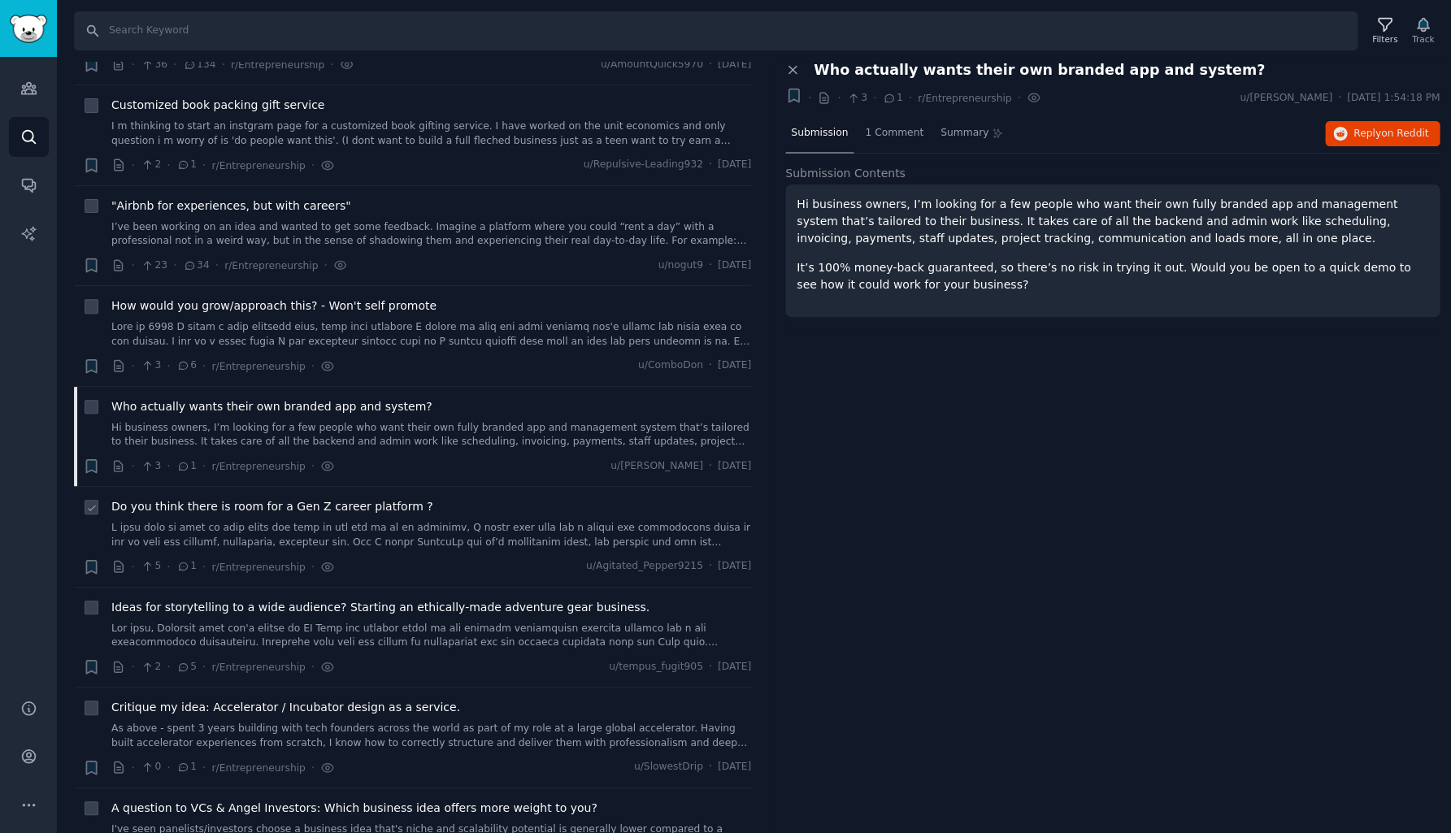
click at [392, 532] on link at bounding box center [431, 535] width 640 height 28
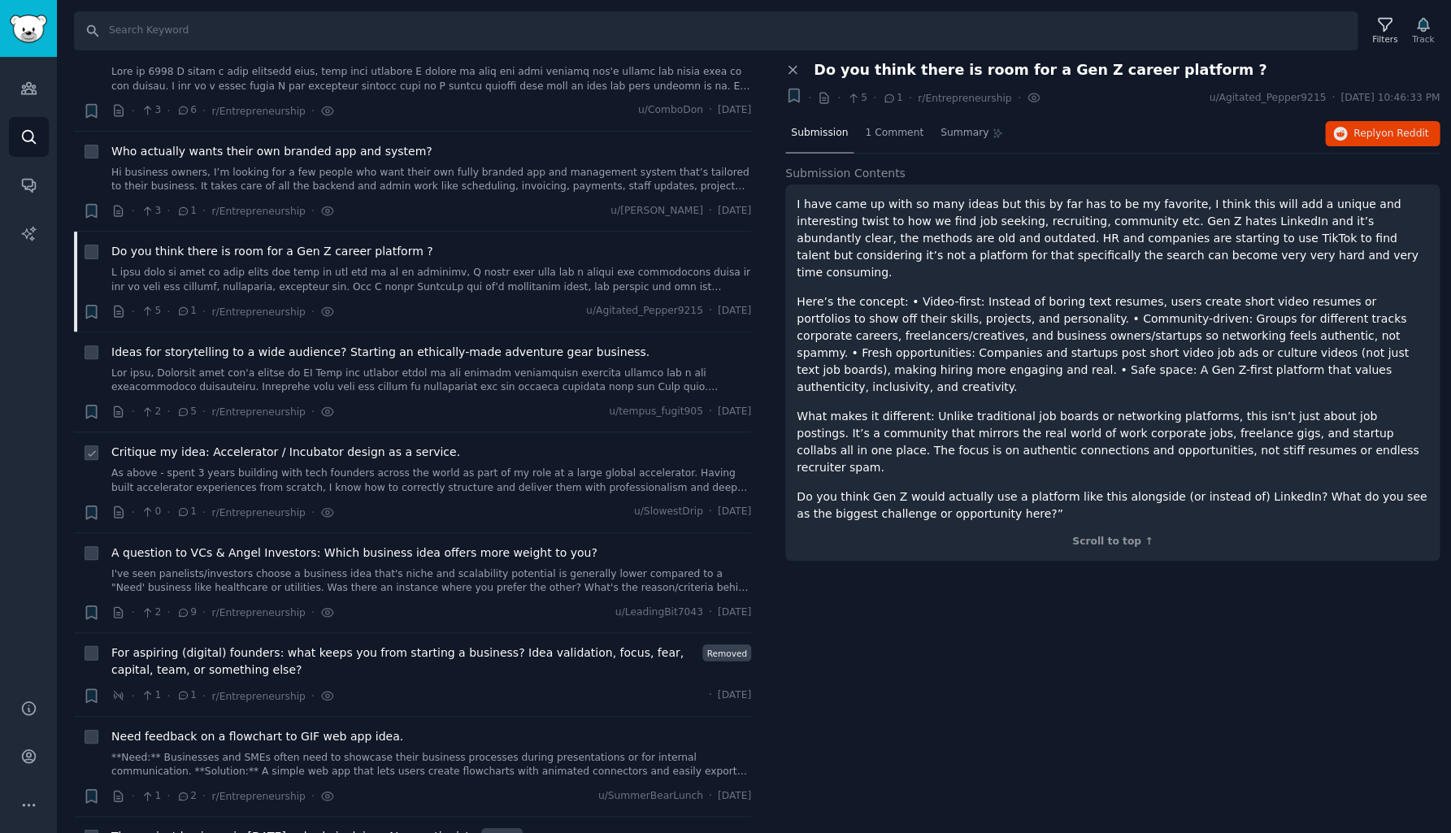
scroll to position [1262, 0]
click at [333, 375] on link at bounding box center [431, 379] width 640 height 28
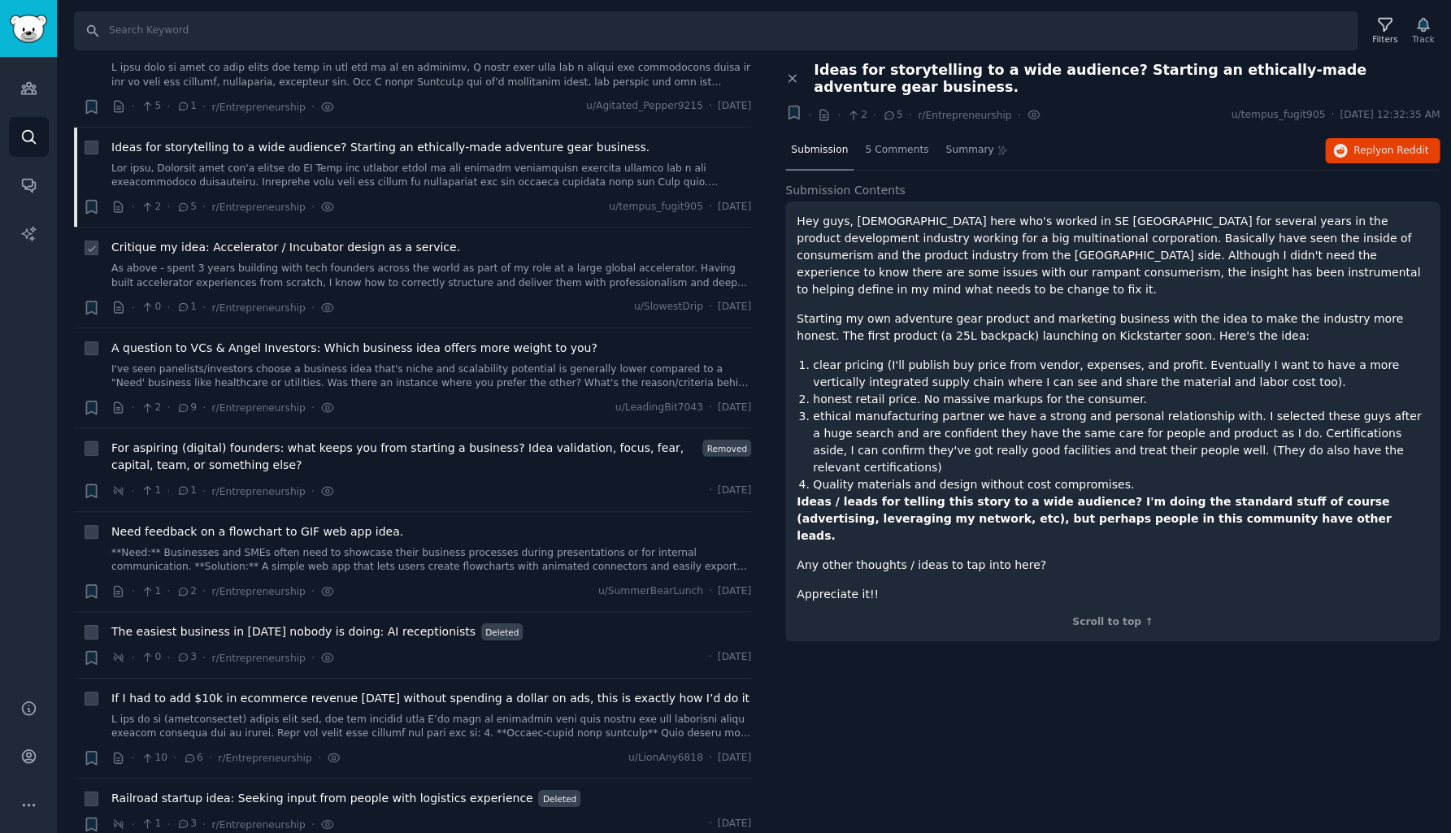
scroll to position [1487, 0]
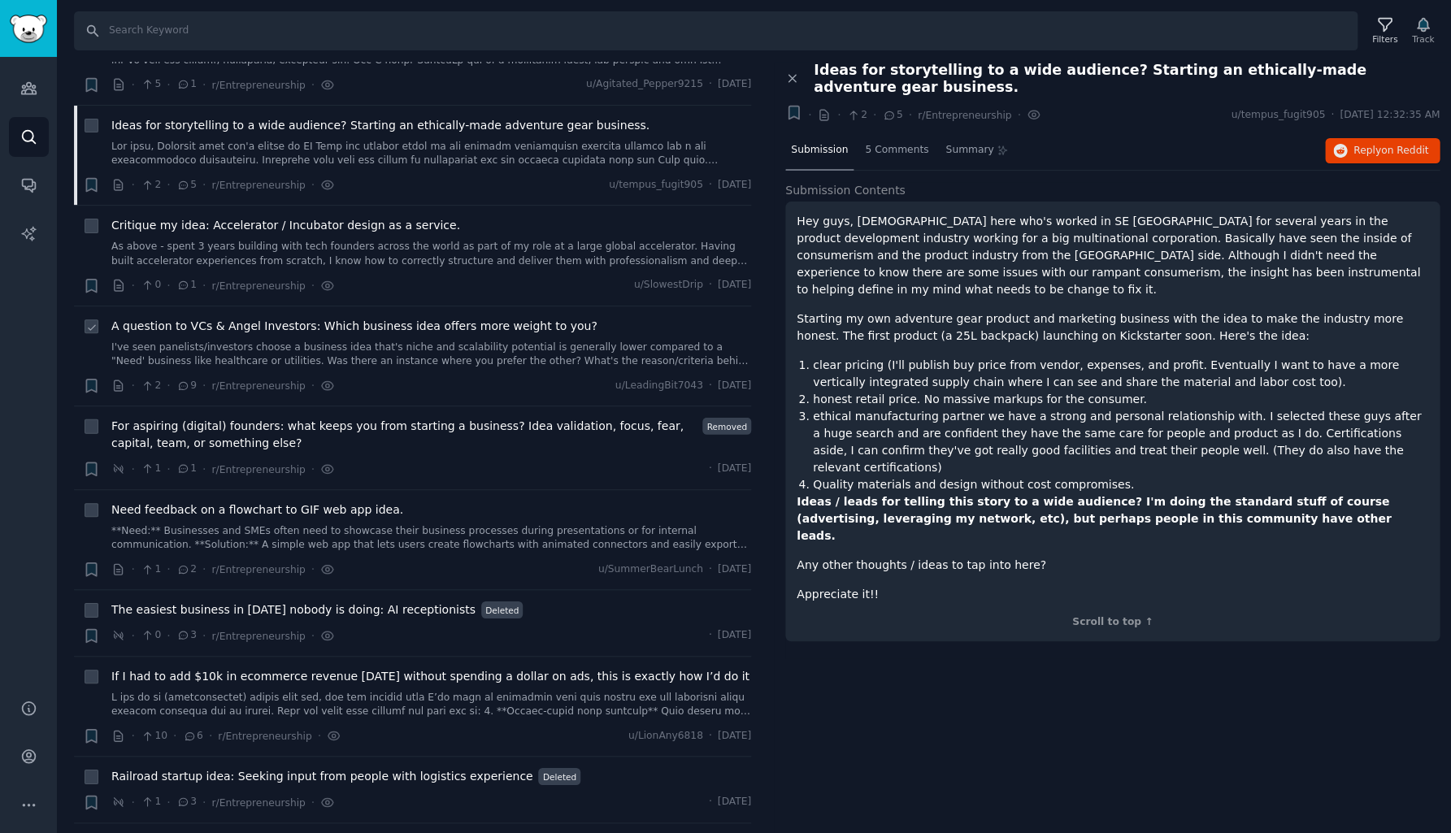
click at [336, 353] on link "I've seen panelists/investors choose a business idea that's niche and scalabili…" at bounding box center [431, 355] width 640 height 28
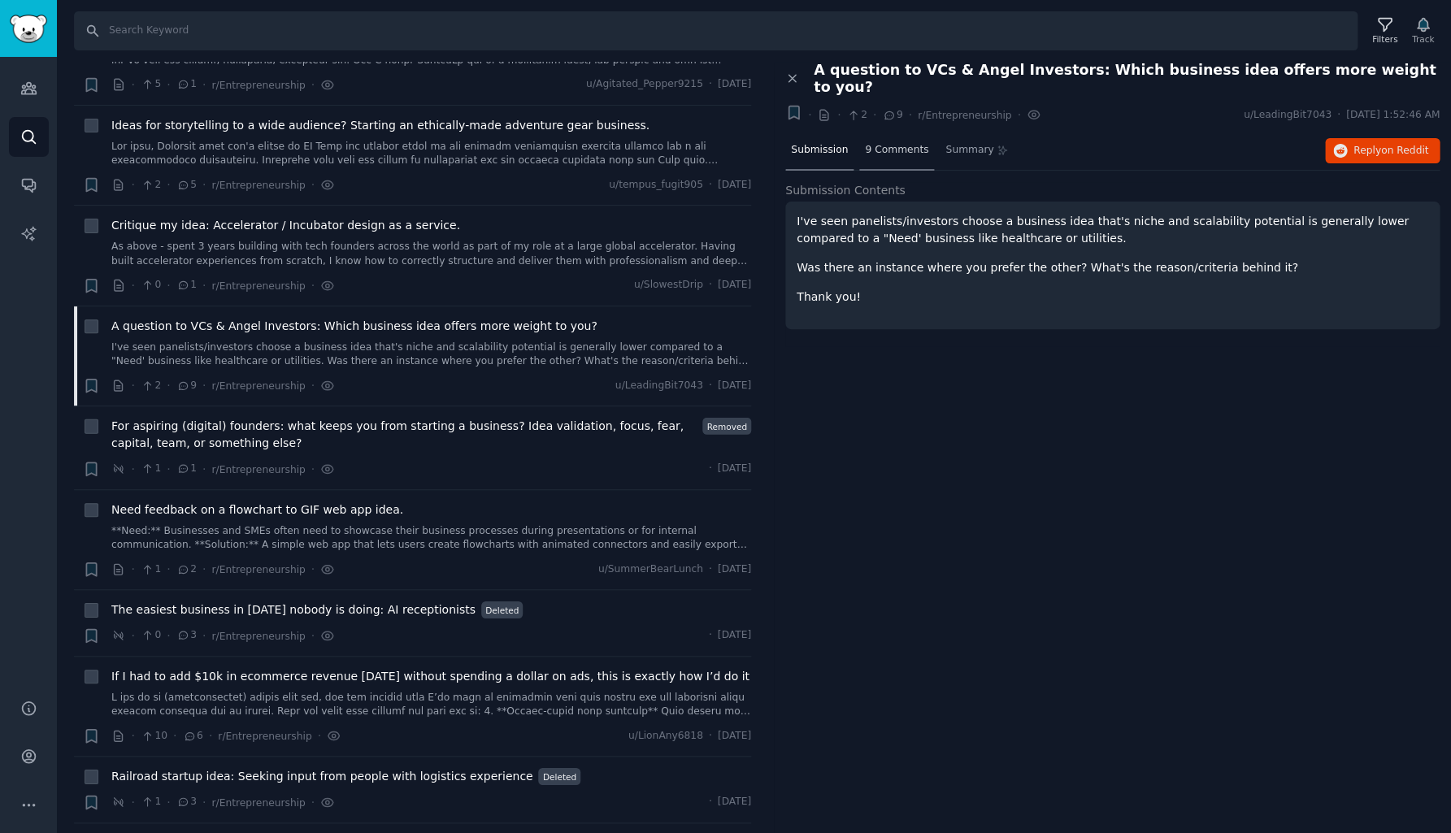
click at [883, 144] on div "9 Comments" at bounding box center [896, 151] width 75 height 39
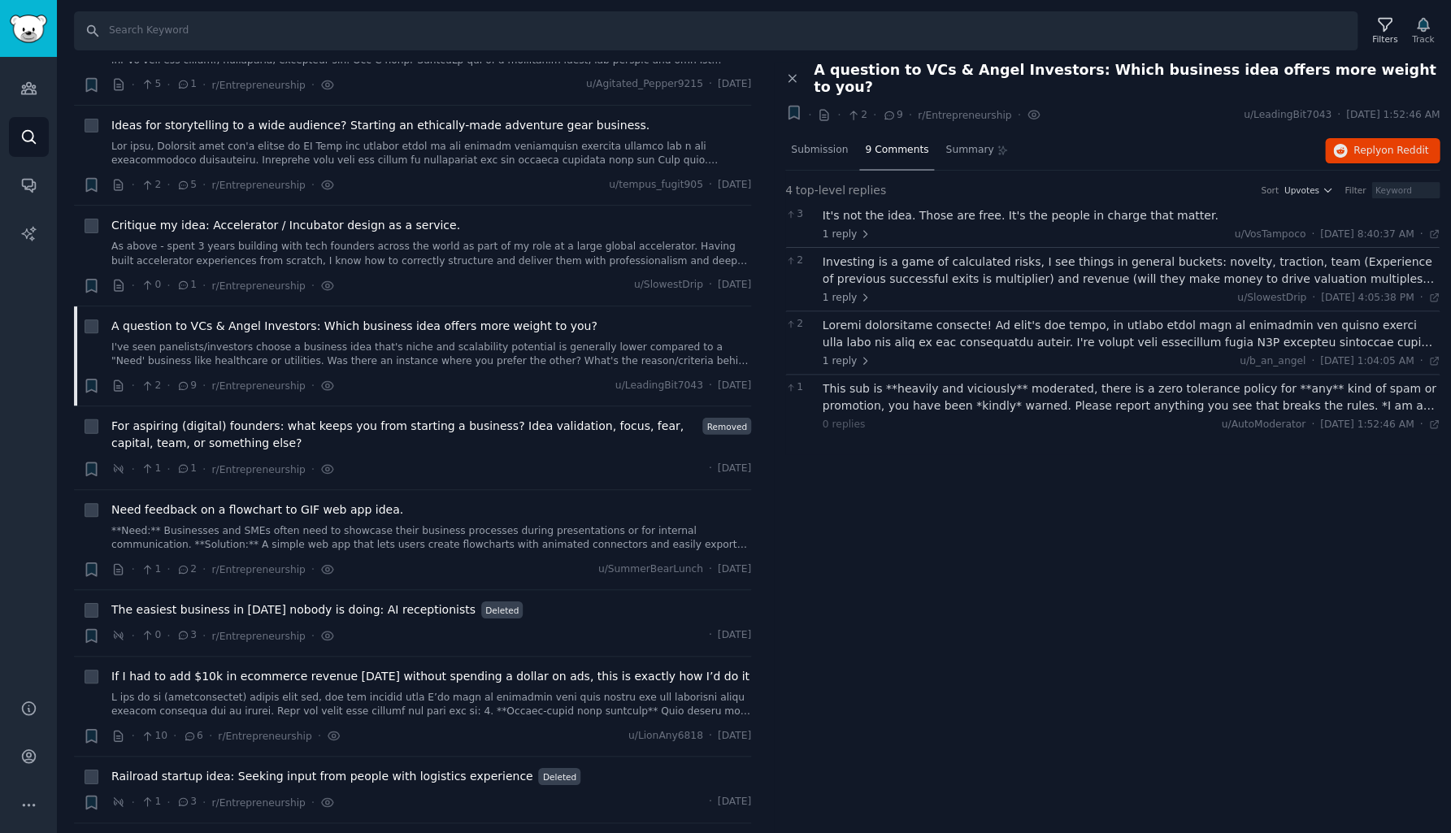
click at [893, 207] on div "It's not the idea. Those are free. It's the people in charge that matter." at bounding box center [1131, 215] width 618 height 17
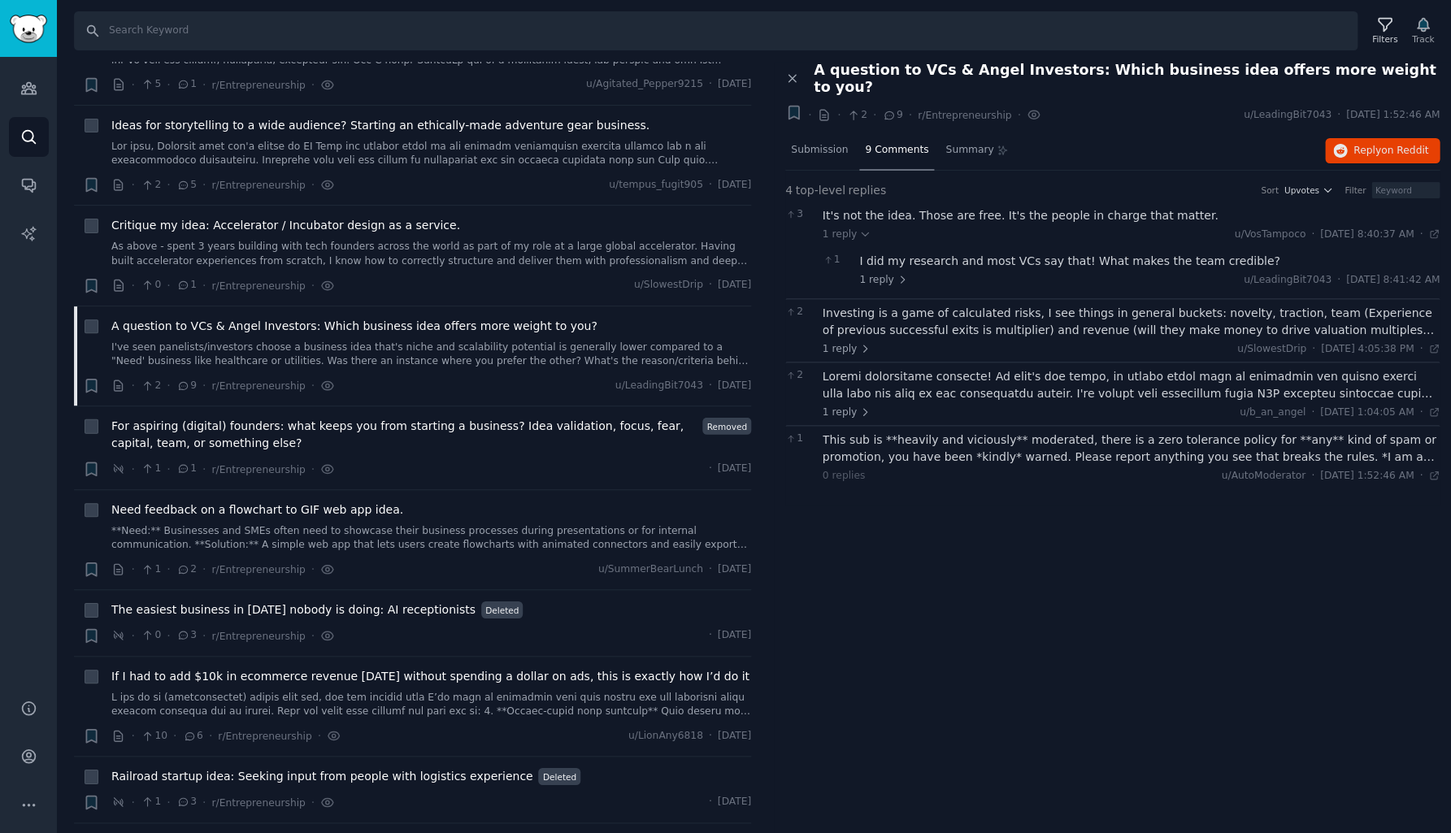
click at [899, 253] on div "I did my research and most VCs say that! What makes the team credible? 1 reply …" at bounding box center [1149, 270] width 580 height 34
click at [900, 253] on div "I did my research and most VCs say that! What makes the team credible?" at bounding box center [1149, 261] width 580 height 17
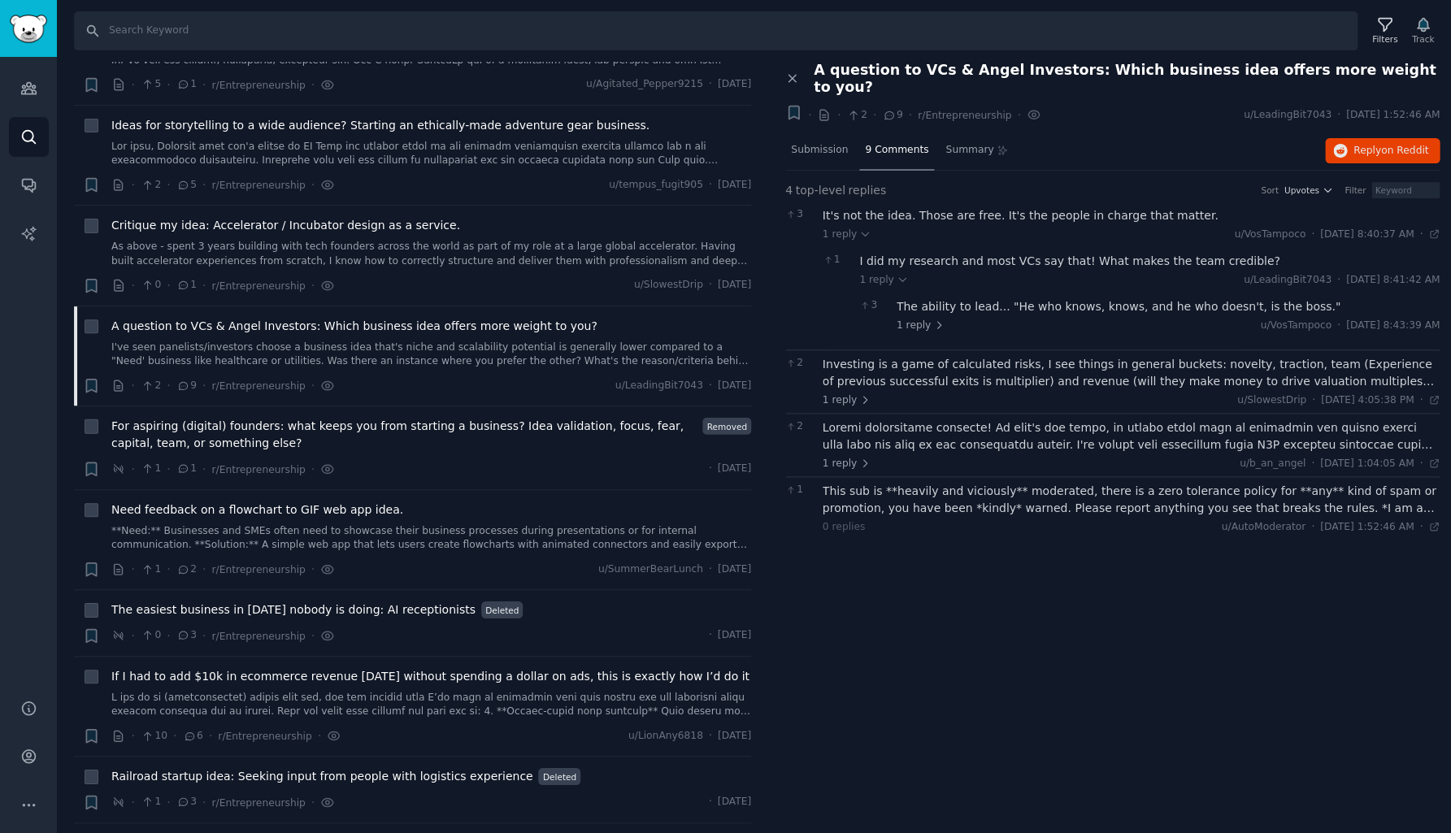
click at [953, 319] on div "1 reply u/VosTampoco · Sun 9/7/2025, 8:43:39 AM Sun 9/7/2025" at bounding box center [1168, 326] width 544 height 15
click at [953, 298] on div "The ability to lead... "He who knows, knows, and he who doesn't, is the boss."" at bounding box center [1168, 306] width 544 height 17
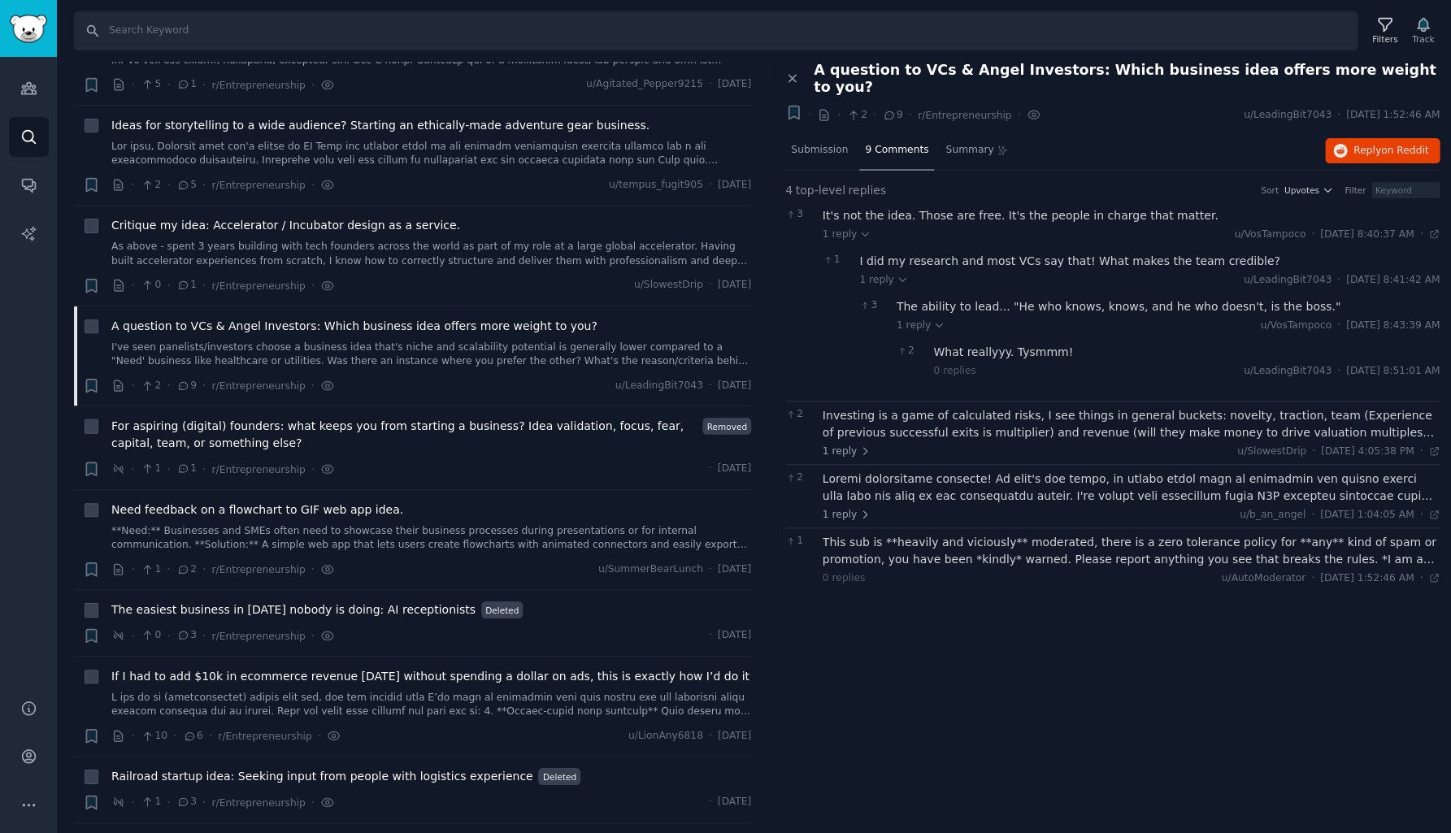
click at [973, 344] on div "What reallyyy. Tysmmm!" at bounding box center [1186, 352] width 506 height 17
click at [918, 407] on div "Investing is a game of calculated risks, I see things in general buckets: novel…" at bounding box center [1131, 424] width 618 height 34
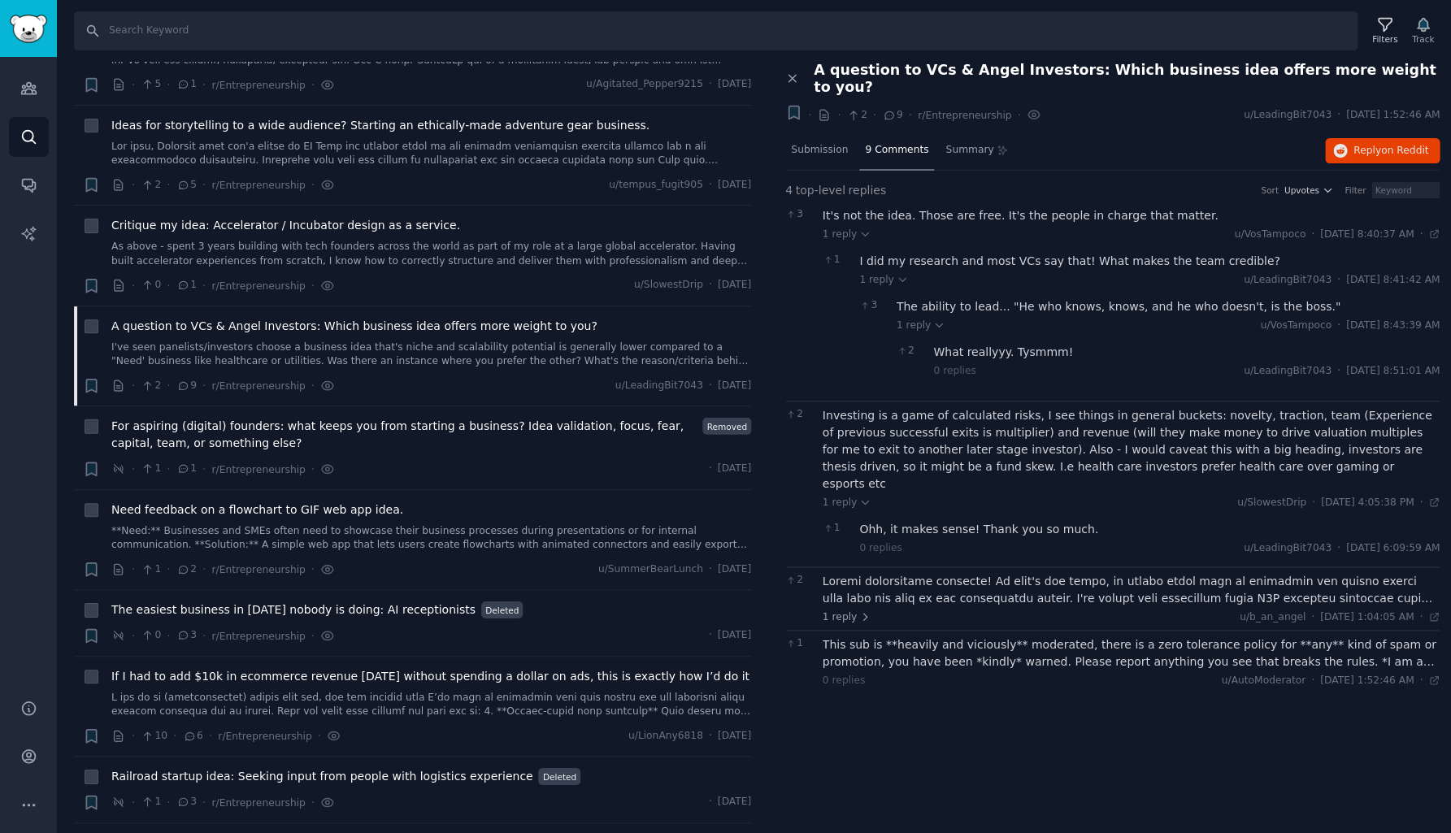
click at [970, 573] on div at bounding box center [1131, 590] width 618 height 34
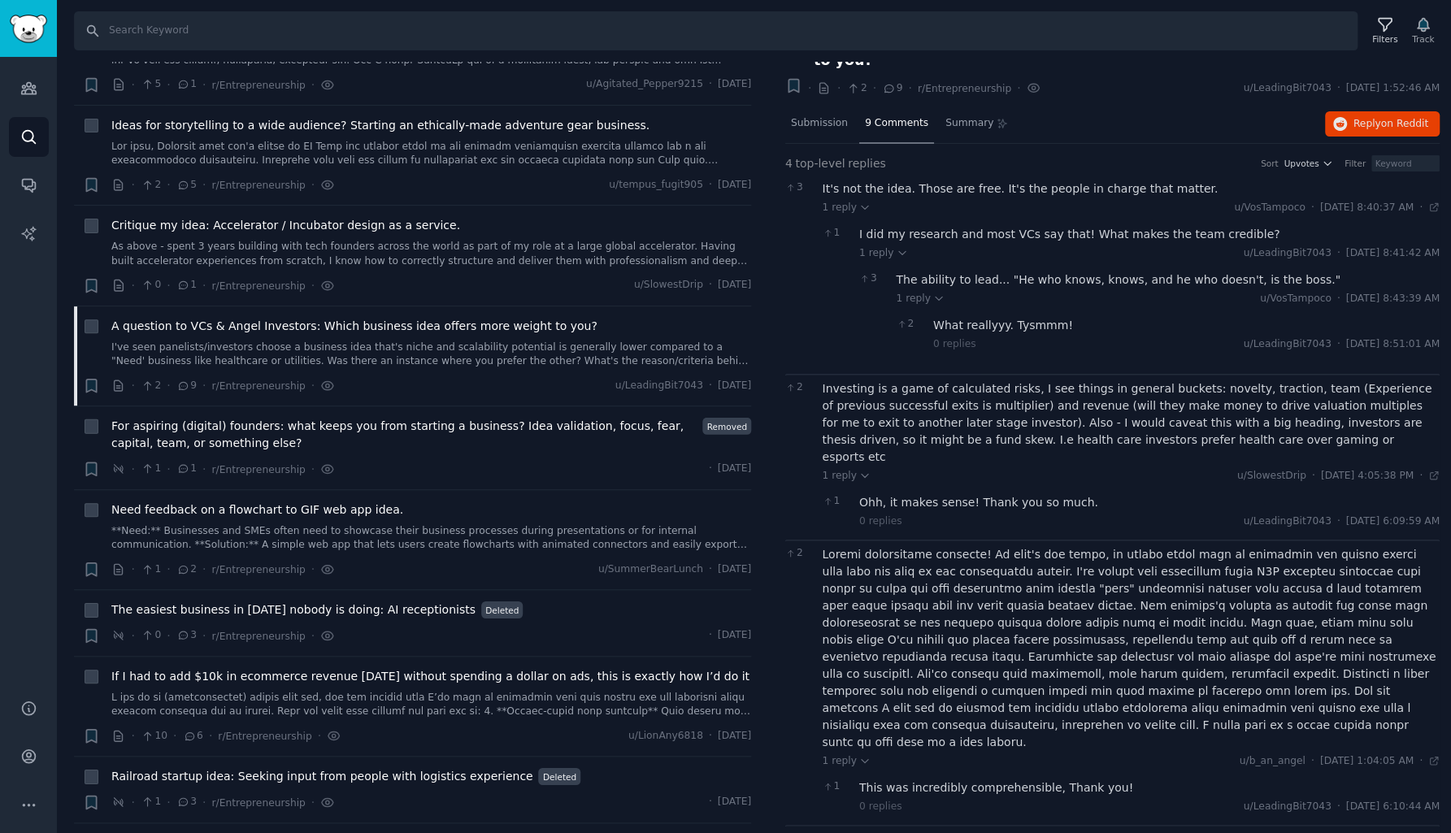
click at [903, 779] on div "This was incredibly comprehensible, Thank you!" at bounding box center [1149, 787] width 580 height 17
click at [856, 831] on div "This sub is **heavily and viciously** moderated, there is a zero tolerance poli…" at bounding box center [1131, 848] width 618 height 34
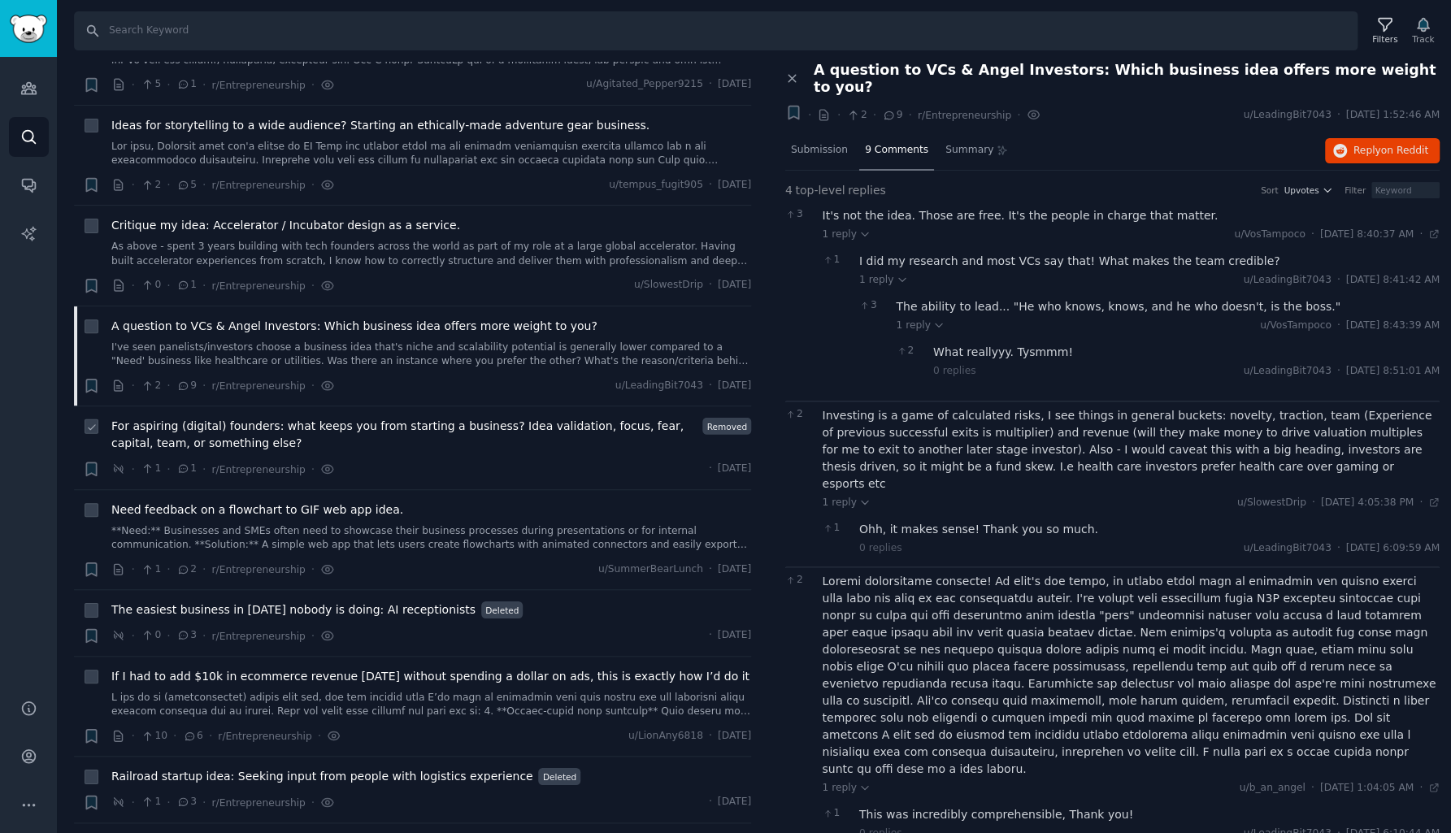
click at [345, 418] on span "For aspiring (digital) founders: what keeps you from starting a business? Idea …" at bounding box center [403, 435] width 585 height 34
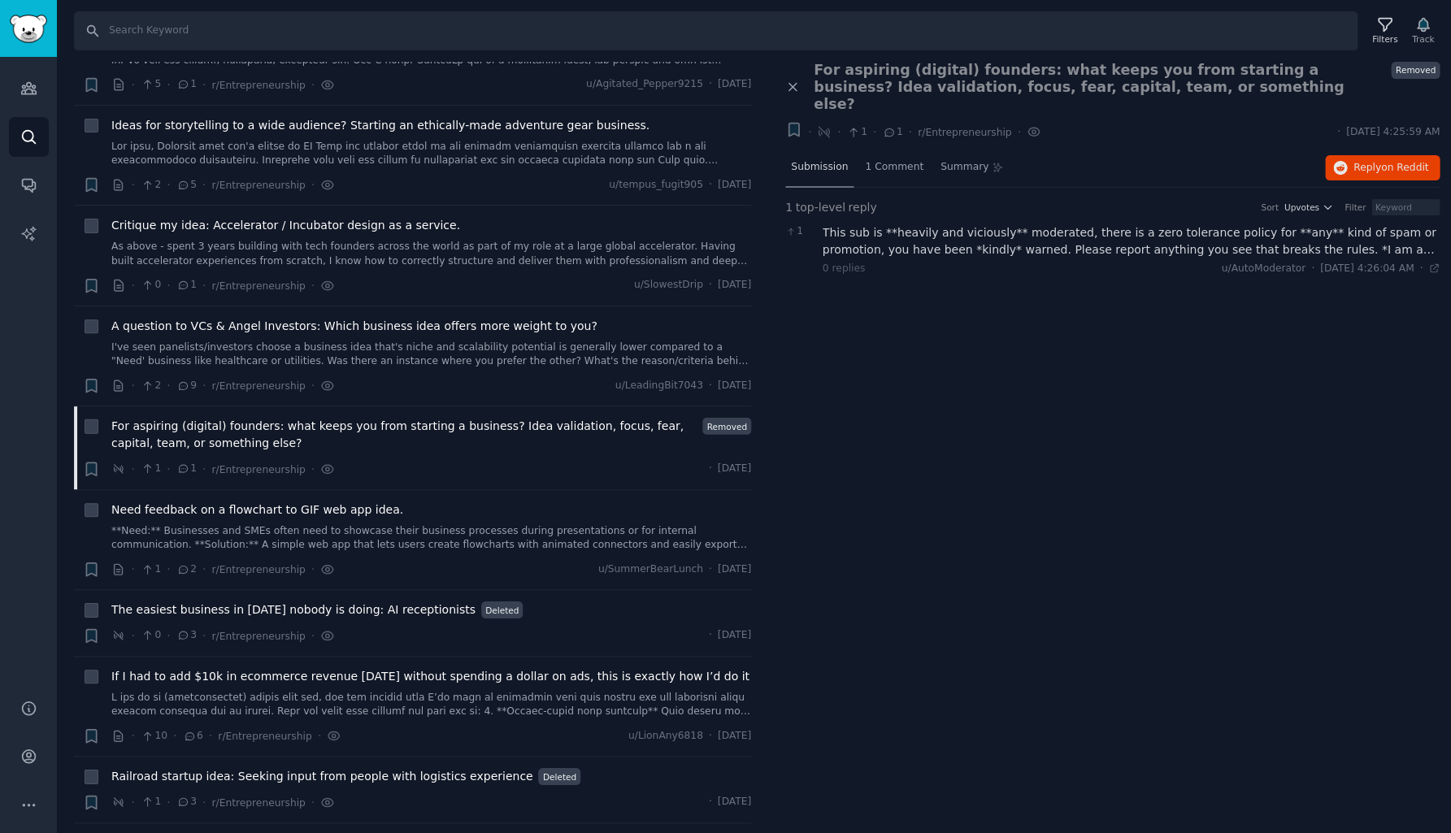
click at [826, 160] on span "Submission" at bounding box center [819, 167] width 57 height 15
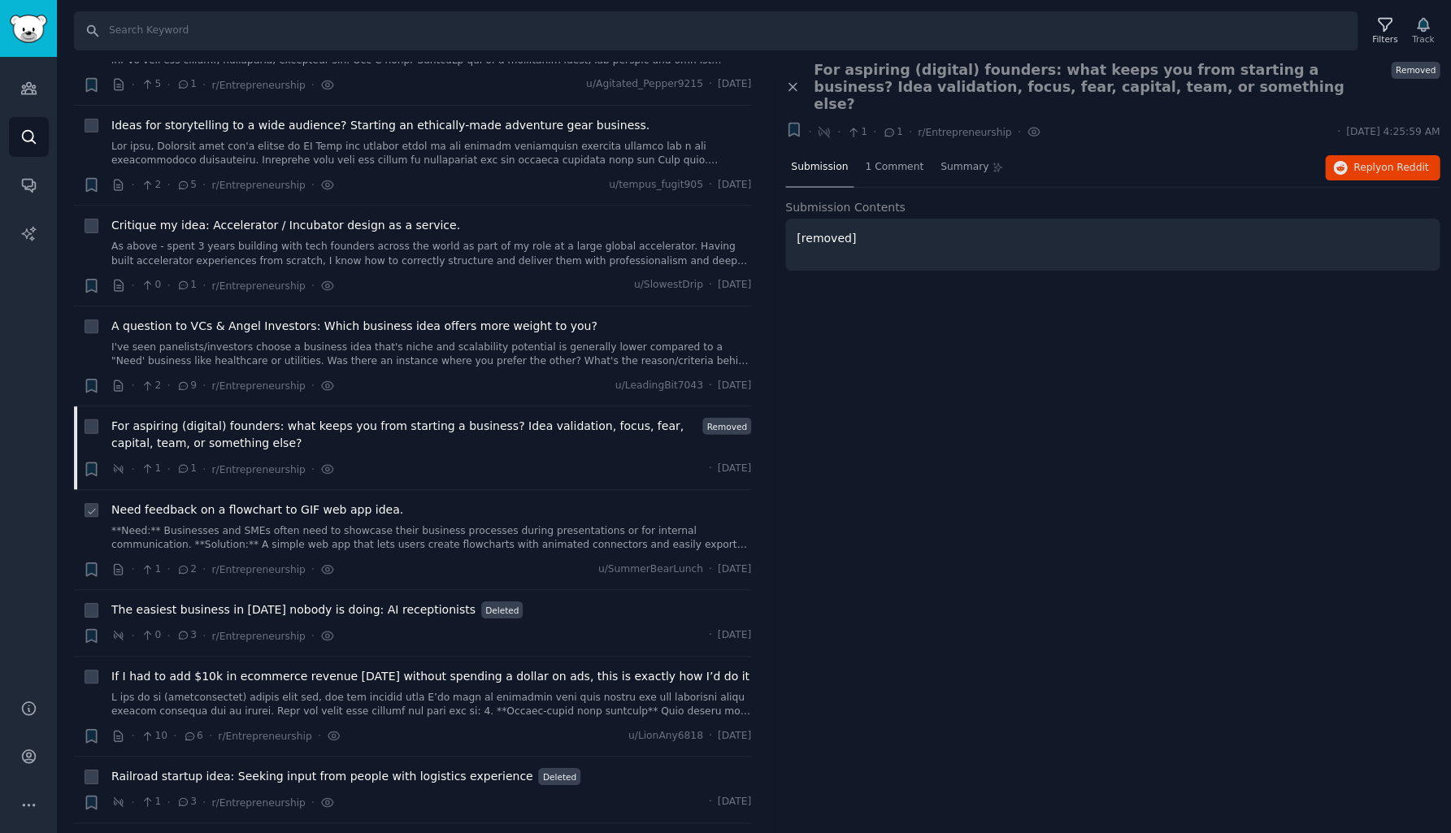
click at [292, 501] on span "Need feedback on a flowchart to GIF web app idea." at bounding box center [257, 509] width 292 height 17
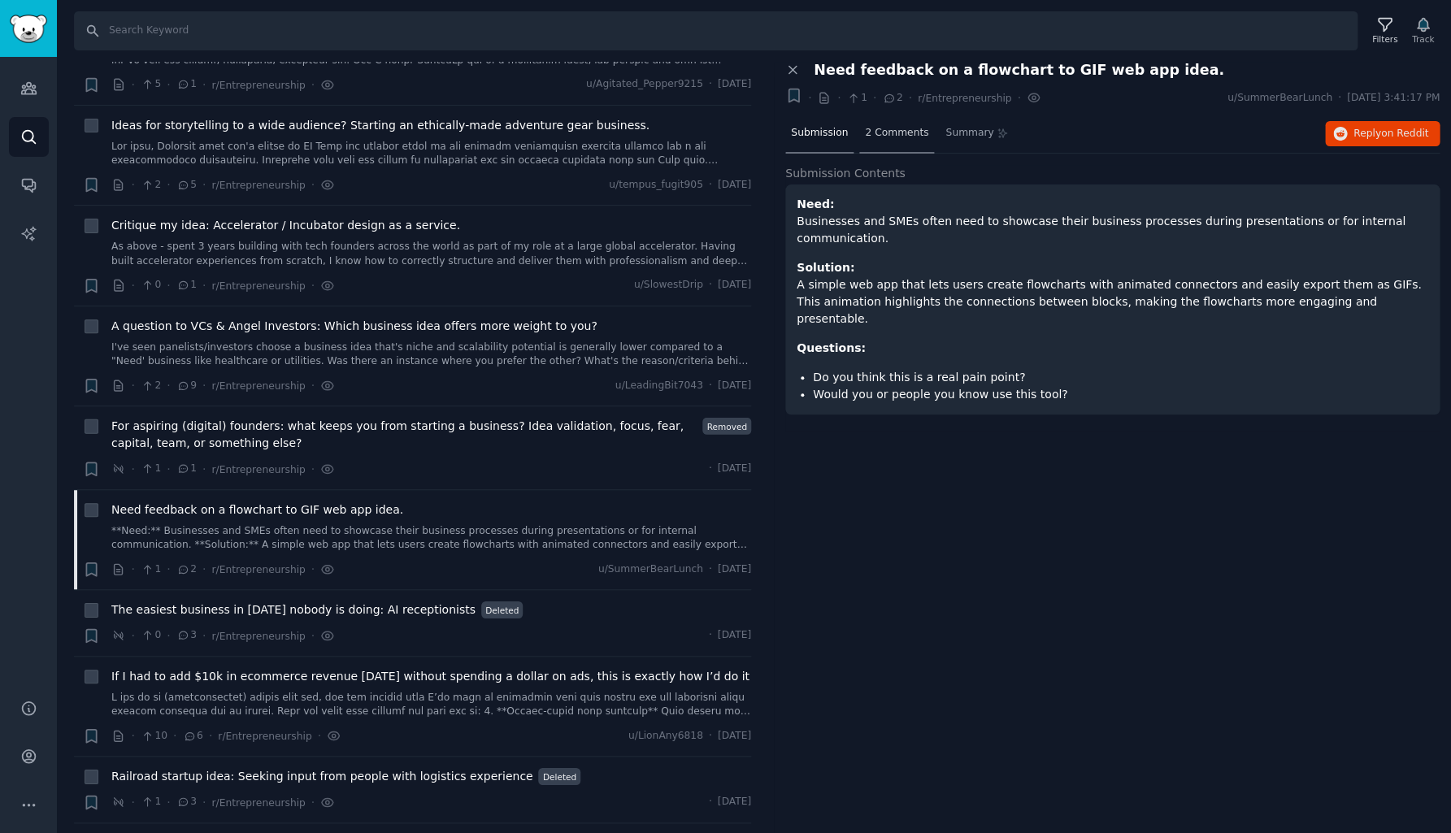
click at [898, 133] on span "2 Comments" at bounding box center [896, 133] width 63 height 15
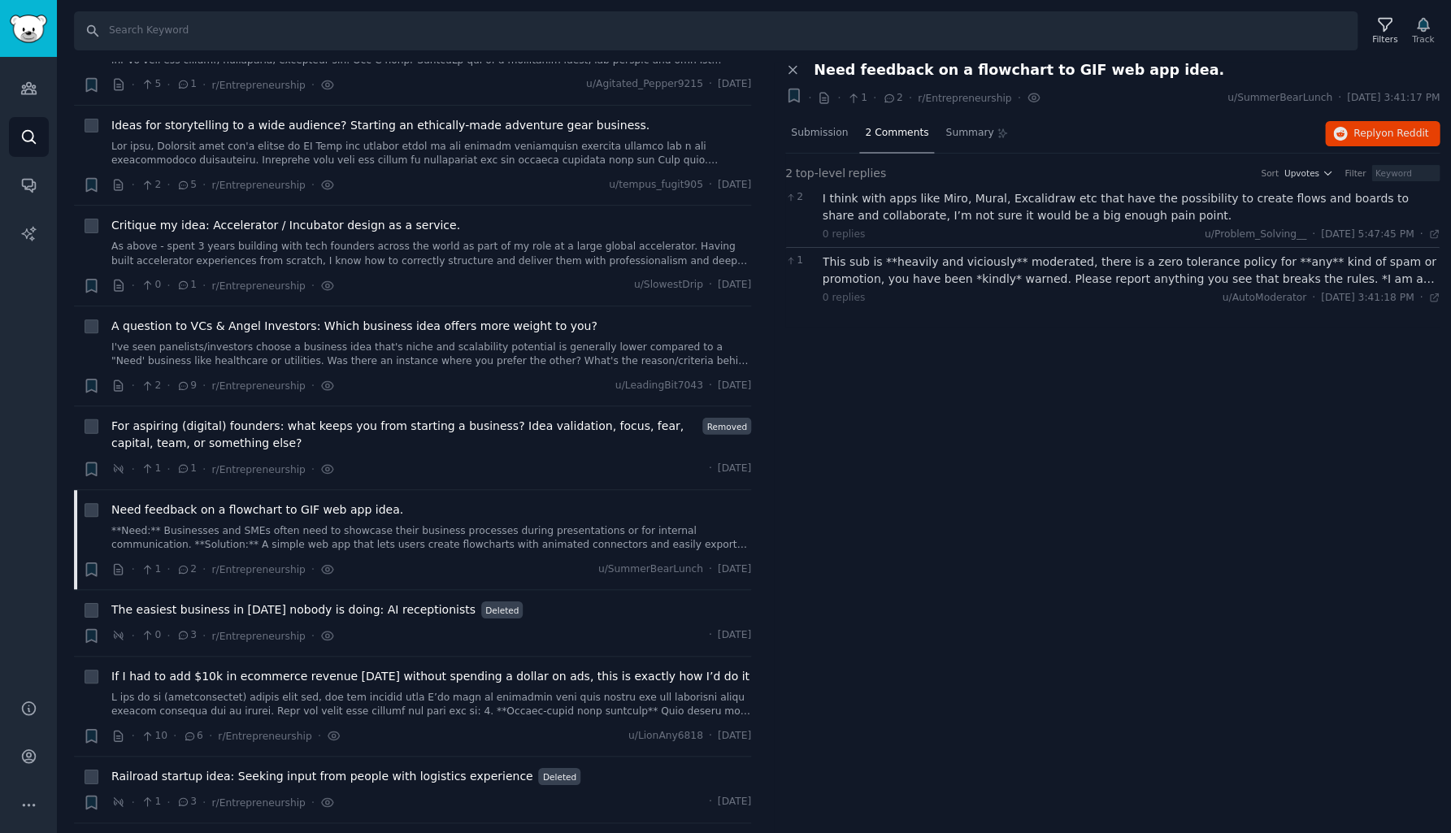
click at [890, 206] on div "I think with apps like Miro, Mural, Excalidraw etc that have the possibility to…" at bounding box center [1131, 207] width 618 height 34
click at [893, 200] on div "I think with apps like Miro, Mural, Excalidraw etc that have the possibility to…" at bounding box center [1131, 207] width 618 height 34
click at [896, 273] on div "This sub is **heavily and viciously** moderated, there is a zero tolerance poli…" at bounding box center [1131, 271] width 618 height 34
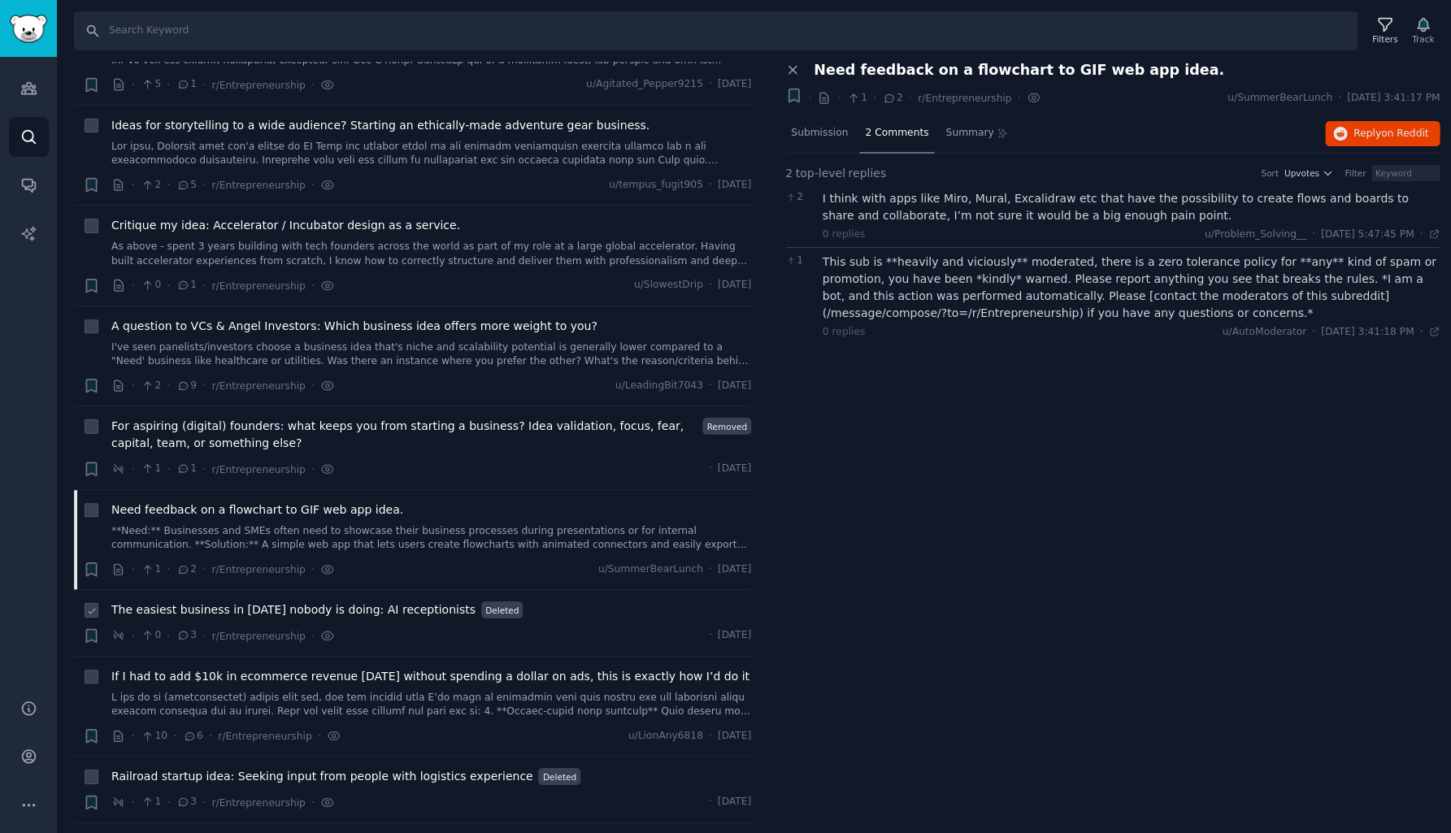
click at [228, 608] on span "The easiest business in [DATE] nobody is doing: AI receptionists" at bounding box center [293, 609] width 364 height 17
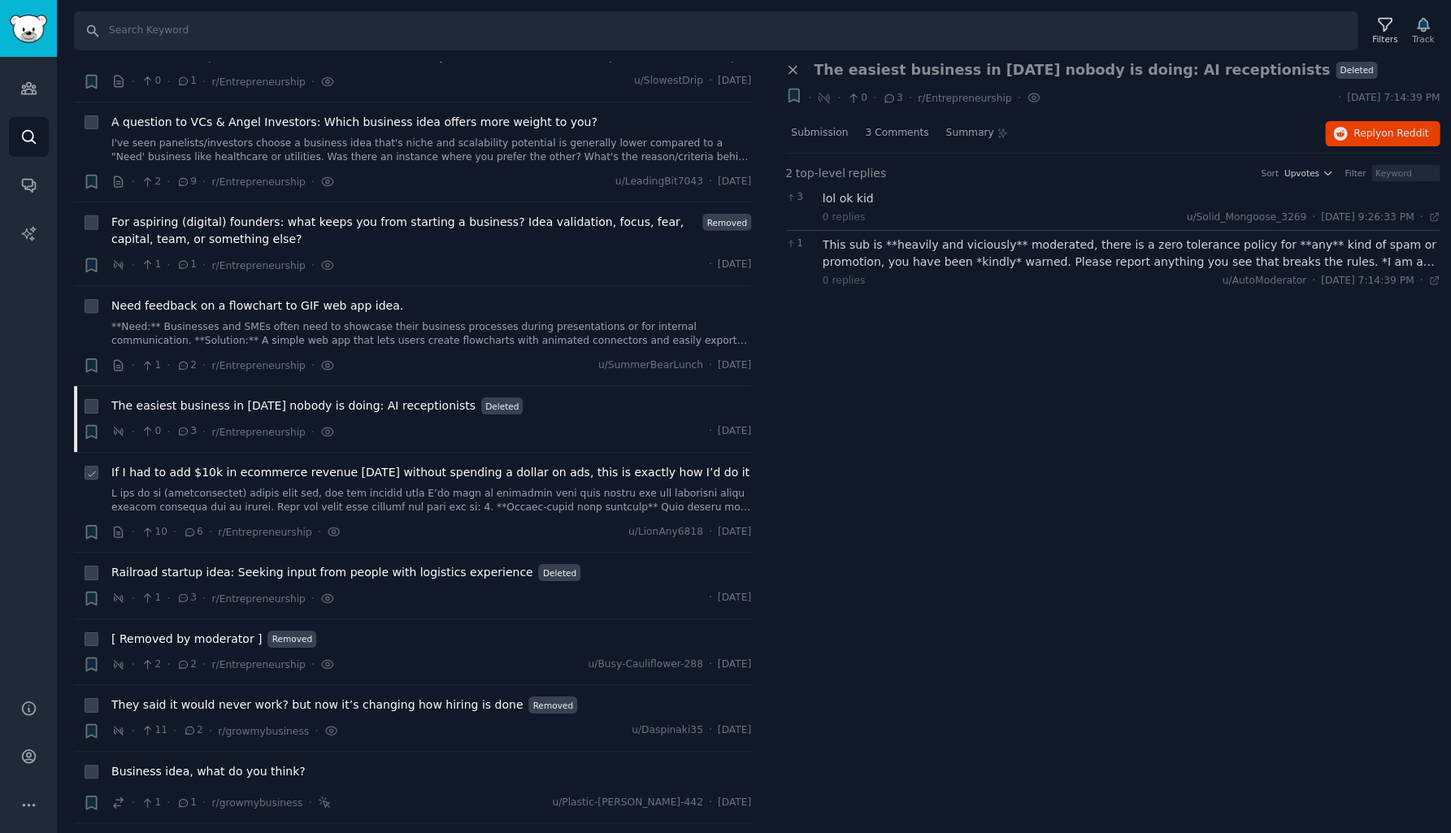
scroll to position [1712, 0]
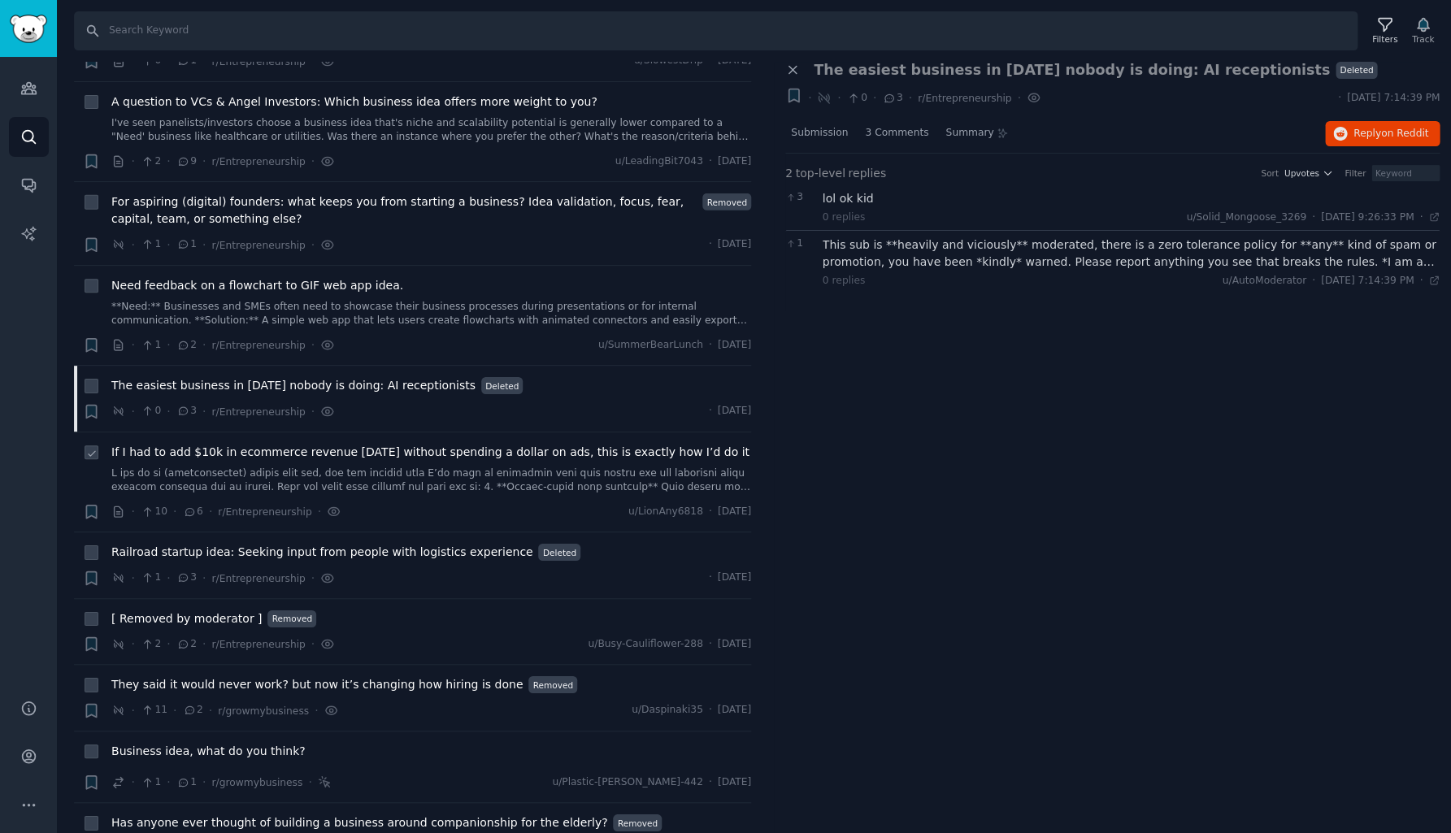
click at [265, 469] on link at bounding box center [431, 480] width 640 height 28
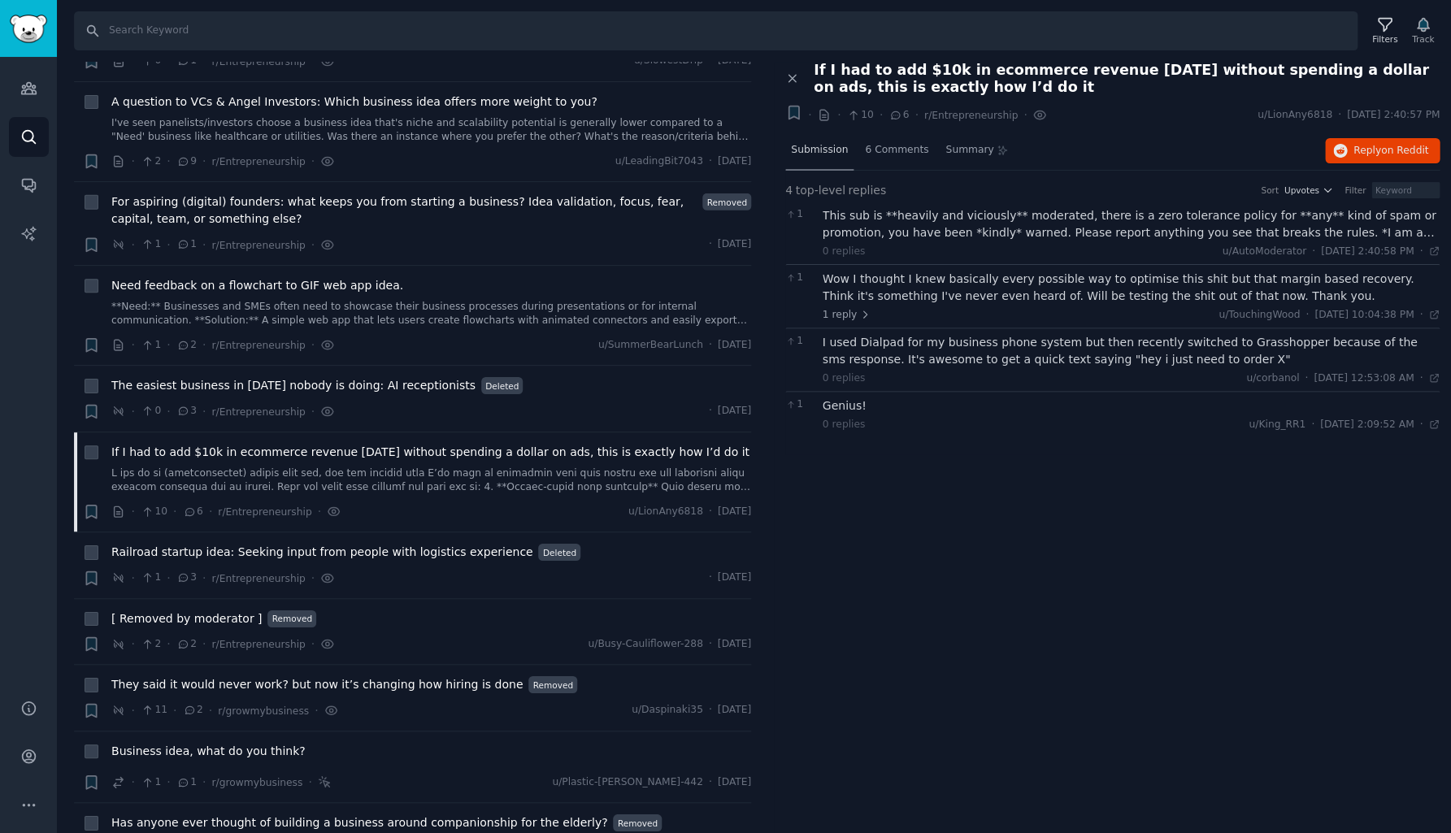
click at [818, 151] on span "Submission" at bounding box center [819, 150] width 57 height 15
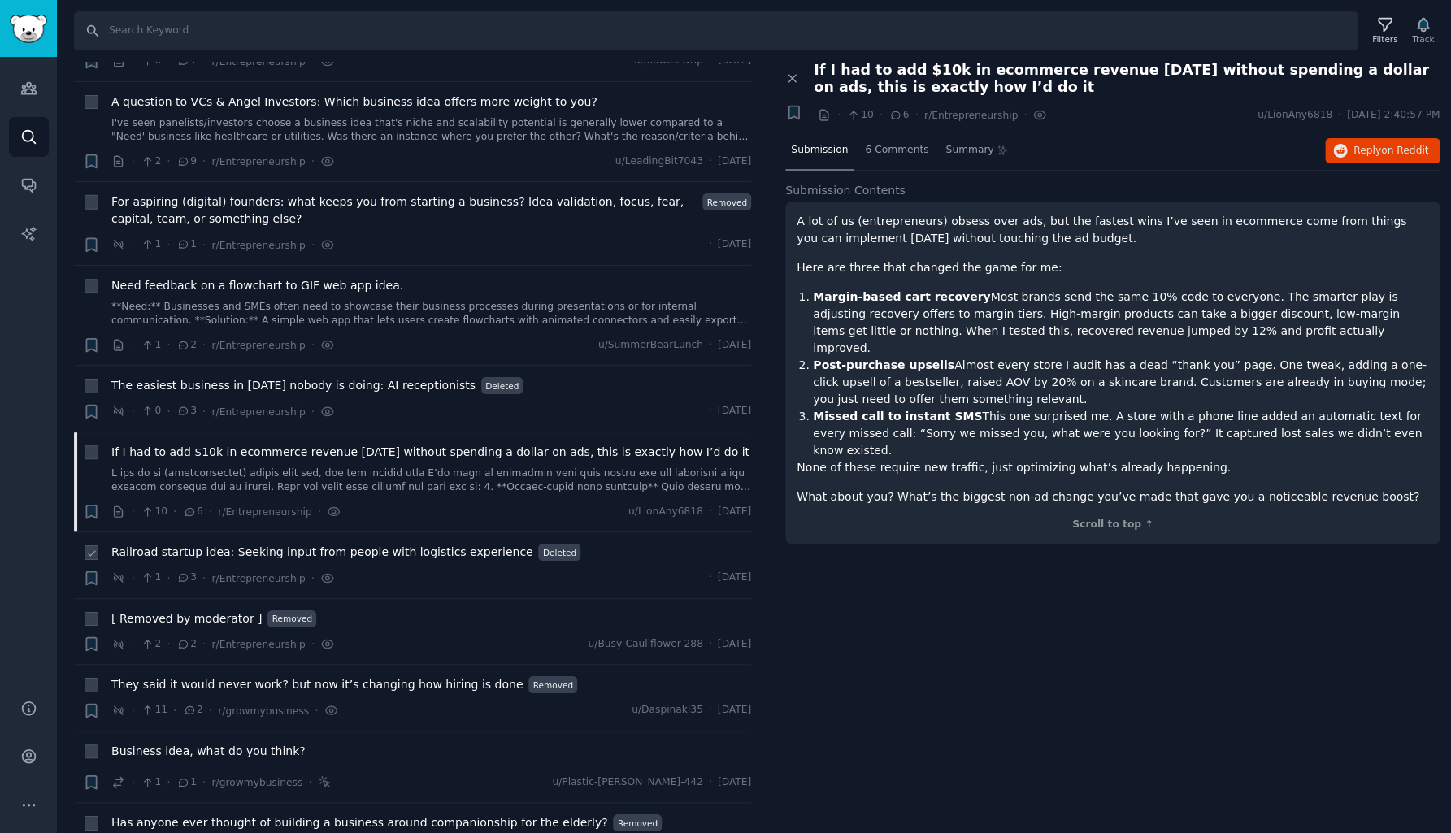
click at [374, 544] on span "Railroad startup idea: Seeking input from people with logistics experience" at bounding box center [321, 552] width 421 height 17
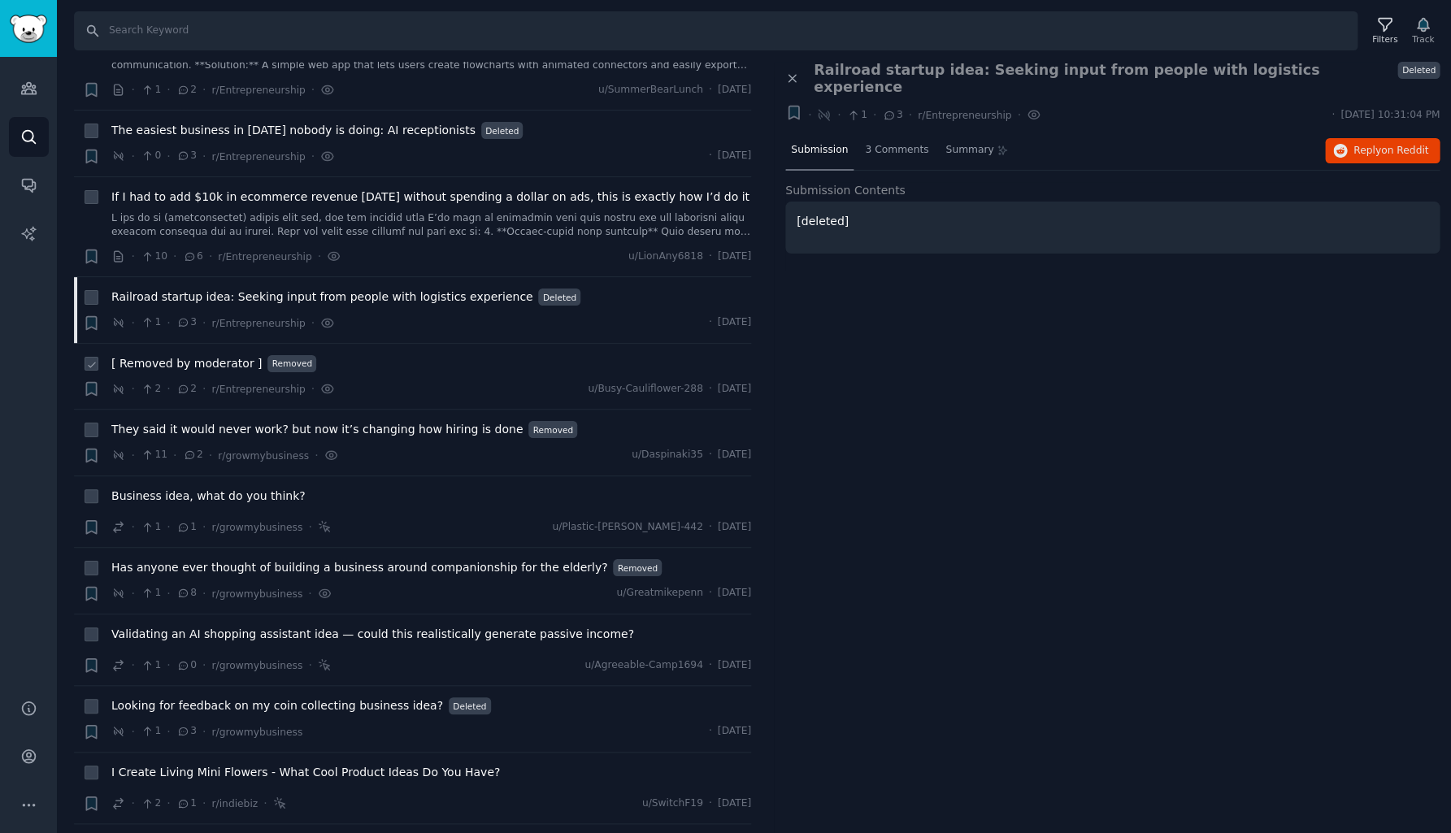
scroll to position [1979, 0]
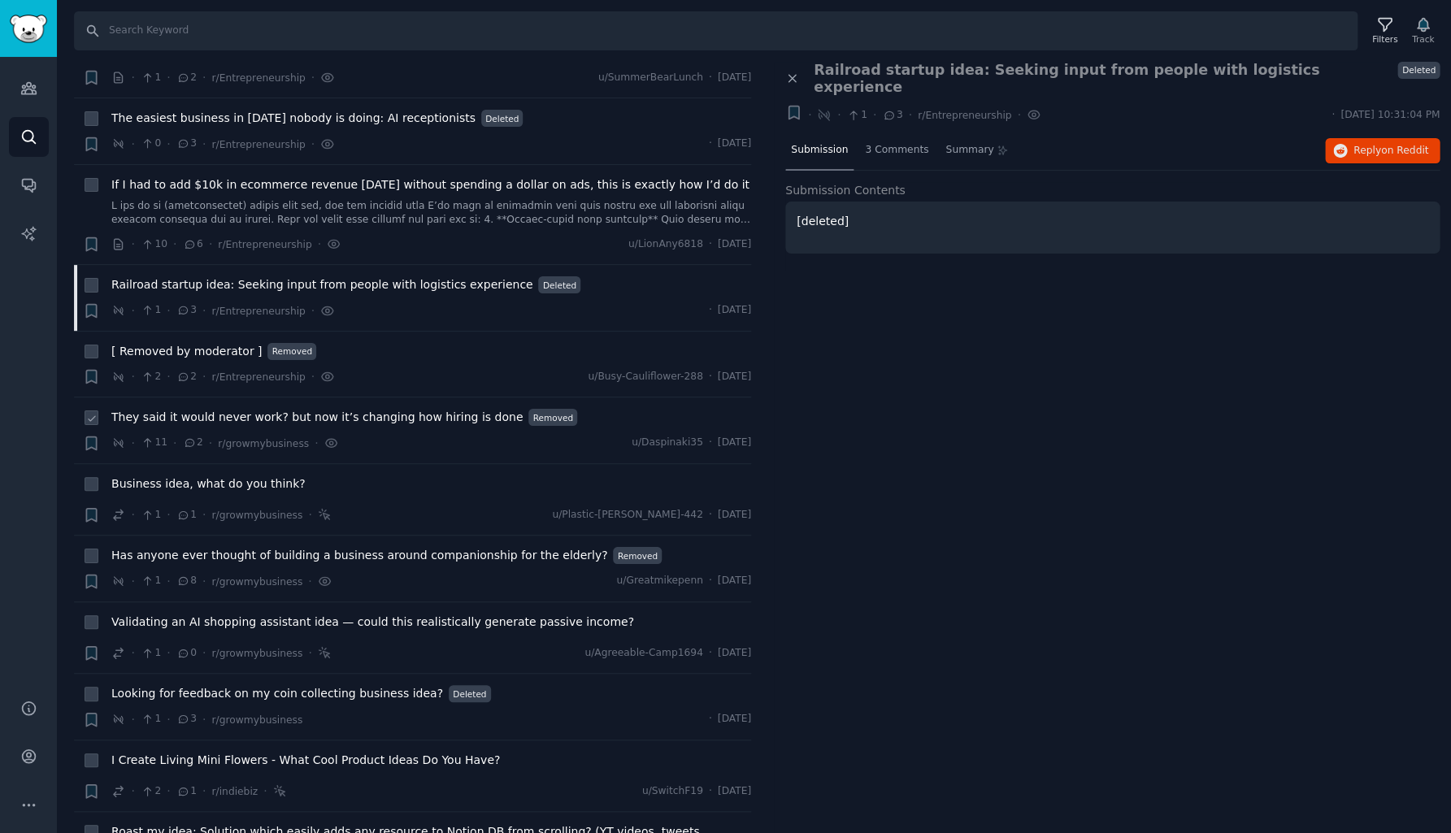
click at [359, 411] on span "They said it would never work? but now it’s changing how hiring is done" at bounding box center [316, 417] width 411 height 17
click at [411, 409] on span "They said it would never work? but now it’s changing how hiring is done" at bounding box center [316, 417] width 411 height 17
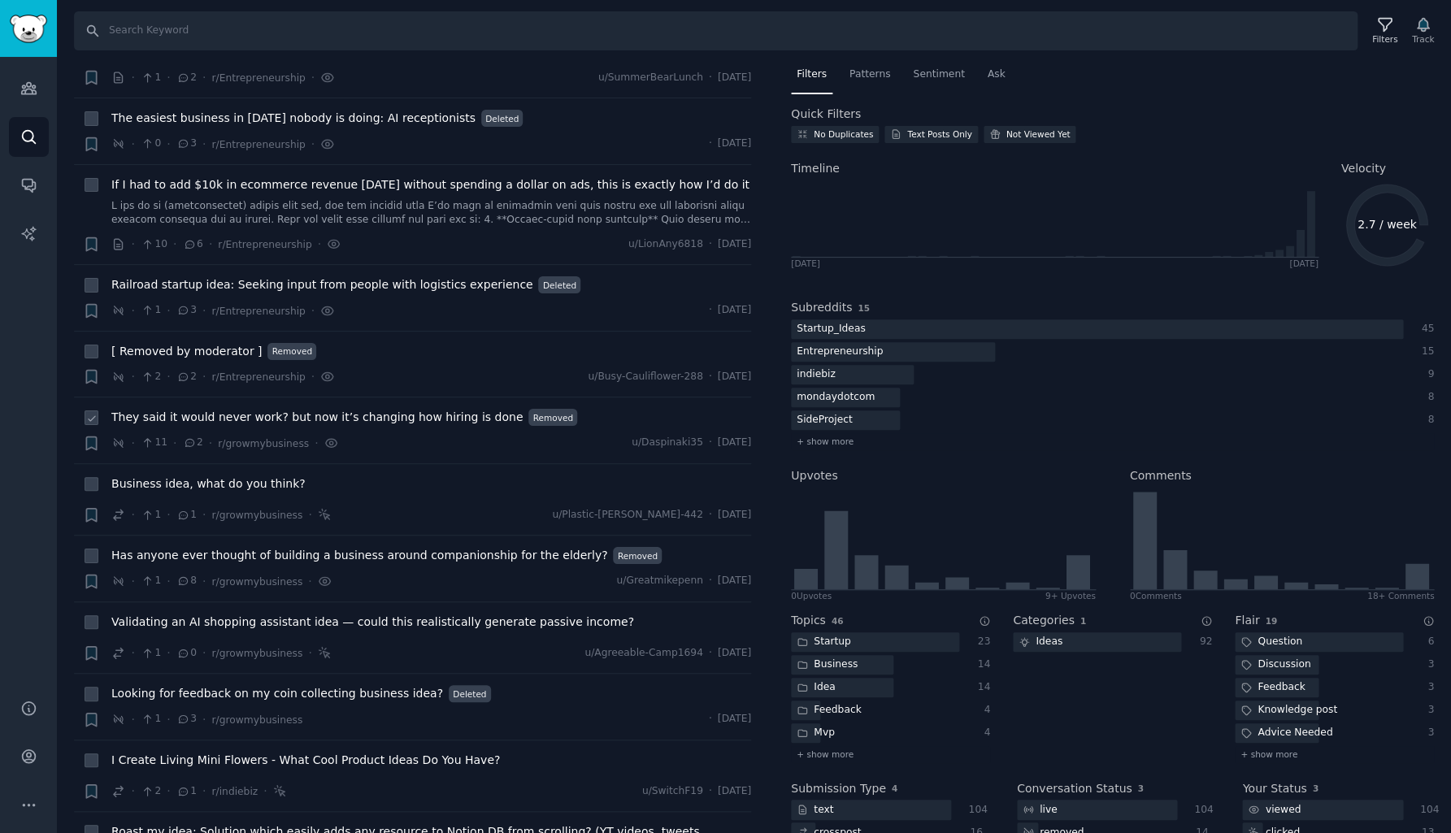
click at [447, 414] on span "They said it would never work? but now it’s changing how hiring is done" at bounding box center [316, 417] width 411 height 17
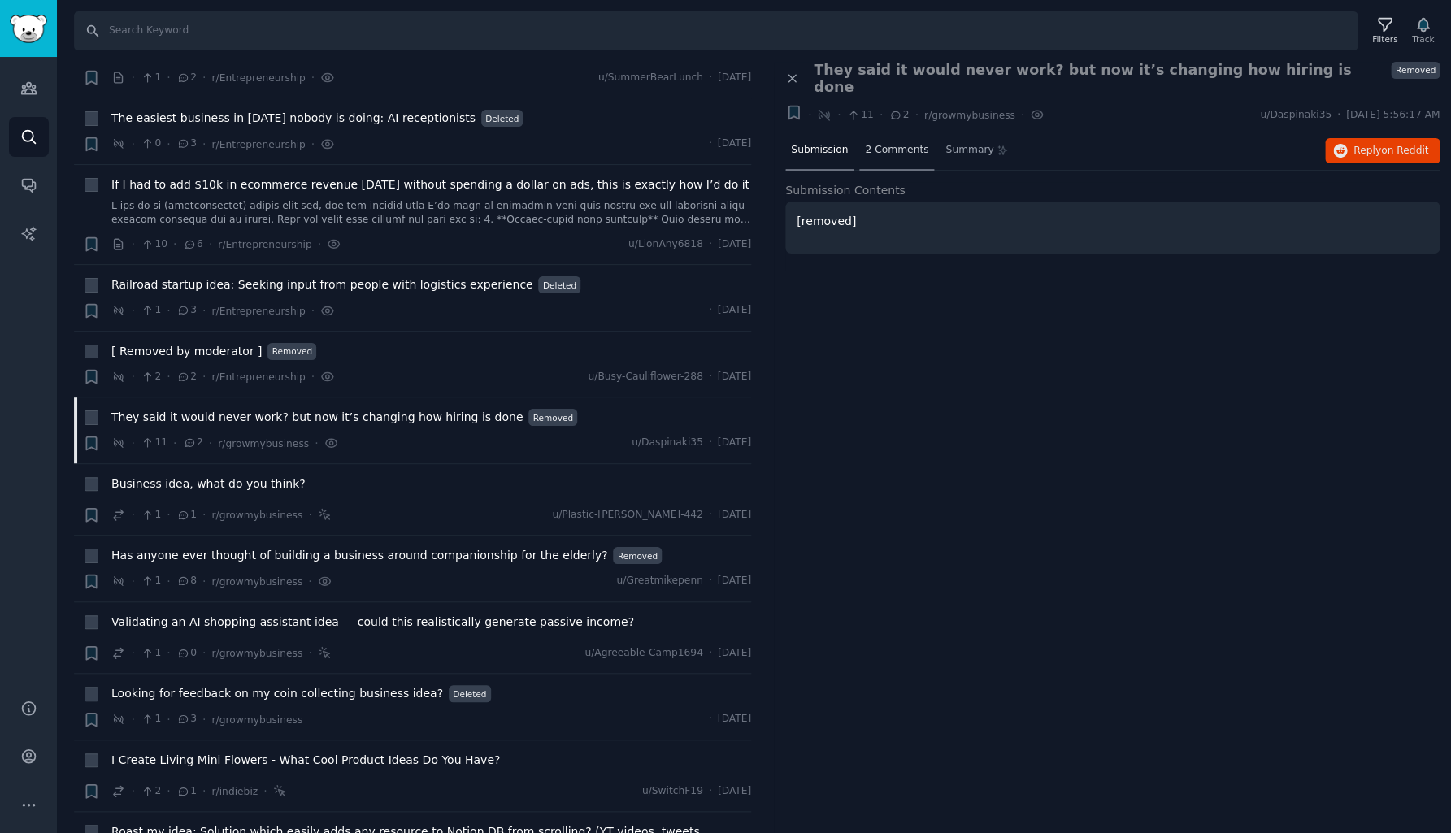
click at [887, 143] on span "2 Comments" at bounding box center [896, 150] width 63 height 15
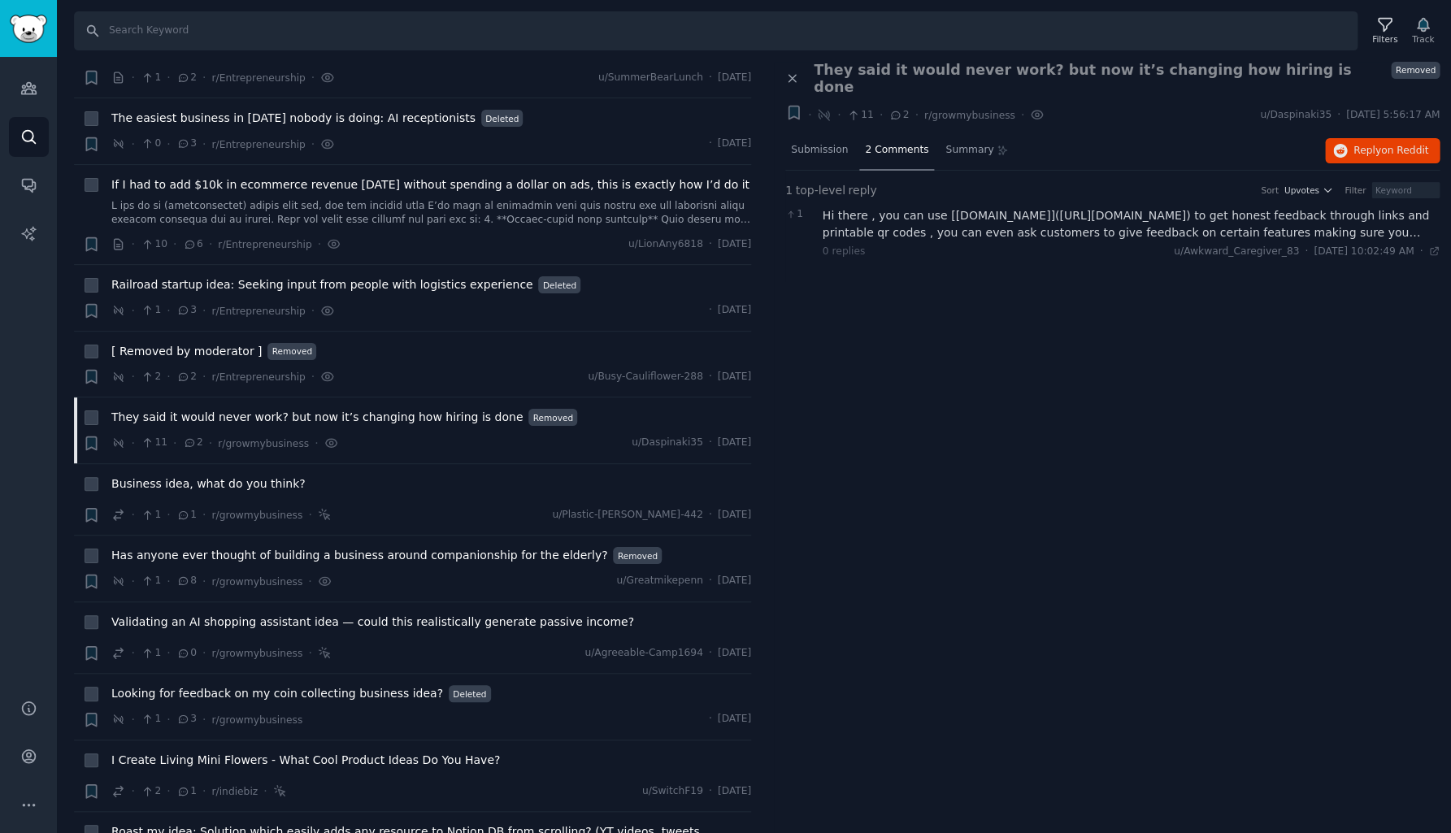
click at [907, 207] on div "Hi there , you can use [rateafterservice.com](http://rateafterservice.com) to g…" at bounding box center [1131, 224] width 618 height 34
click at [224, 479] on span "Business idea, what do you think?" at bounding box center [208, 483] width 194 height 17
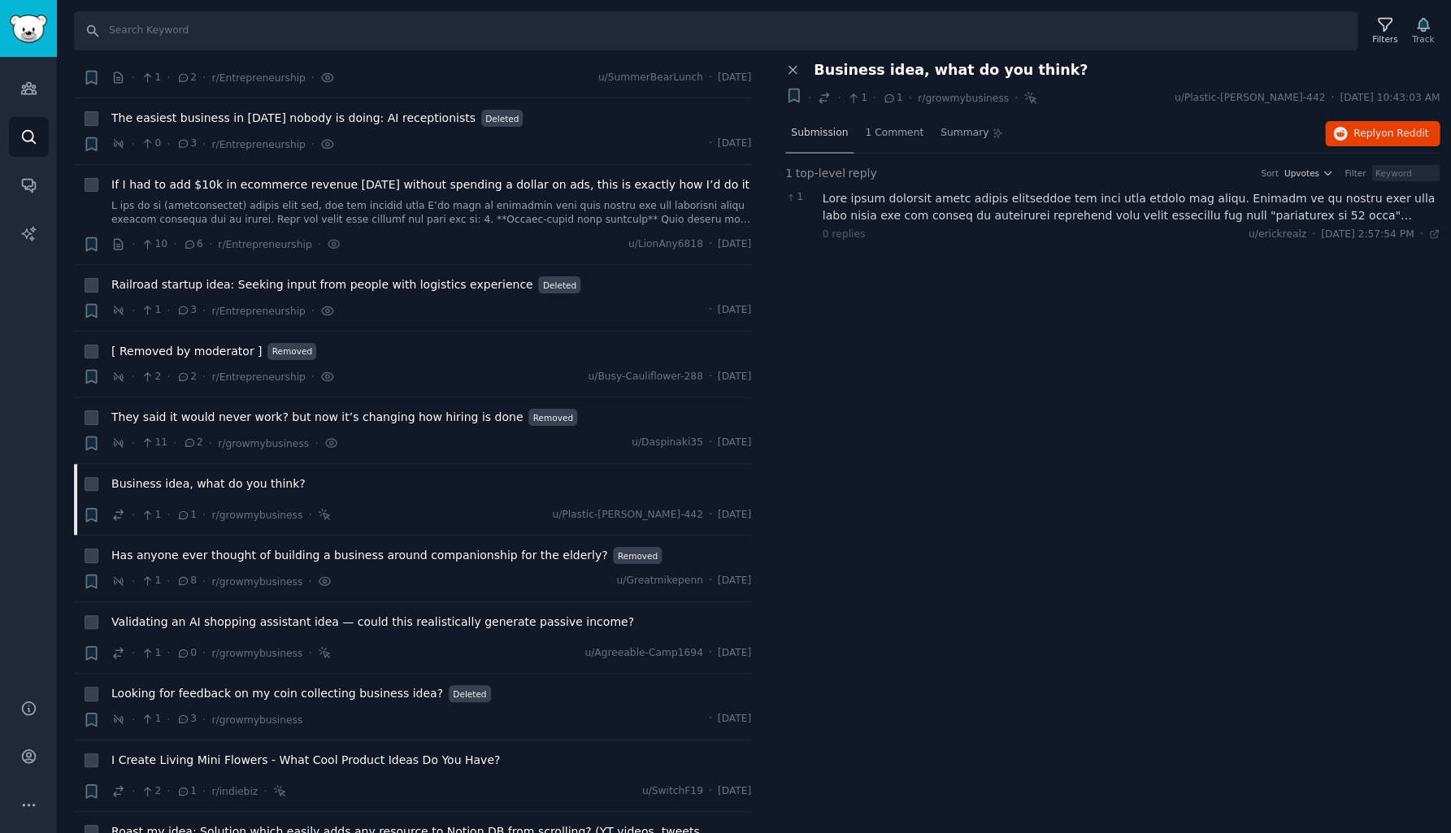
click at [817, 132] on span "Submission" at bounding box center [819, 133] width 57 height 15
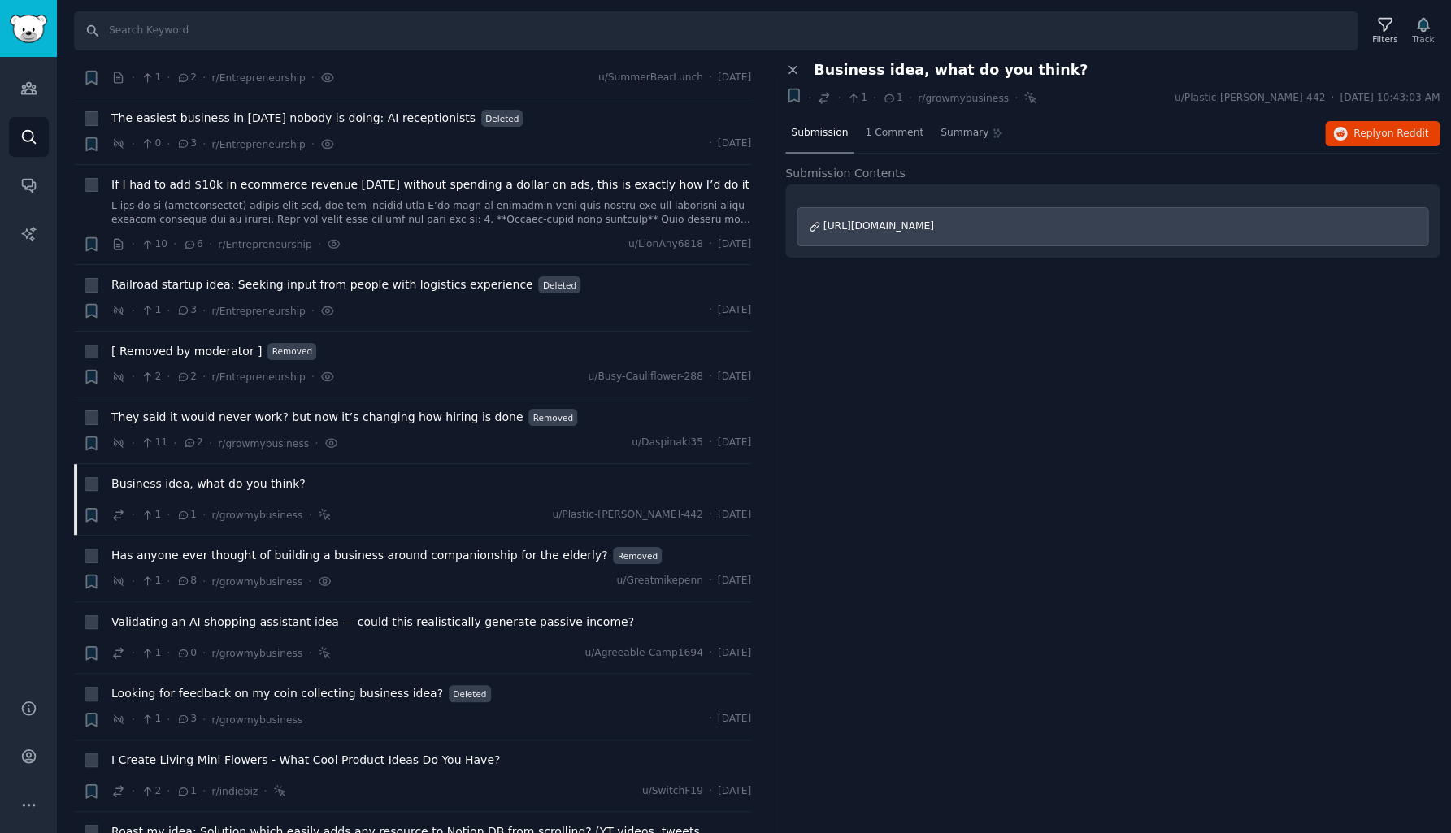
click at [934, 225] on span "https://www.reddit.com/r/smallbusiness/comments/1n7r5ai/business_idea_what_do_y…" at bounding box center [878, 225] width 111 height 11
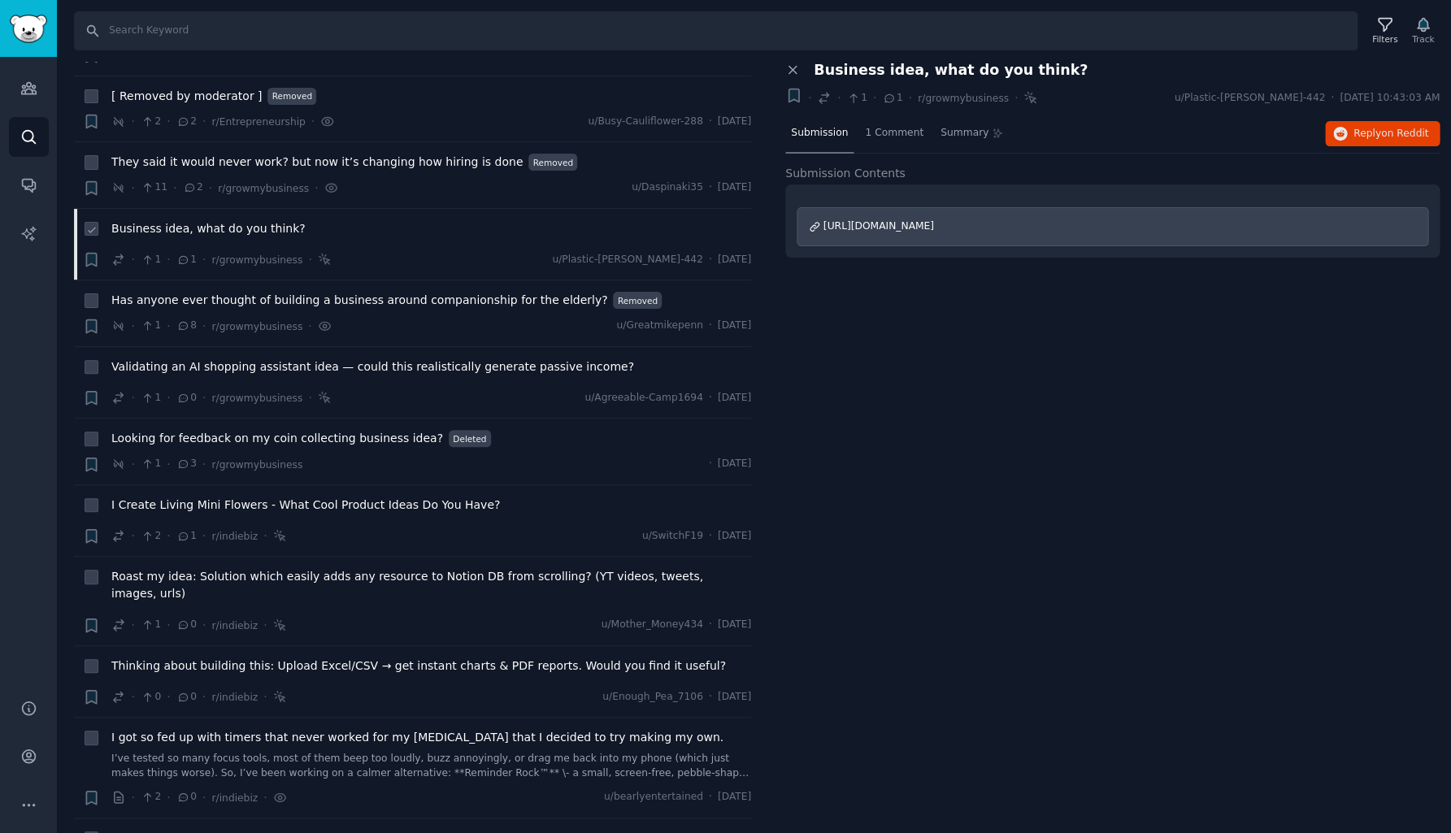
scroll to position [2270, 0]
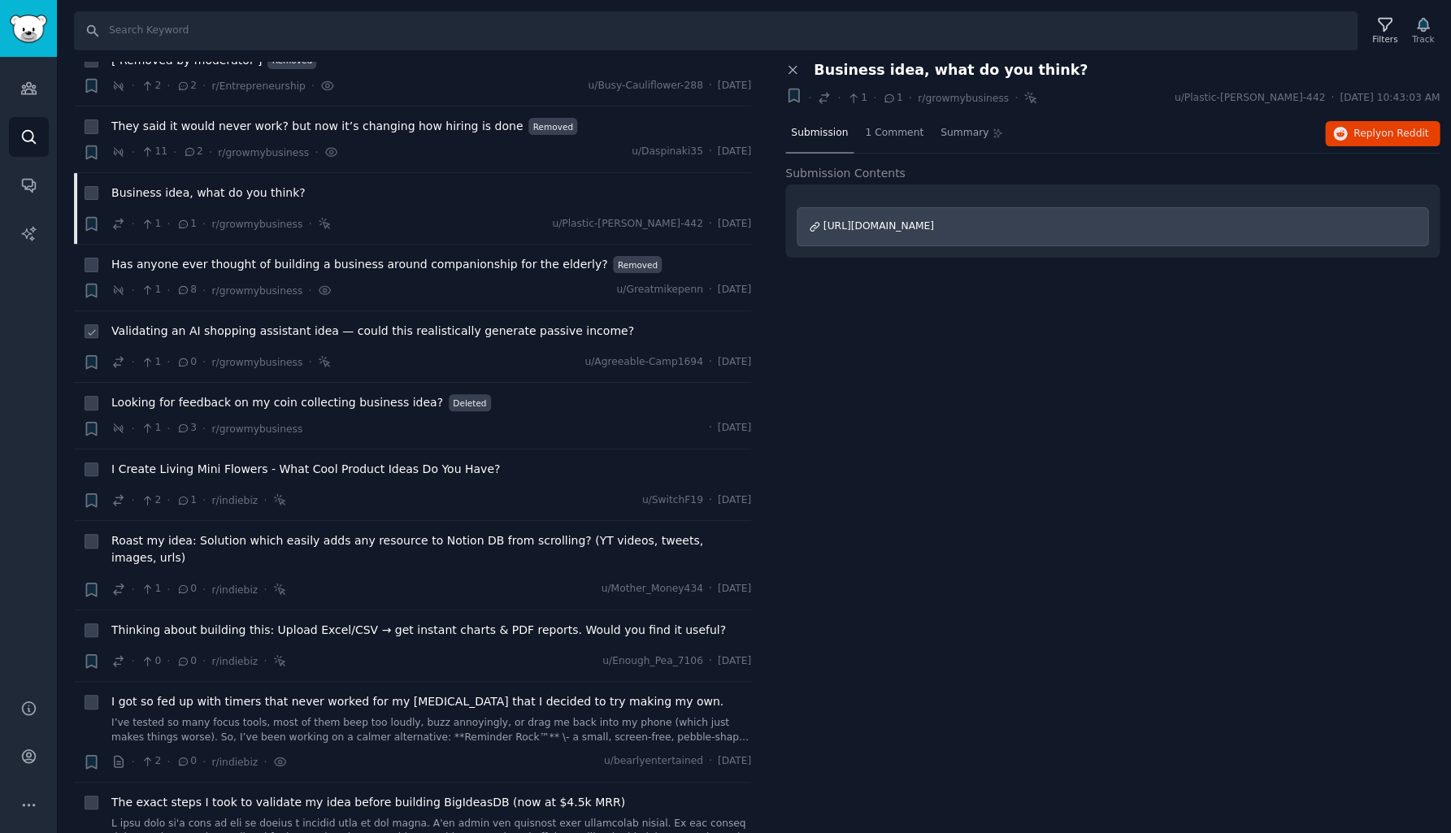
click at [391, 323] on span "Validating an AI shopping assistant idea — could this realistically generate pa…" at bounding box center [372, 331] width 523 height 17
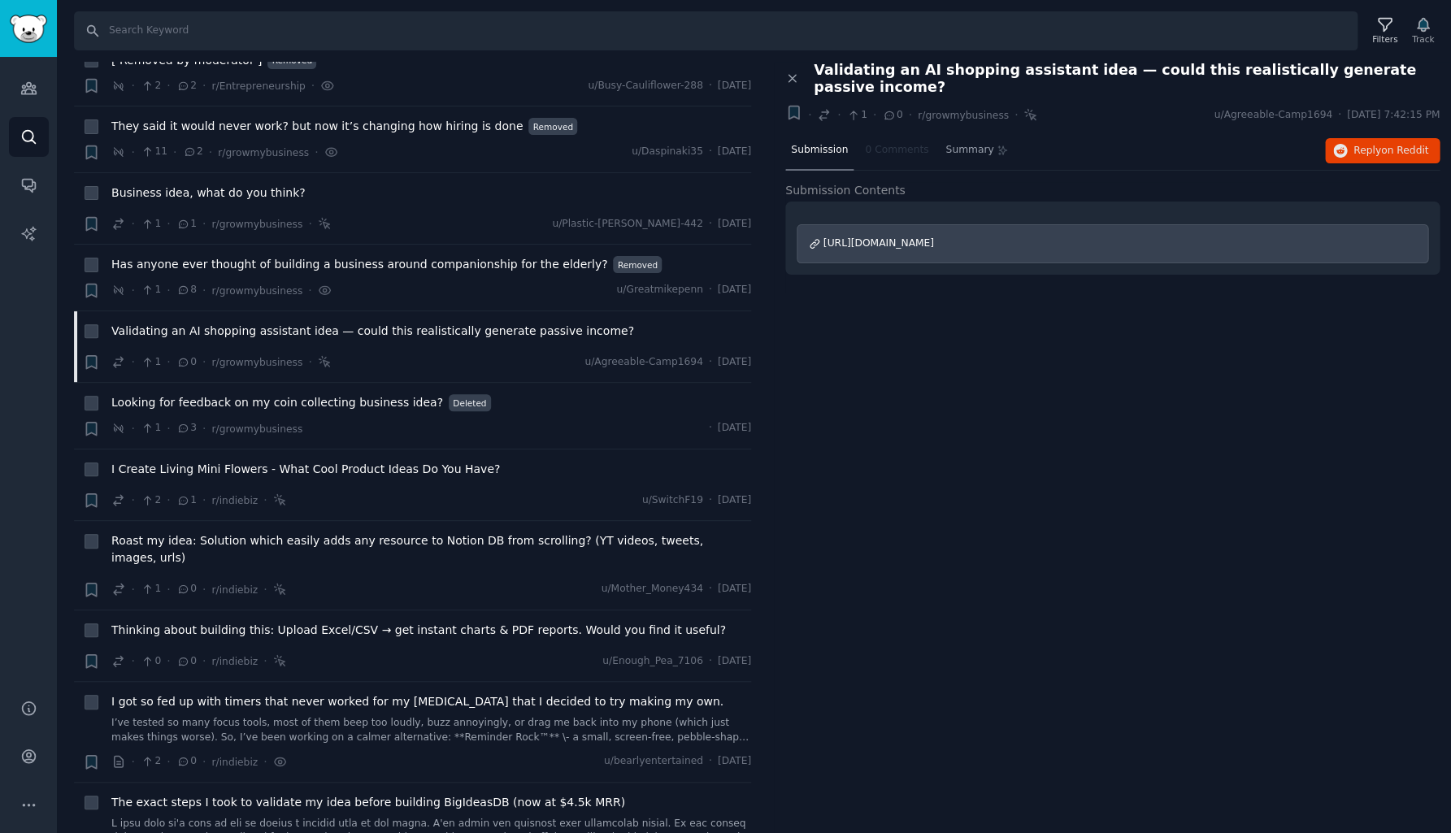
click at [916, 237] on span "https://www.reddit.com/r/OnlineIncomeHustle/comments/1n9km2n/validating_an_ai_s…" at bounding box center [878, 242] width 111 height 11
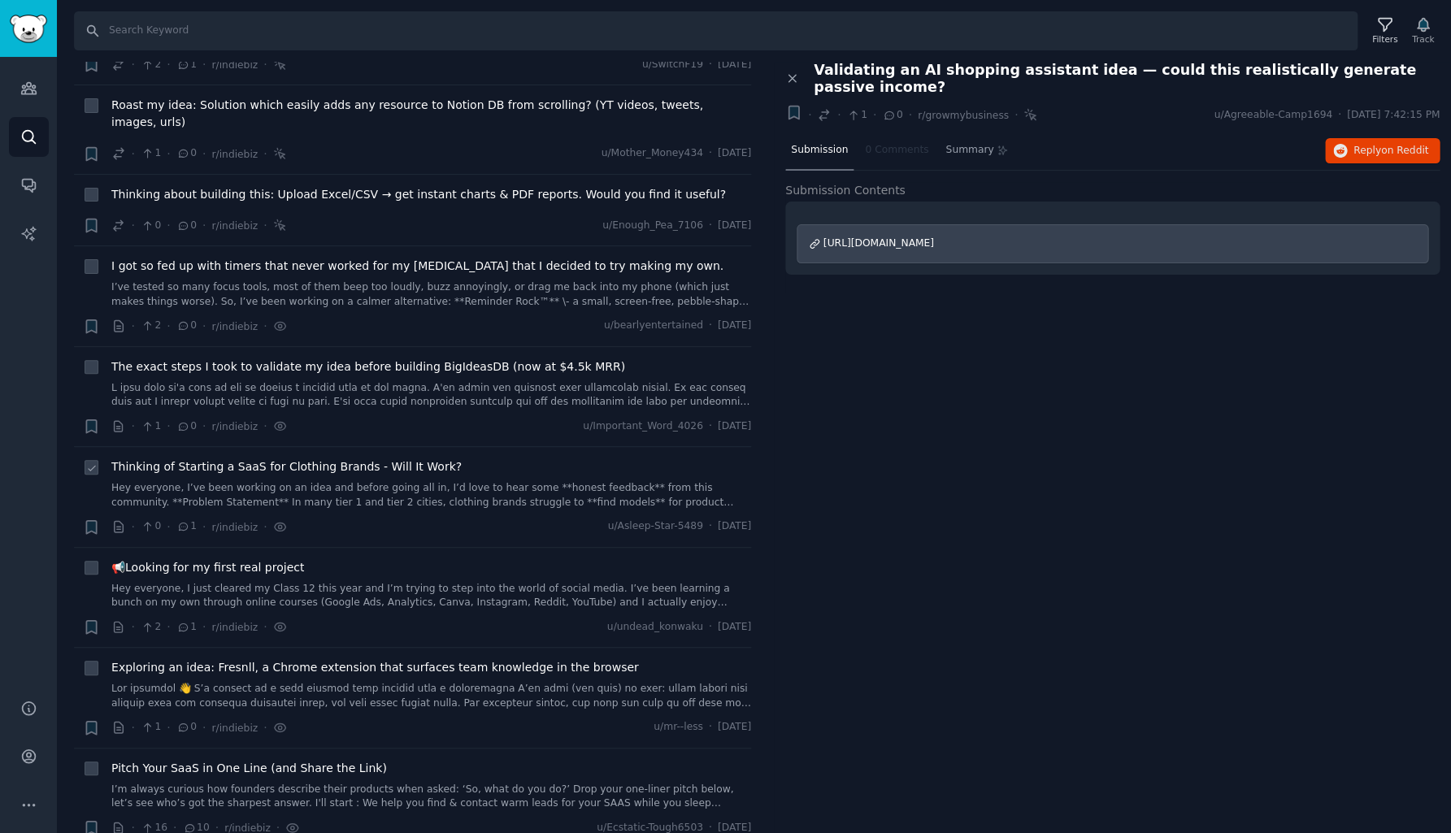
scroll to position [2732, 0]
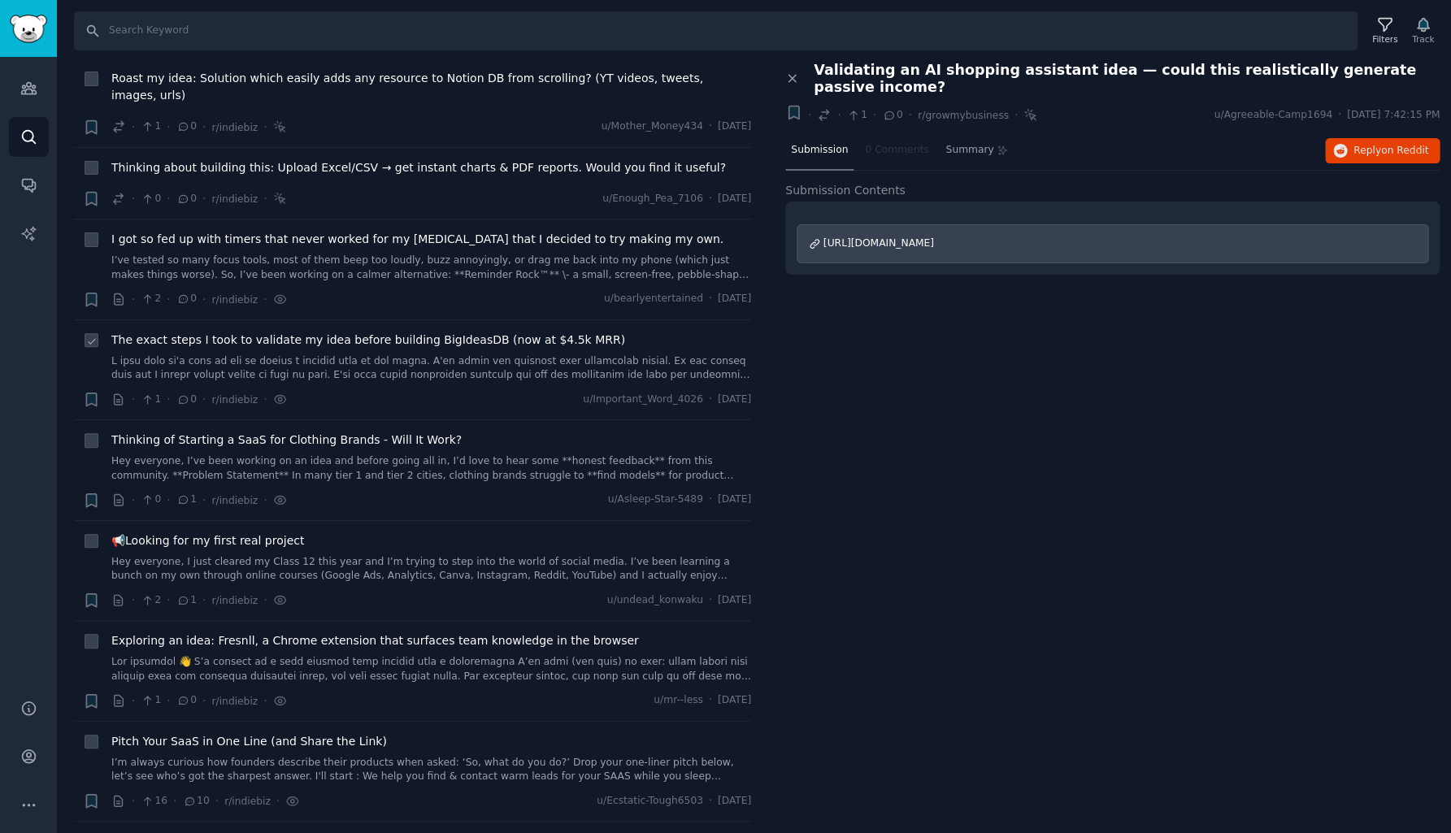
click at [456, 332] on div "The exact steps I took to validate my idea before building BigIdeasDB (now at $…" at bounding box center [431, 357] width 640 height 51
click at [456, 332] on span "The exact steps I took to validate my idea before building BigIdeasDB (now at $…" at bounding box center [368, 340] width 514 height 17
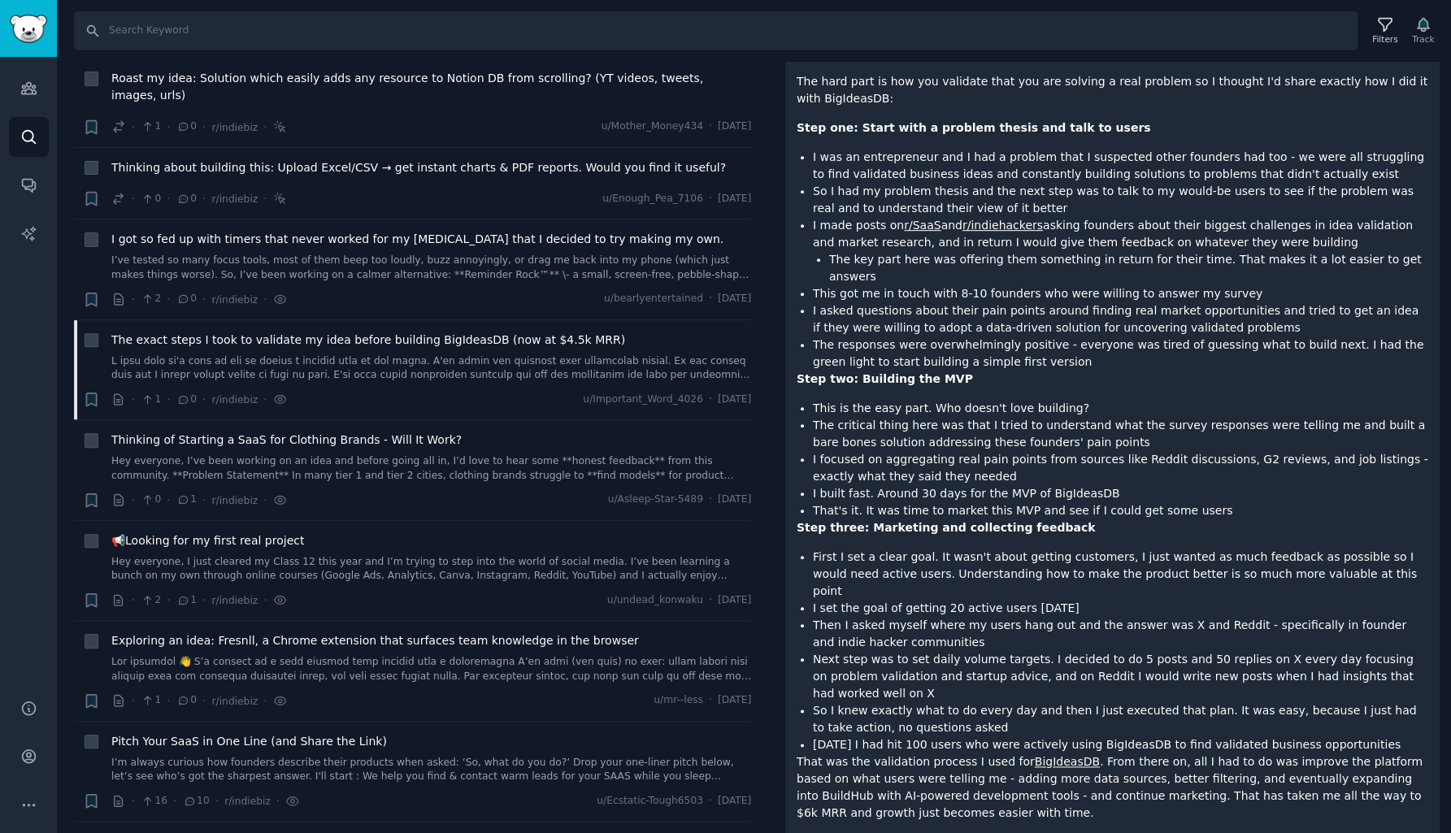
scroll to position [232, 0]
click at [245, 454] on link "Hey everyone, I’ve been working on an idea and before going all in, I’d love to…" at bounding box center [431, 468] width 640 height 28
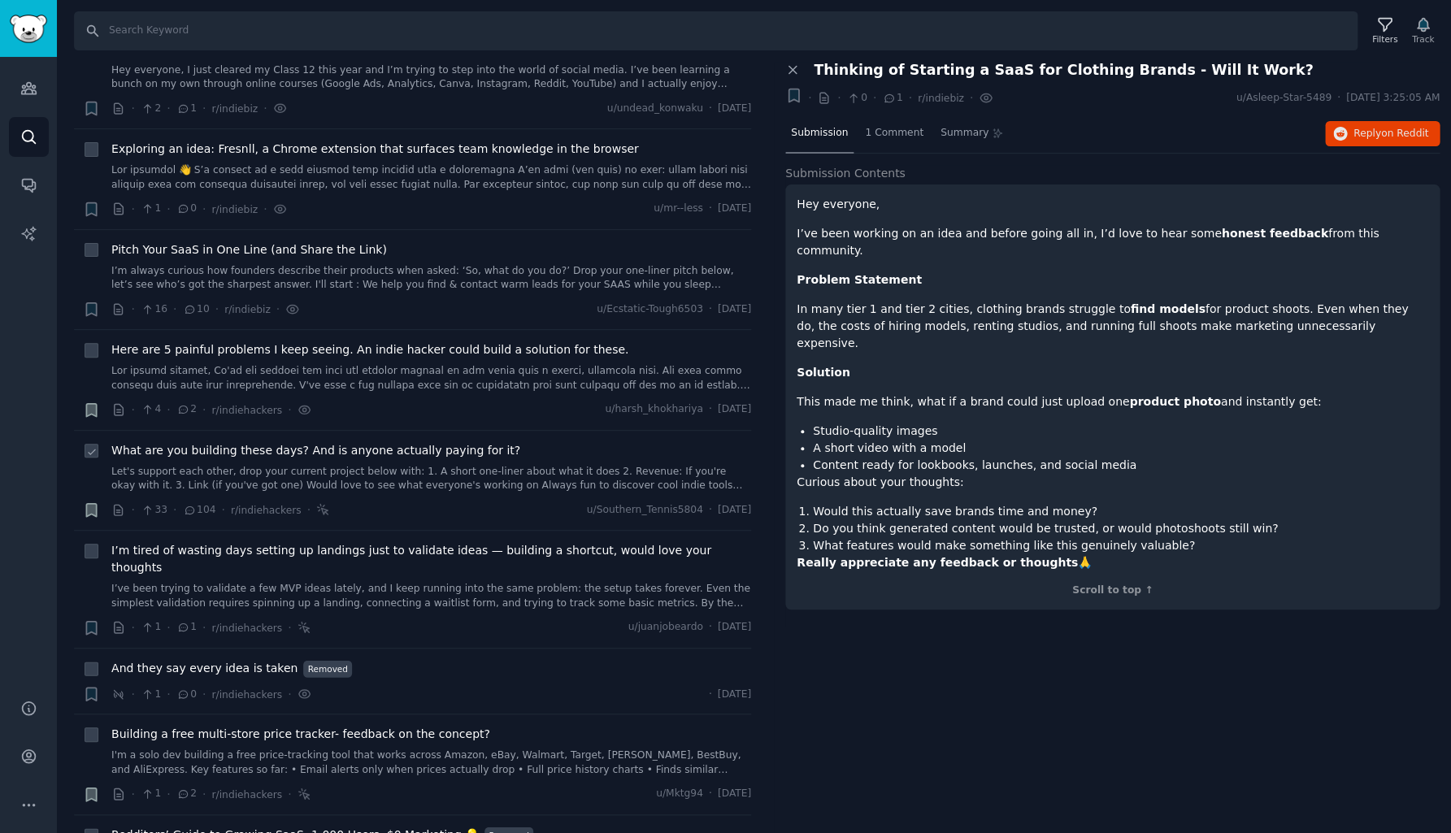
scroll to position [3239, 0]
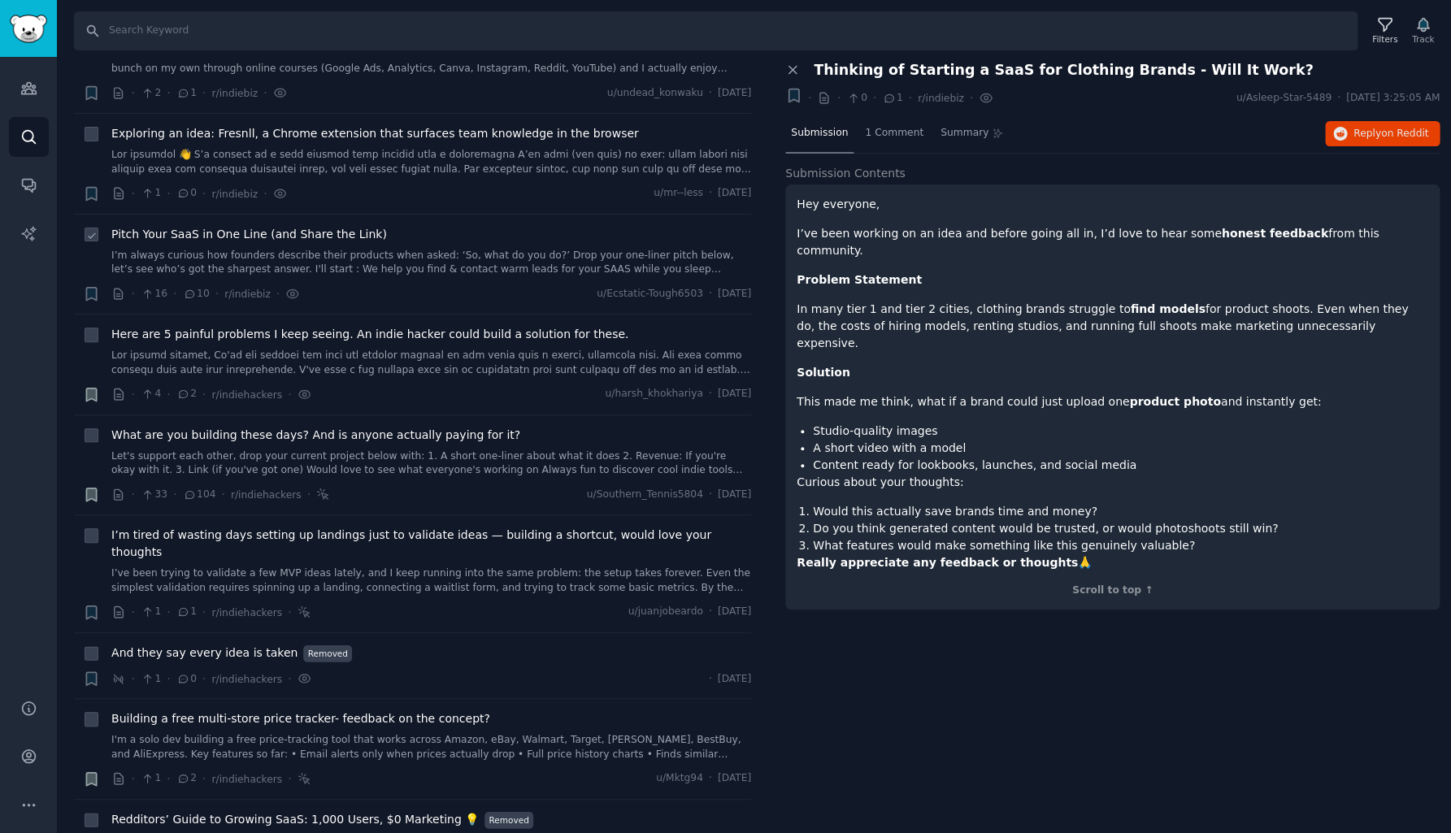
click at [352, 249] on link "I’m always curious how founders describe their products when asked: ‘So, what d…" at bounding box center [431, 263] width 640 height 28
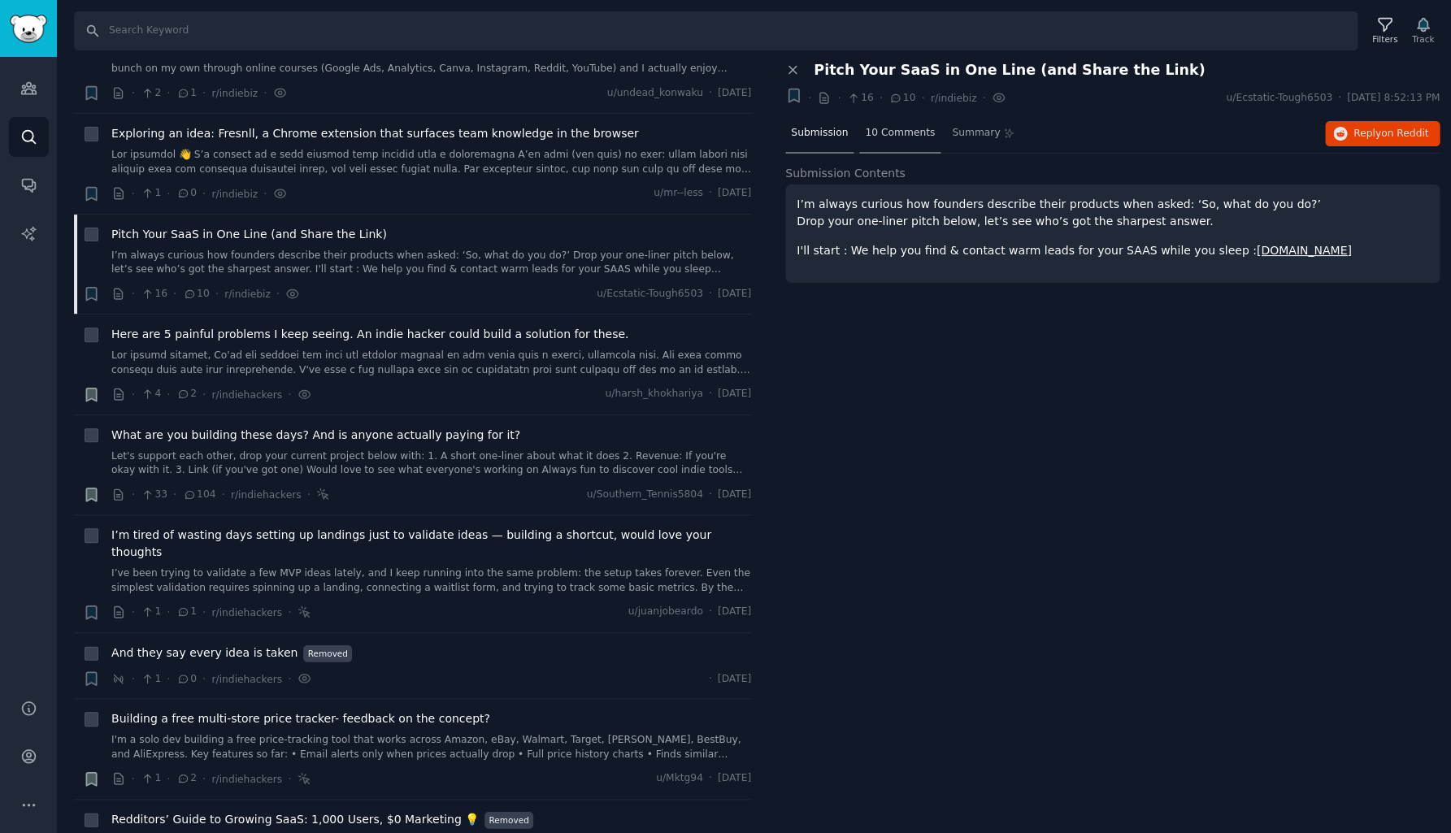
click at [909, 132] on span "10 Comments" at bounding box center [900, 133] width 70 height 15
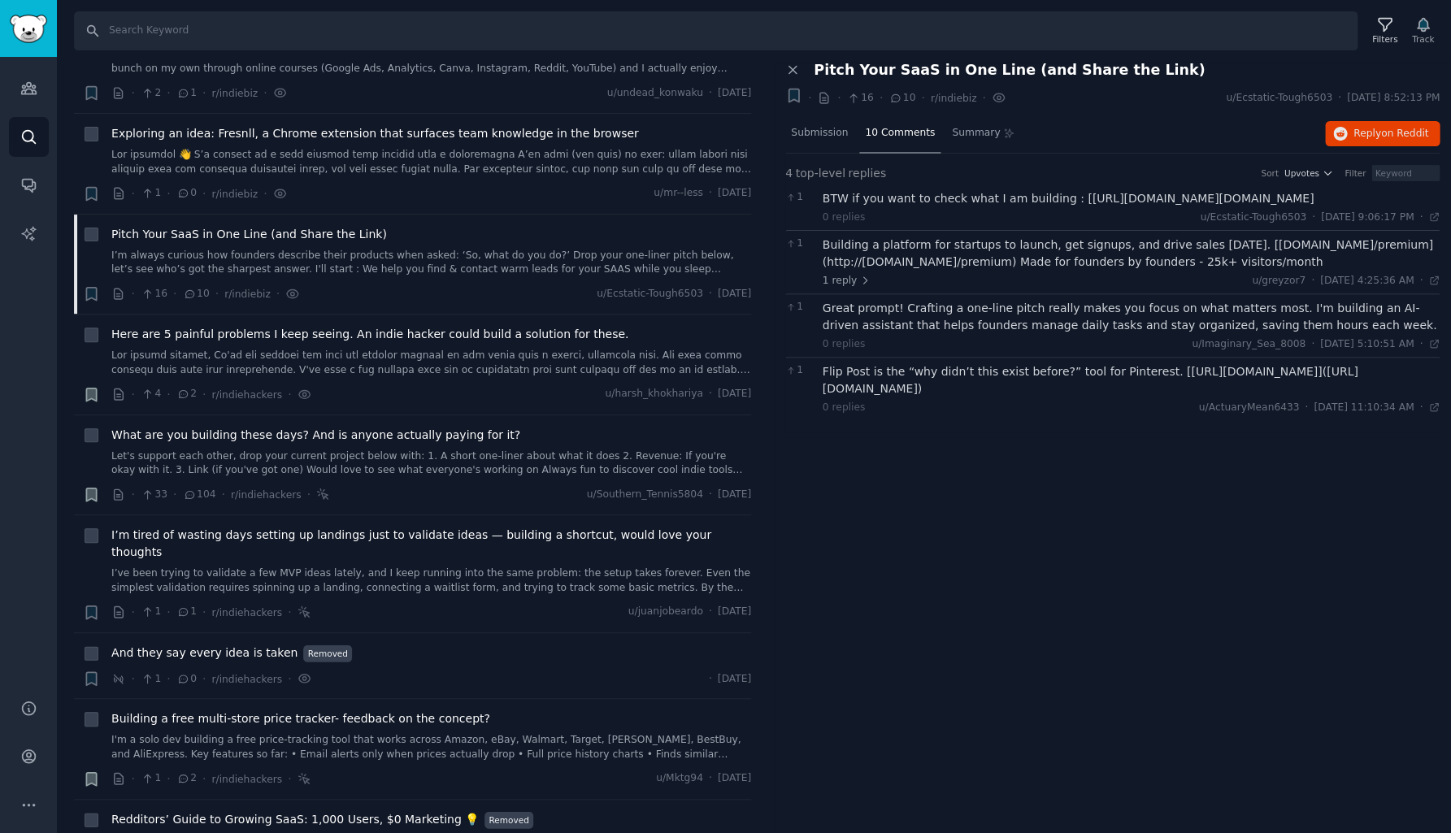
click at [907, 207] on div "BTW if you want to check what I am building : [https://www.youtube.com/watch?v=…" at bounding box center [1131, 198] width 618 height 17
drag, startPoint x: 826, startPoint y: 216, endPoint x: 1071, endPoint y: 217, distance: 244.6
click at [1071, 207] on div "BTW if you want to check what I am building : [https://www.youtube.com/watch?v=…" at bounding box center [1131, 198] width 618 height 17
click at [921, 334] on div "Great prompt! Crafting a one-line pitch really makes you focus on what matters …" at bounding box center [1131, 317] width 618 height 34
click at [925, 328] on div "Great prompt! Crafting a one-line pitch really makes you focus on what matters …" at bounding box center [1131, 317] width 618 height 34
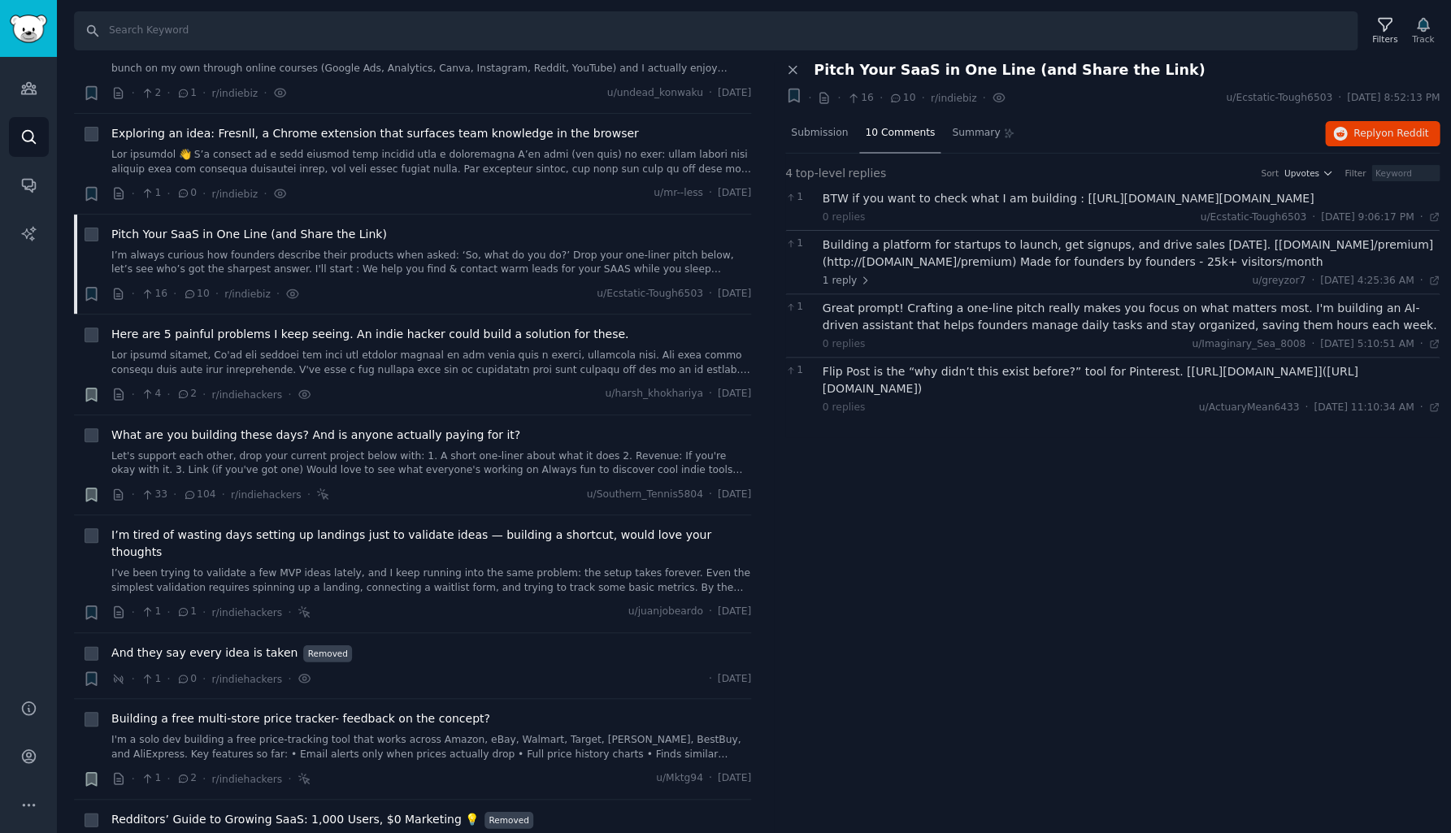
click at [953, 384] on div "Flip Post is the “why didn’t this exist before?” tool for Pinterest. [https://w…" at bounding box center [1131, 380] width 618 height 34
click at [310, 566] on link "I’ve been trying to validate a few MVP ideas lately, and I keep running into th…" at bounding box center [431, 580] width 640 height 28
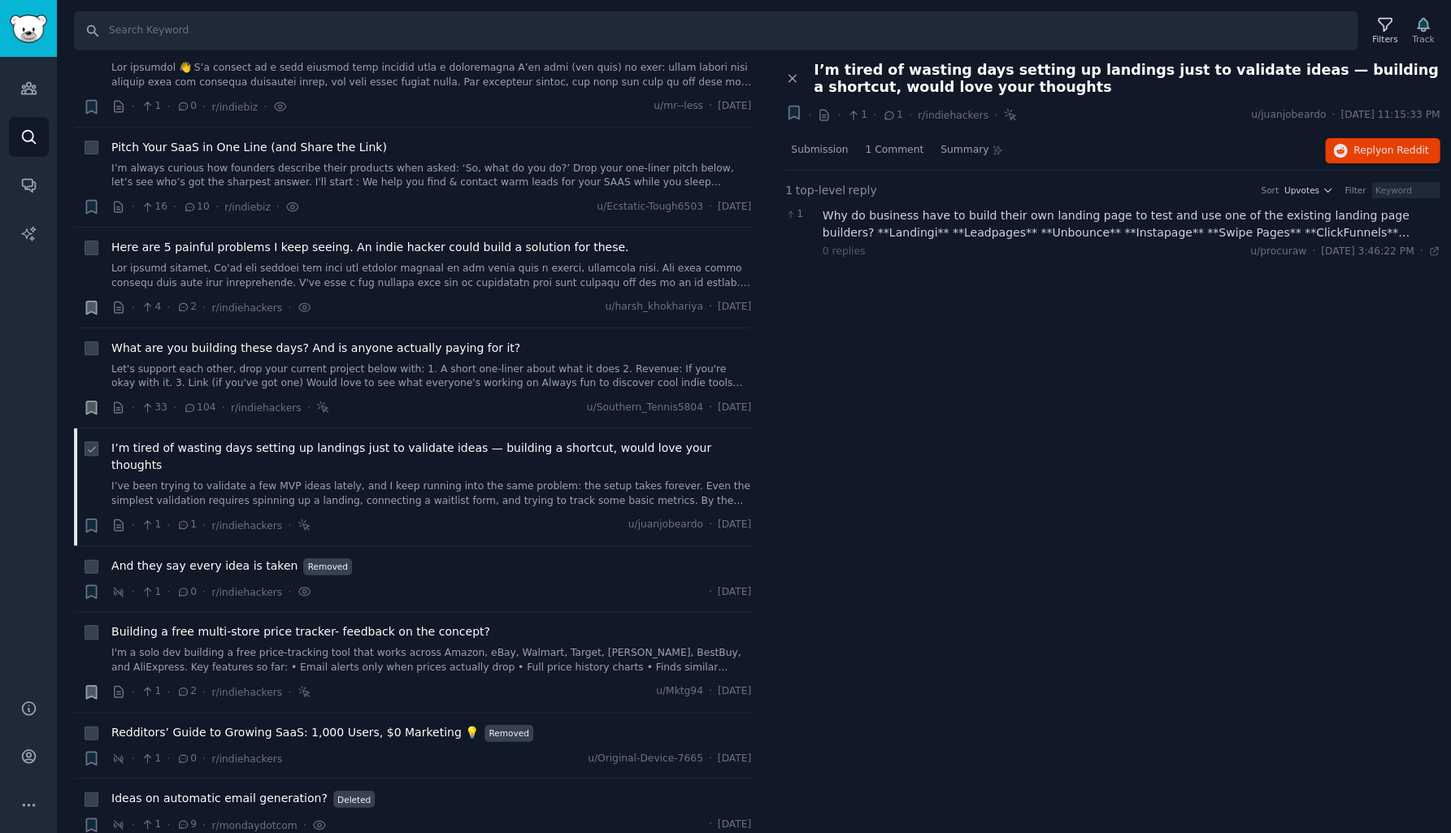
scroll to position [3330, 0]
click at [813, 149] on span "Submission" at bounding box center [819, 150] width 57 height 15
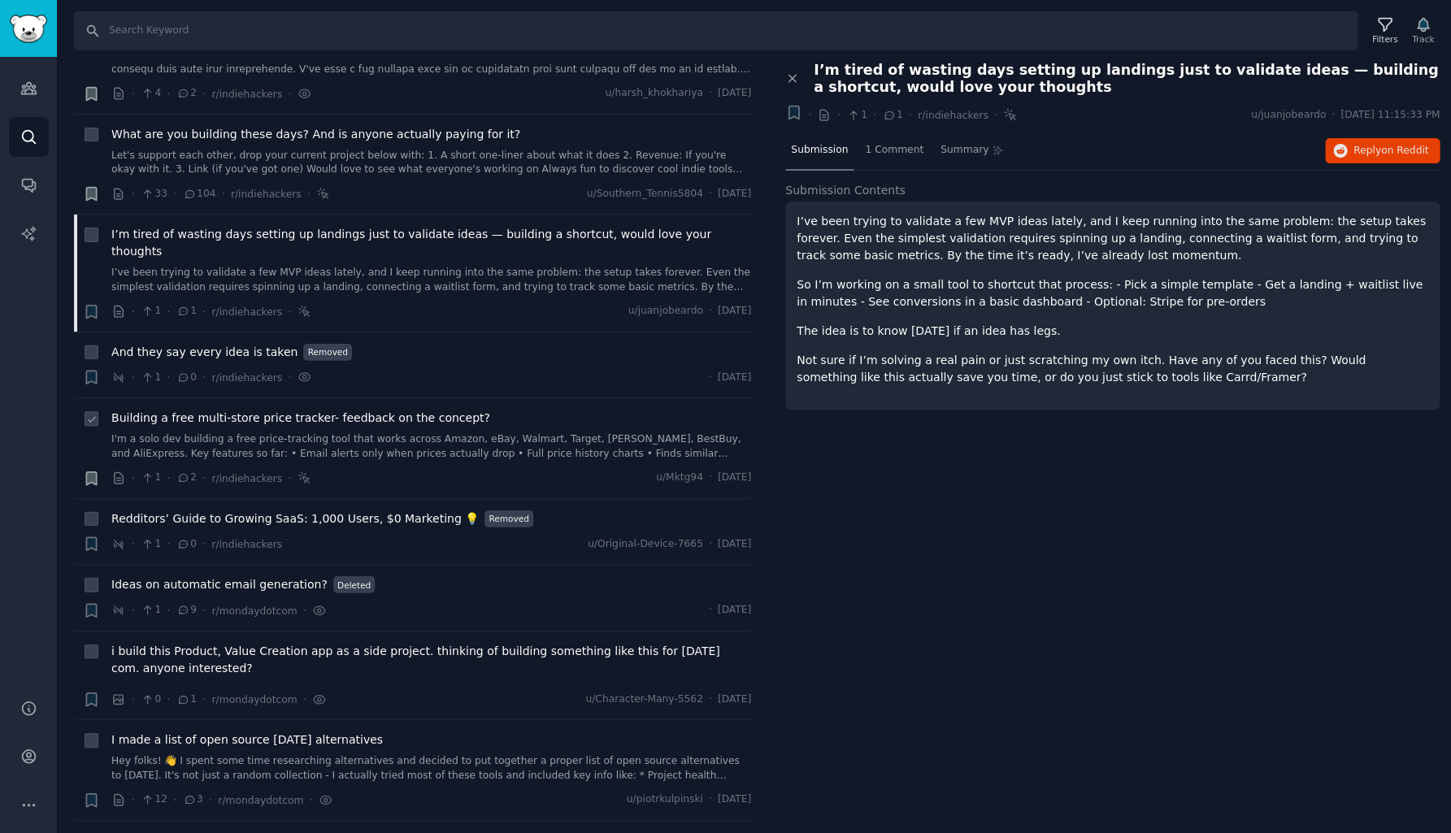
scroll to position [3546, 0]
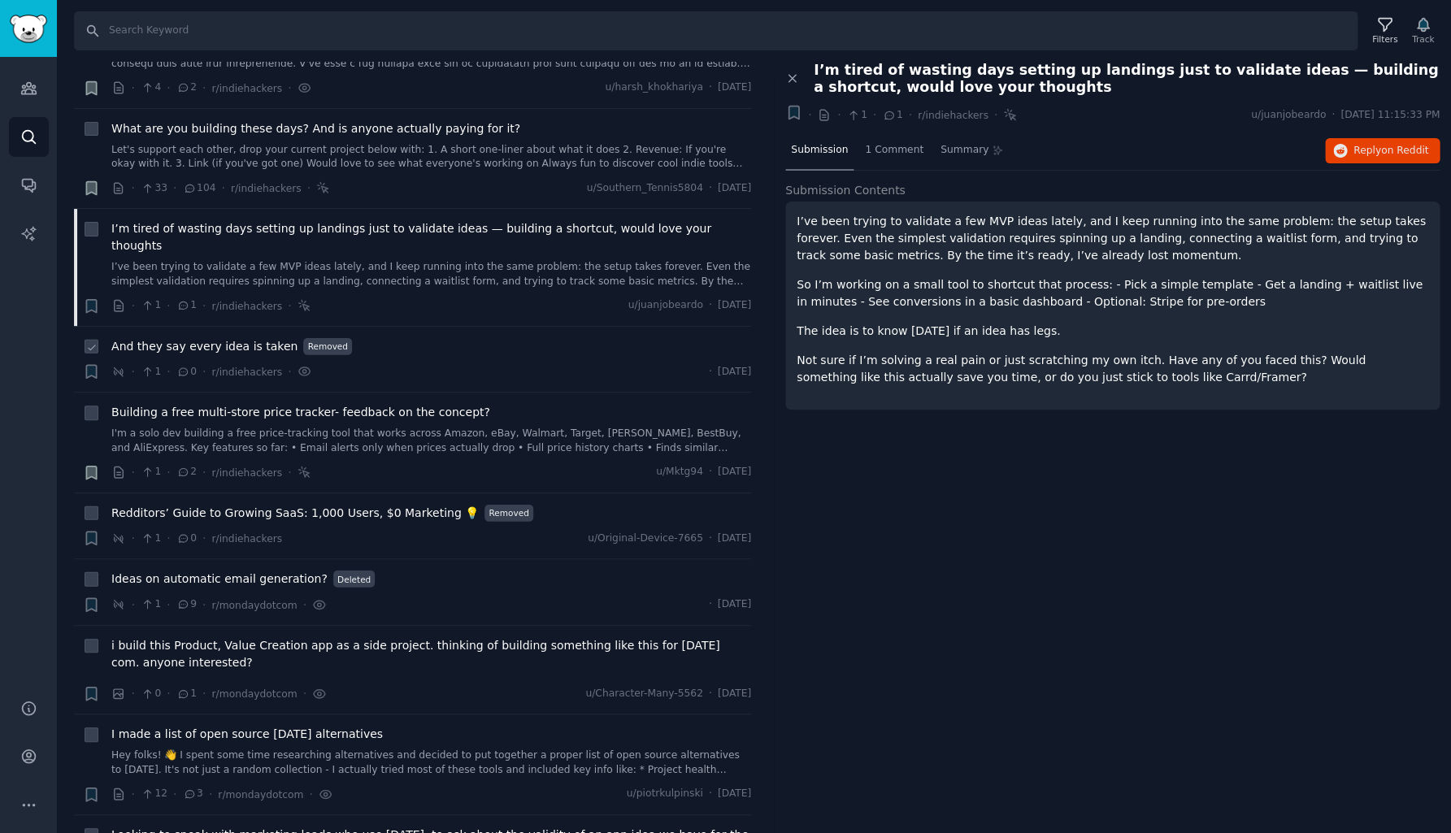
click at [263, 338] on div "And they say every idea is taken Removed · 1 · 0 · r/indiehackers · · Fri 9/19/…" at bounding box center [431, 359] width 640 height 43
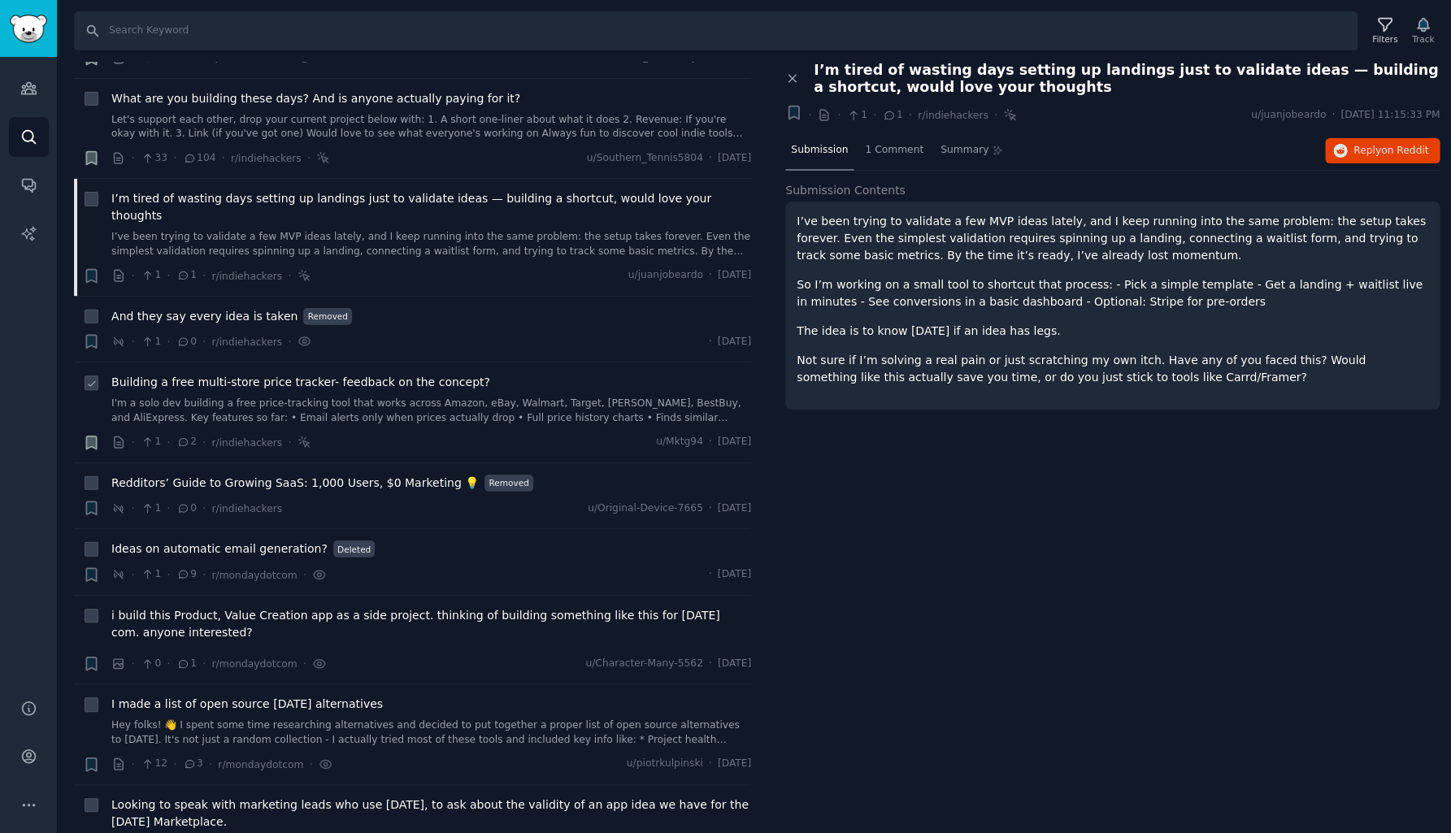
scroll to position [3580, 0]
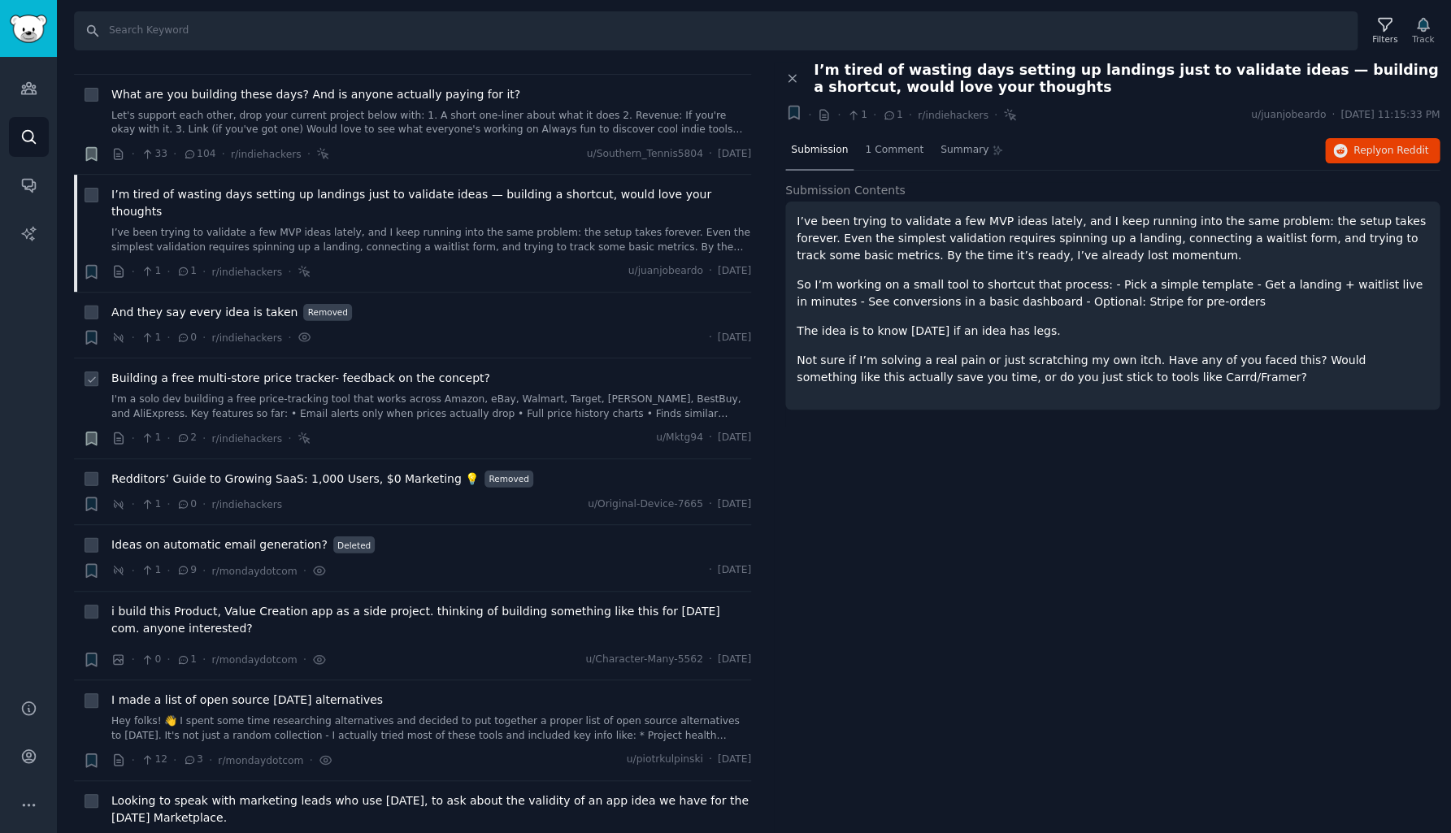
click at [380, 393] on link "I'm a solo dev building a free price-tracking tool that works across Amazon, eB…" at bounding box center [431, 407] width 640 height 28
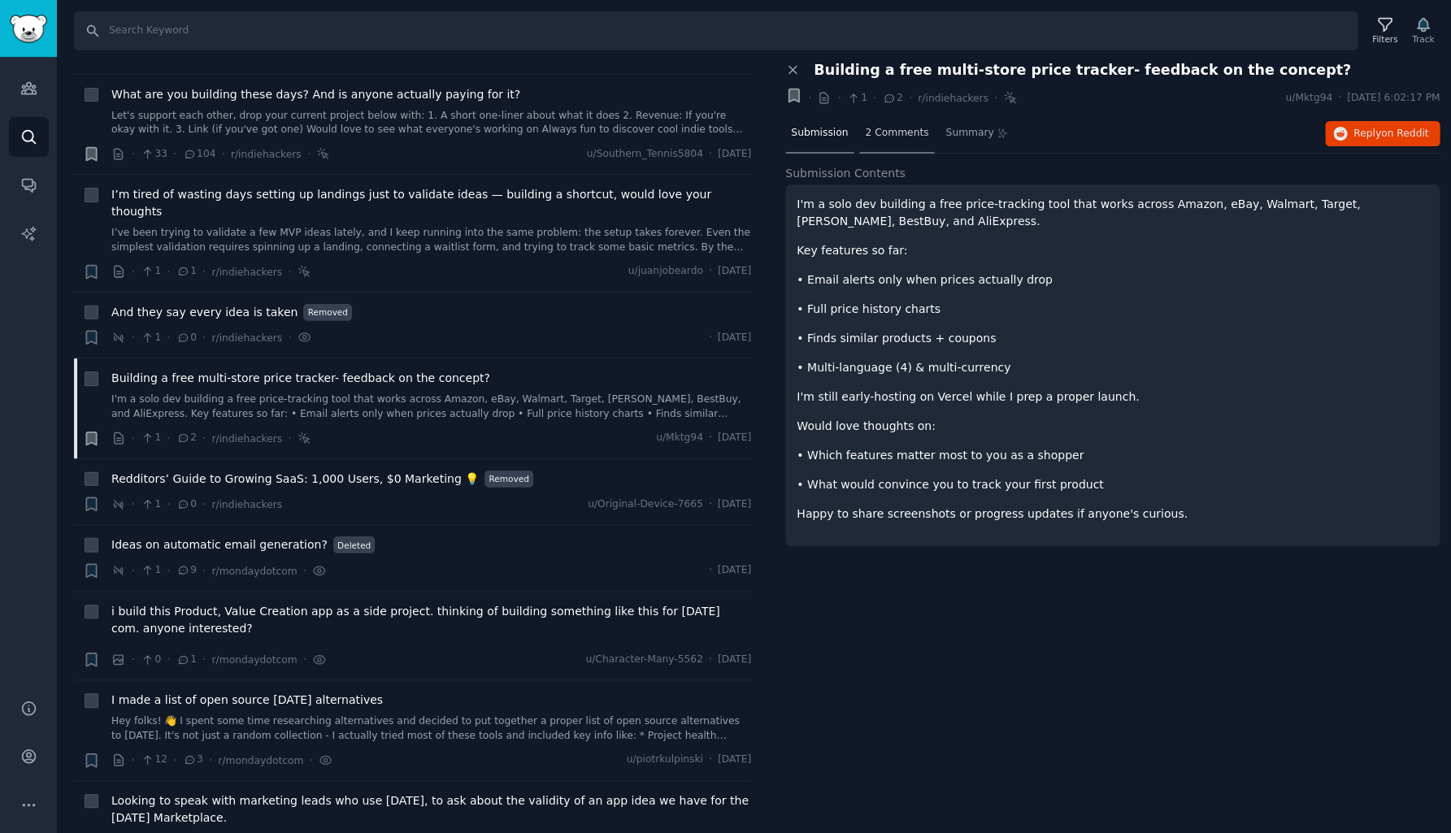
click at [892, 137] on span "2 Comments" at bounding box center [896, 133] width 63 height 15
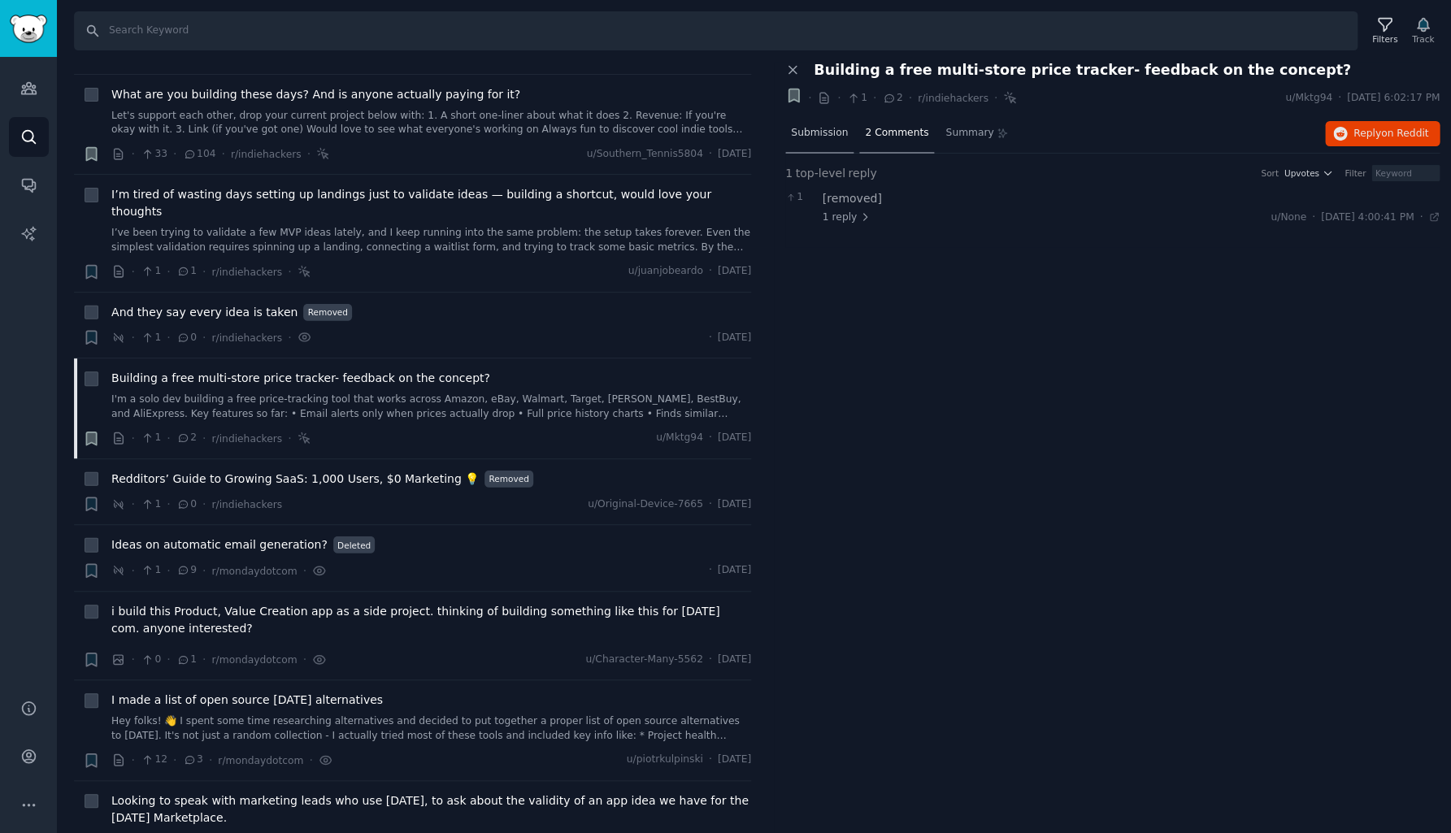
click at [812, 138] on span "Submission" at bounding box center [819, 133] width 57 height 15
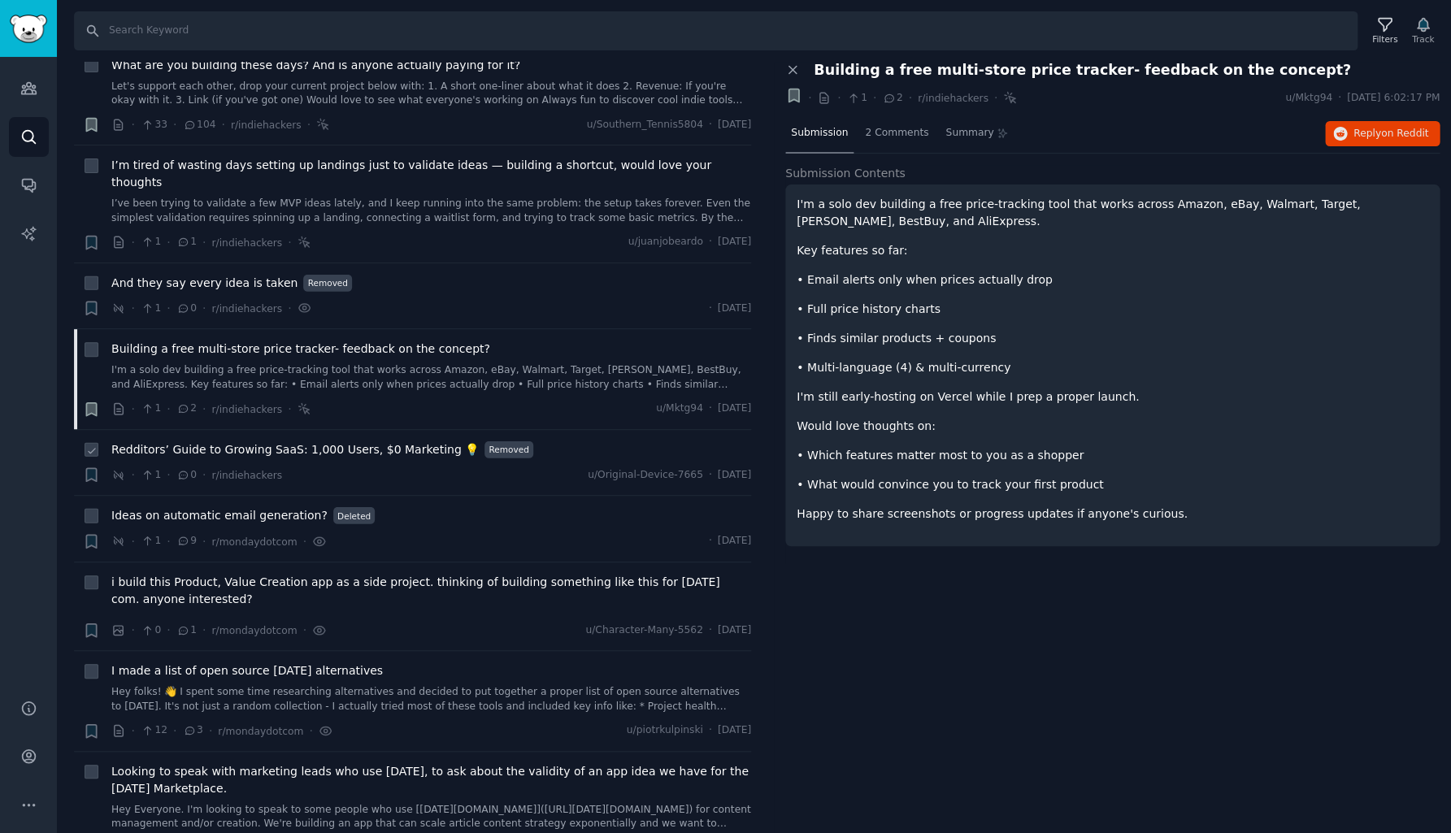
scroll to position [3641, 0]
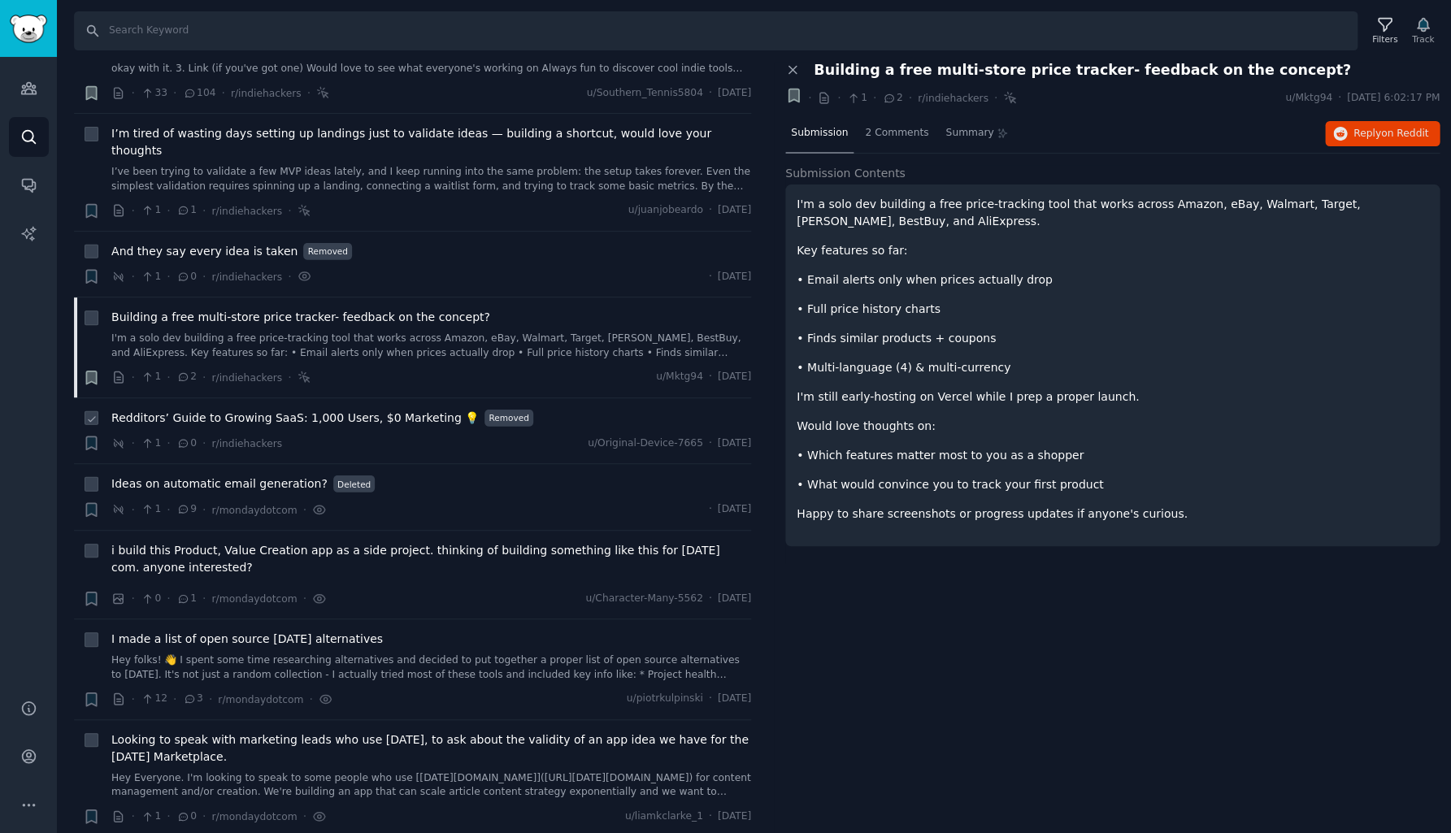
click at [235, 410] on span "Redditors’ Guide to Growing SaaS: 1,000 Users, $0 Marketing 💡" at bounding box center [294, 418] width 367 height 17
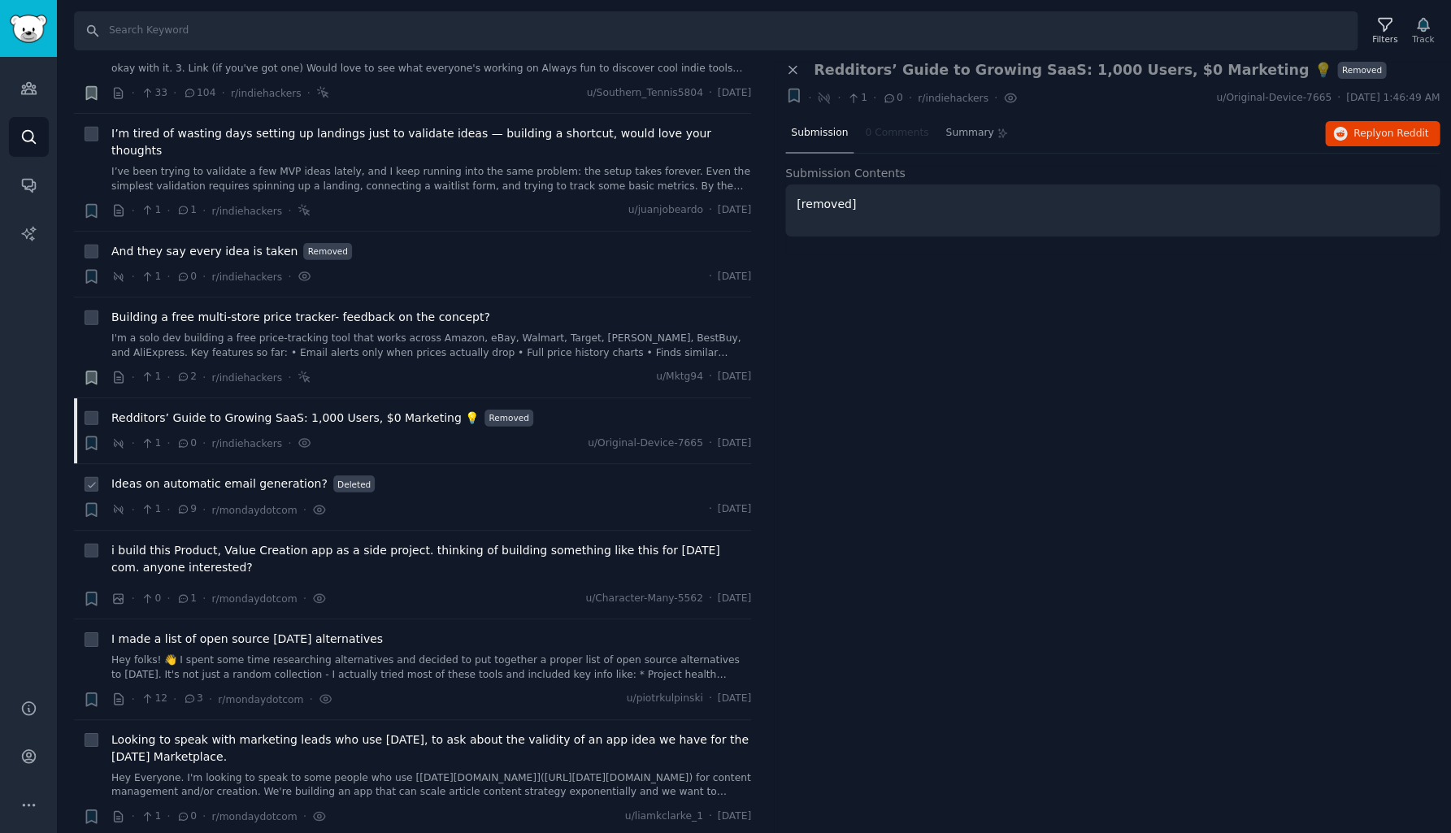
click at [228, 475] on span "Ideas on automatic email generation?" at bounding box center [219, 483] width 216 height 17
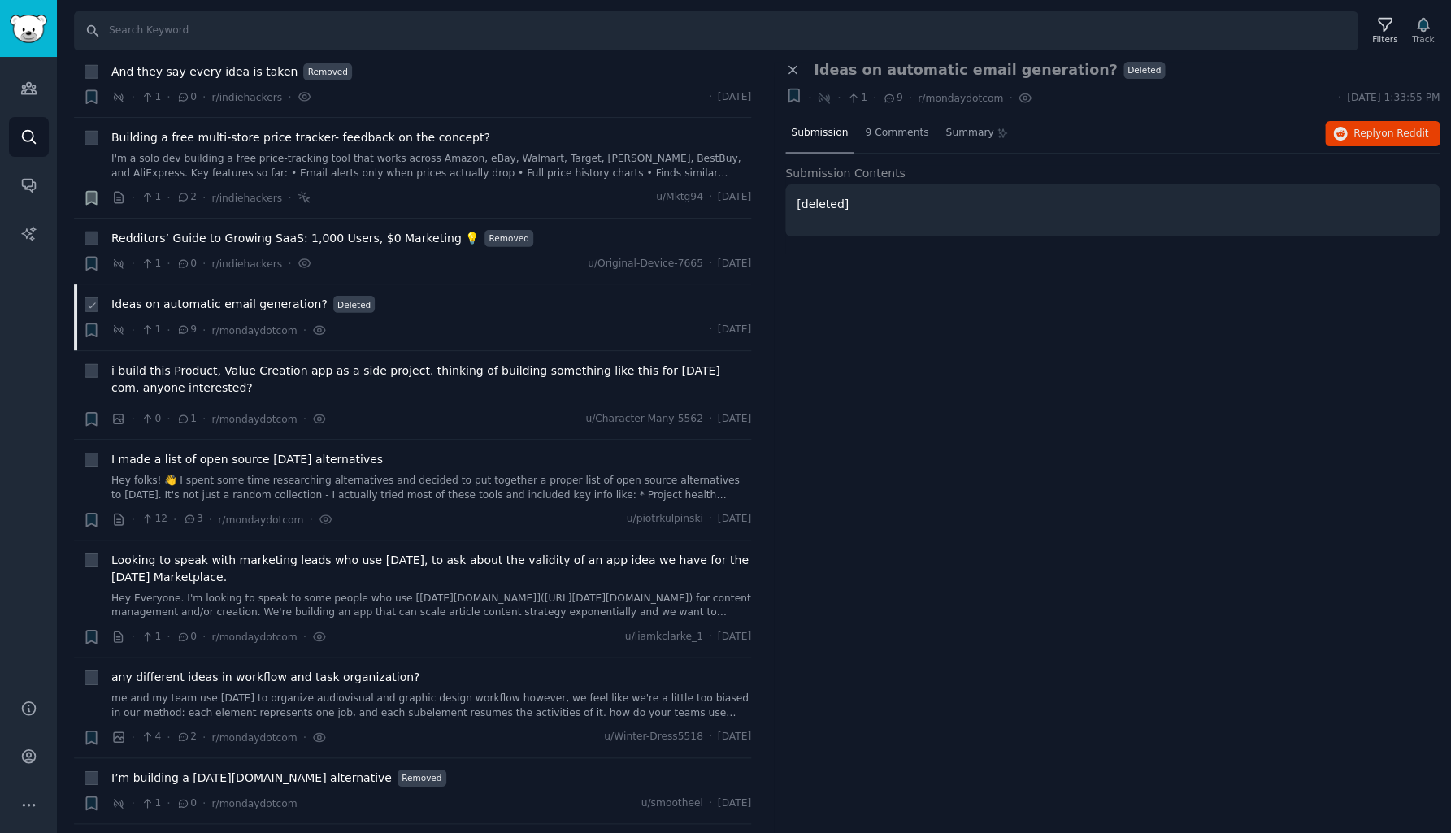
scroll to position [3821, 0]
click at [262, 362] on span "i build this Product, Value Creation app as a side project. thinking of buildin…" at bounding box center [431, 379] width 640 height 34
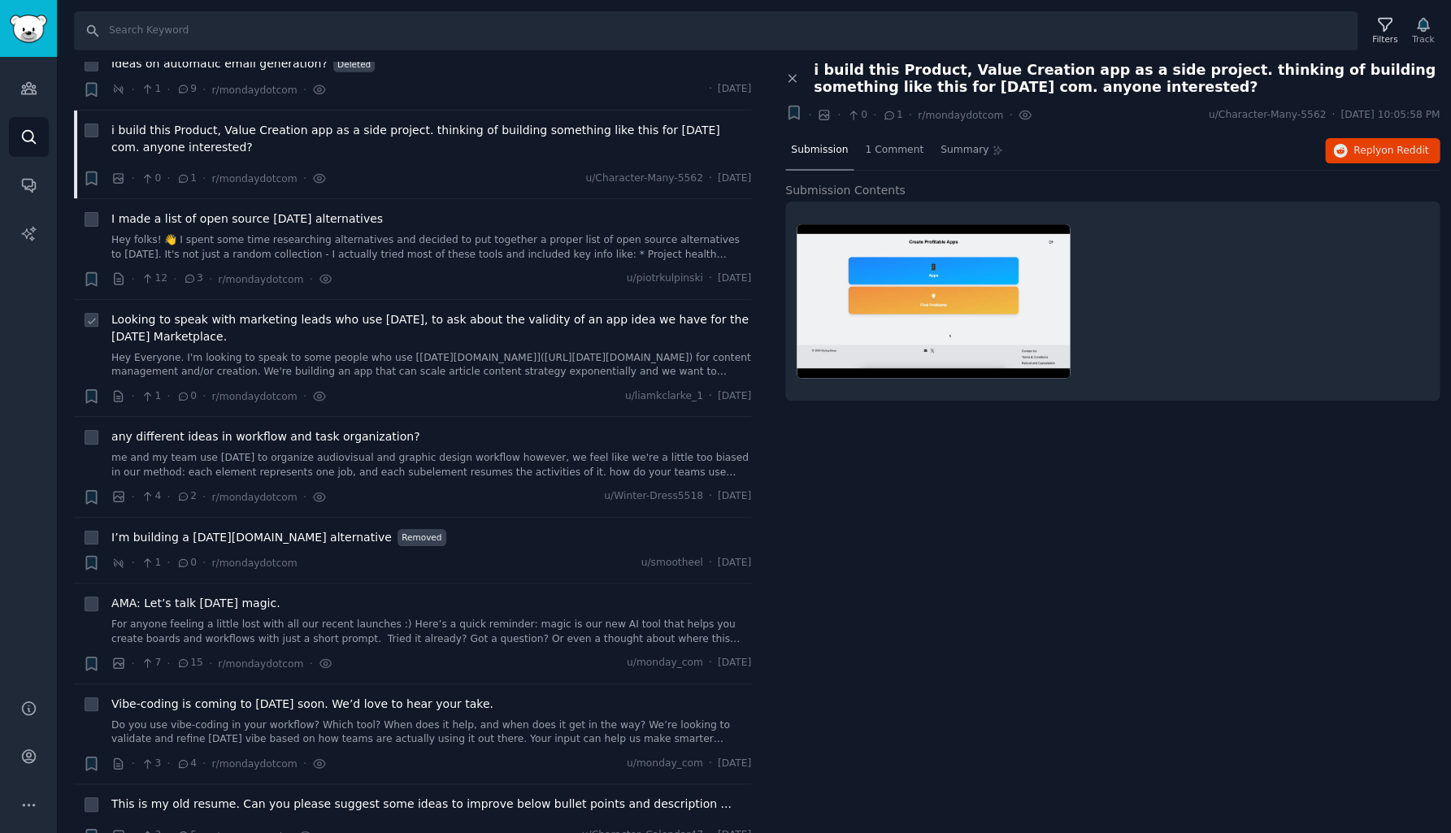
scroll to position [4058, 0]
click at [423, 354] on link "Hey Everyone. I'm looking to speak to some people who use [[DATE][DOMAIN_NAME]]…" at bounding box center [431, 368] width 640 height 28
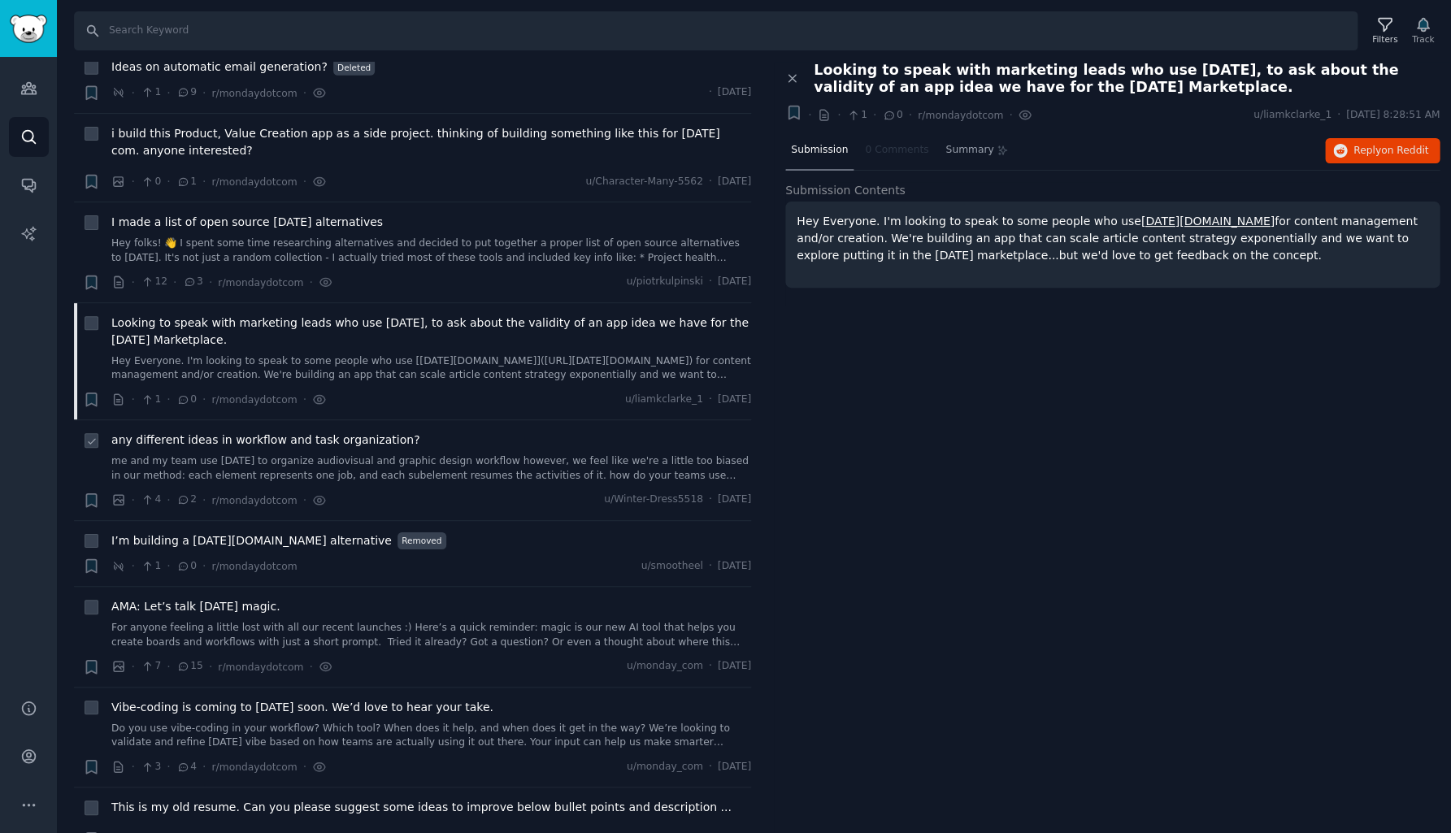
click at [413, 454] on link "me and my team use [DATE] to organize audiovisual and graphic design workflow h…" at bounding box center [431, 468] width 640 height 28
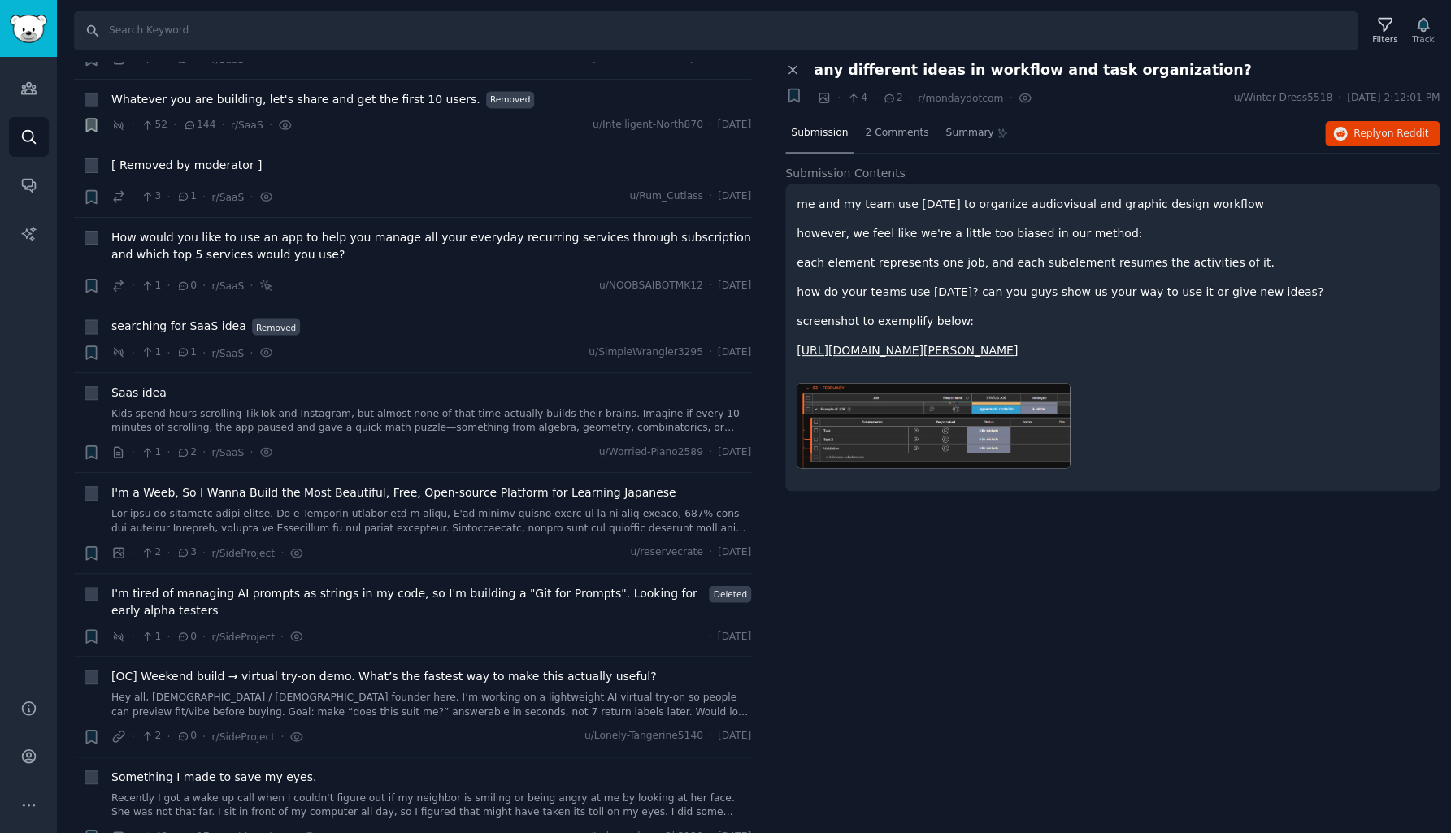
scroll to position [5425, 0]
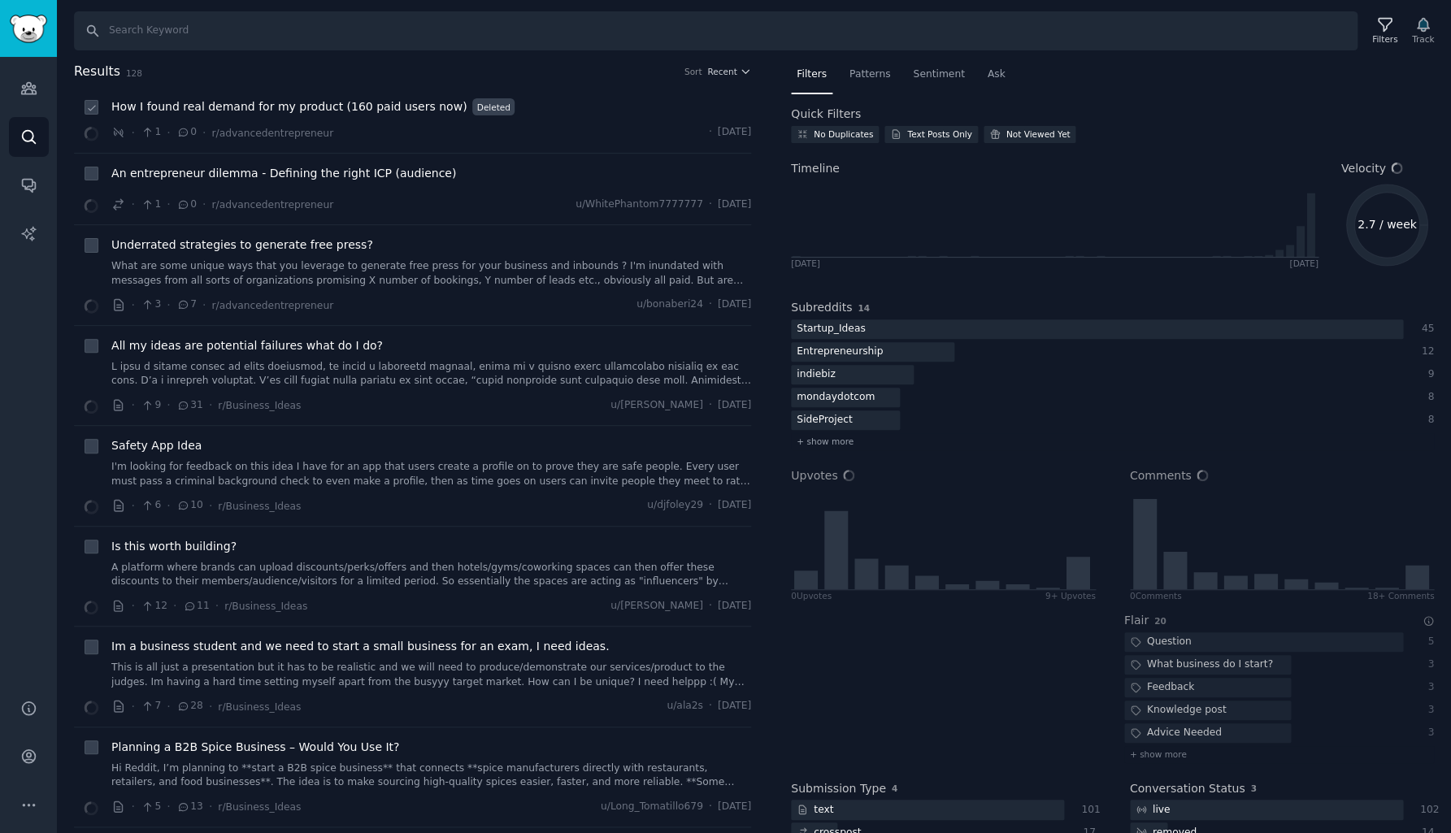
click at [346, 111] on span "How I found real demand for my product (160 paid users now)" at bounding box center [288, 106] width 355 height 17
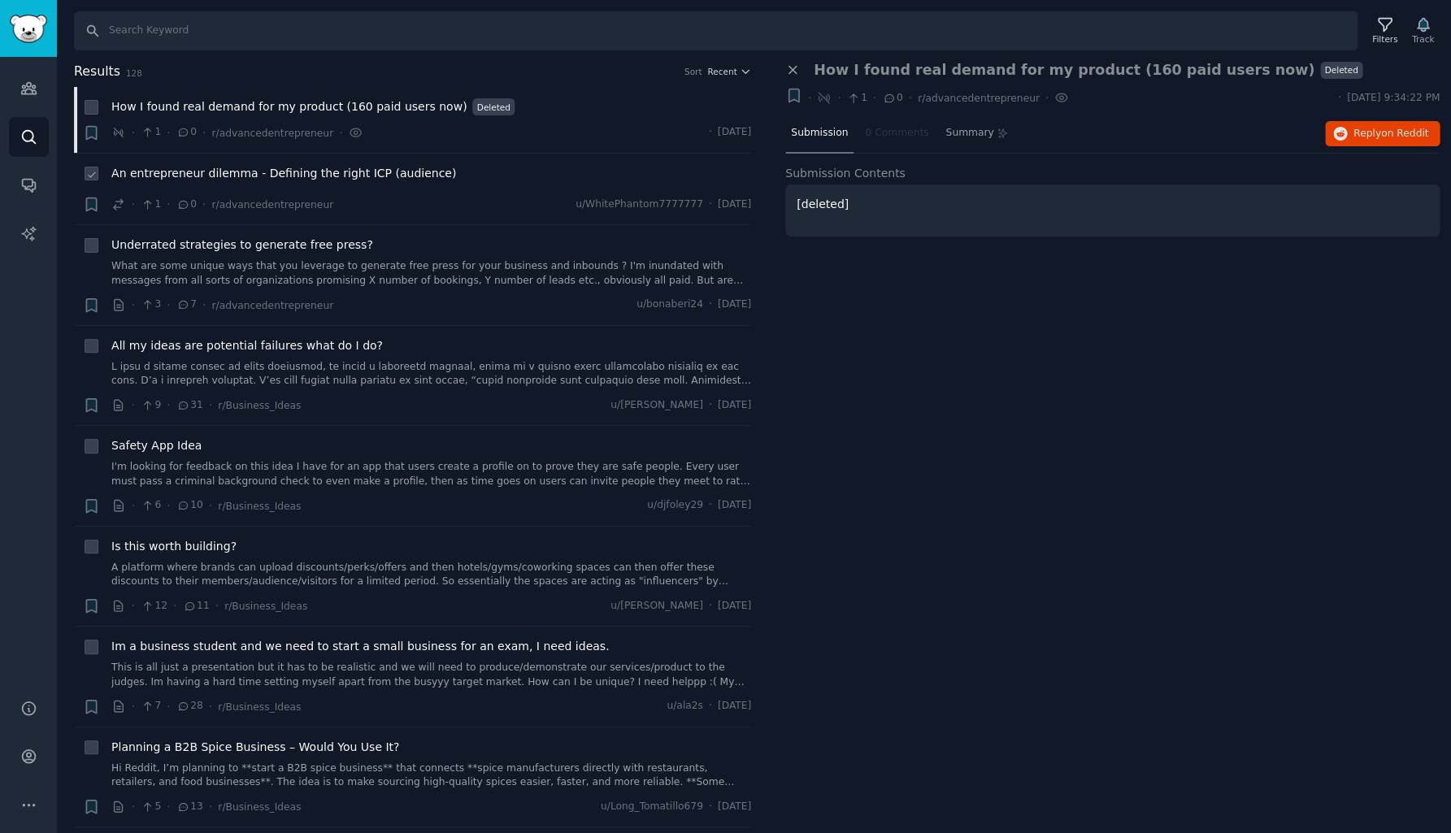
click at [299, 178] on span "An entrepreneur dilemma - Defining the right ICP (audience)" at bounding box center [283, 173] width 345 height 17
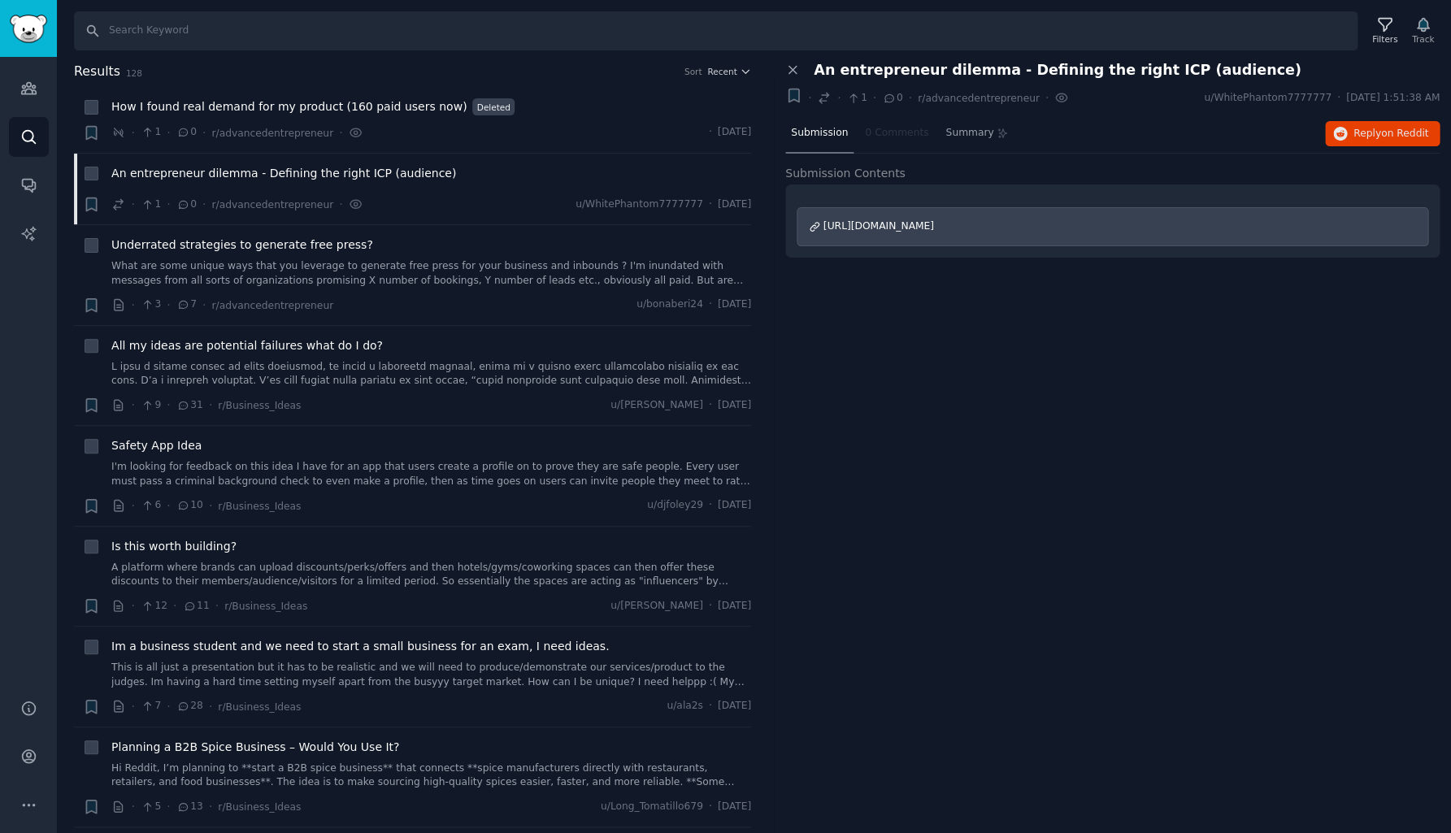
click at [918, 223] on span "https://www.reddit.com/r/Entrepreneur/comments/1n4m8vq/an_entrepreneur_dilemma_…" at bounding box center [878, 225] width 111 height 11
click at [371, 278] on link "What are some unique ways that you leverage to generate free press for your bus…" at bounding box center [431, 273] width 640 height 28
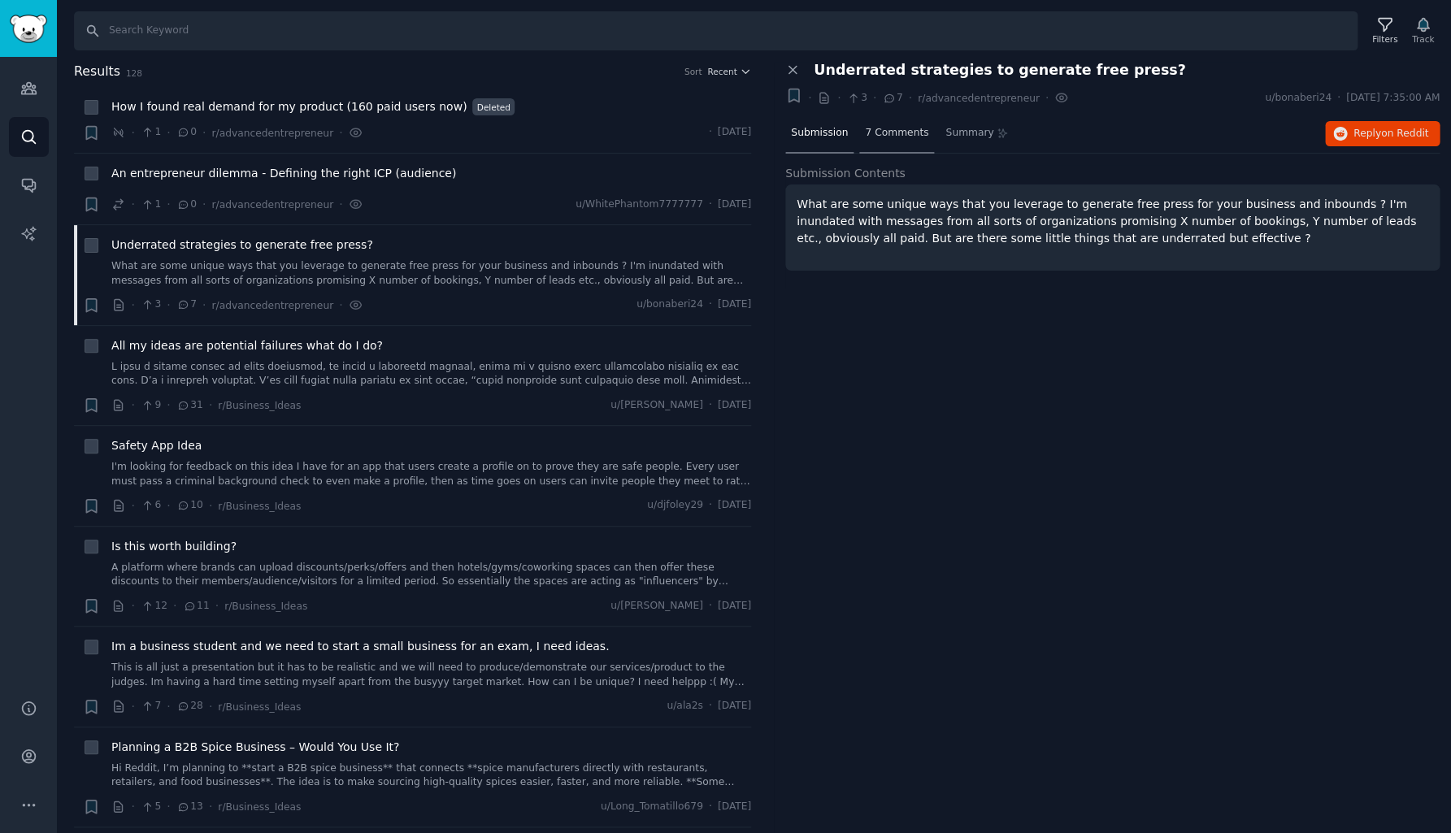
click at [888, 130] on span "7 Comments" at bounding box center [896, 133] width 63 height 15
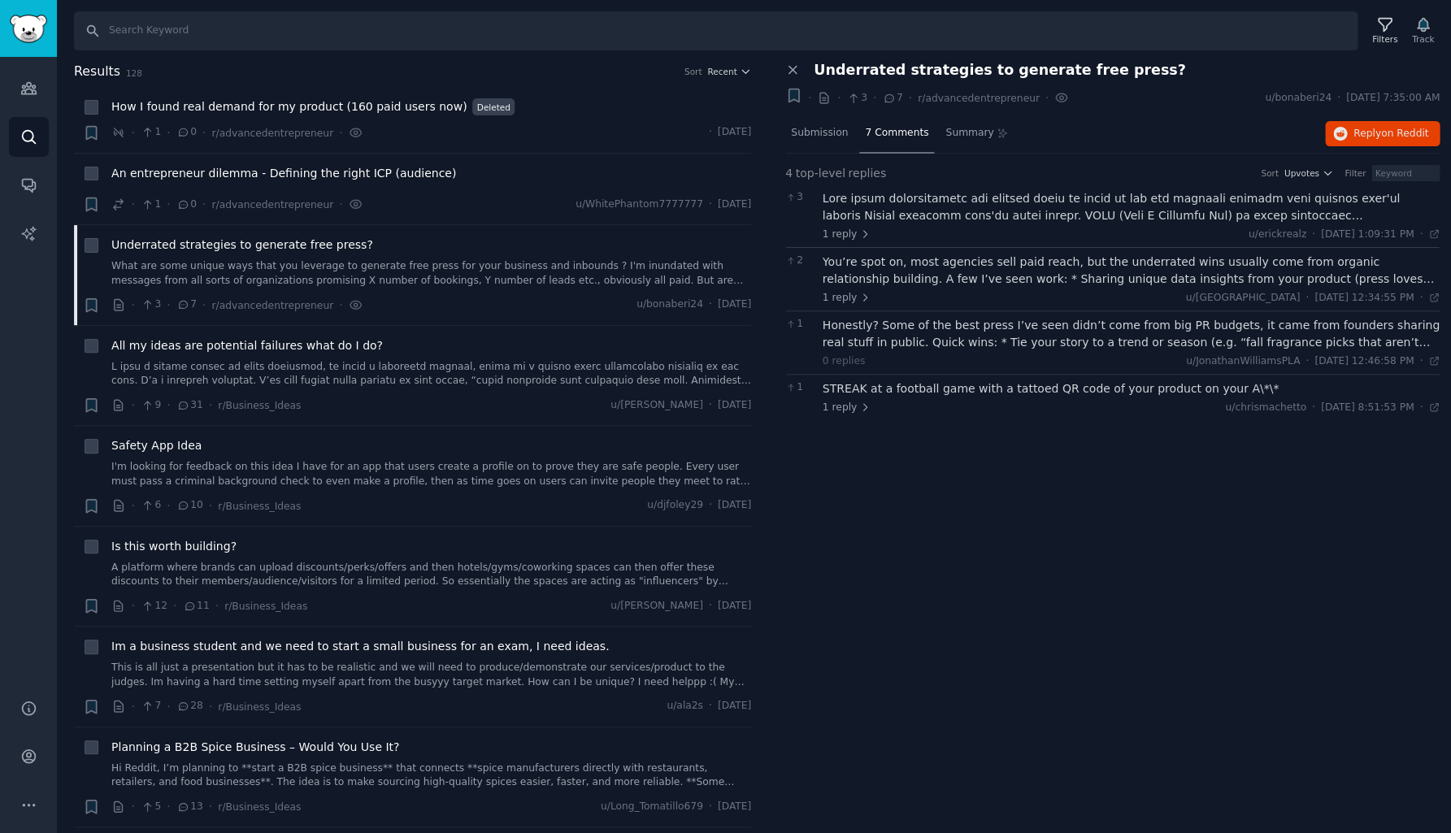
click at [967, 202] on div at bounding box center [1131, 207] width 618 height 34
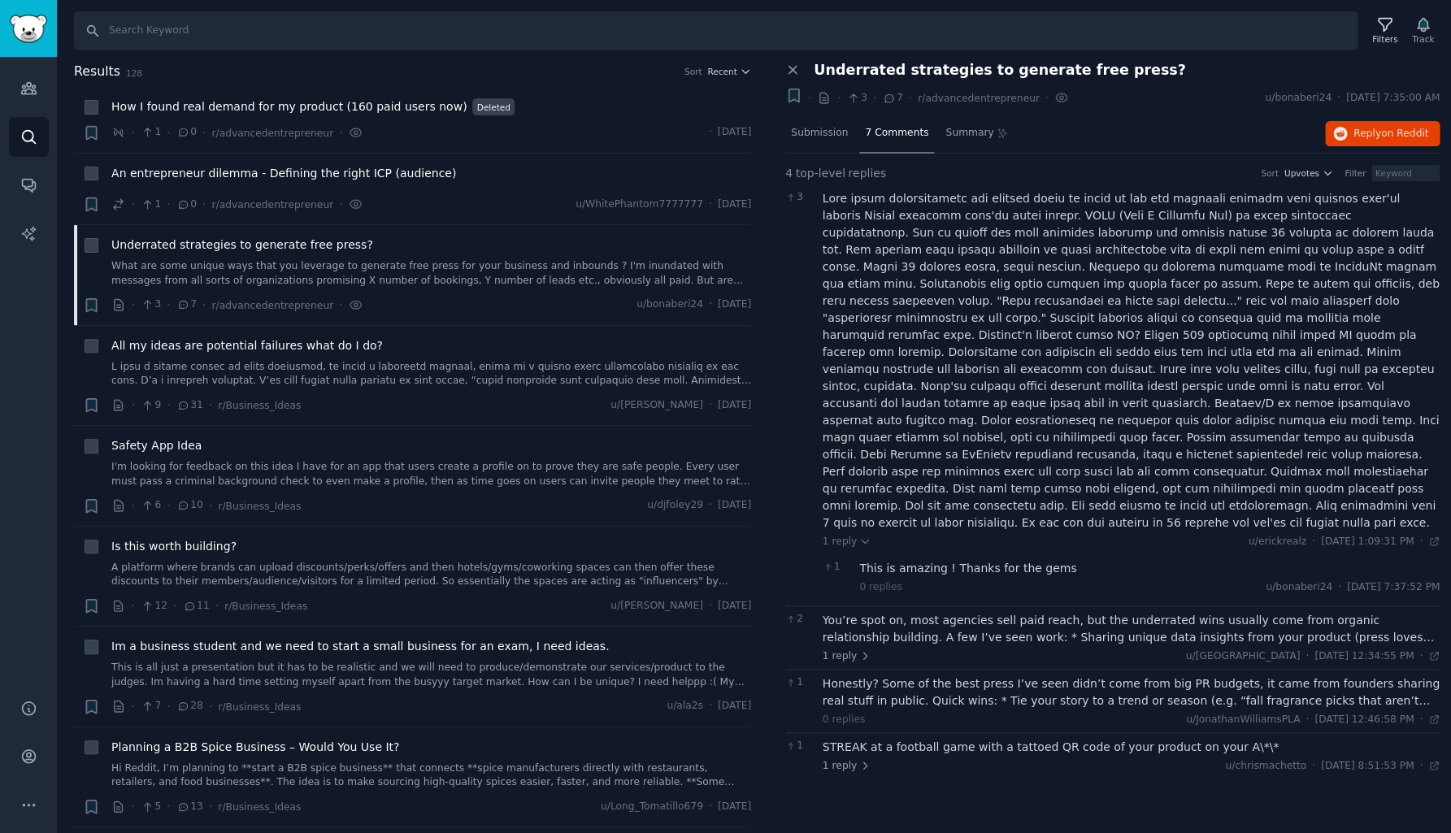
click at [897, 612] on div "You’re spot on, most agencies sell paid reach, but the underrated wins usually …" at bounding box center [1131, 629] width 618 height 34
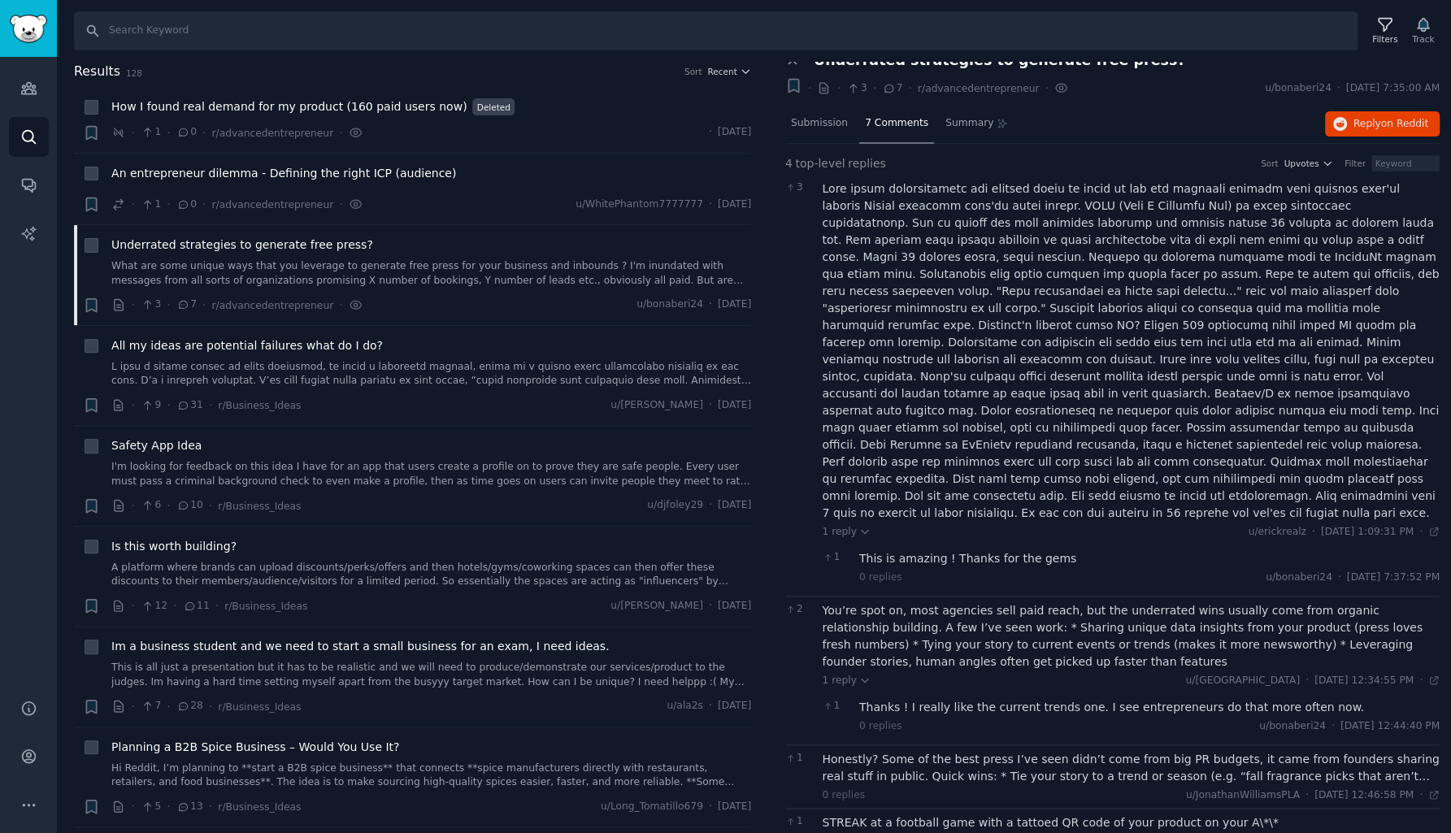
scroll to position [9, 0]
click at [944, 752] on div "Honestly? Some of the best press I’ve seen didn’t come from big PR budgets, it …" at bounding box center [1131, 769] width 618 height 34
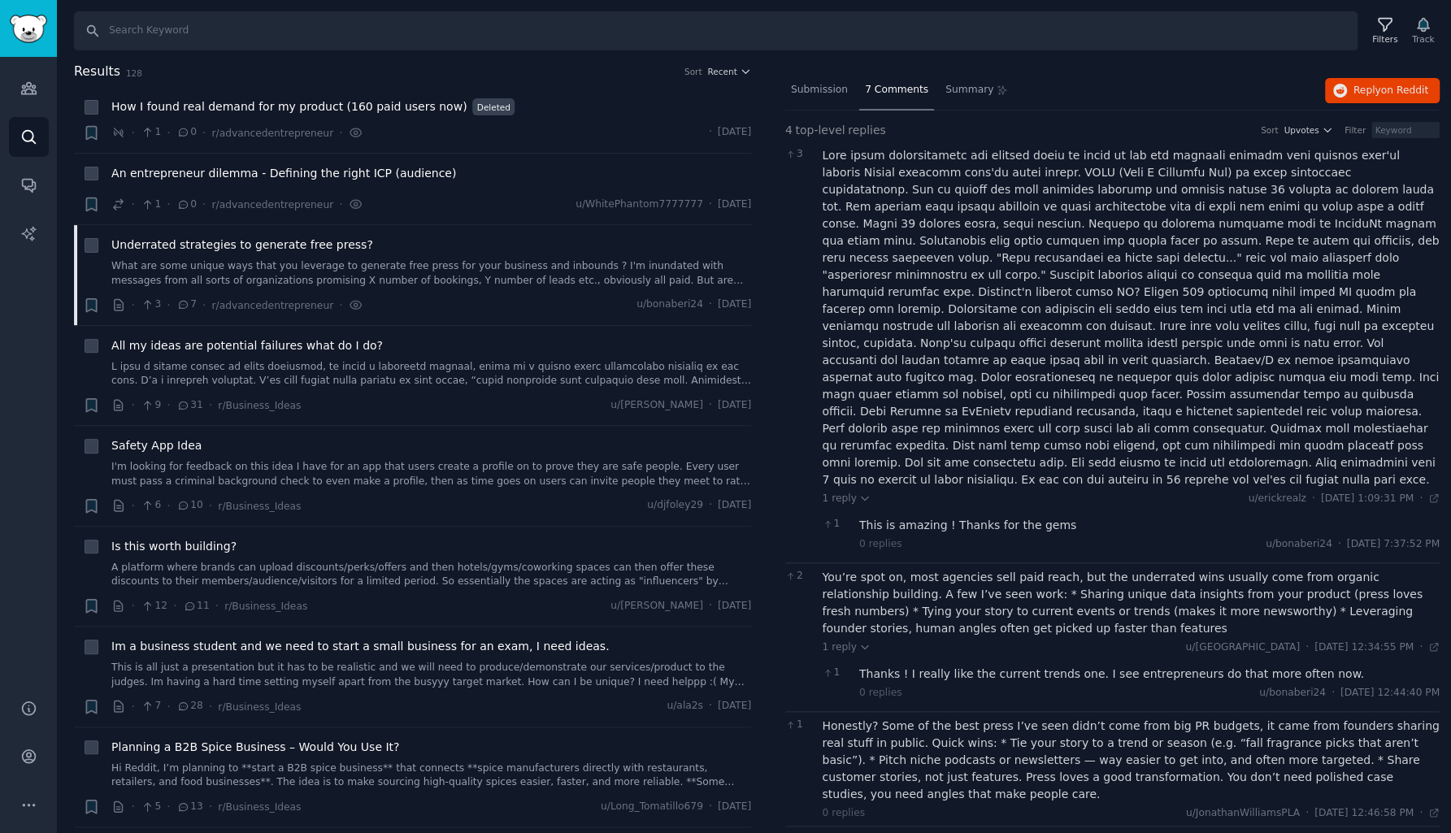
scroll to position [2, 0]
click at [926, 832] on div "STREAK at a football game with a tattoed QR code of your product on your A\*\*" at bounding box center [1131, 840] width 618 height 17
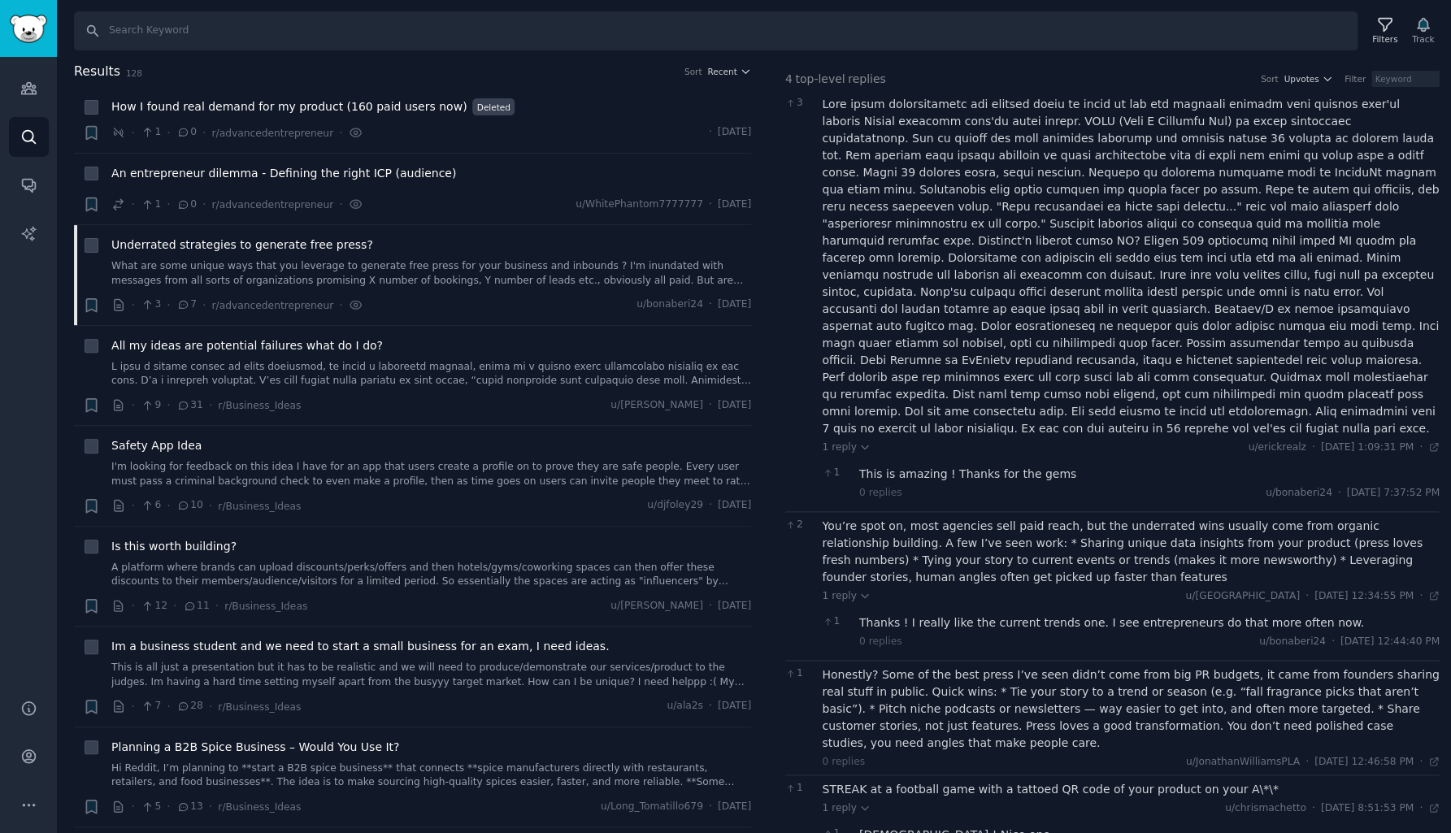
scroll to position [93, 0]
click at [926, 827] on div "Haha ! Nice one" at bounding box center [1149, 835] width 580 height 17
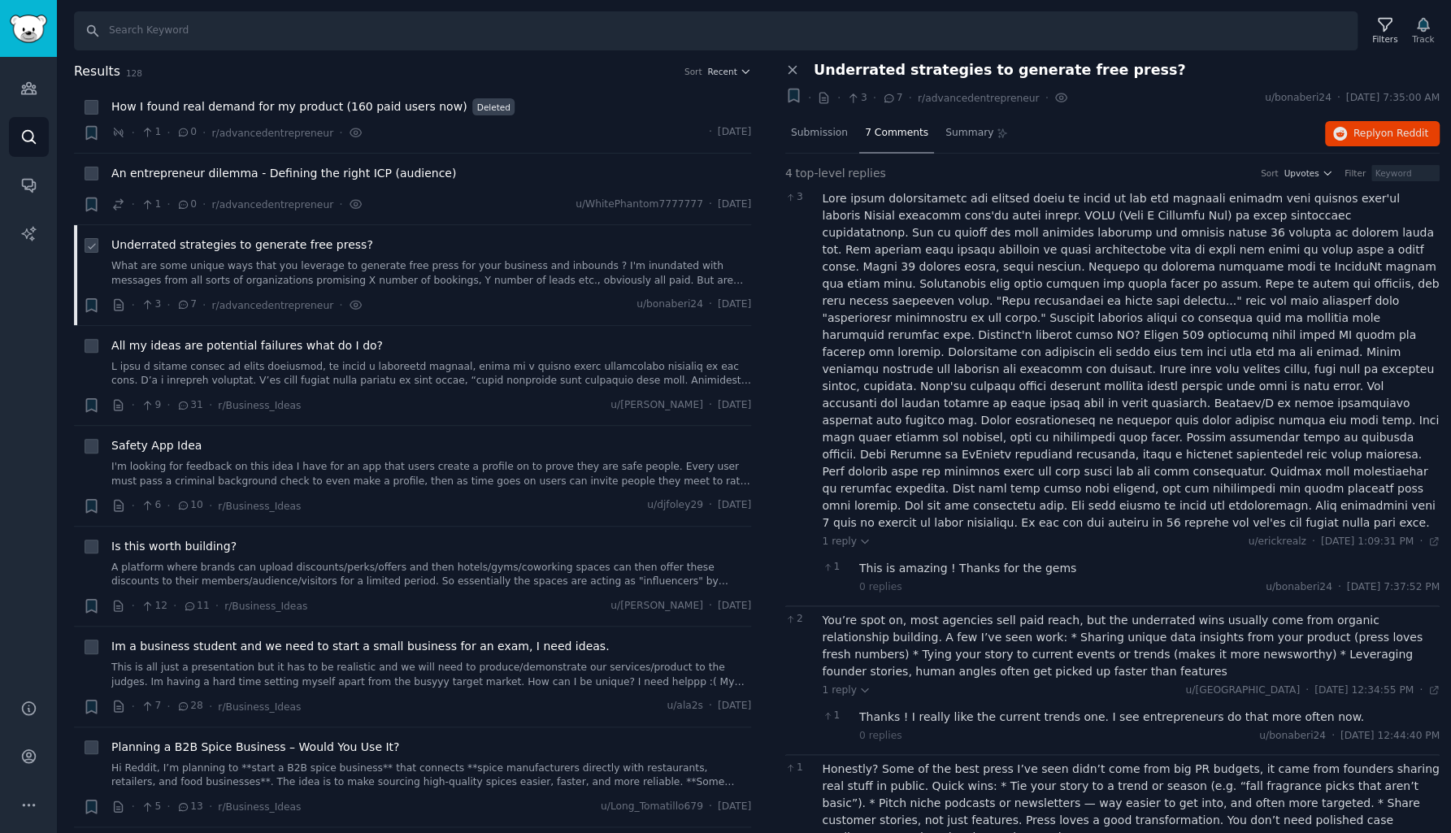
scroll to position [0, 0]
click at [393, 369] on link at bounding box center [431, 374] width 640 height 28
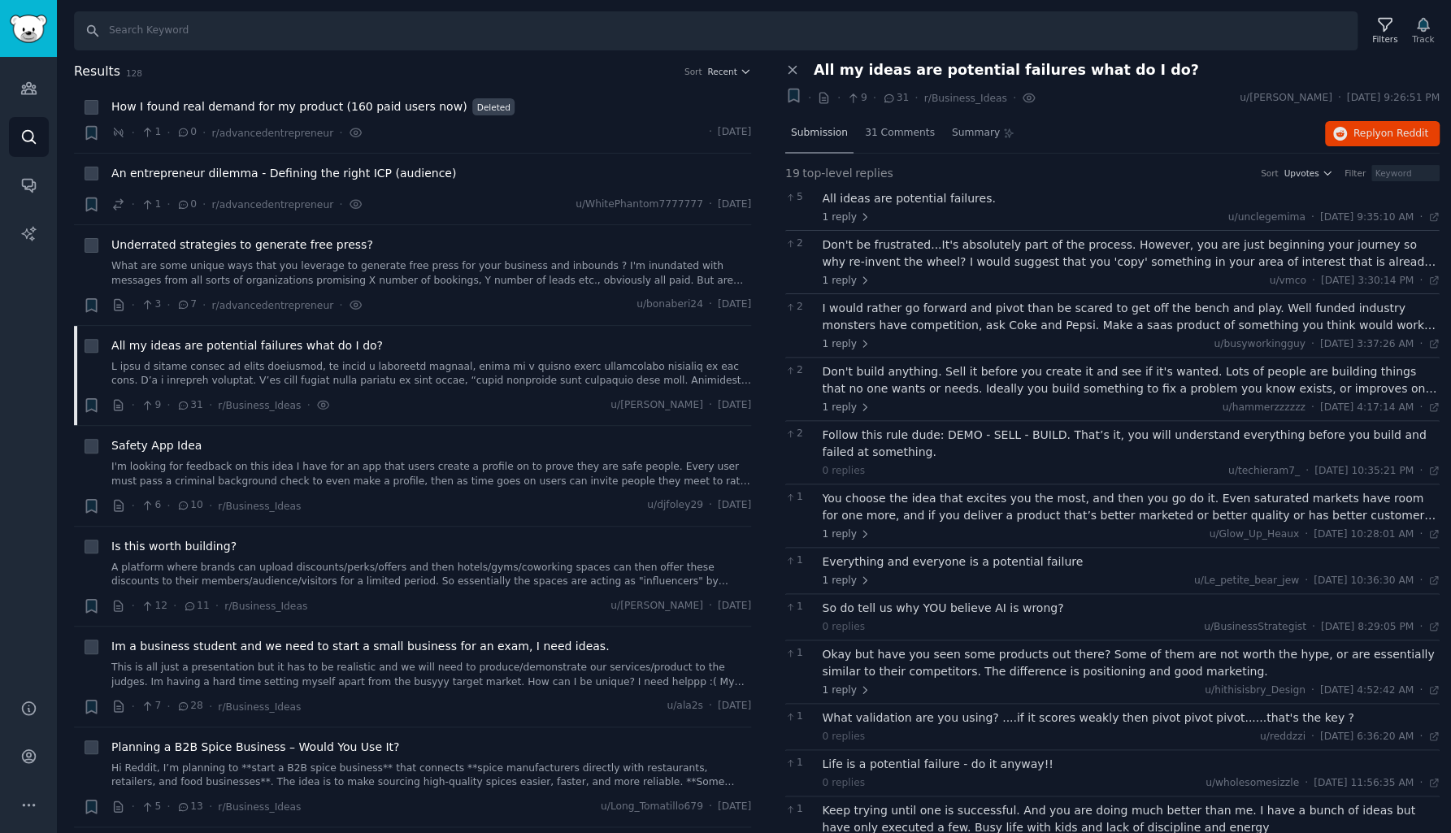
click at [807, 133] on span "Submission" at bounding box center [819, 133] width 57 height 15
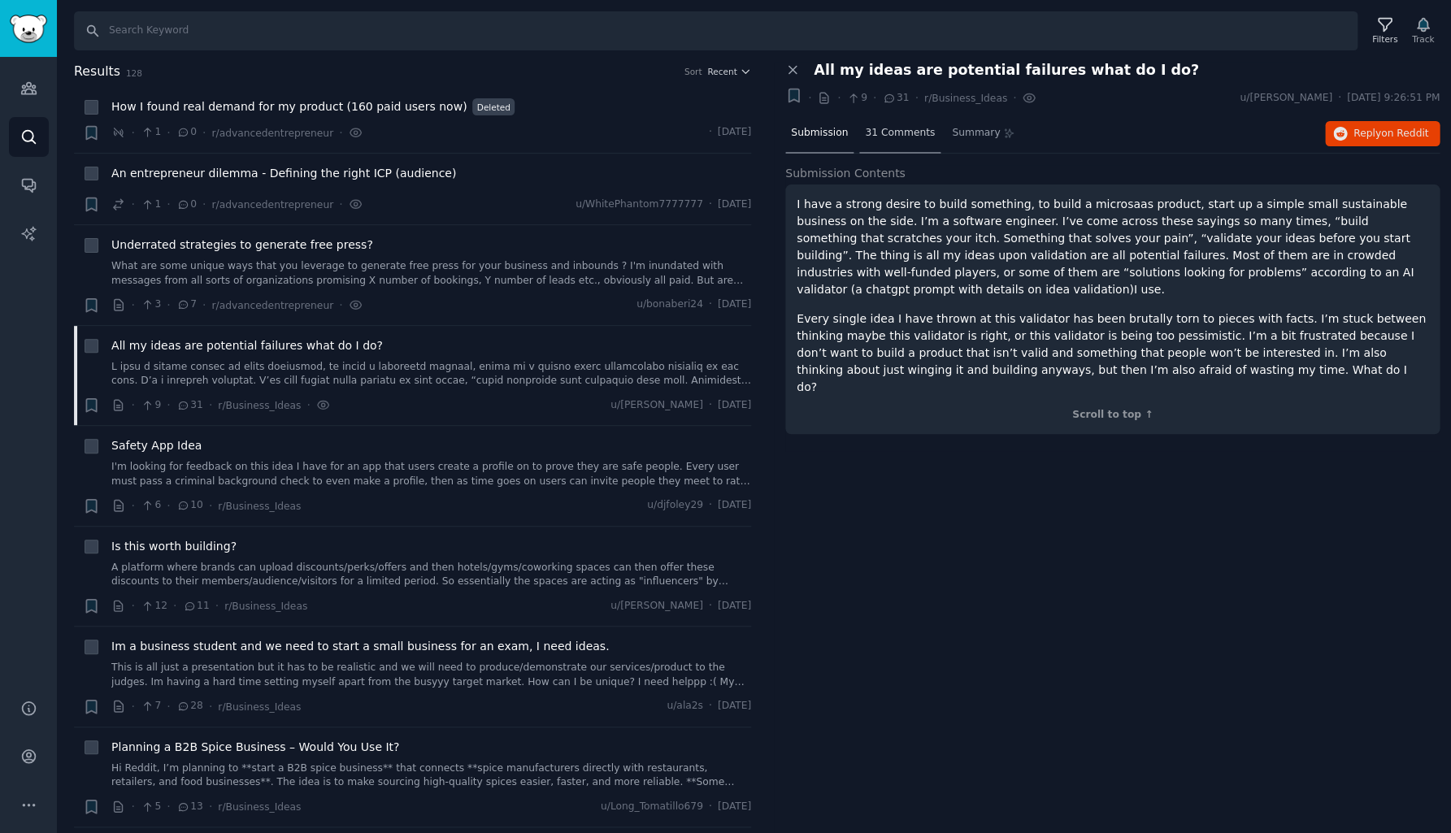
click at [896, 130] on span "31 Comments" at bounding box center [900, 133] width 70 height 15
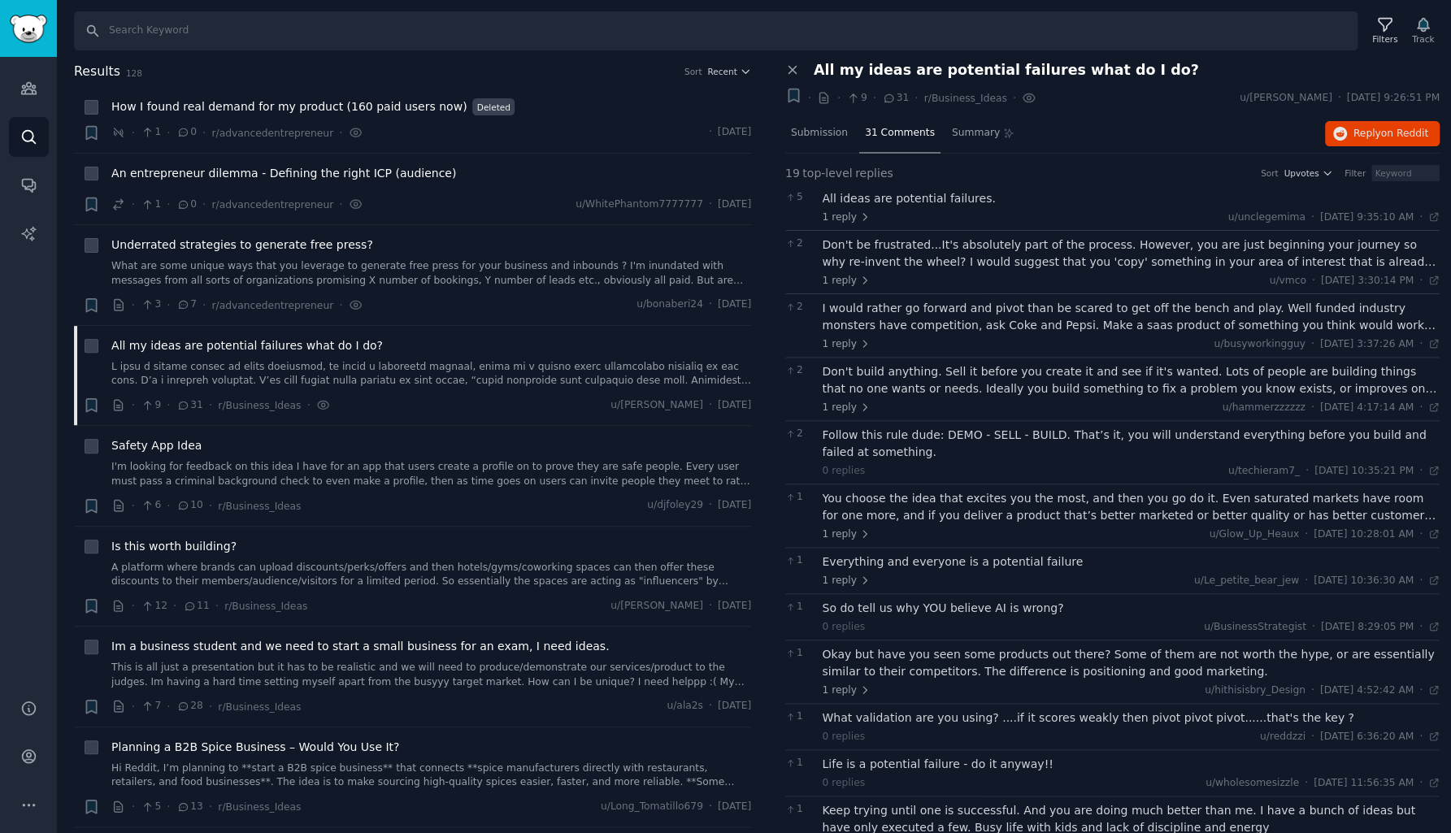
click at [896, 196] on div "All ideas are potential failures." at bounding box center [1131, 198] width 618 height 17
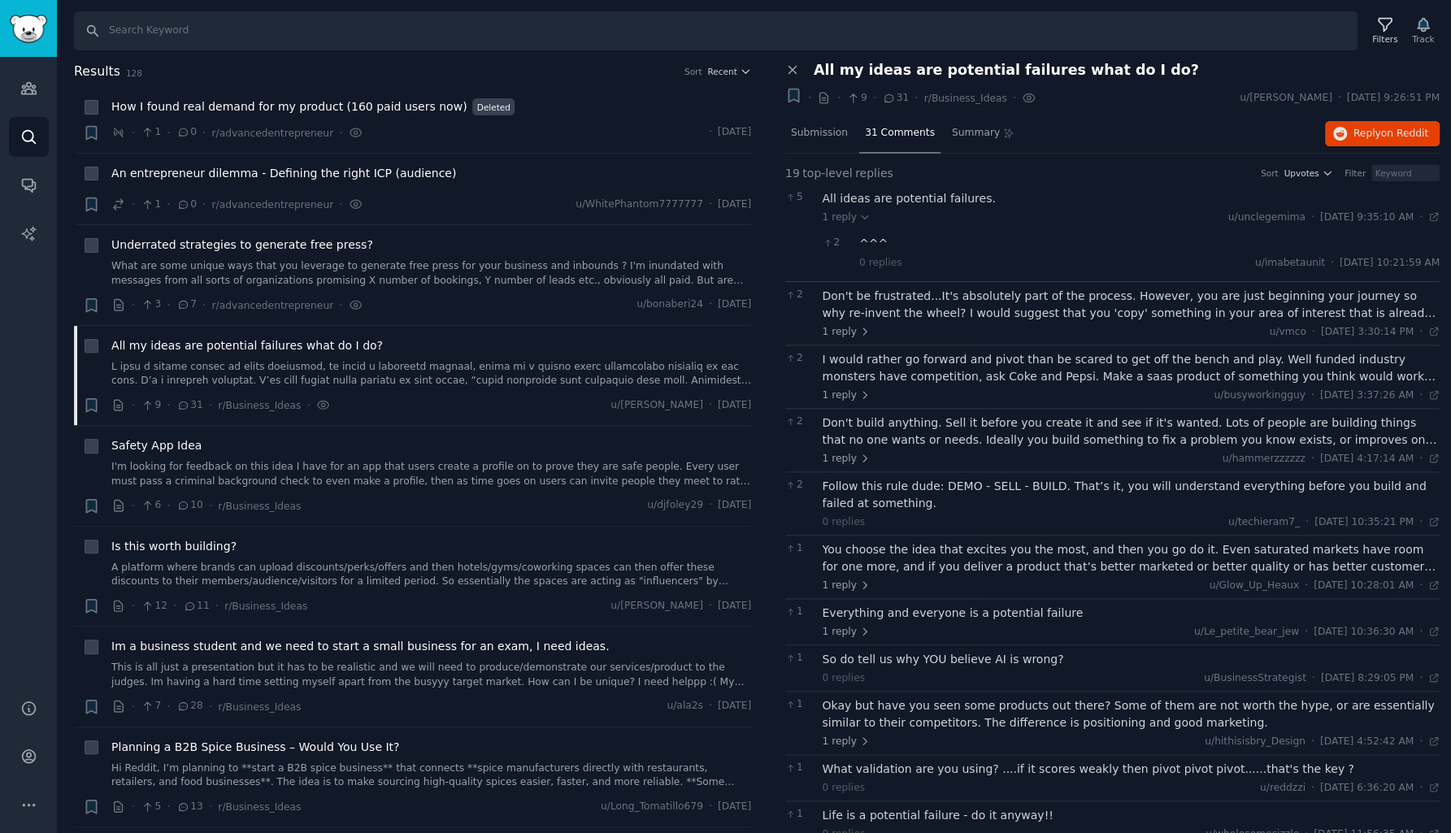
click at [909, 297] on div "Don't be frustrated...It's absolutely part of the process. However, you are jus…" at bounding box center [1131, 305] width 618 height 34
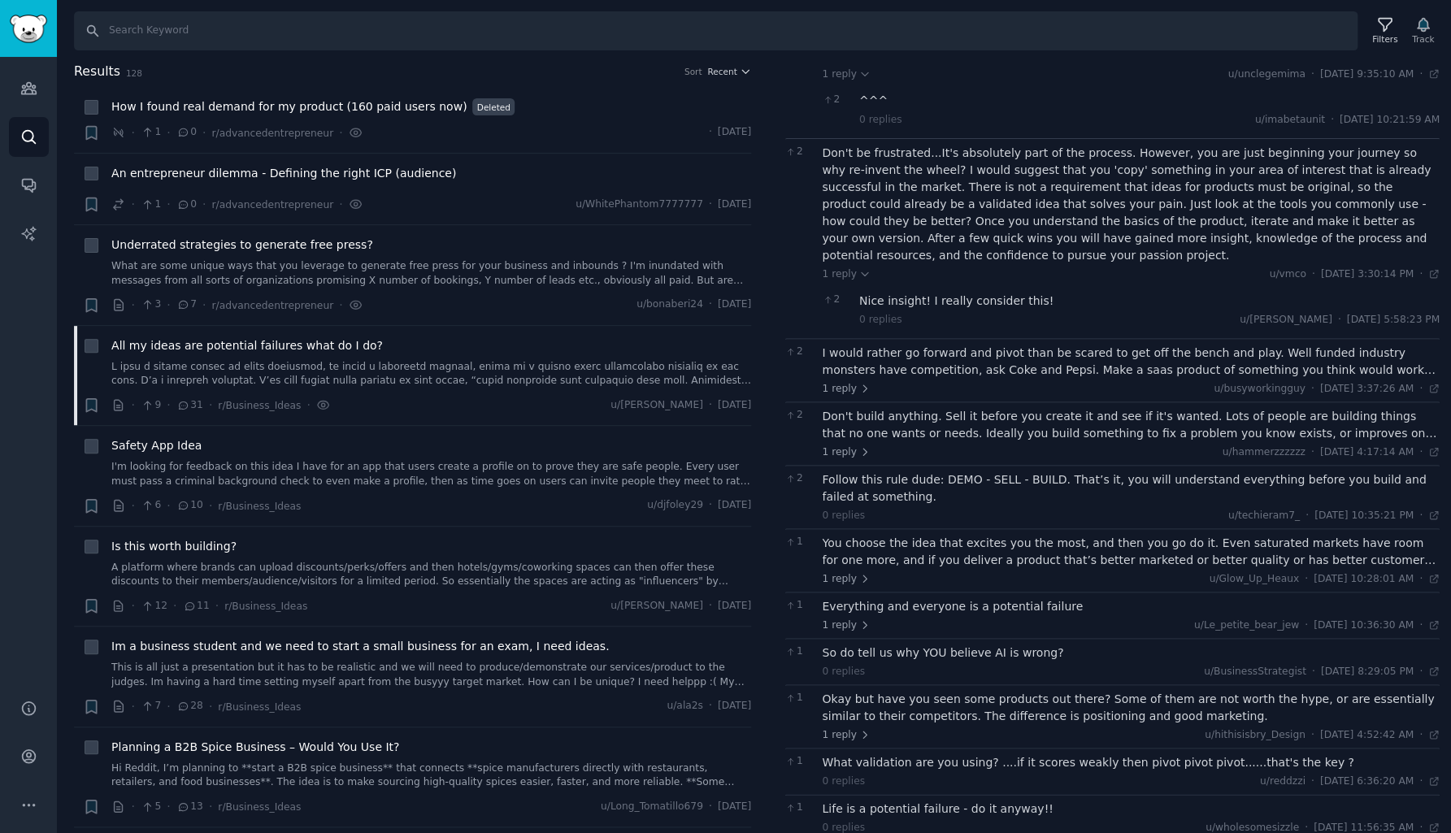
scroll to position [150, 0]
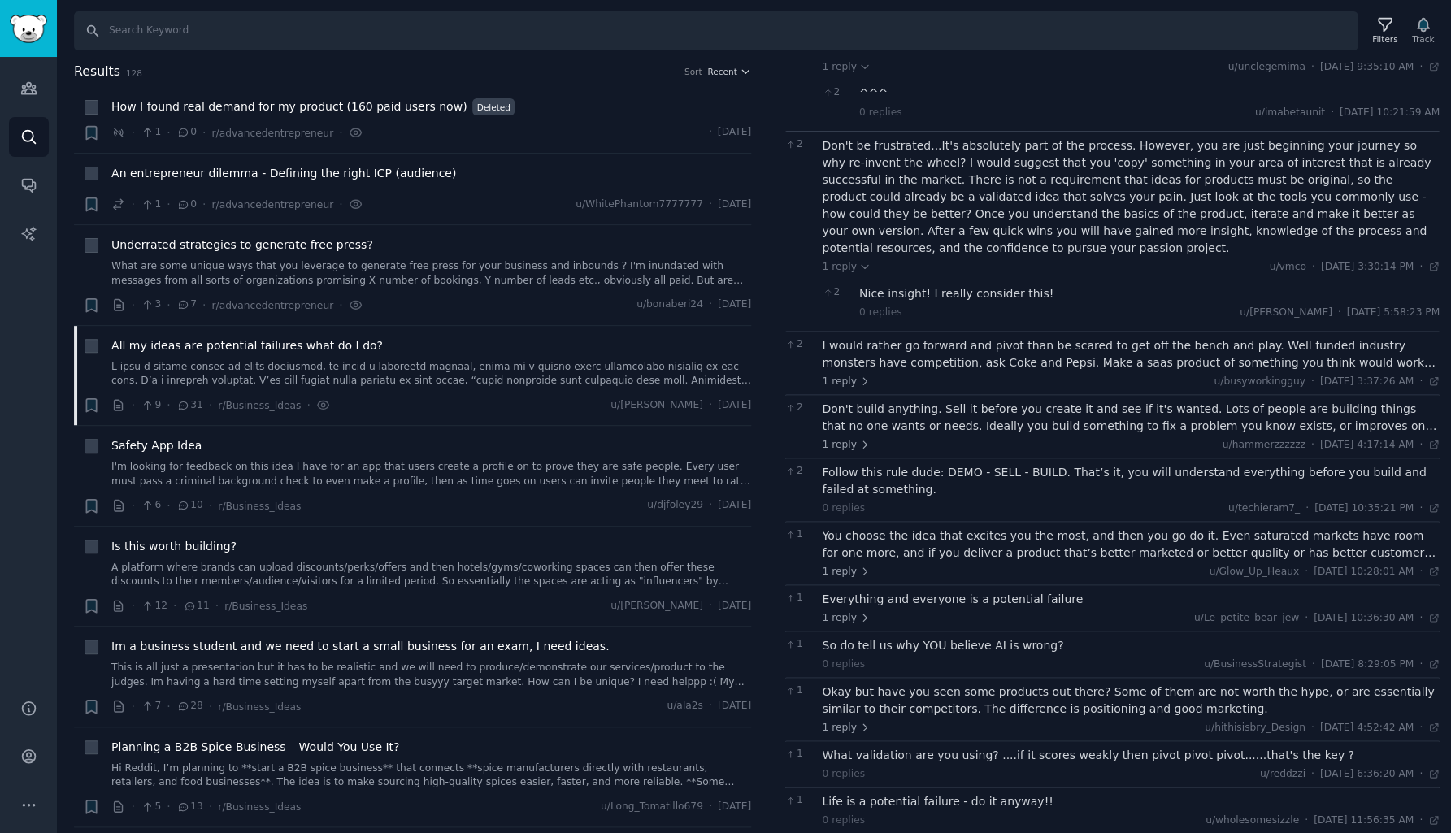
click at [1067, 342] on div "I would rather go forward and pivot than be scared to get off the bench and pla…" at bounding box center [1131, 354] width 618 height 34
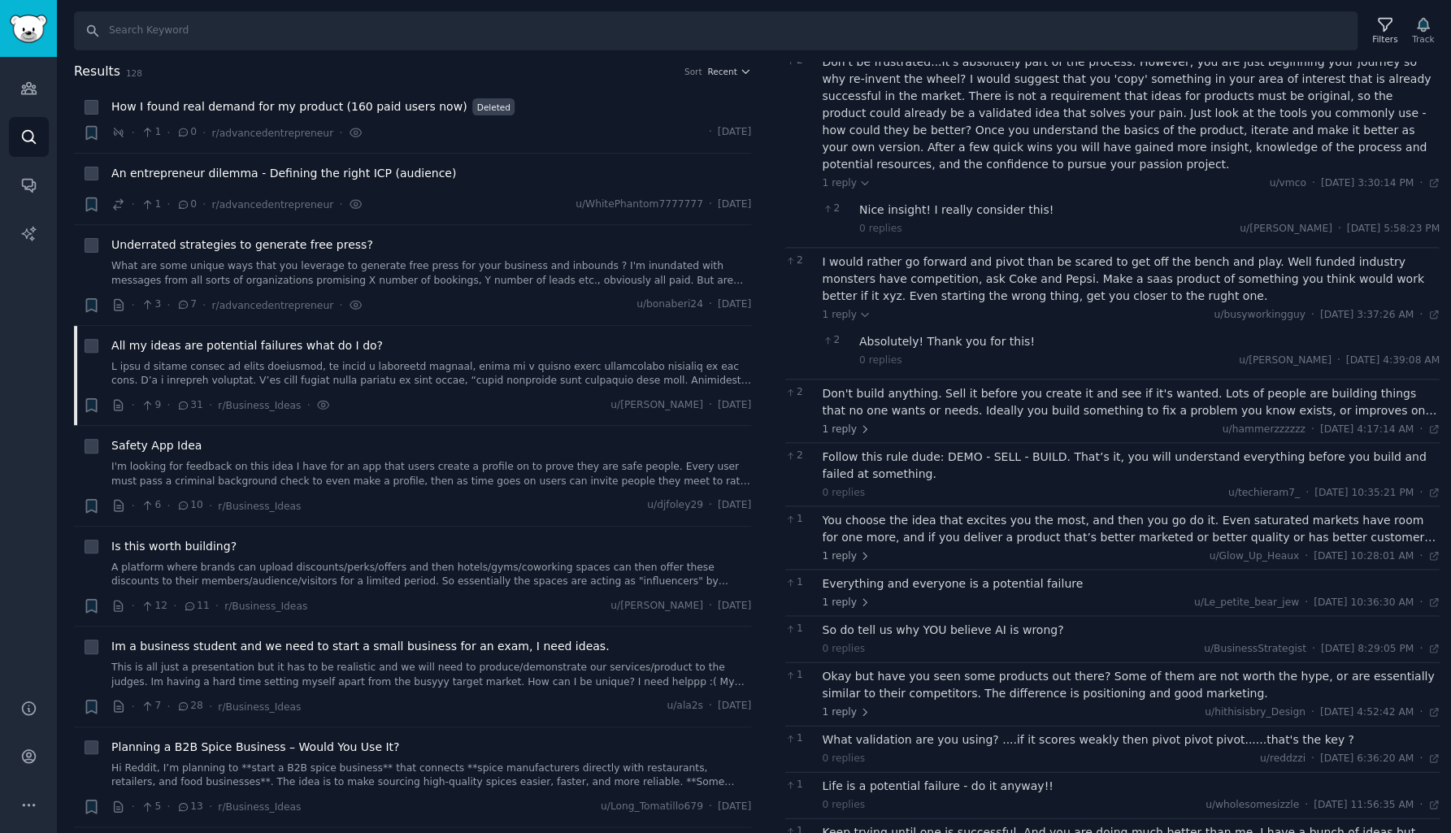
scroll to position [241, 0]
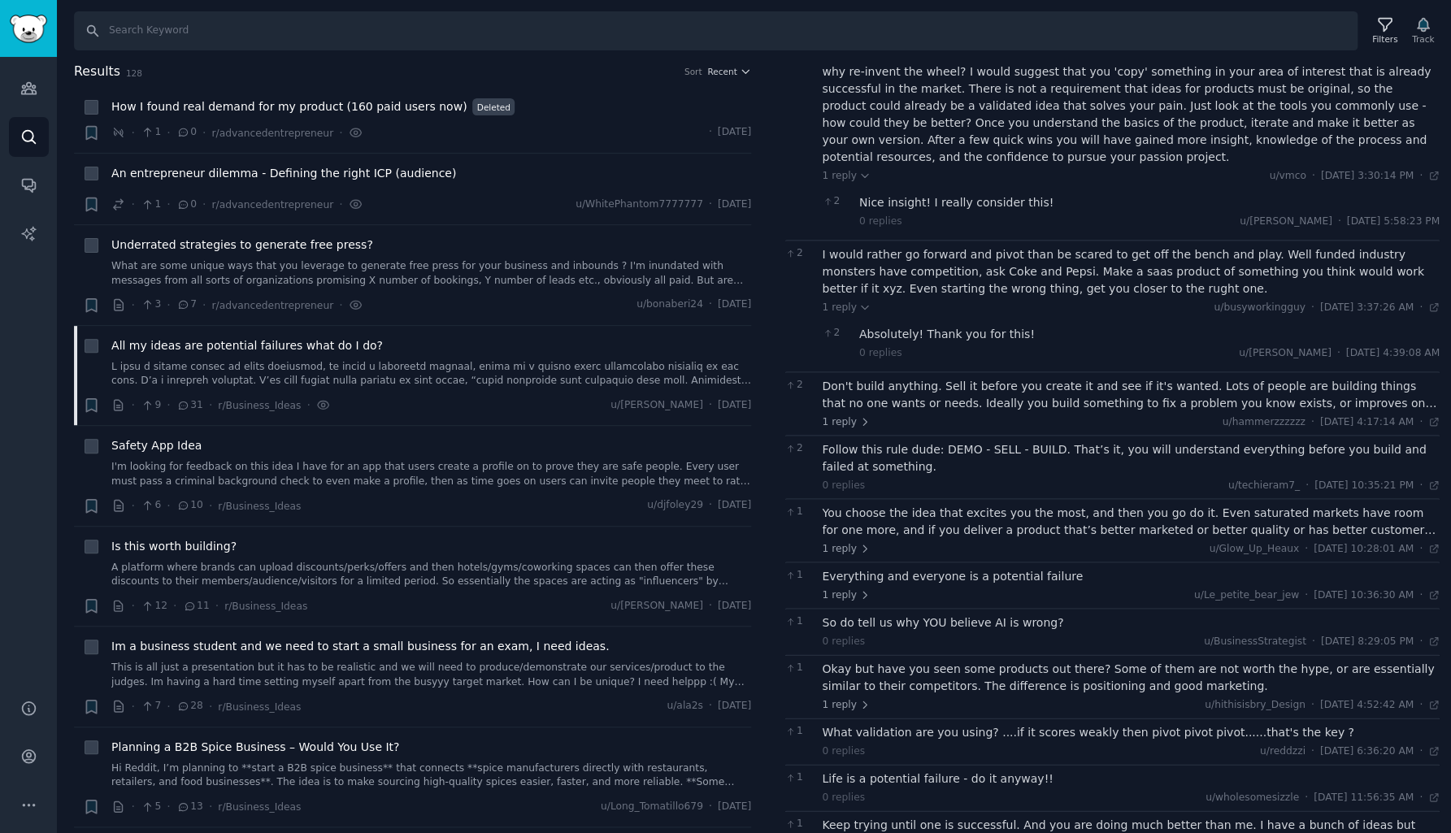
click at [991, 326] on div "Absolutely! Thank you for this!" at bounding box center [1149, 334] width 580 height 17
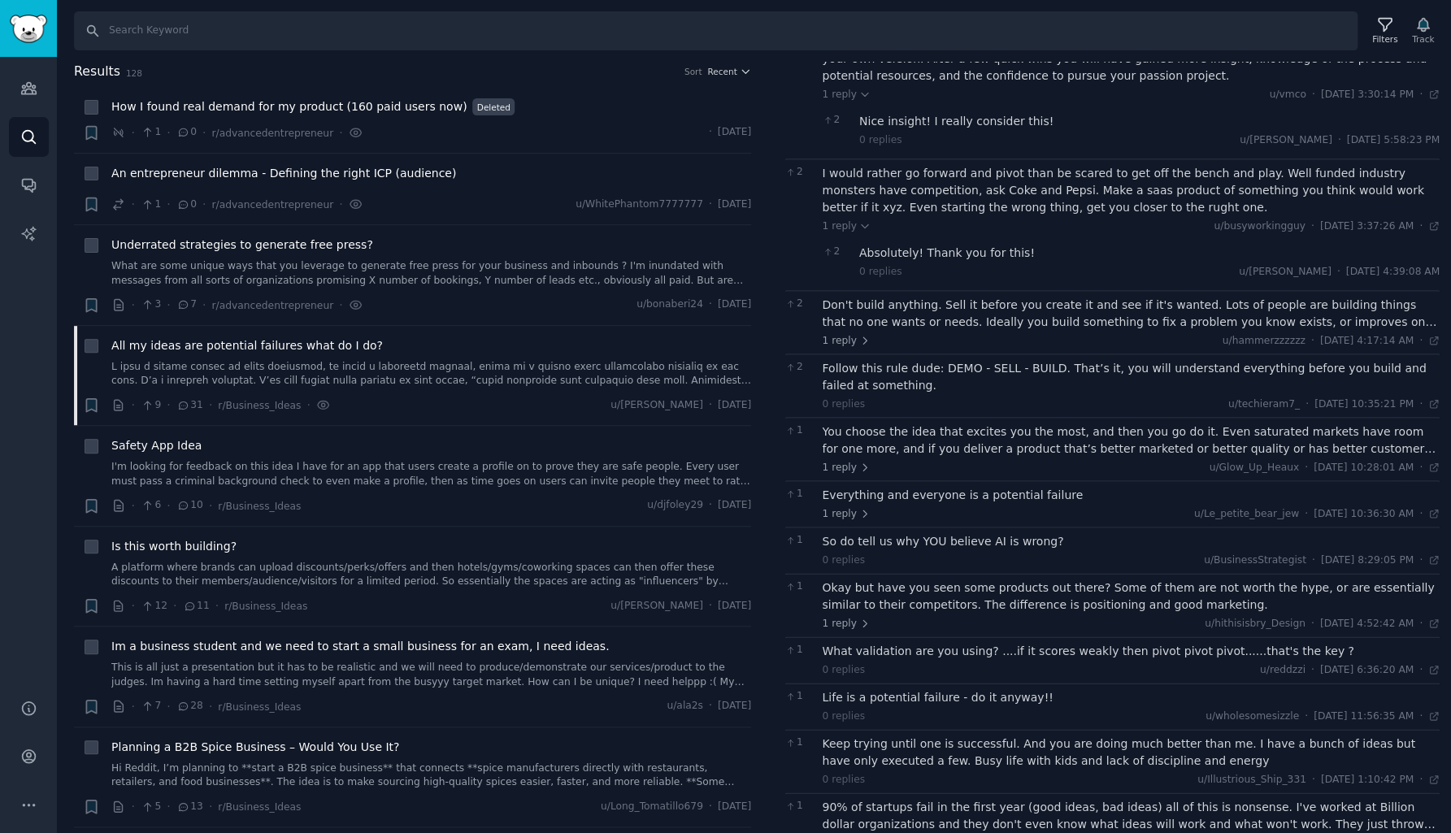
scroll to position [345, 0]
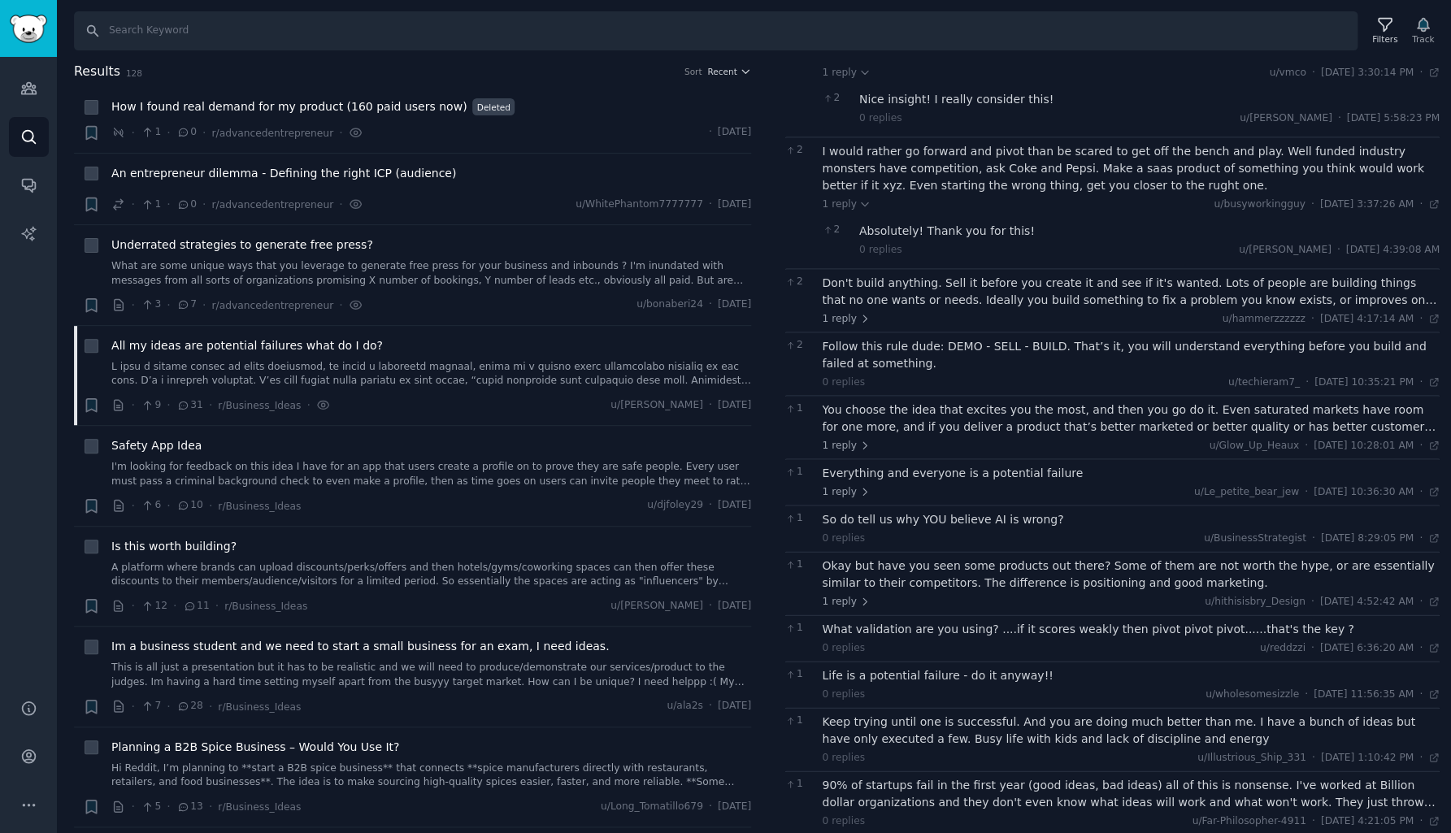
click at [1116, 280] on div "Don't build anything. Sell it before you create it and see if it's wanted. Lots…" at bounding box center [1131, 292] width 618 height 34
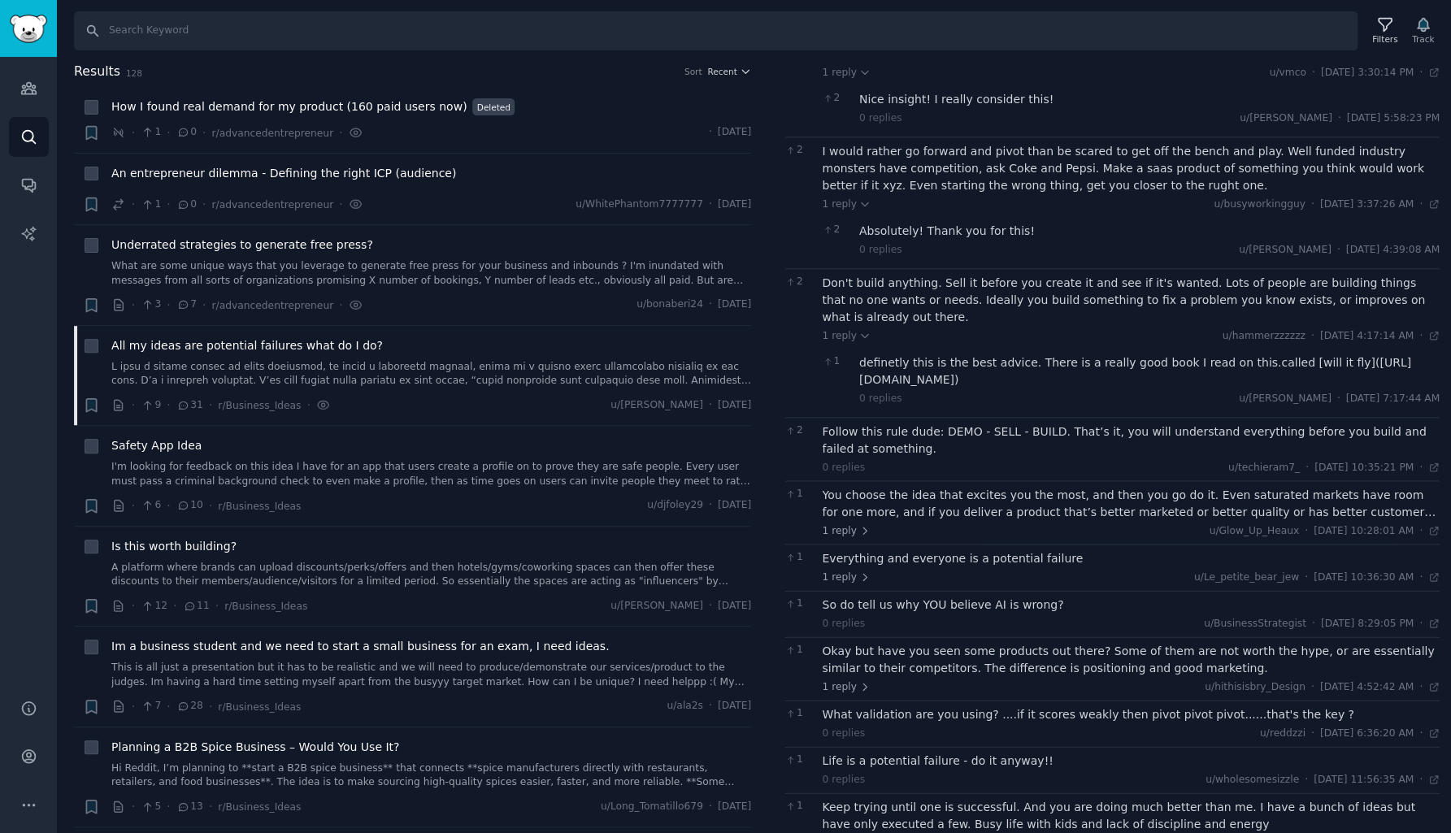
click at [1013, 354] on div "definetly this is the best advice. There is a really good book I read on this.c…" at bounding box center [1149, 371] width 580 height 34
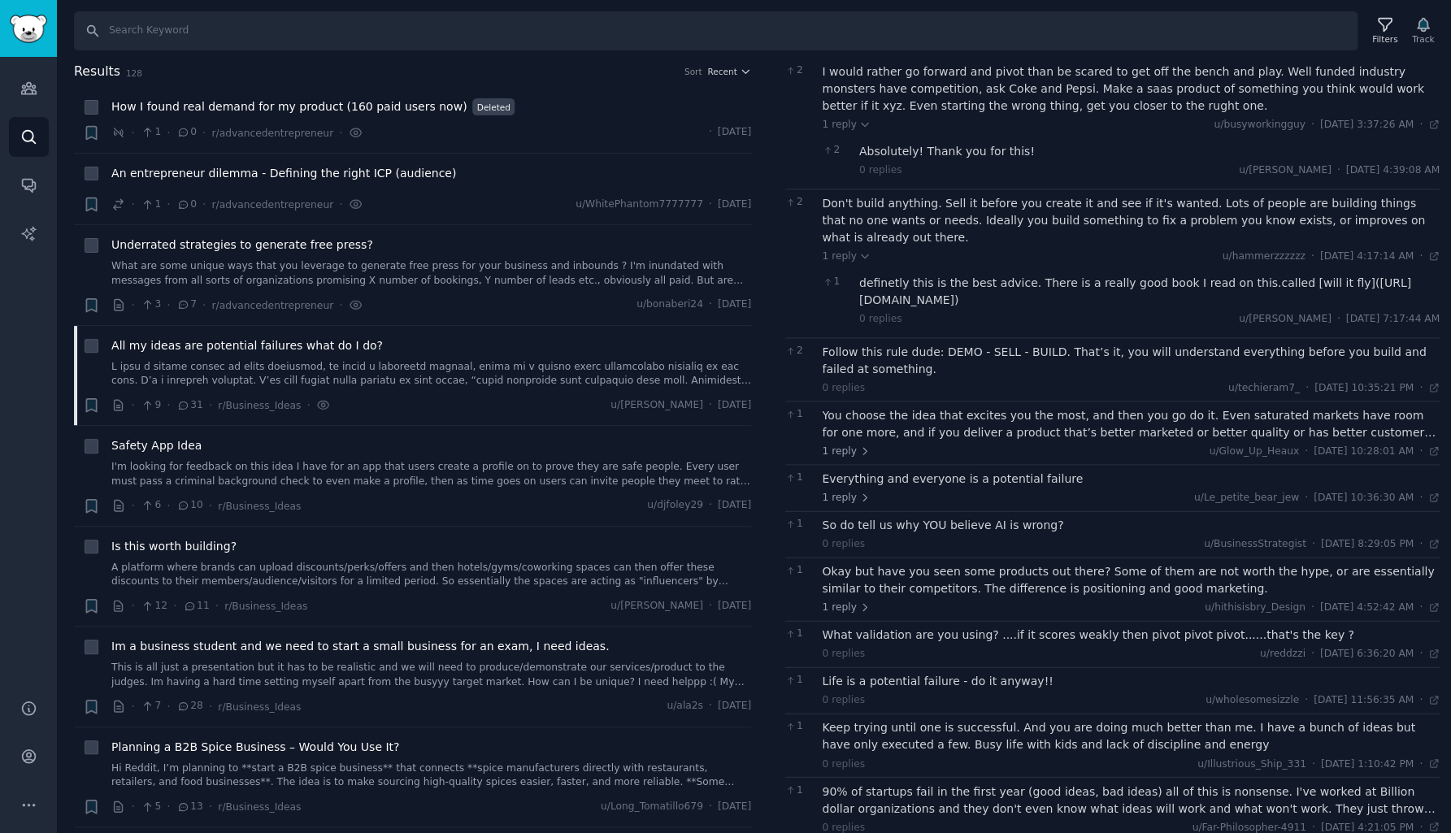
scroll to position [449, 0]
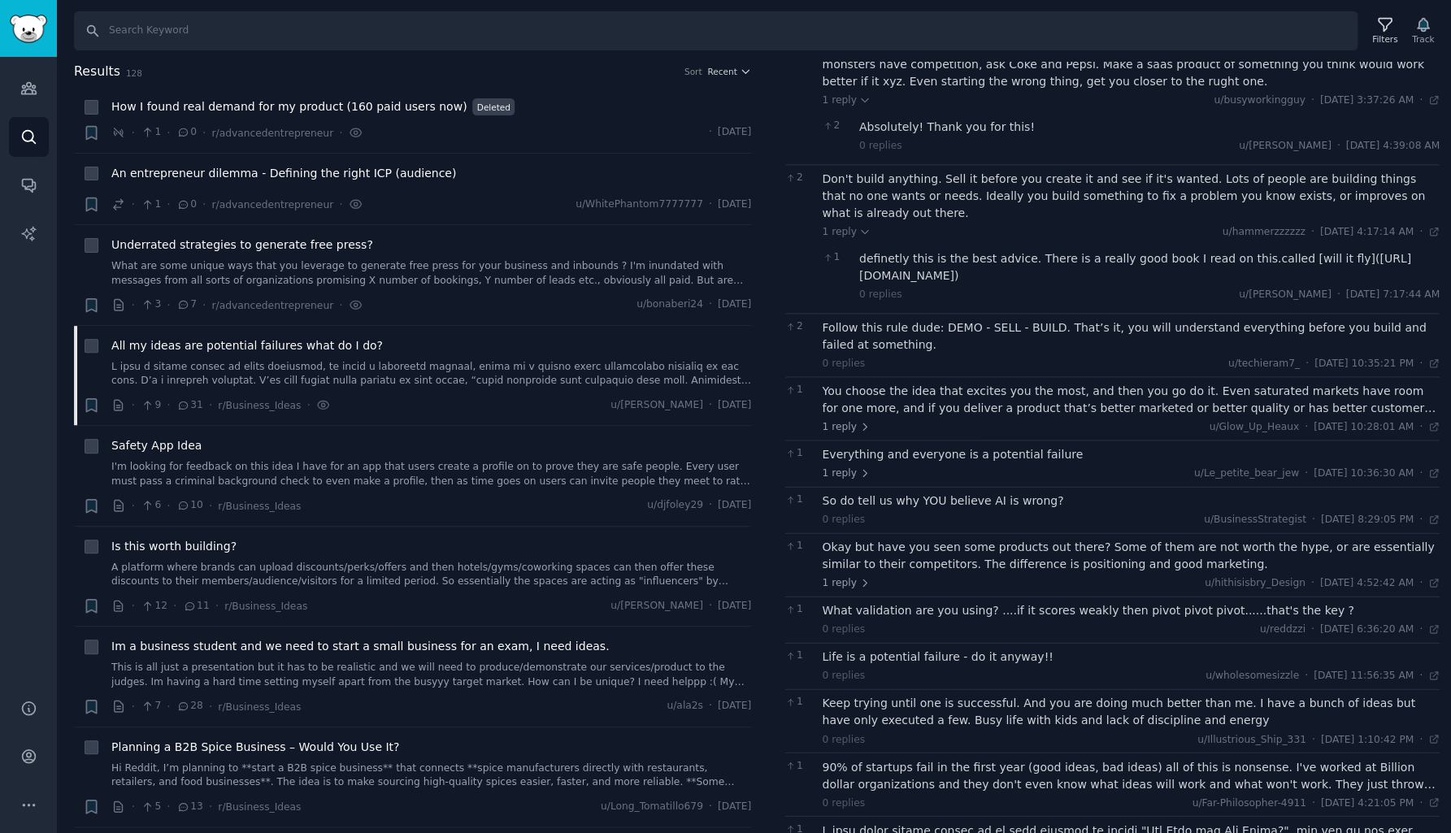
click at [1039, 319] on div "Follow this rule dude: DEMO - SELL - BUILD. That’s it, you will understand ever…" at bounding box center [1131, 336] width 618 height 34
click at [1042, 383] on div "You choose the idea that excites you the most, and then you go do it. Even satu…" at bounding box center [1131, 400] width 618 height 34
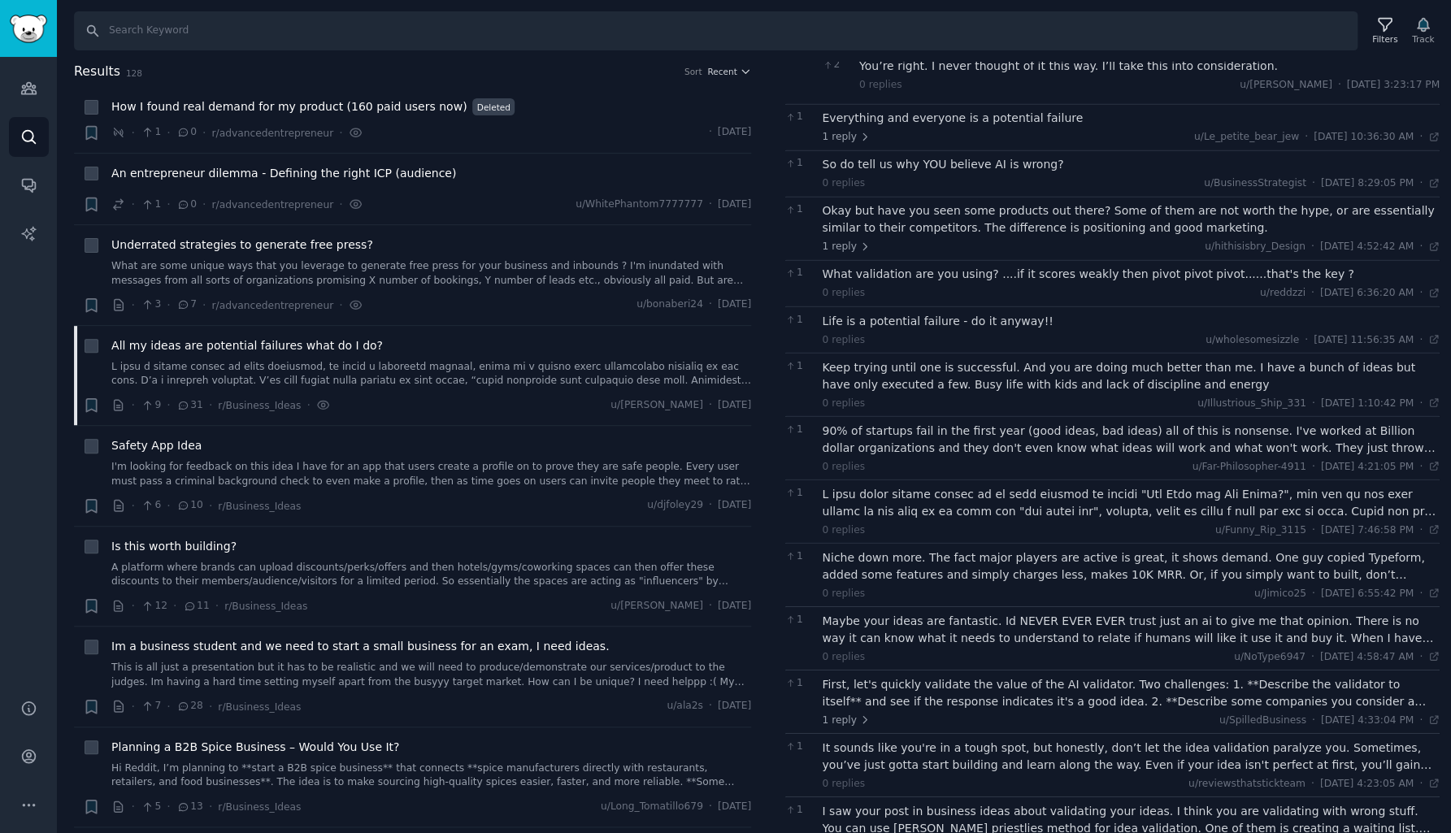
scroll to position [869, 0]
click at [1061, 204] on div "Okay but have you seen some products out there? Some of them are not worth the …" at bounding box center [1131, 221] width 618 height 34
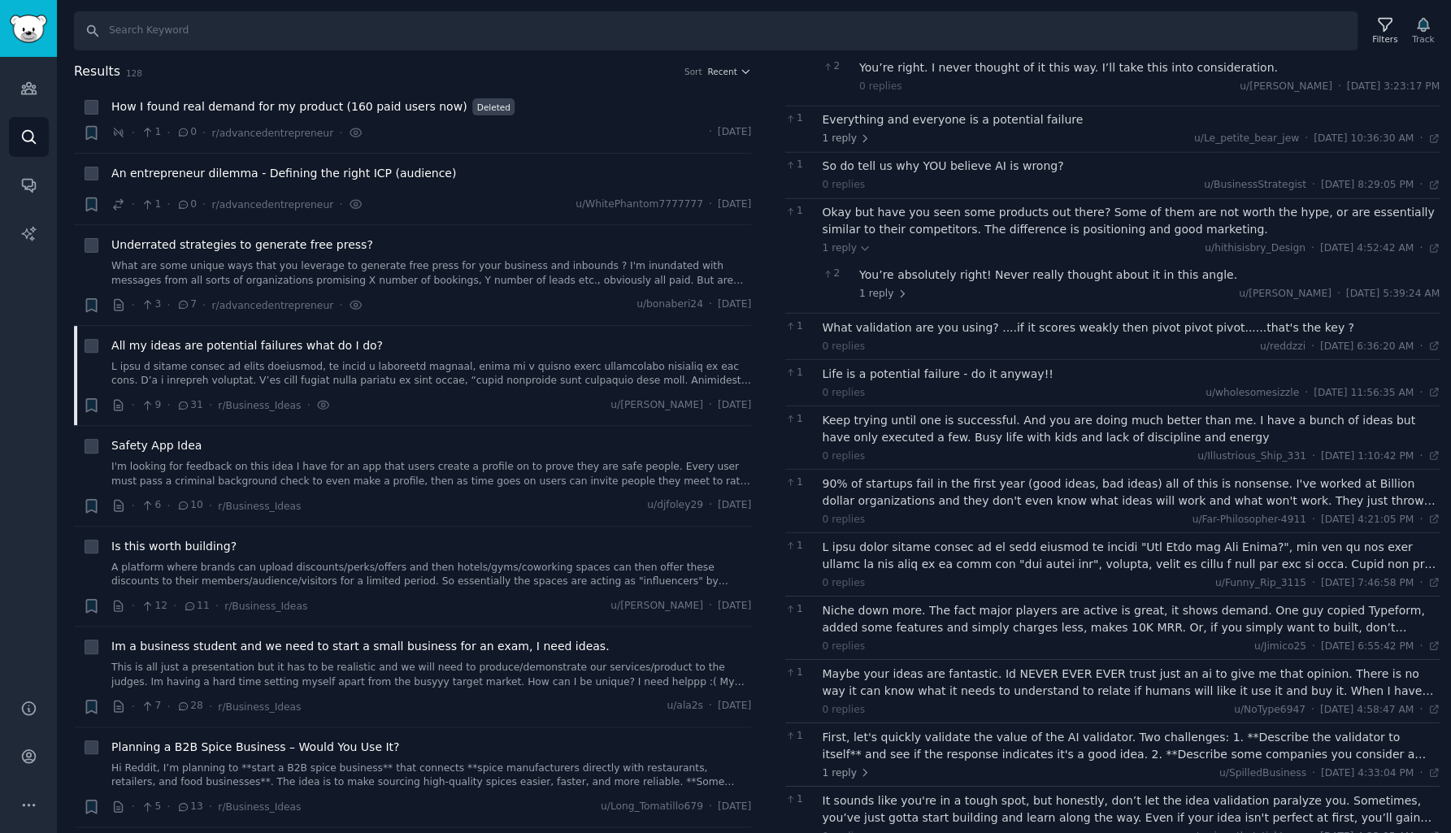
click at [1052, 267] on div "You’re absolutely right! Never really thought about it in this angle." at bounding box center [1149, 275] width 580 height 17
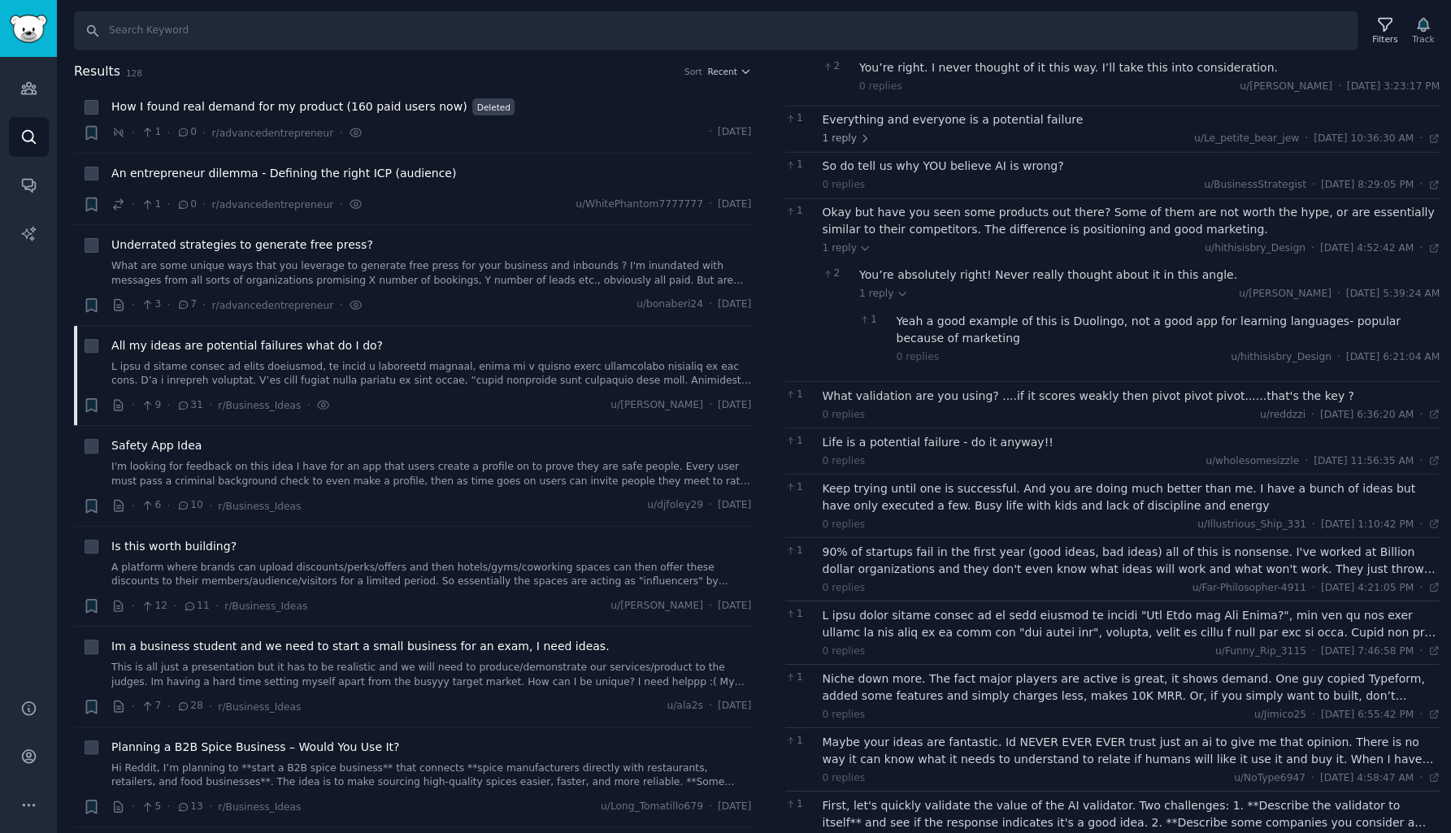
click at [1037, 312] on div "Yeah a good example of this is Duolingo, not a good app for learning languages-…" at bounding box center [1168, 329] width 544 height 34
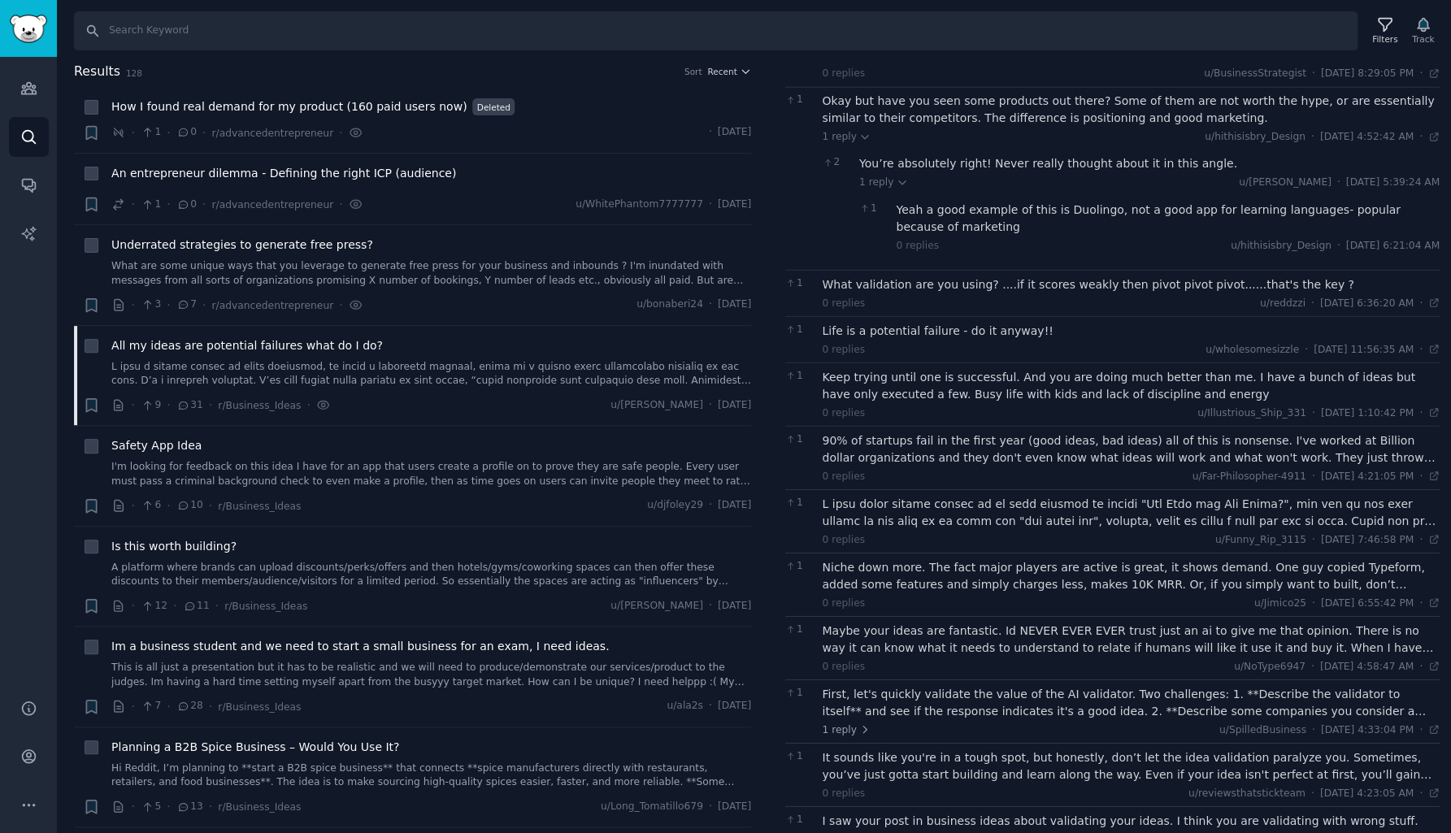
scroll to position [979, 0]
click at [1013, 276] on div "What validation are you using? ....if it scores weakly then pivot pivot pivot..…" at bounding box center [1131, 284] width 618 height 17
click at [974, 323] on div "Life is a potential failure - do it anyway!!" at bounding box center [1131, 331] width 618 height 17
click at [970, 369] on div "Keep trying until one is successful. And you are doing much better than me. I h…" at bounding box center [1131, 386] width 618 height 34
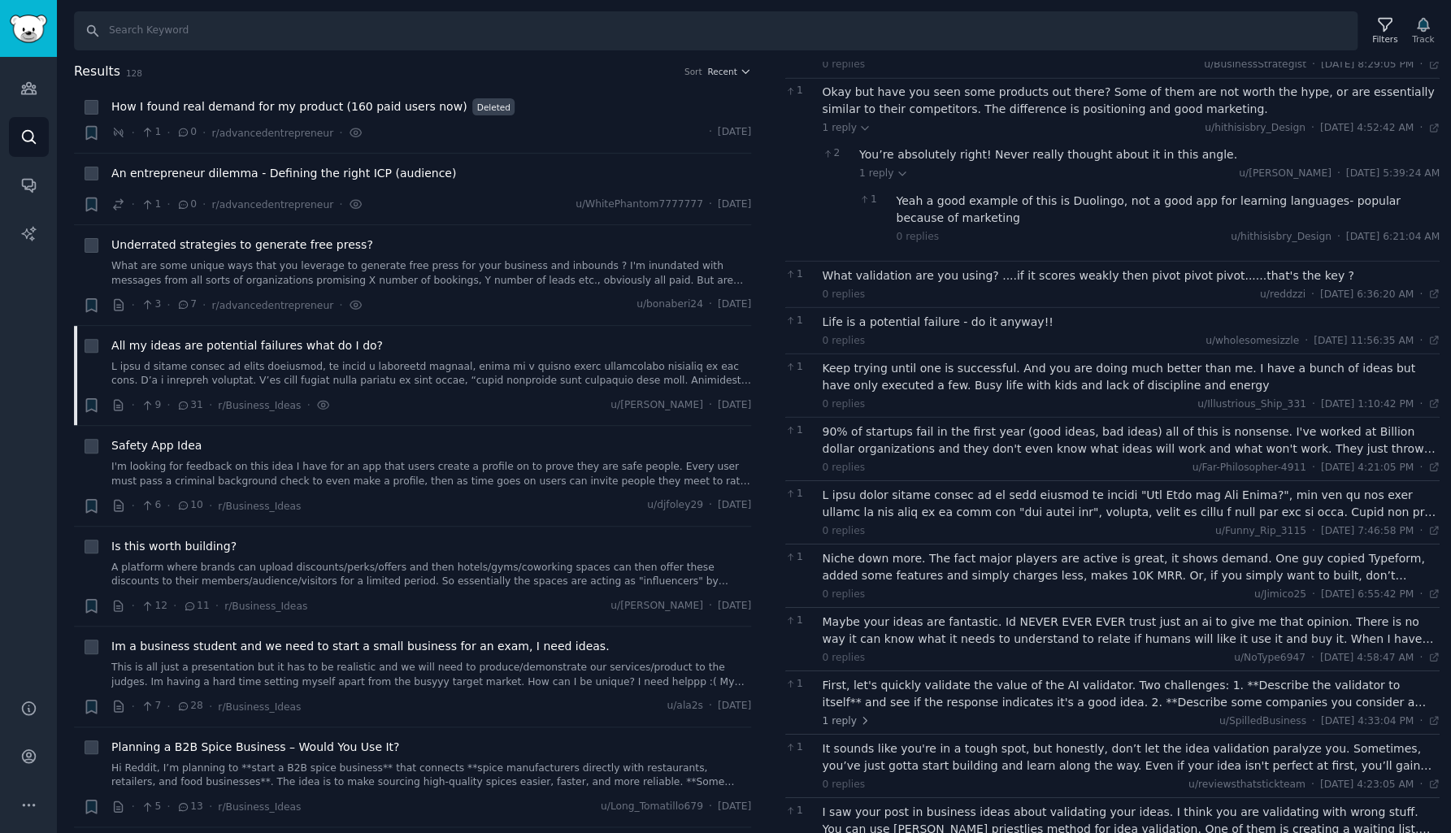
scroll to position [988, 0]
click at [960, 423] on div "90% of startups fail in the first year (good ideas, bad ideas) all of this is n…" at bounding box center [1131, 440] width 618 height 34
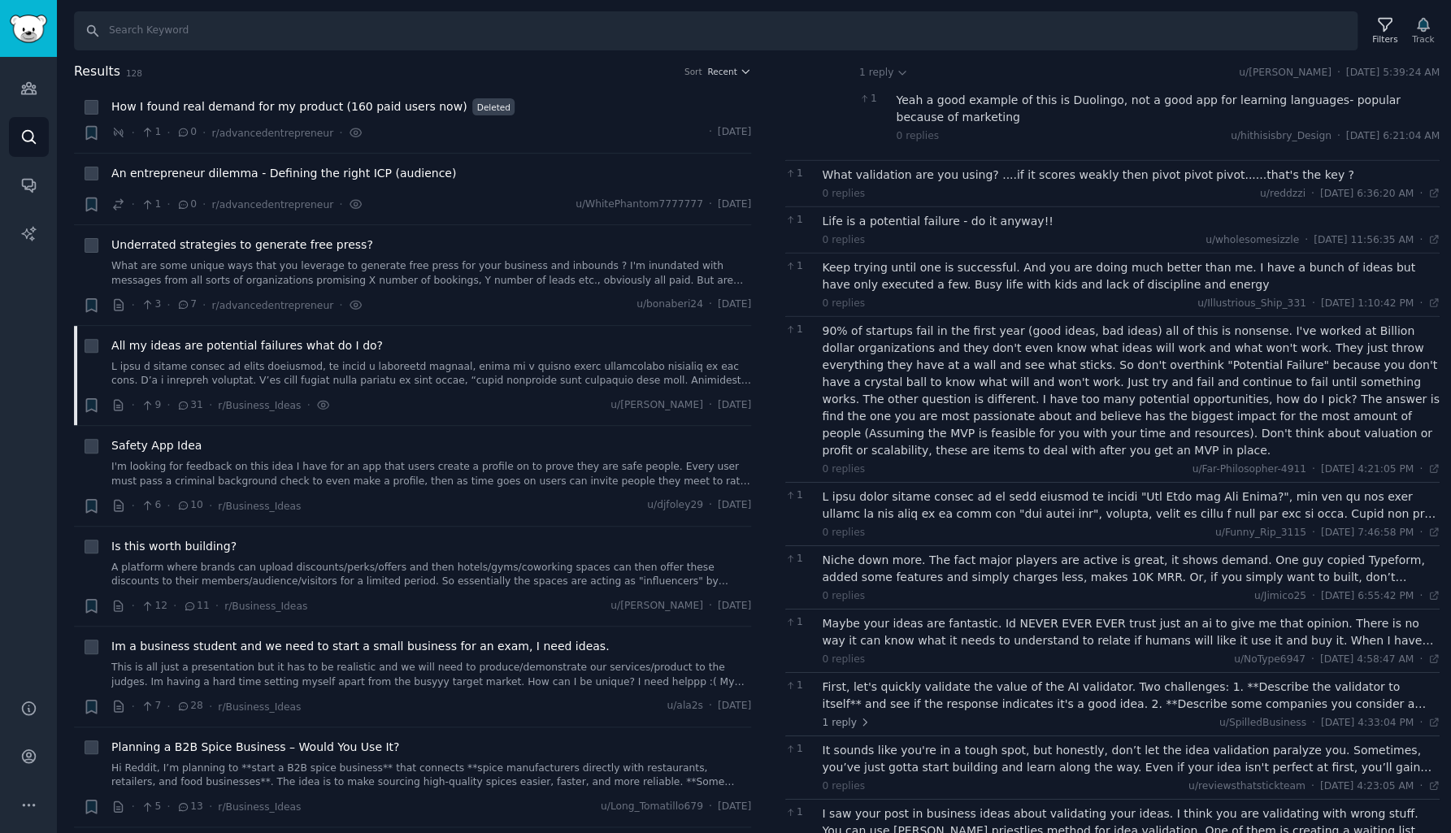
scroll to position [0, 0]
click at [996, 488] on div at bounding box center [1131, 505] width 618 height 34
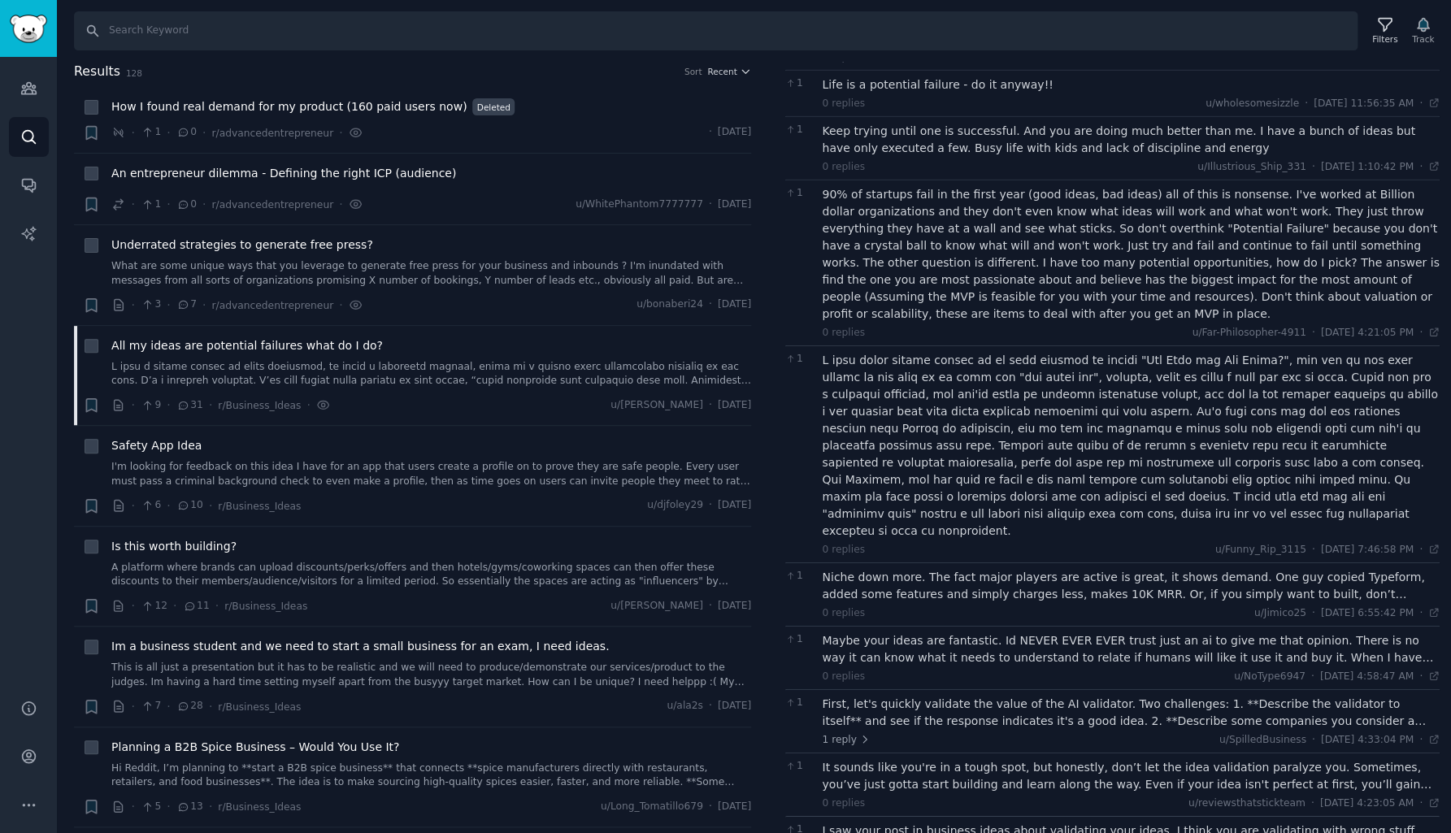
click at [927, 569] on div "Niche down more. The fact major players are active is great, it shows demand. O…" at bounding box center [1131, 586] width 618 height 34
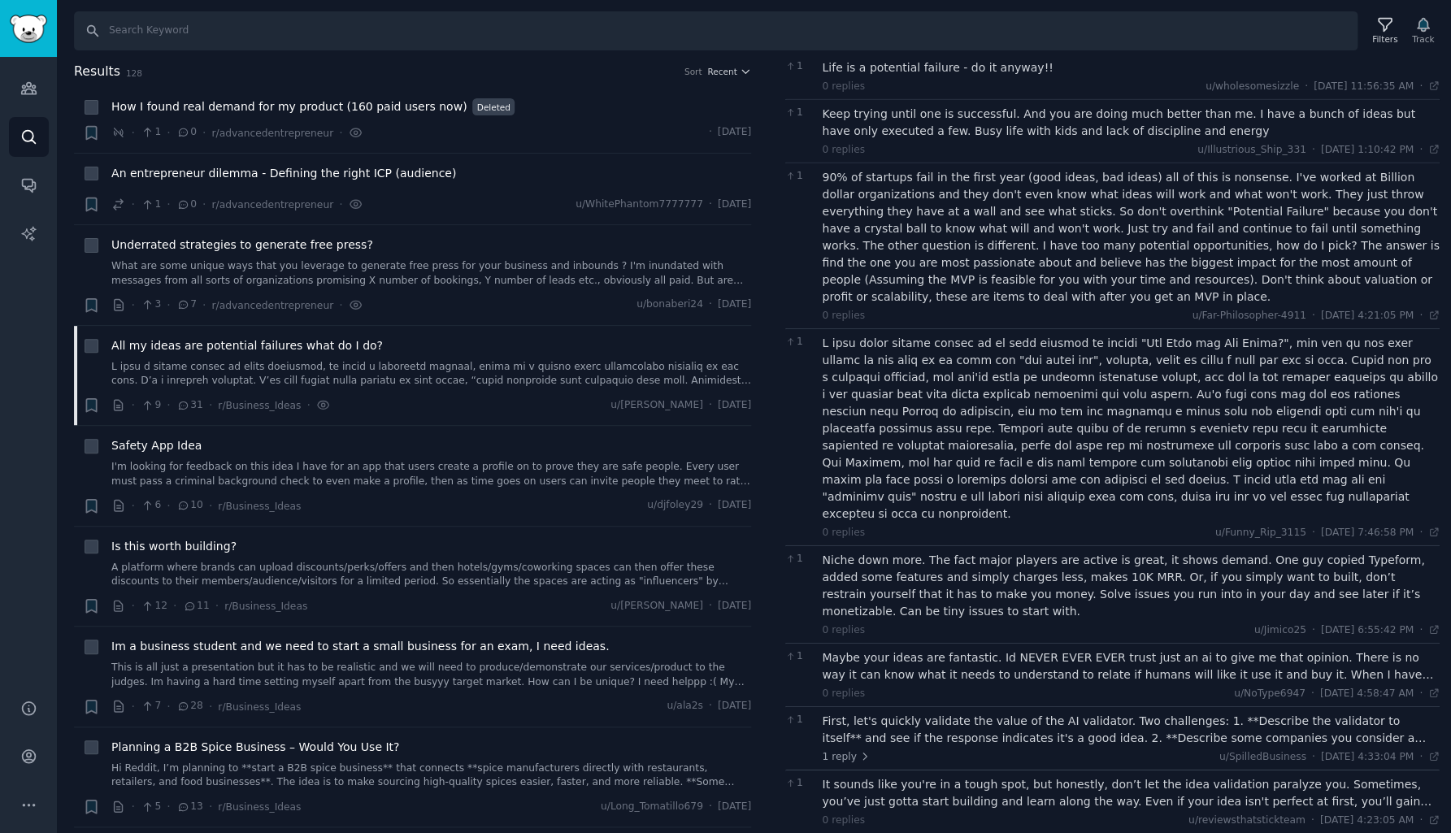
click at [937, 649] on div "Maybe your ideas are fantastic. Id NEVER EVER EVER trust just an ai to give me …" at bounding box center [1131, 666] width 618 height 34
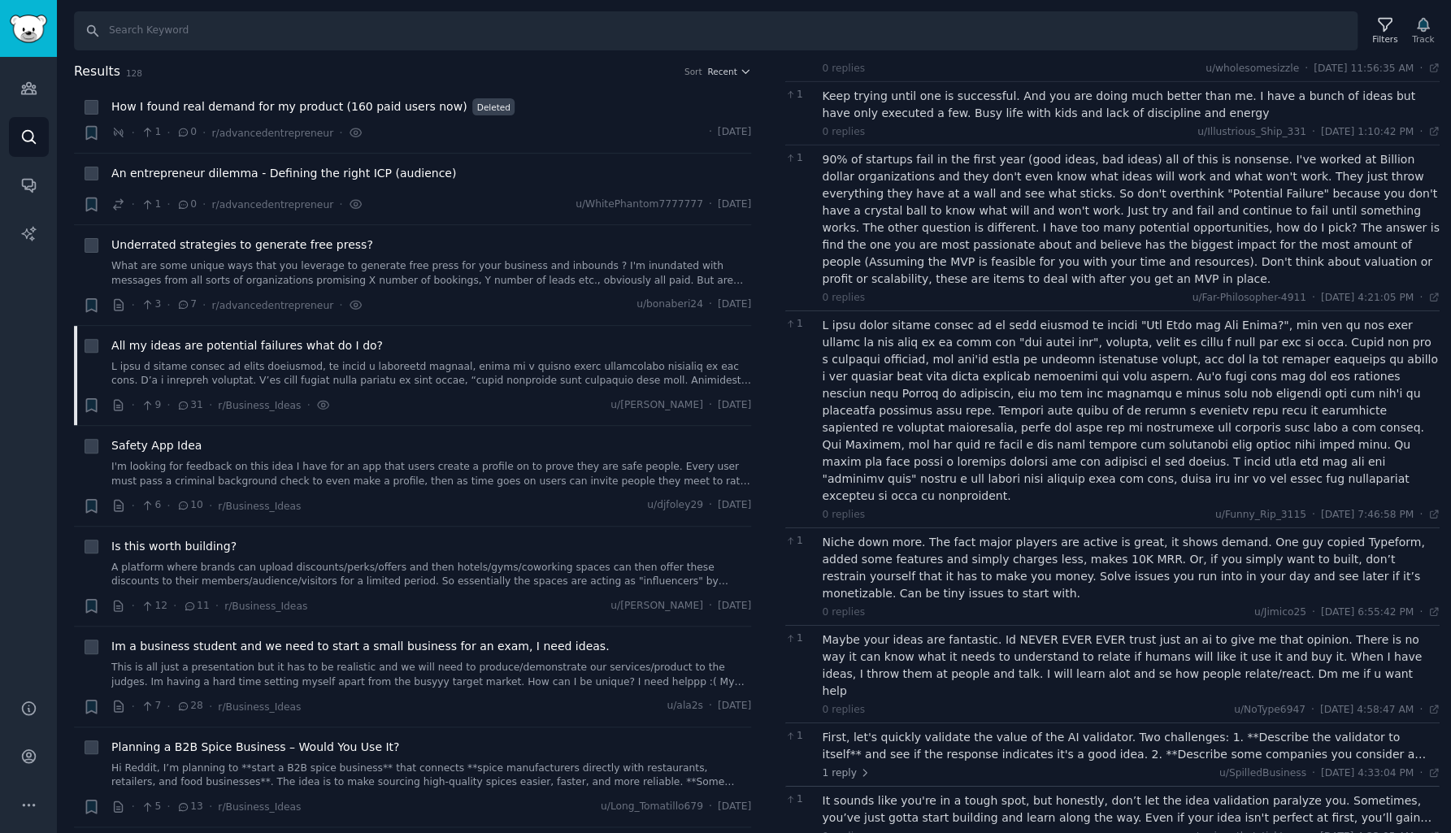
scroll to position [1260, 0]
click at [980, 730] on div "First, let's quickly validate the value of the AI validator. Two challenges: 1.…" at bounding box center [1131, 747] width 618 height 34
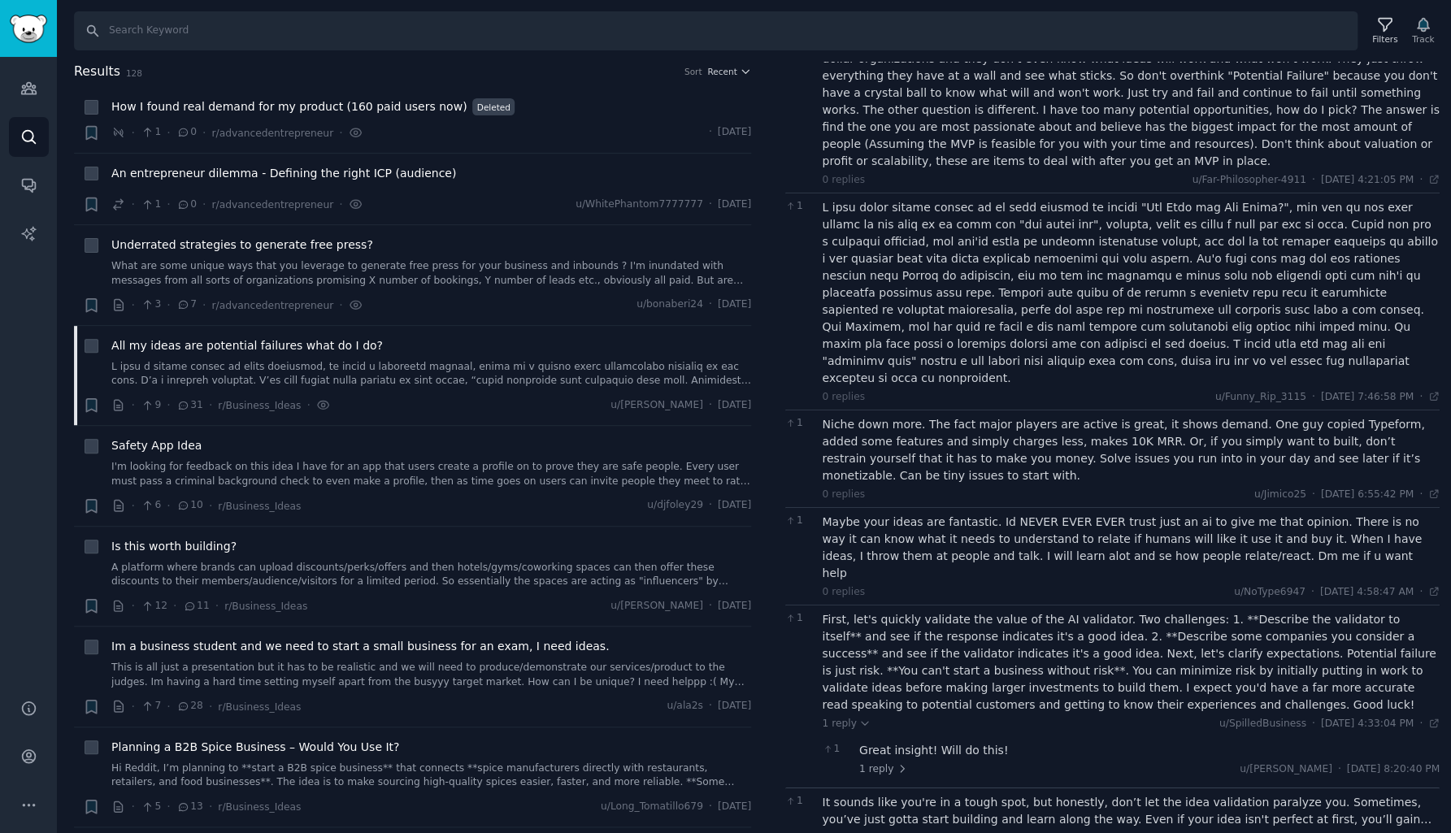
scroll to position [0, 0]
click at [975, 794] on div "It sounds like you're in a tough spot, but honestly, don’t let the idea validat…" at bounding box center [1131, 811] width 618 height 34
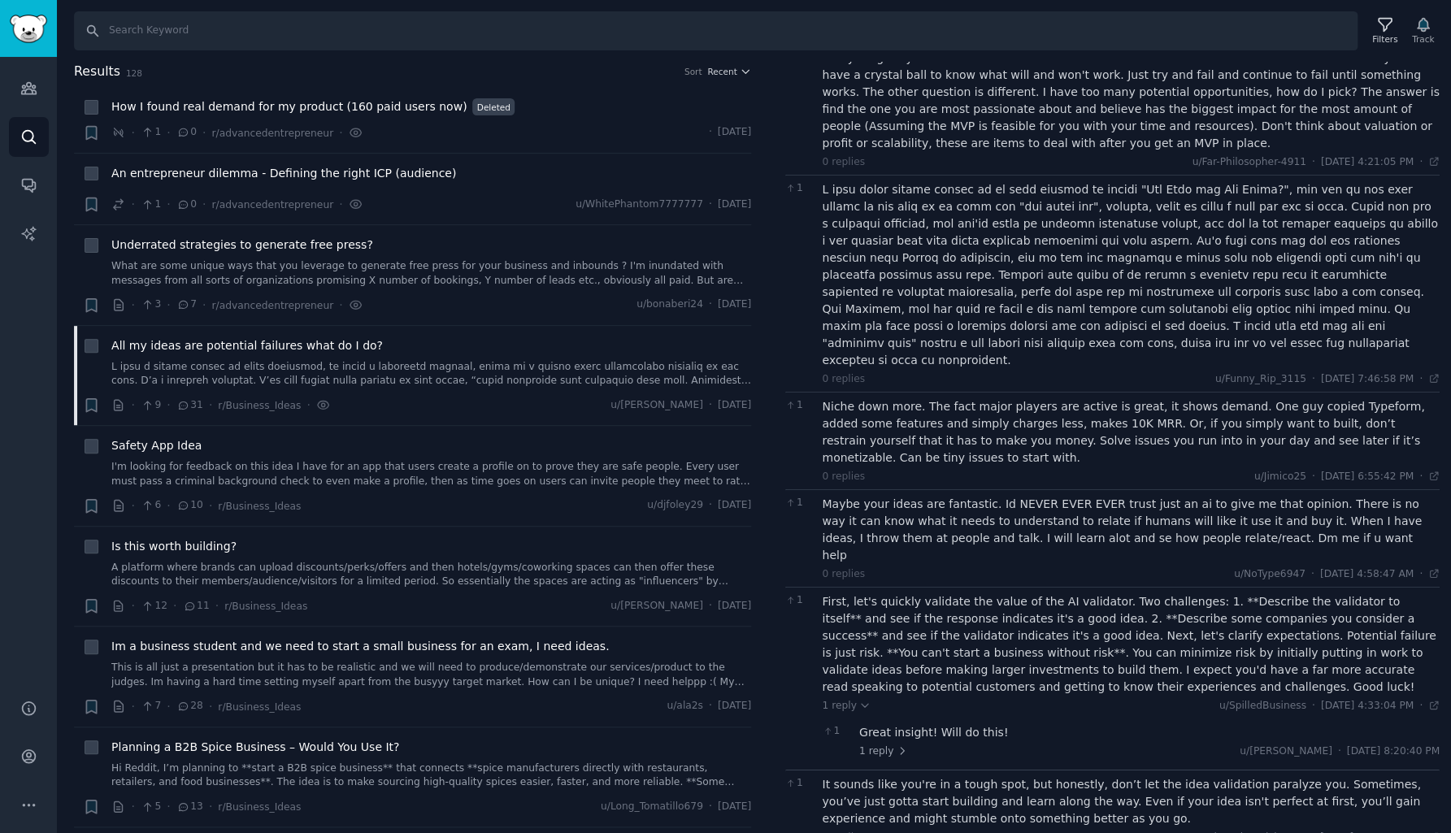
scroll to position [1395, 0]
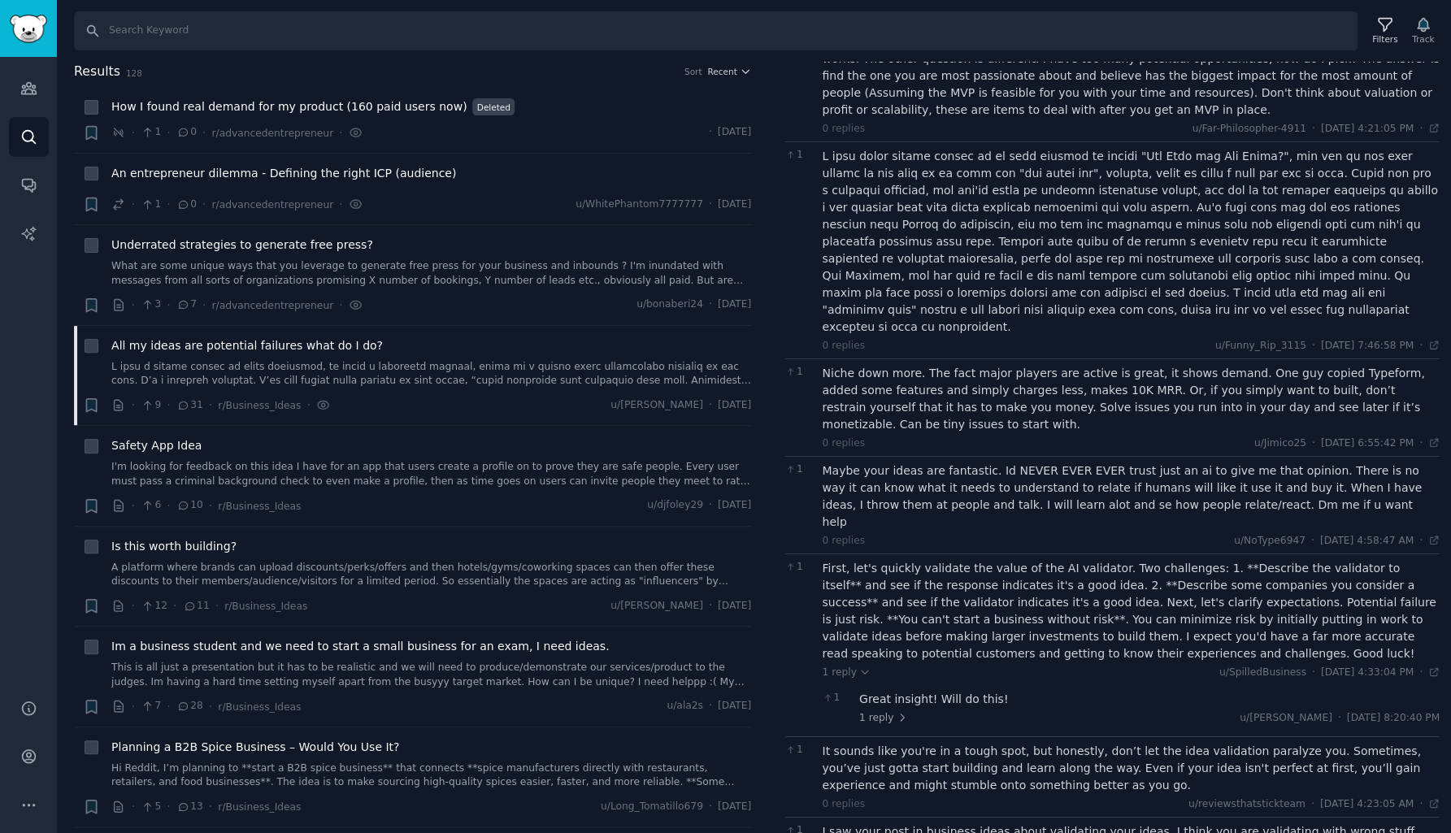
scroll to position [0, 0]
click at [330, 473] on link "I'm looking for feedback on this idea I have for an app that users create a pro…" at bounding box center [431, 474] width 640 height 28
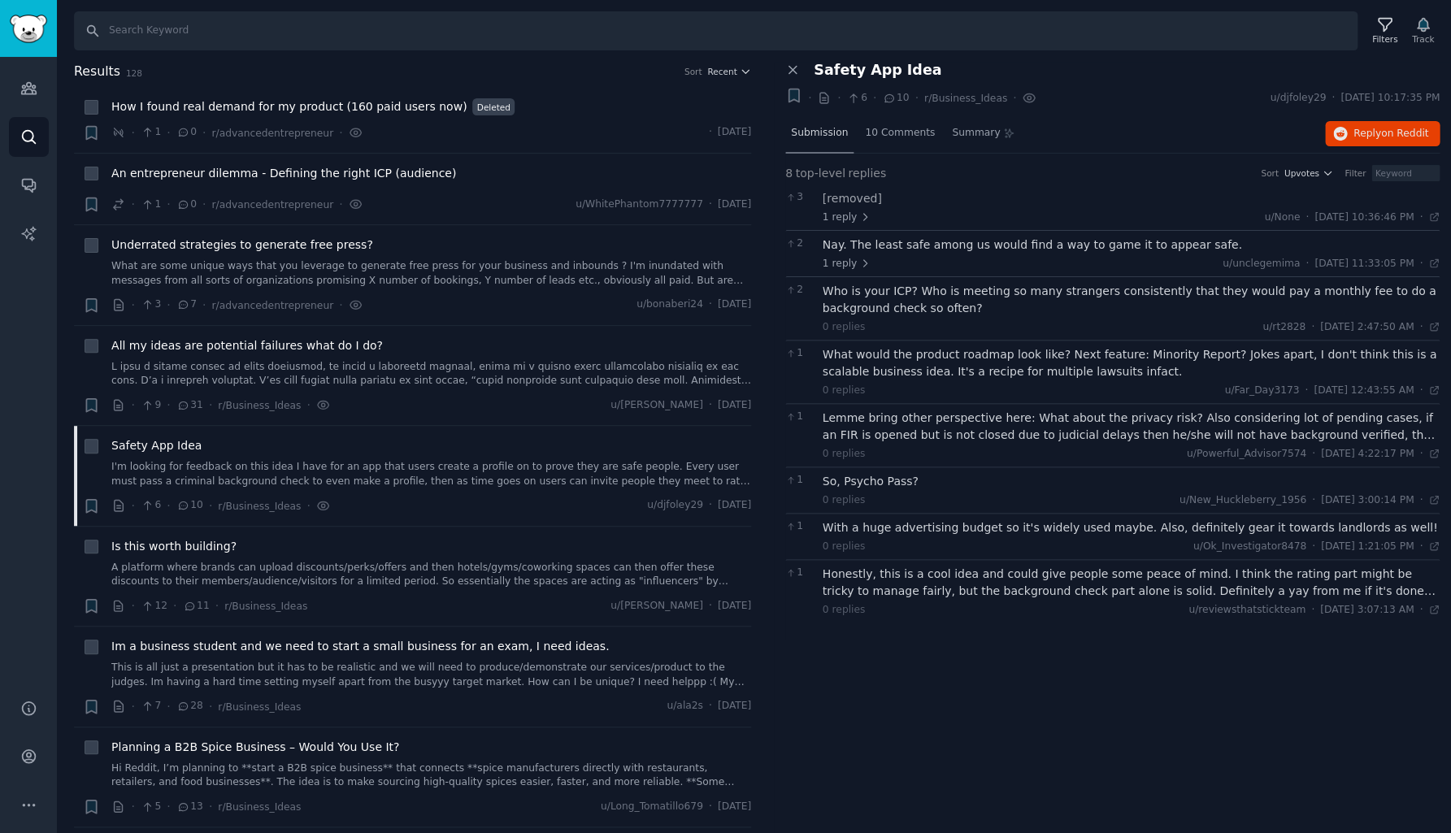
click at [806, 130] on span "Submission" at bounding box center [819, 133] width 57 height 15
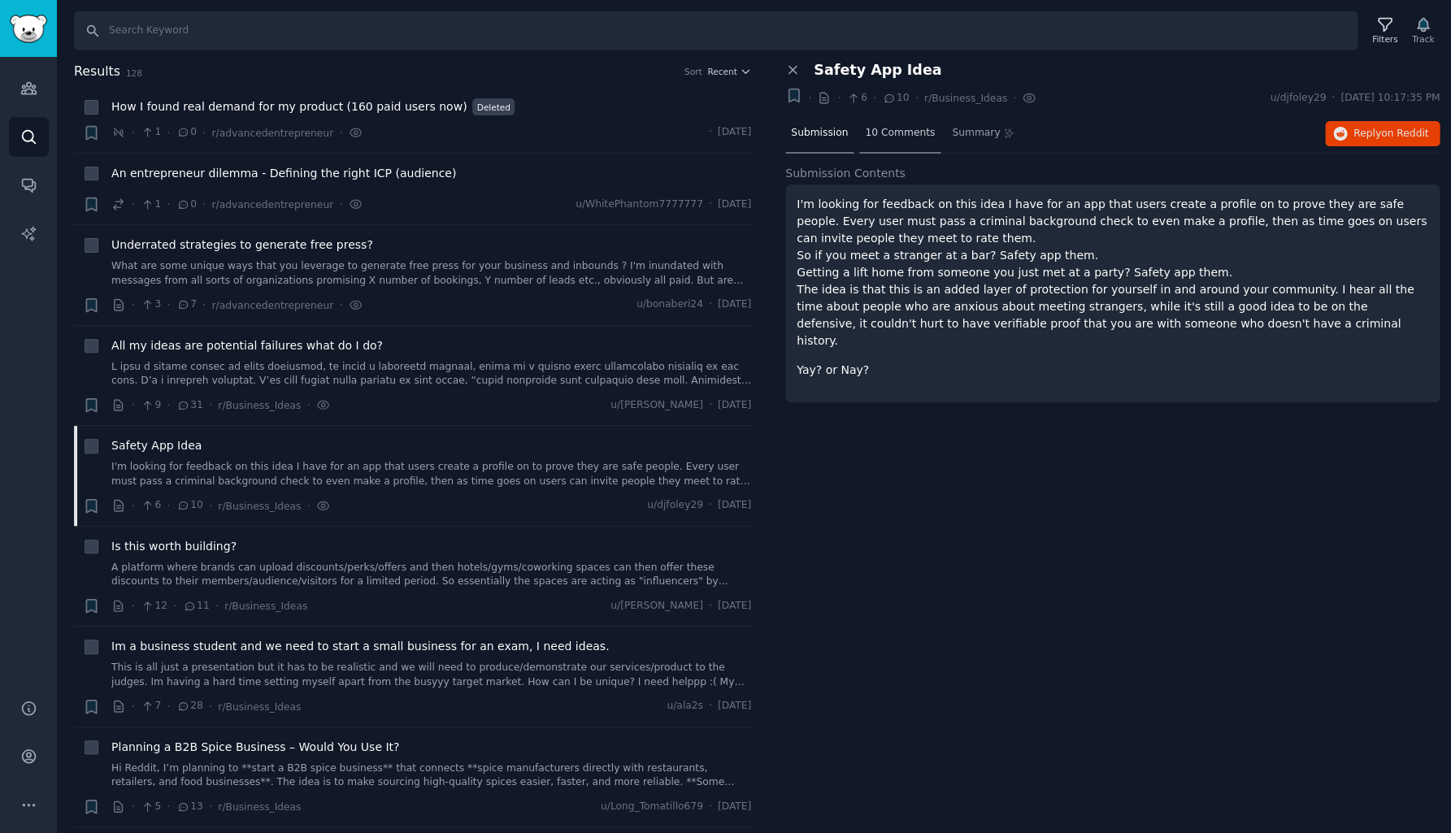
click at [885, 136] on span "10 Comments" at bounding box center [900, 133] width 70 height 15
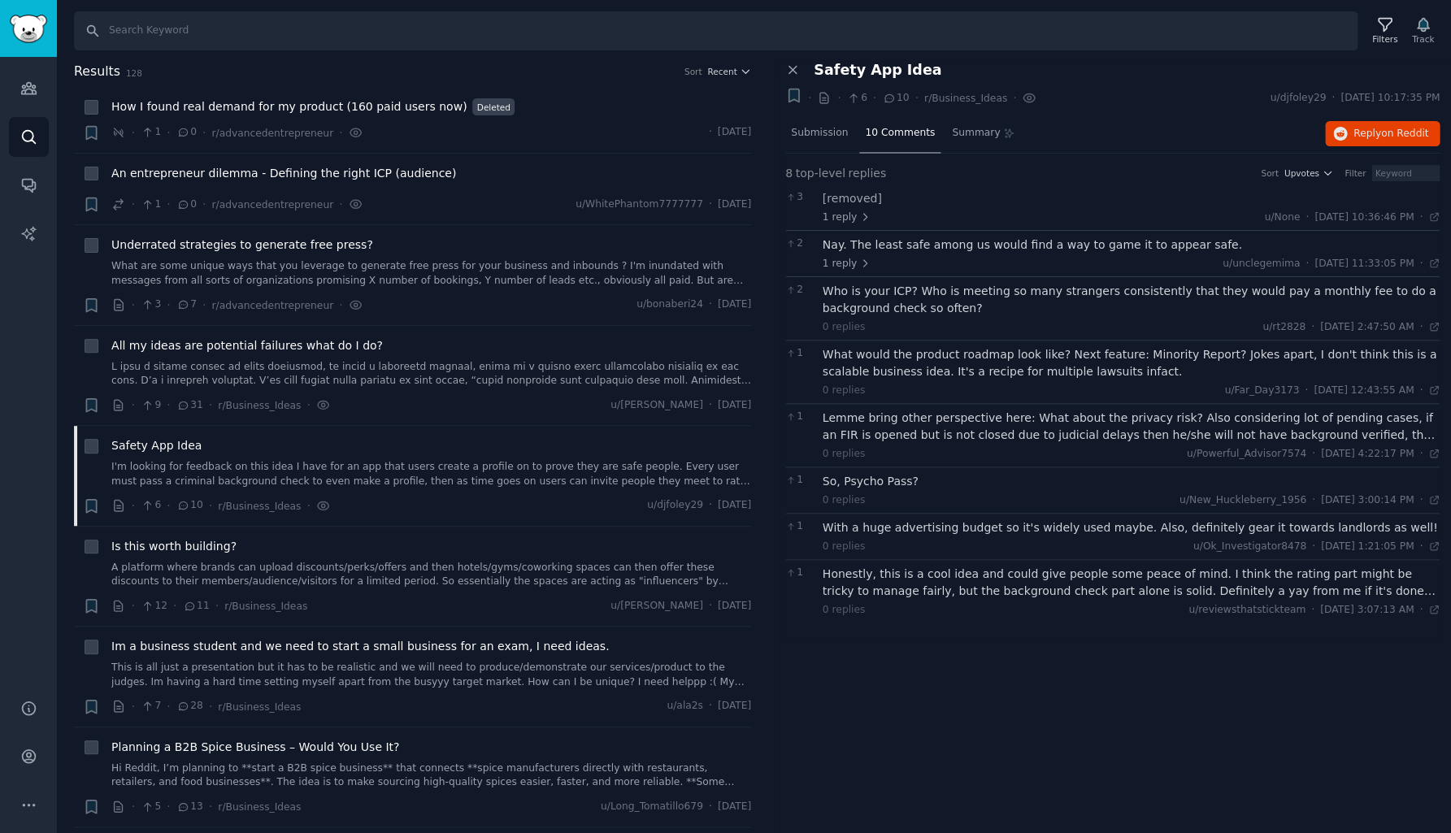
click at [978, 245] on div "Nay. The least safe among us would find a way to game it to appear safe." at bounding box center [1131, 244] width 618 height 17
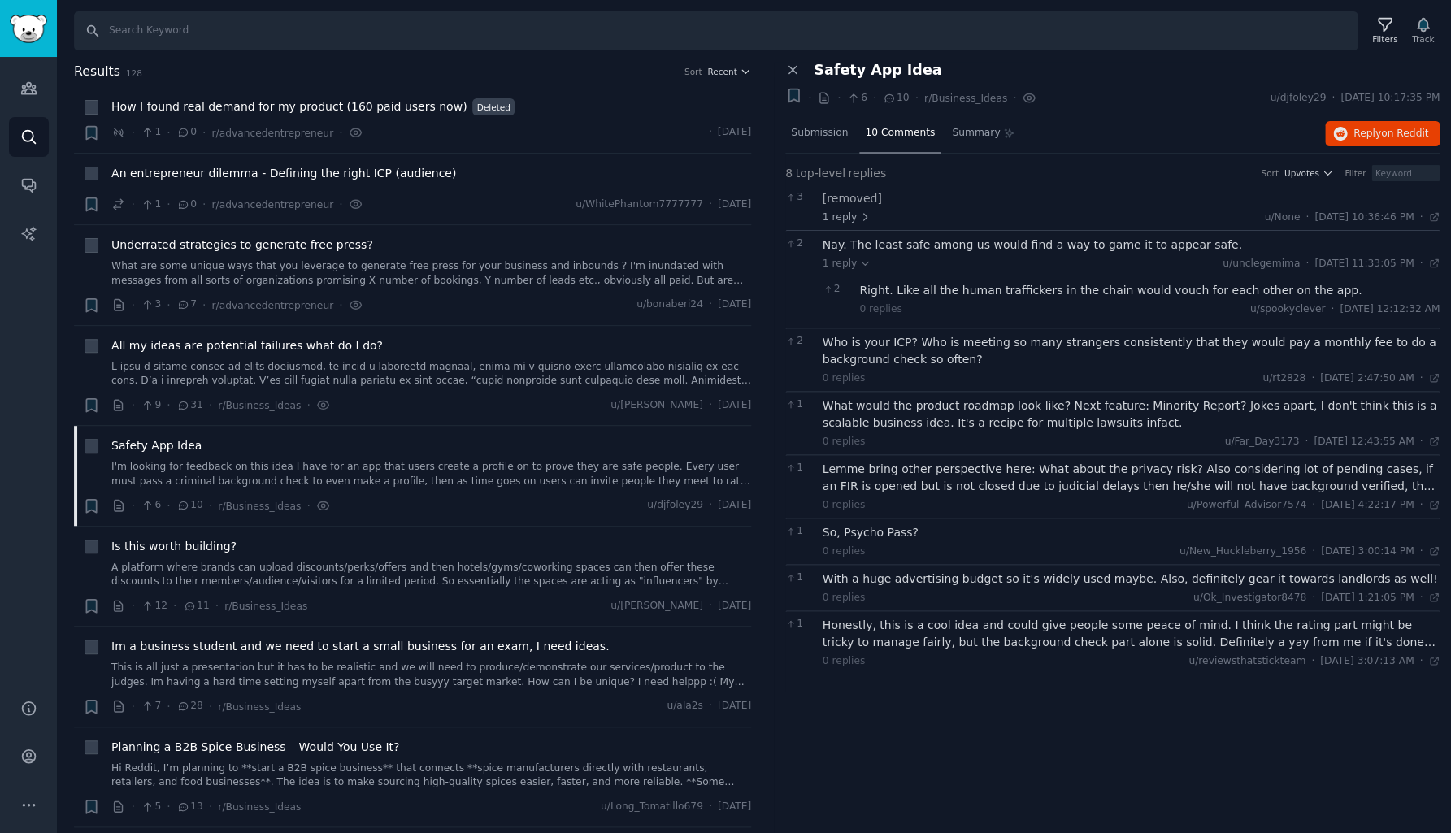
click at [977, 291] on div "Right. Like all the human traffickers in the chain would vouch for each other o…" at bounding box center [1149, 290] width 580 height 17
click at [986, 341] on div "Who is your ICP? Who is meeting so many strangers consistently that they would …" at bounding box center [1131, 351] width 618 height 34
click at [986, 420] on div "What would the product roadmap look like? Next feature: Minority Report? Jokes …" at bounding box center [1131, 414] width 618 height 34
click at [981, 478] on div "Lemme bring other perspective here: What about the privacy risk? Also consideri…" at bounding box center [1131, 478] width 618 height 34
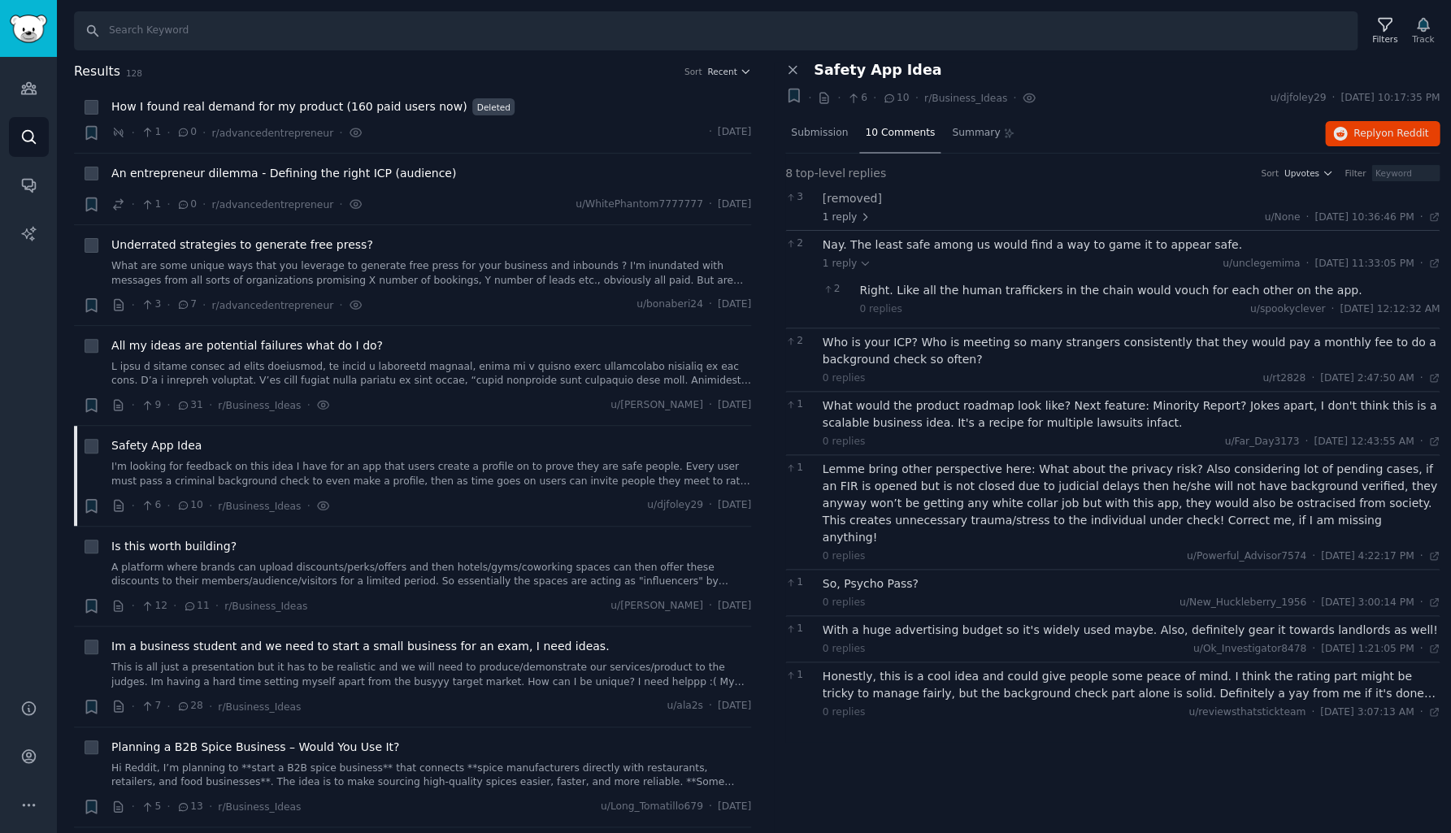
click at [888, 575] on div "So, Psycho Pass?" at bounding box center [1131, 583] width 618 height 17
click at [903, 622] on div "With a huge advertising budget so it's widely used maybe. Also, definitely gear…" at bounding box center [1131, 630] width 618 height 17
click at [349, 564] on link "A platform where brands can upload discounts/perks/offers and then hotels/gyms/…" at bounding box center [431, 575] width 640 height 28
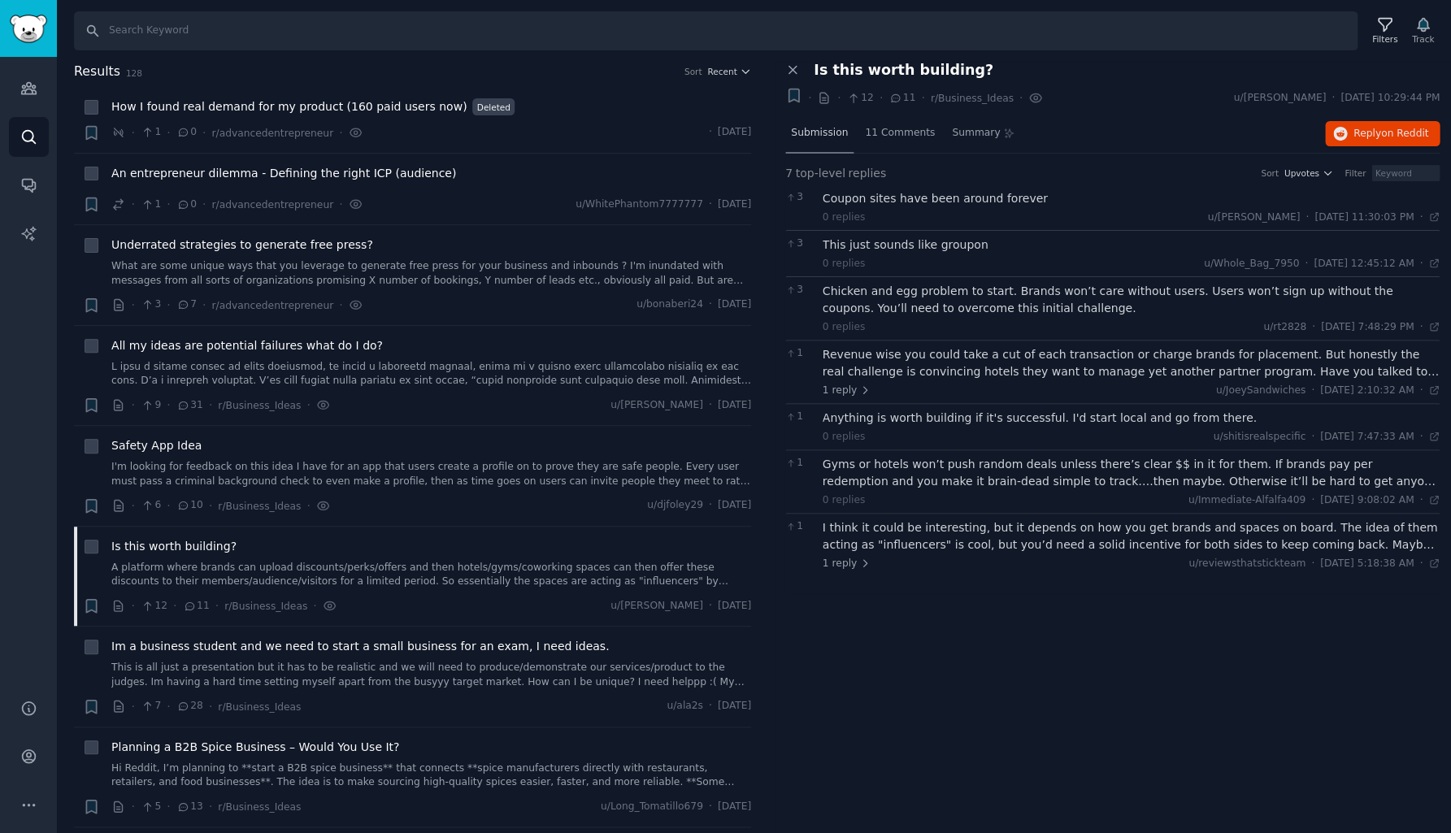
click at [823, 133] on span "Submission" at bounding box center [819, 133] width 57 height 15
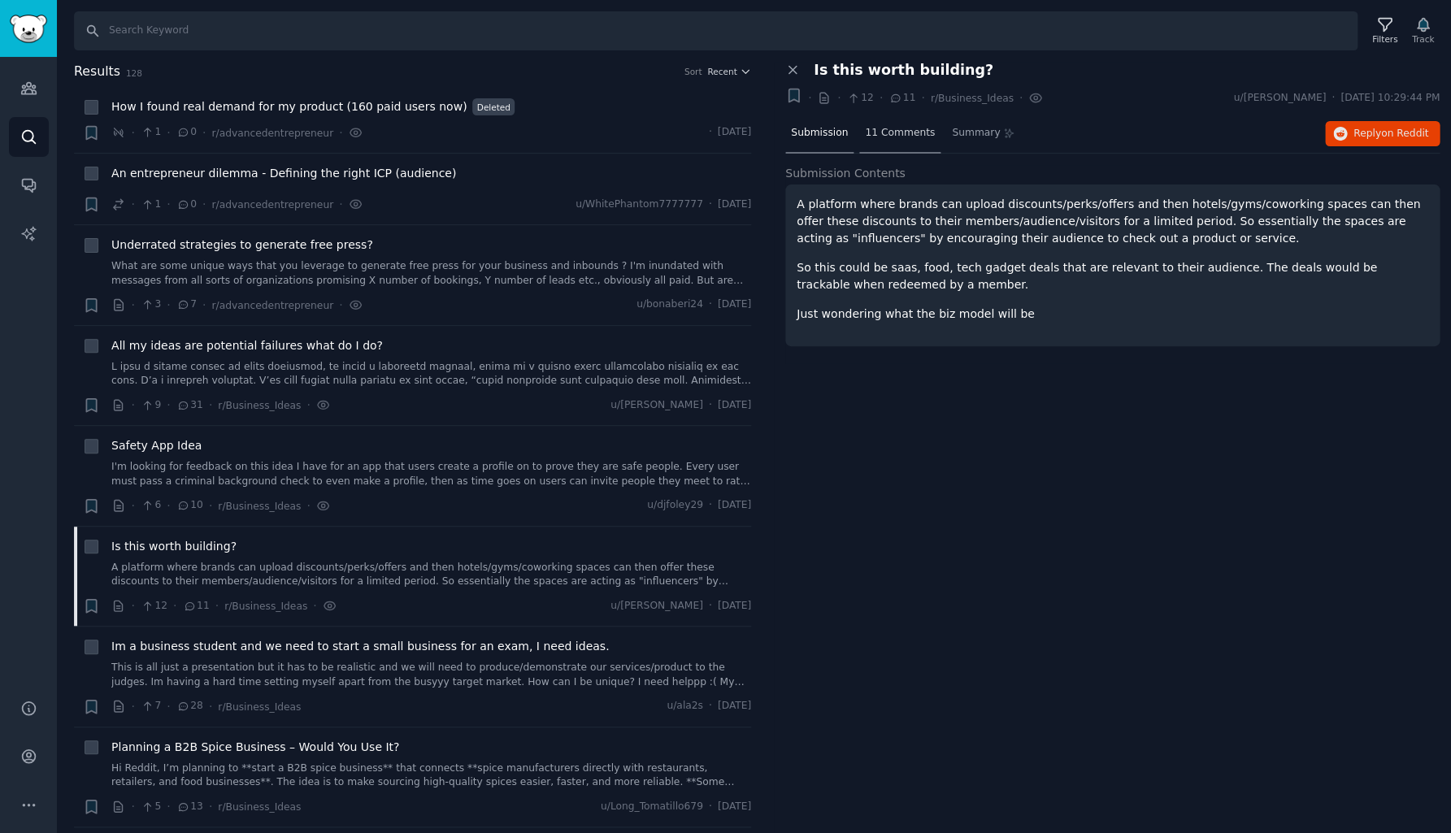
click at [910, 140] on div "11 Comments" at bounding box center [899, 134] width 81 height 39
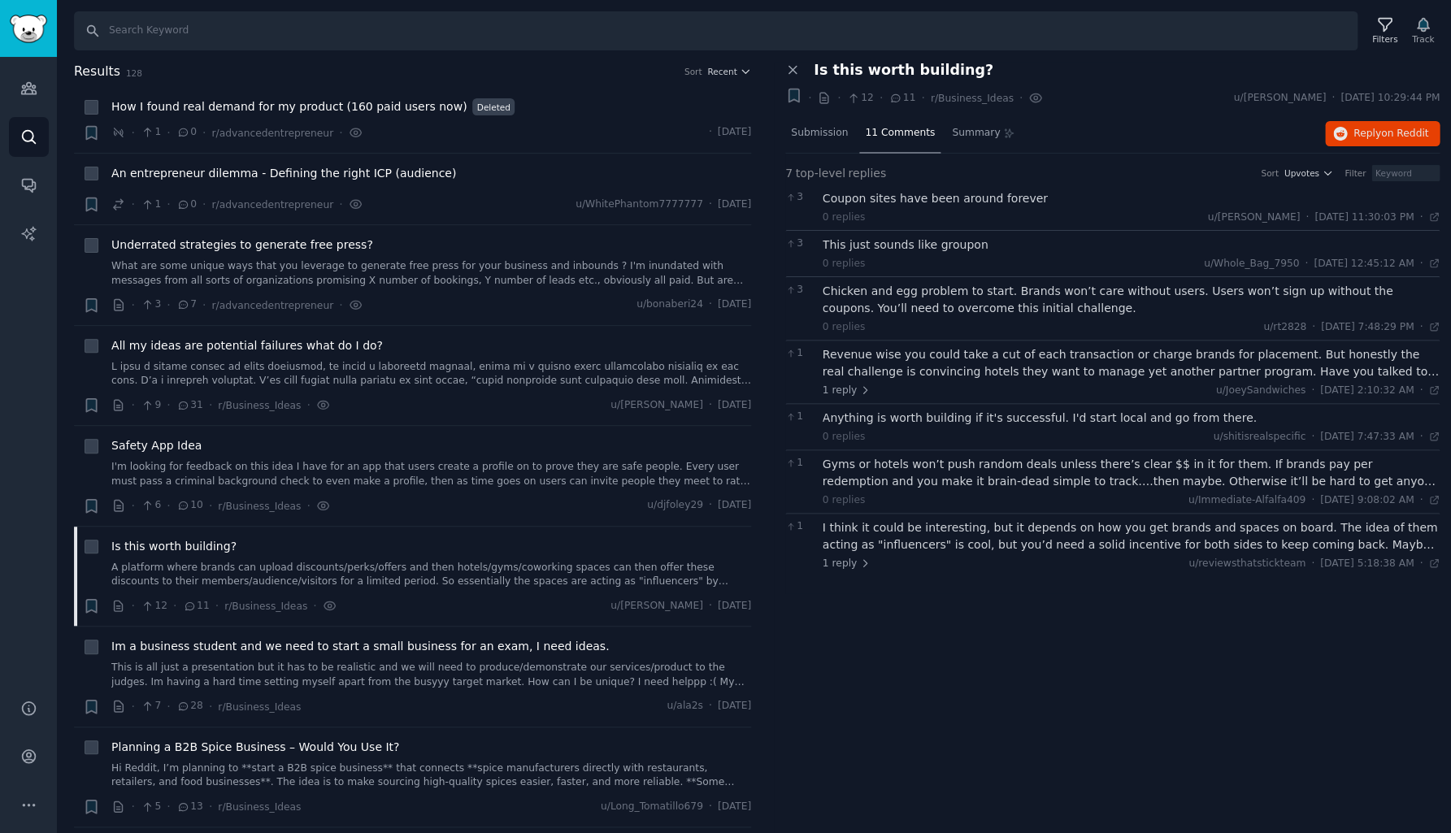
click at [878, 200] on div "Coupon sites have been around forever" at bounding box center [1131, 198] width 618 height 17
click at [872, 245] on div "This just sounds like groupon" at bounding box center [1131, 244] width 618 height 17
click at [872, 303] on div "Chicken and egg problem to start. Brands won’t care without users. Users won’t …" at bounding box center [1131, 300] width 618 height 34
click at [873, 366] on div "Revenue wise you could take a cut of each transaction or charge brands for plac…" at bounding box center [1131, 363] width 618 height 34
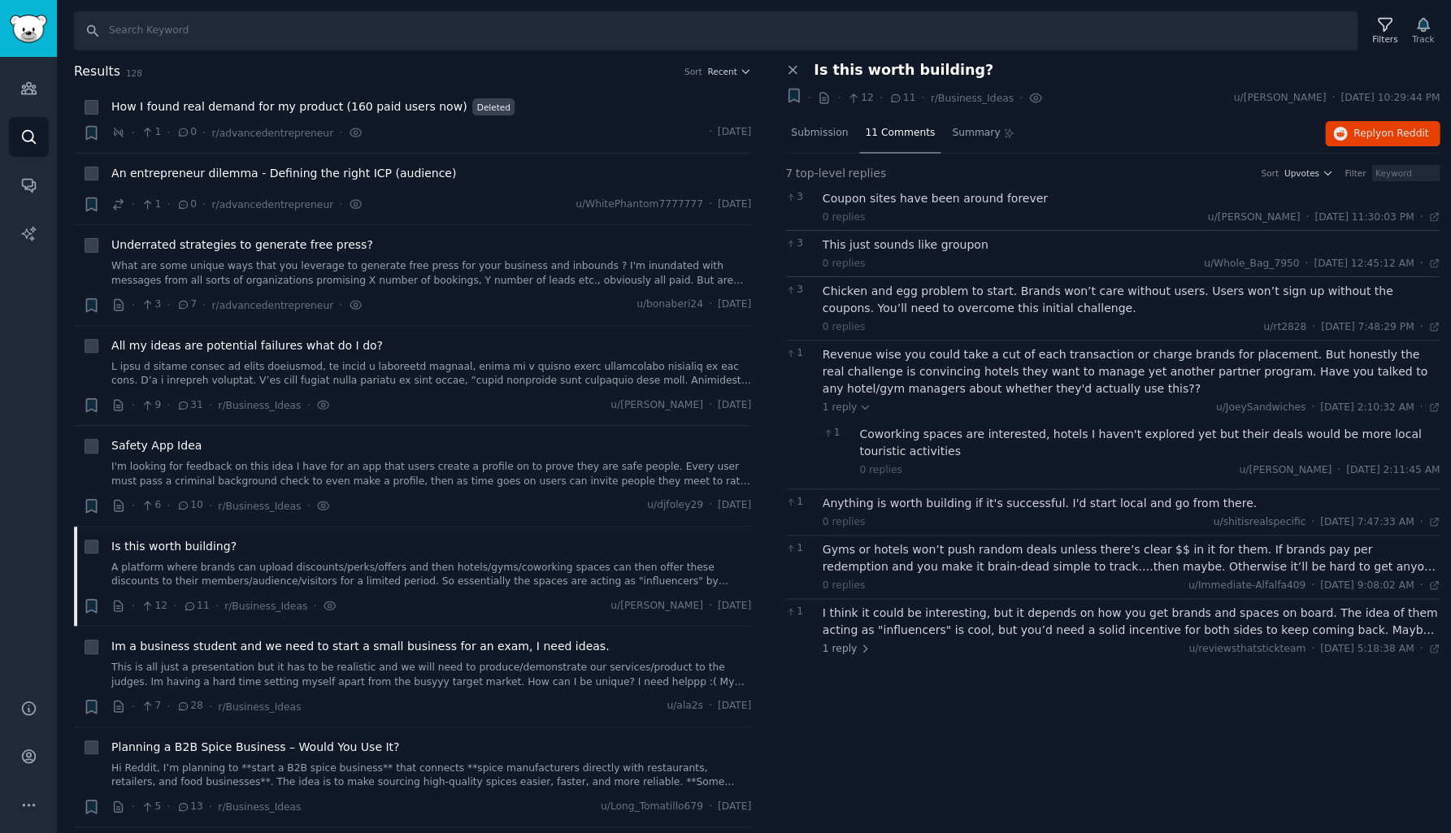
click at [873, 366] on div "Revenue wise you could take a cut of each transaction or charge brands for plac…" at bounding box center [1131, 371] width 618 height 51
click at [886, 430] on div "Coworking spaces are interested, hotels I haven't explored yet but their deals …" at bounding box center [1149, 443] width 580 height 34
click at [892, 502] on div "Anything is worth building if it's successful. I'd start local and go from ther…" at bounding box center [1131, 503] width 618 height 17
click at [900, 567] on div "Gyms or hotels won’t push random deals unless there’s clear $$ in it for them. …" at bounding box center [1131, 558] width 618 height 34
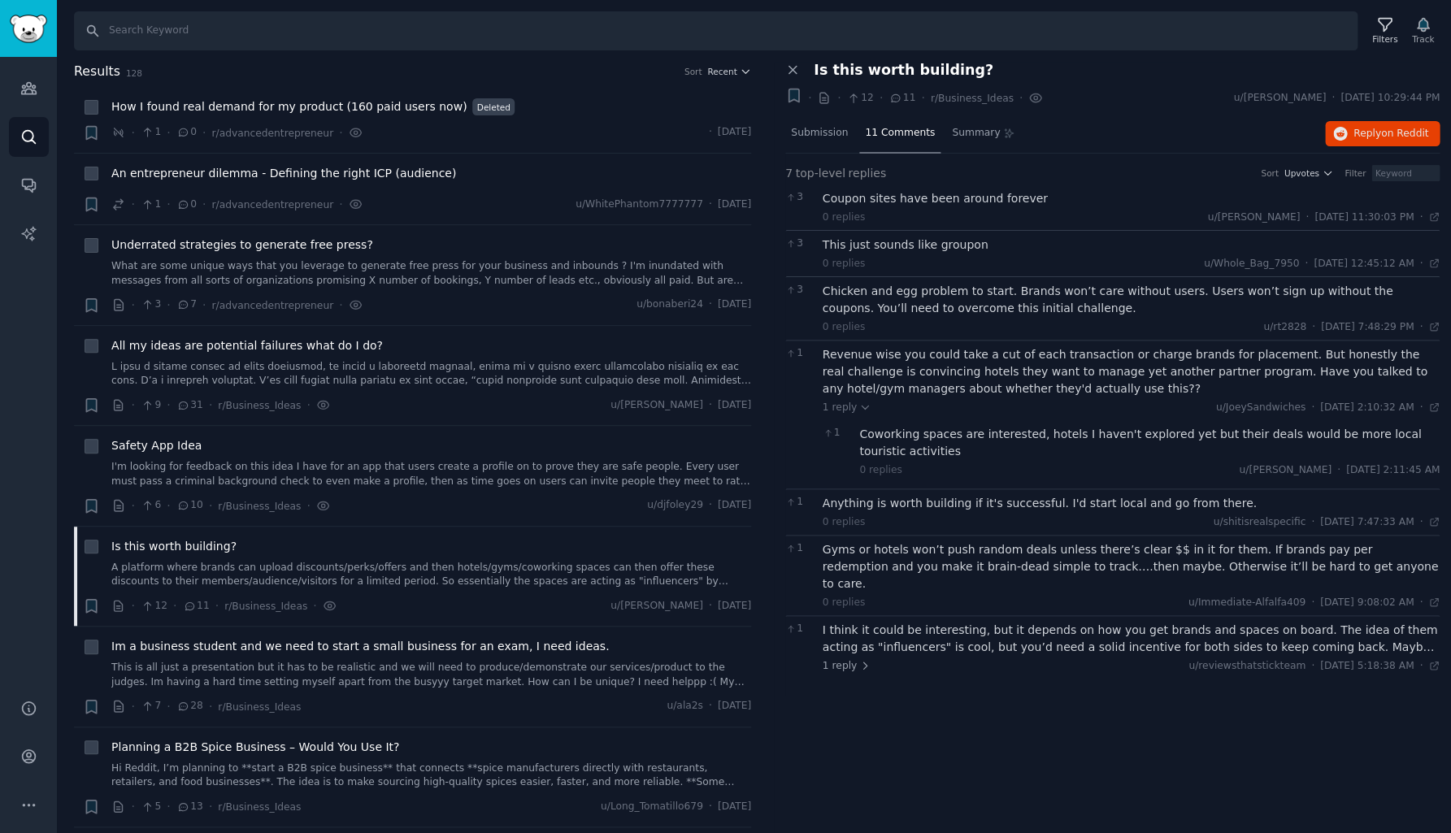
click at [892, 622] on div "I think it could be interesting, but it depends on how you get brands and space…" at bounding box center [1131, 639] width 618 height 34
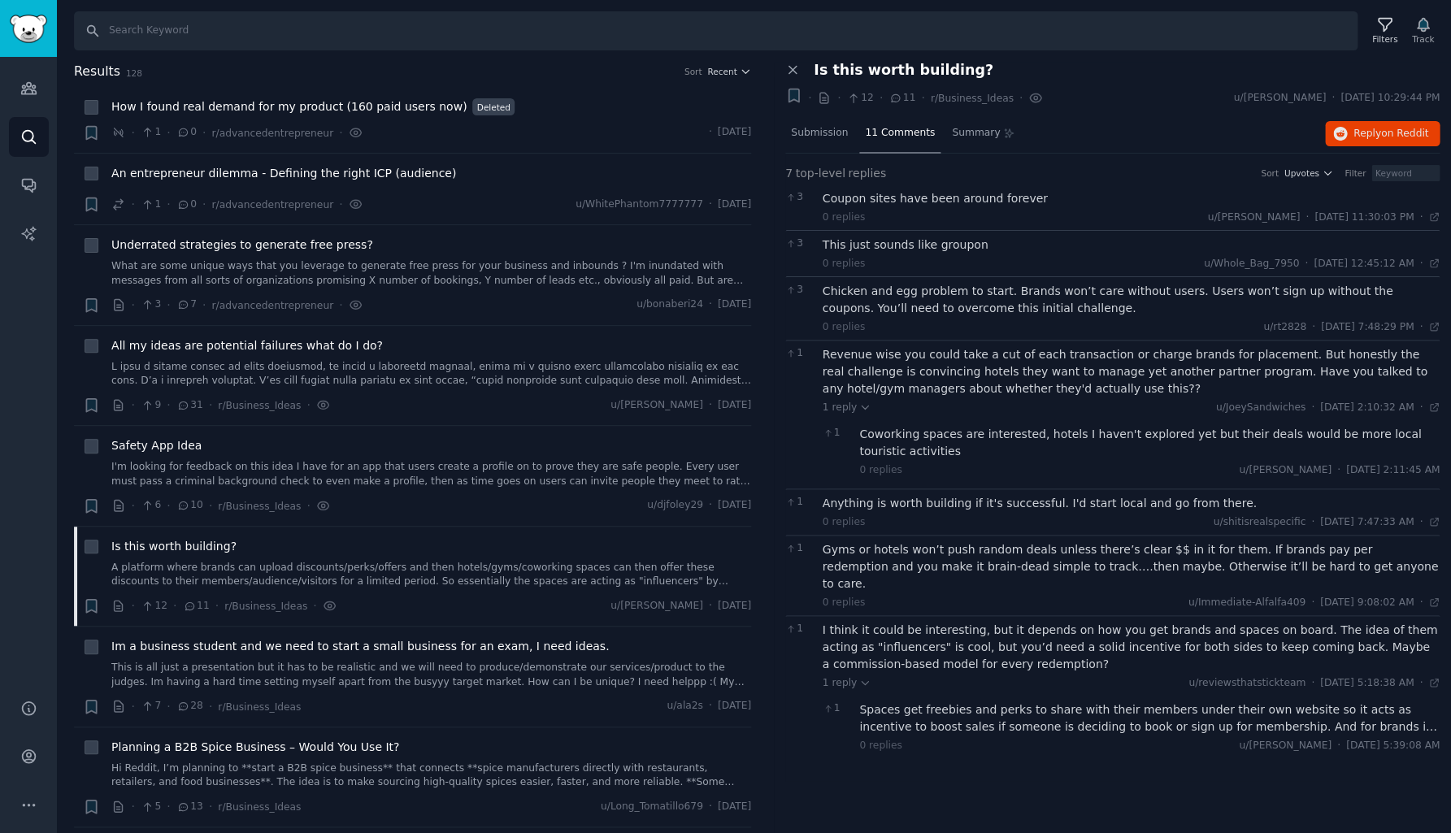
click at [908, 703] on div "Spaces get freebies and perks to share with their members under their own websi…" at bounding box center [1149, 718] width 580 height 34
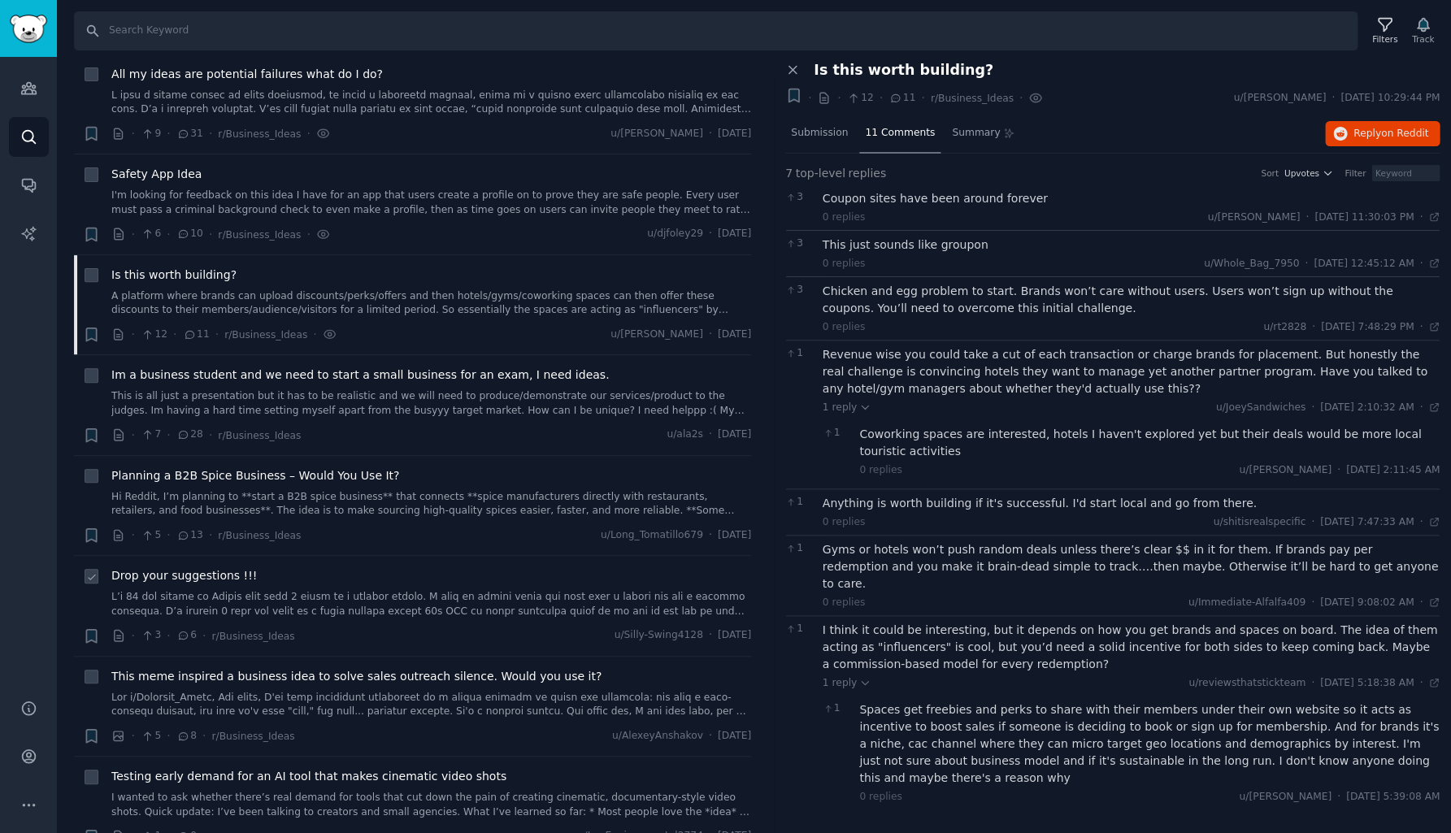
scroll to position [285, 0]
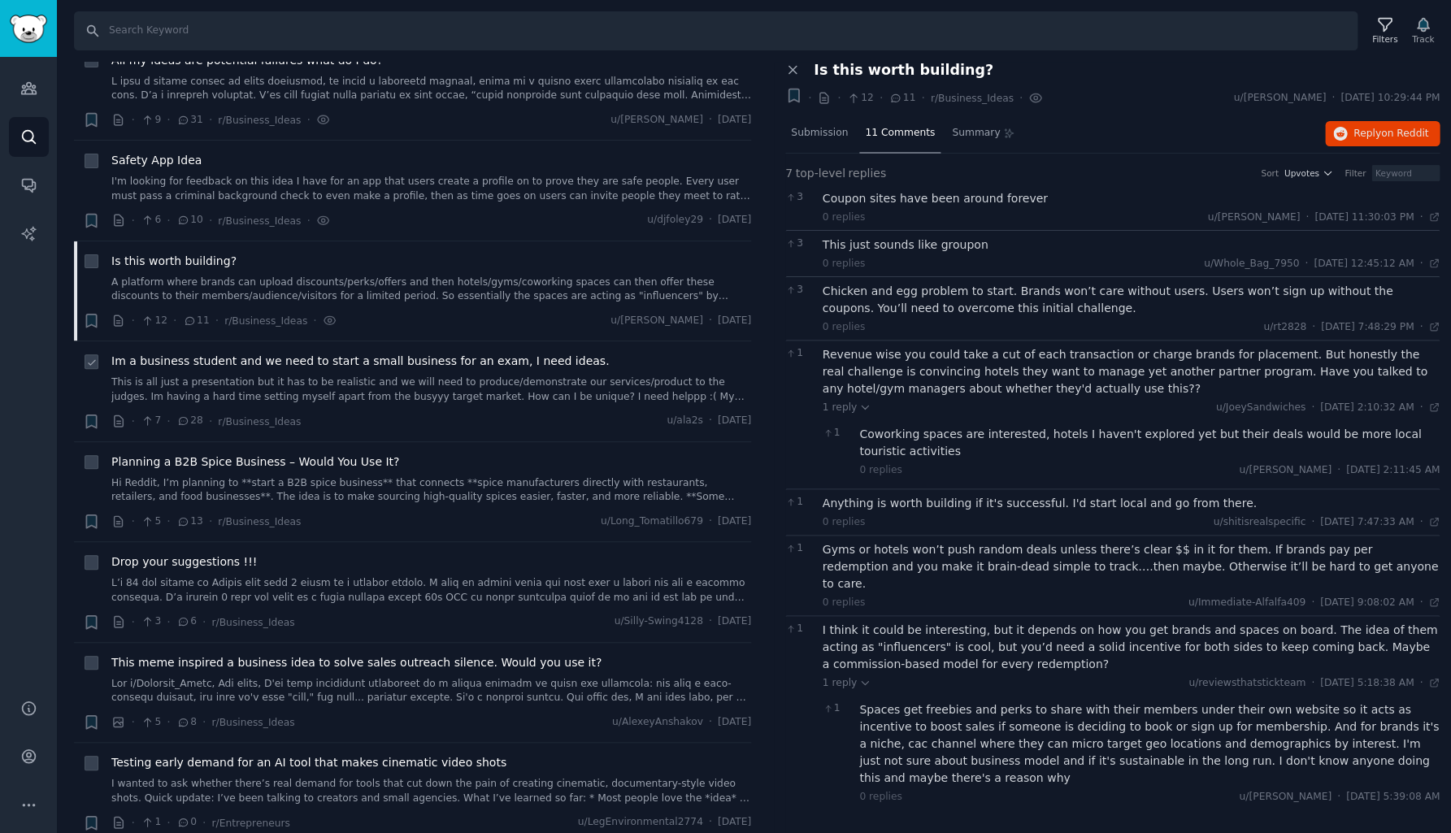
click at [400, 385] on link "This is all just a presentation but it has to be realistic and we will need to …" at bounding box center [431, 389] width 640 height 28
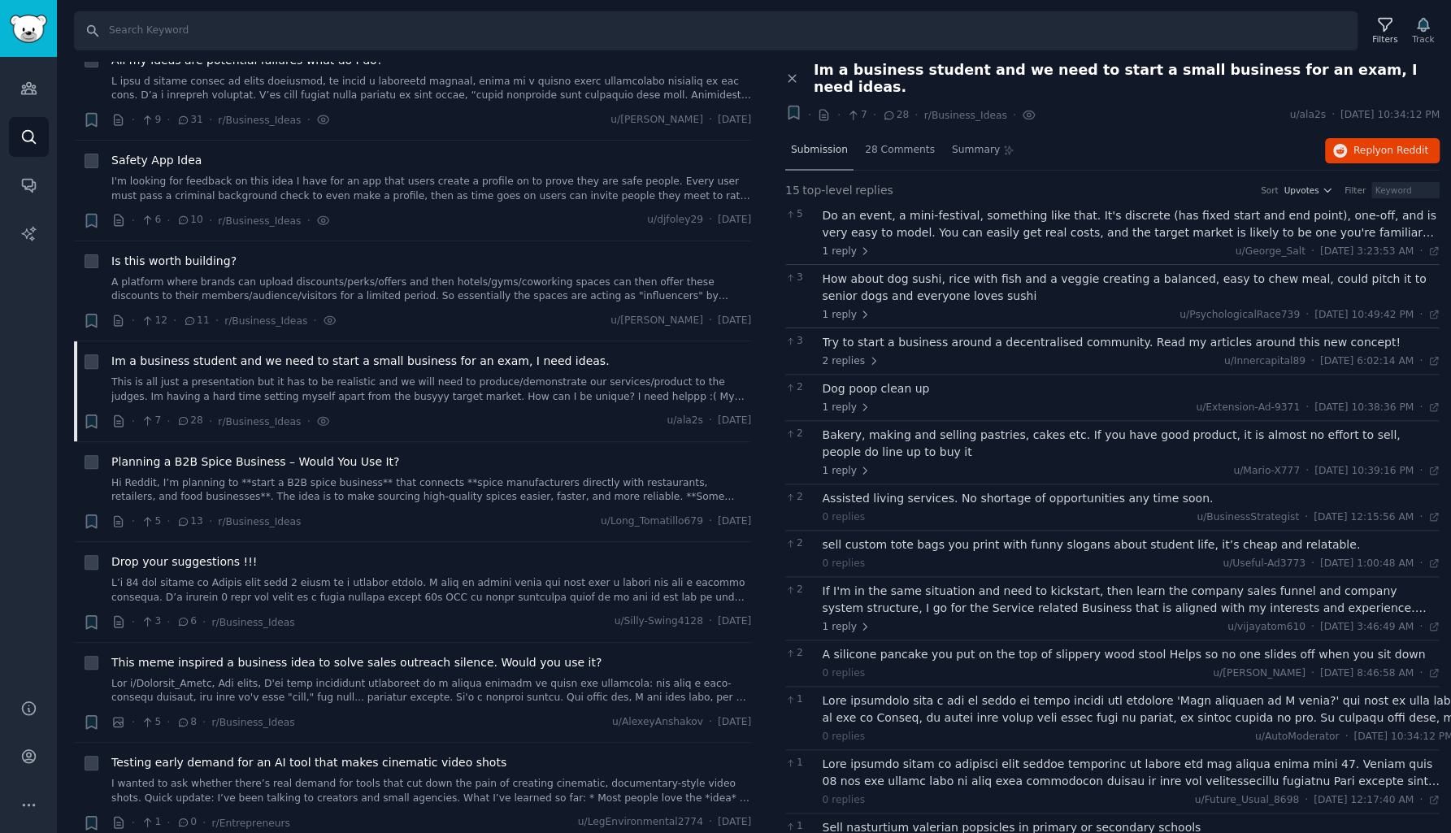
click at [818, 143] on span "Submission" at bounding box center [819, 150] width 57 height 15
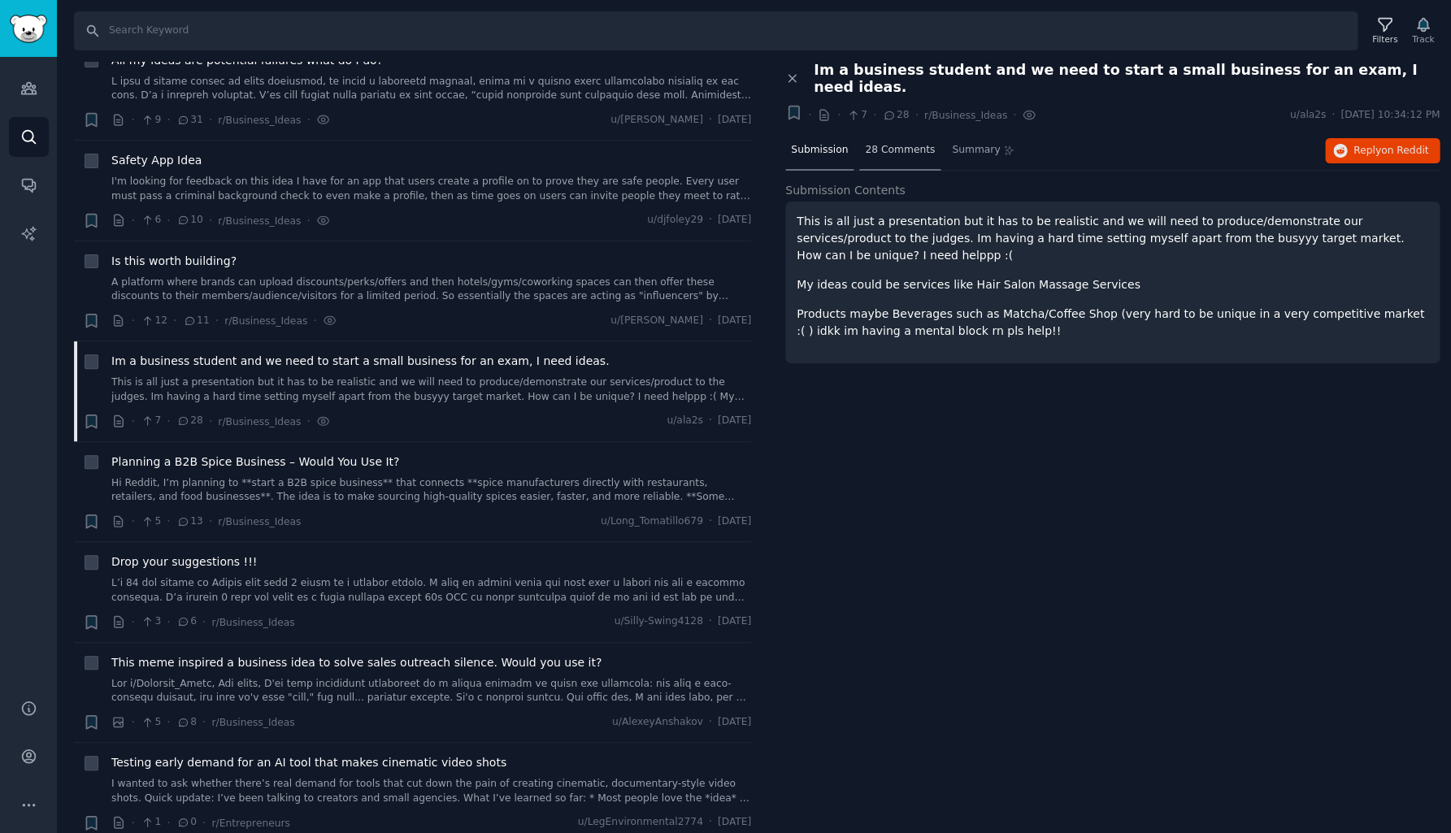
click at [875, 143] on span "28 Comments" at bounding box center [900, 150] width 70 height 15
